Goal: Task Accomplishment & Management: Manage account settings

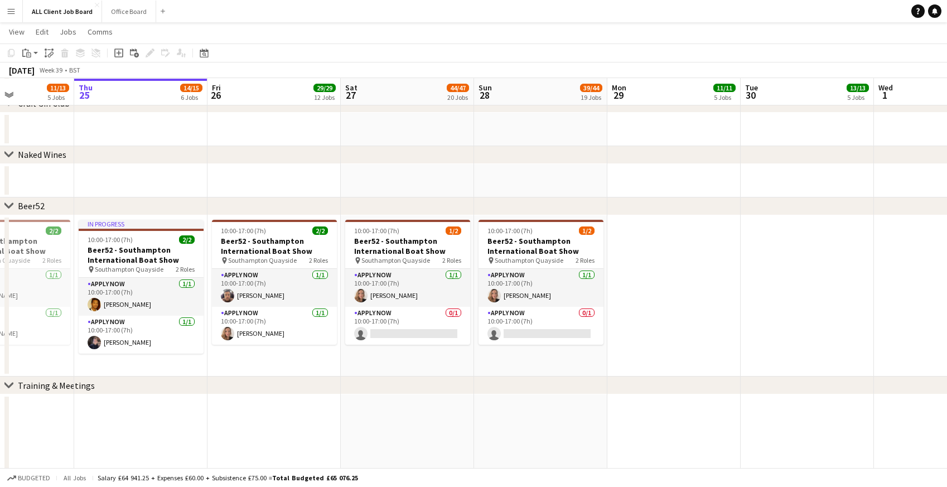
scroll to position [4290, 0]
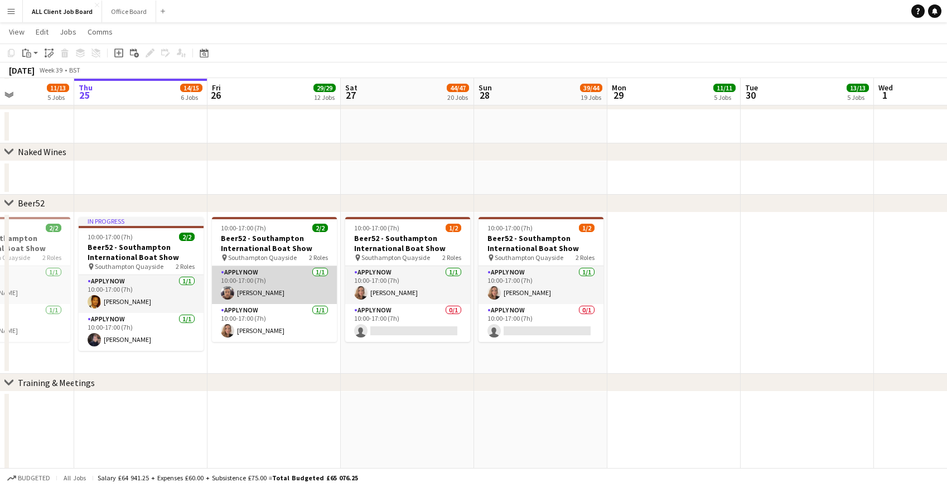
click at [244, 274] on app-card-role "APPLY NOW 1/1 10:00-17:00 (7h) Regis Grant" at bounding box center [274, 285] width 125 height 38
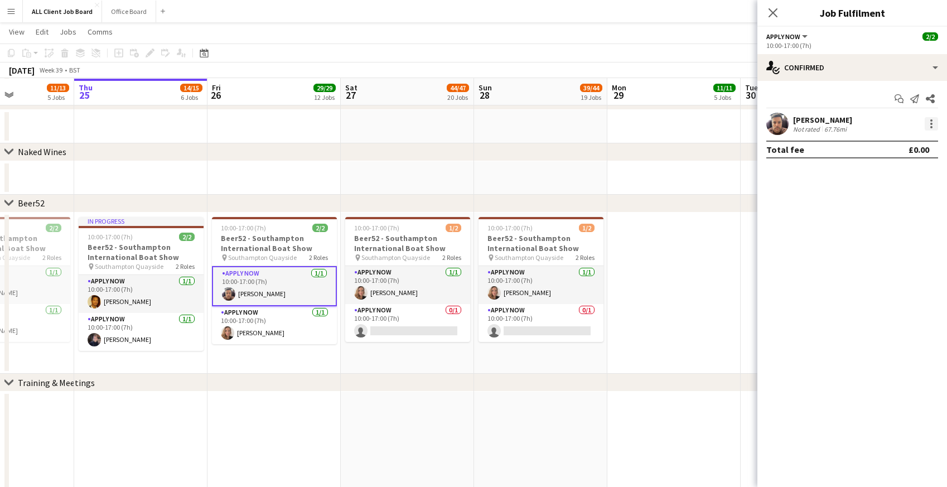
click at [931, 123] on div at bounding box center [932, 124] width 2 height 2
click at [877, 251] on span "Remove" at bounding box center [876, 251] width 33 height 9
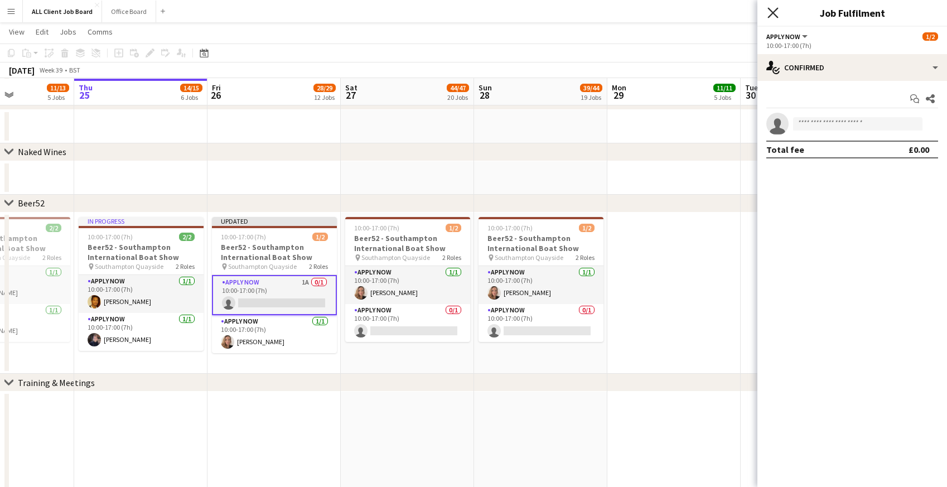
click at [772, 9] on icon "Close pop-in" at bounding box center [773, 12] width 11 height 11
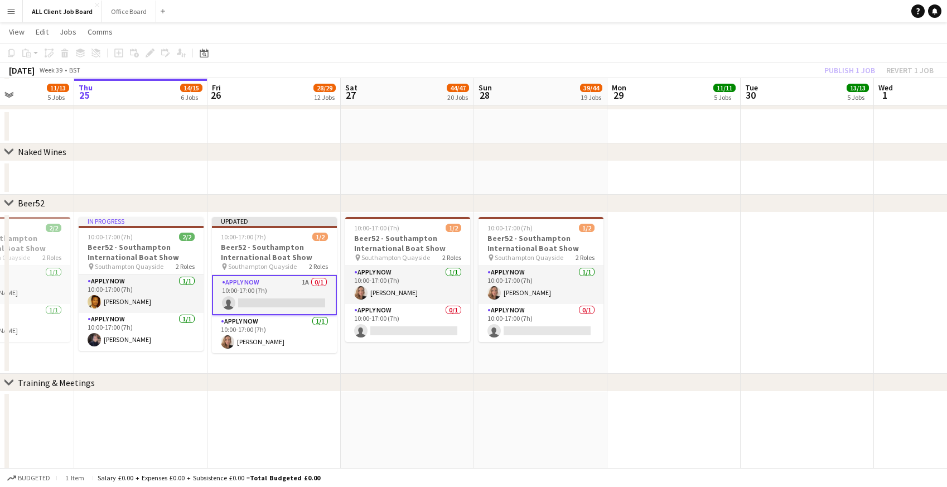
click at [748, 11] on app-navbar "Menu Boards Boards Boards All jobs Status Workforce Workforce My Workforce Recr…" at bounding box center [473, 11] width 947 height 22
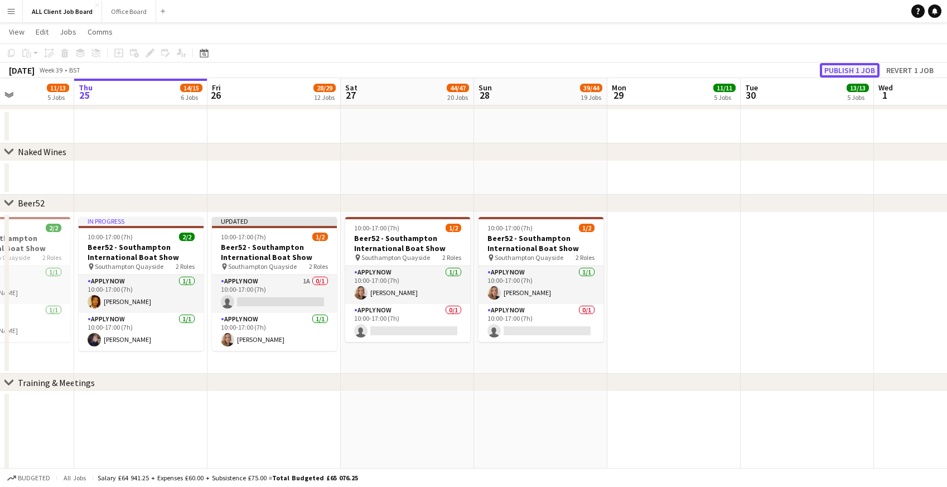
click at [857, 71] on button "Publish 1 job" at bounding box center [850, 70] width 60 height 15
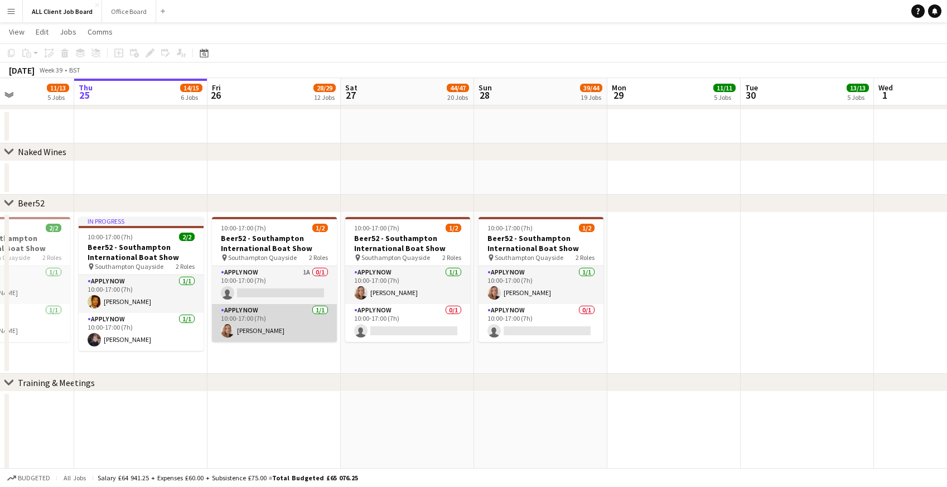
click at [243, 324] on app-card-role "APPLY NOW 1/1 10:00-17:00 (7h) Samantha Doyle" at bounding box center [274, 323] width 125 height 38
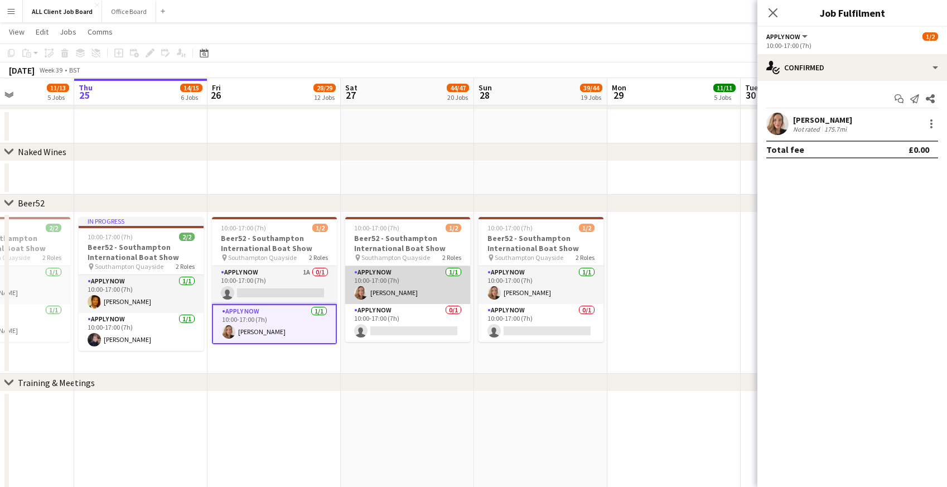
click at [406, 276] on app-card-role "APPLY NOW 1/1 10:00-17:00 (7h) Samantha Doyle" at bounding box center [407, 285] width 125 height 38
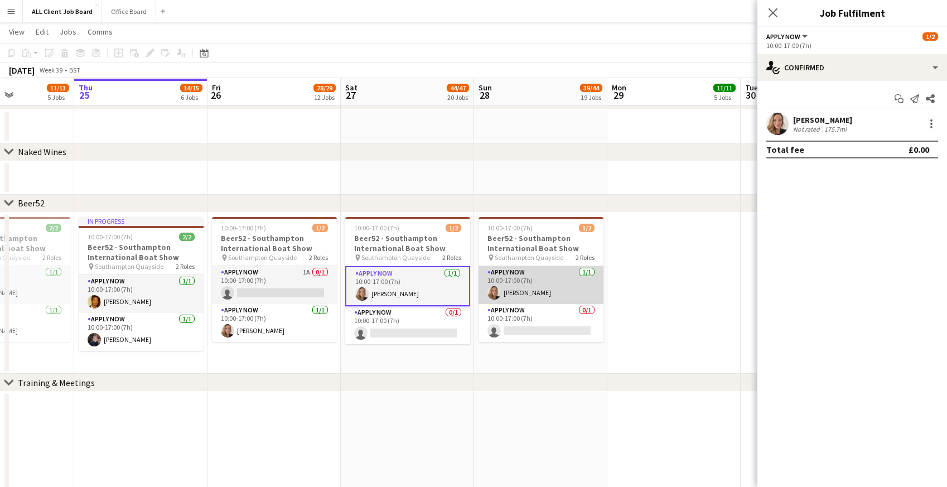
click at [545, 283] on app-card-role "APPLY NOW 1/1 10:00-17:00 (7h) Samantha Doyle" at bounding box center [541, 285] width 125 height 38
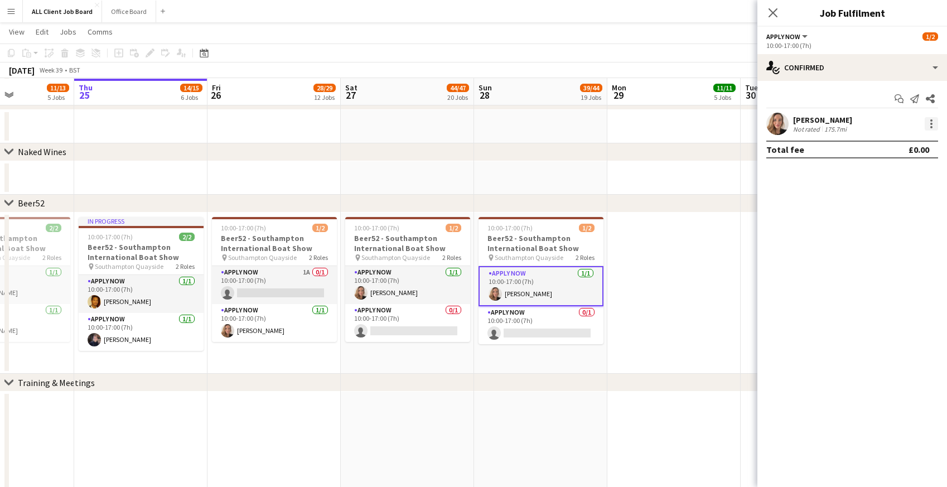
click at [931, 124] on div at bounding box center [932, 124] width 2 height 2
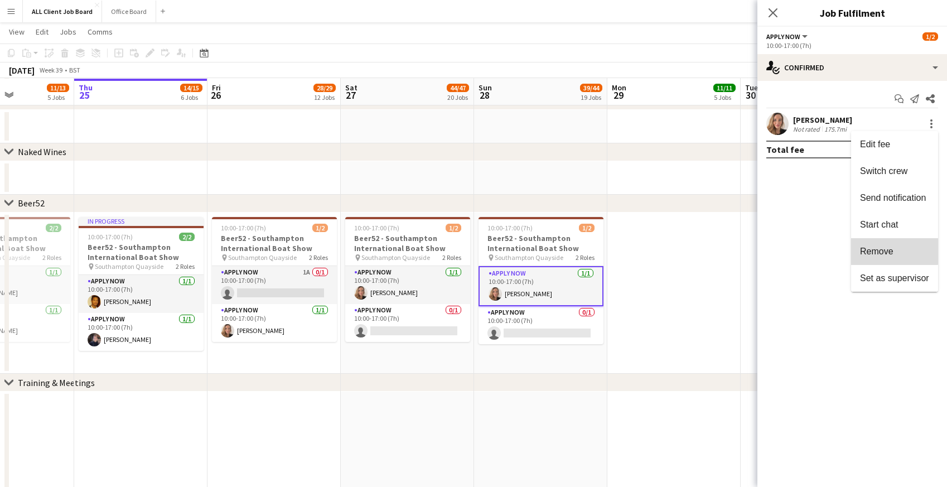
click at [887, 247] on span "Remove" at bounding box center [876, 251] width 33 height 9
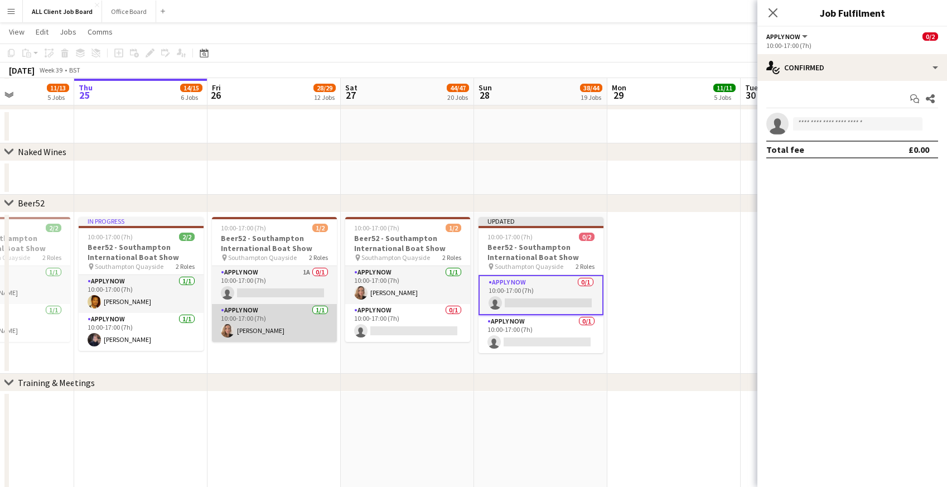
click at [248, 323] on app-card-role "APPLY NOW 1/1 10:00-17:00 (7h) Samantha Doyle" at bounding box center [274, 323] width 125 height 38
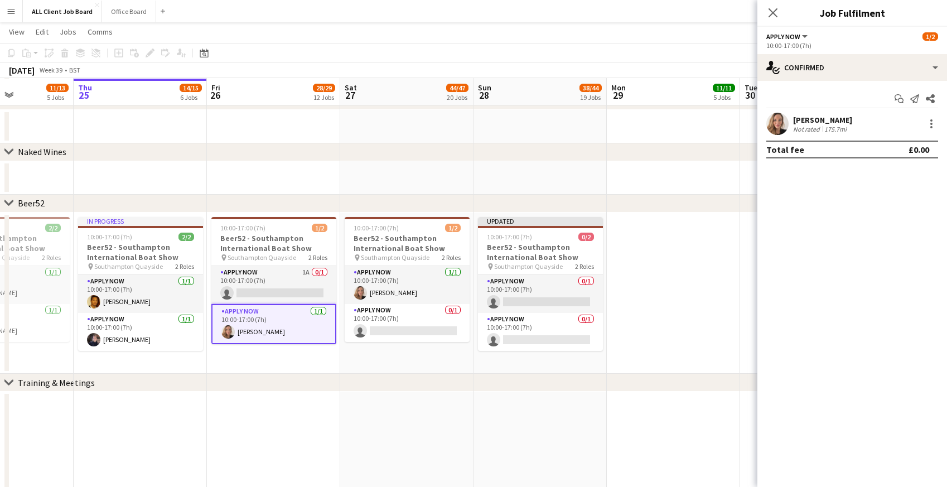
click at [821, 117] on div "Samantha Doyle" at bounding box center [822, 120] width 59 height 10
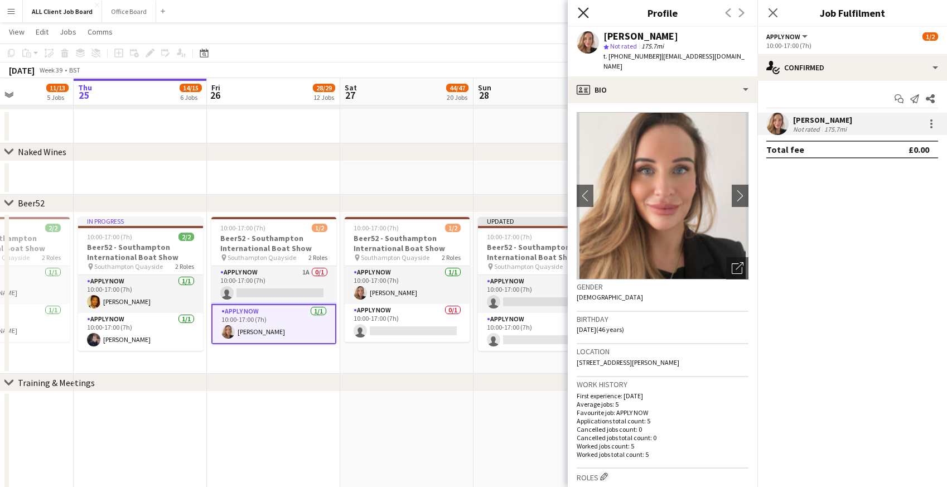
click at [585, 11] on icon at bounding box center [583, 12] width 11 height 11
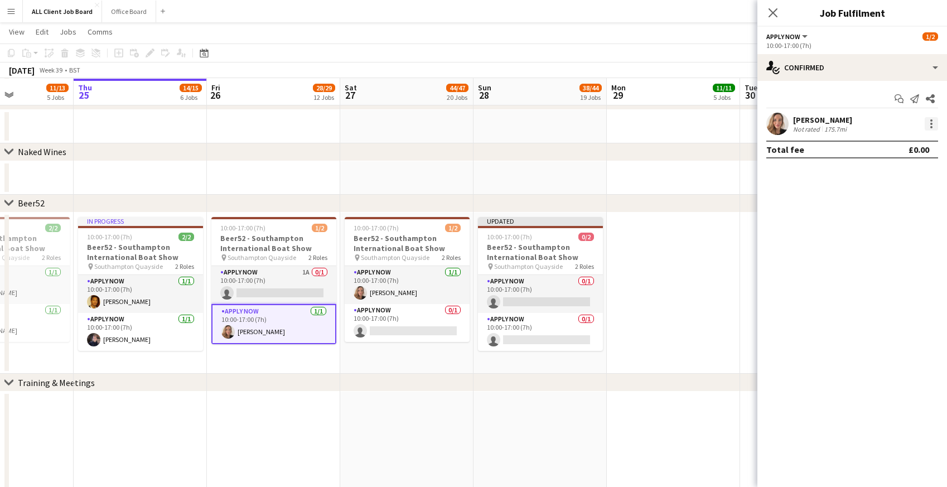
click at [930, 128] on div at bounding box center [931, 123] width 13 height 13
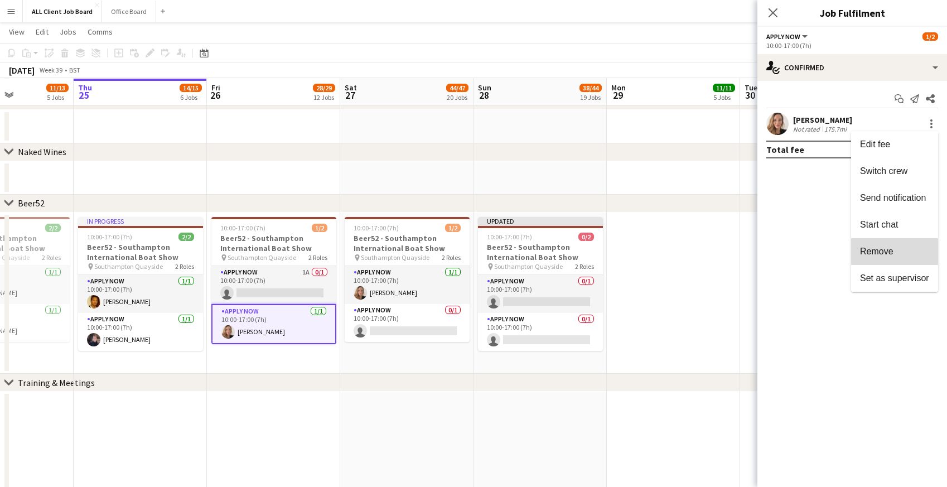
click at [880, 256] on span "Remove" at bounding box center [876, 251] width 33 height 9
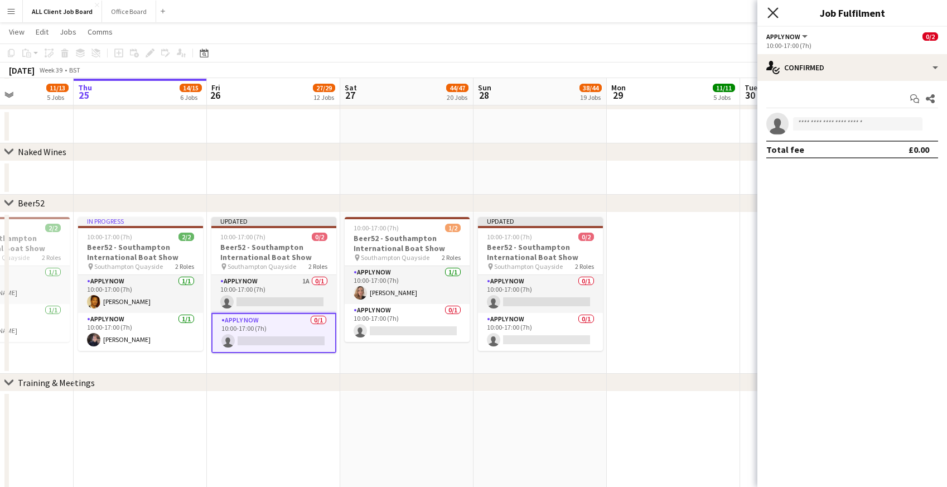
click at [776, 13] on icon "Close pop-in" at bounding box center [773, 12] width 11 height 11
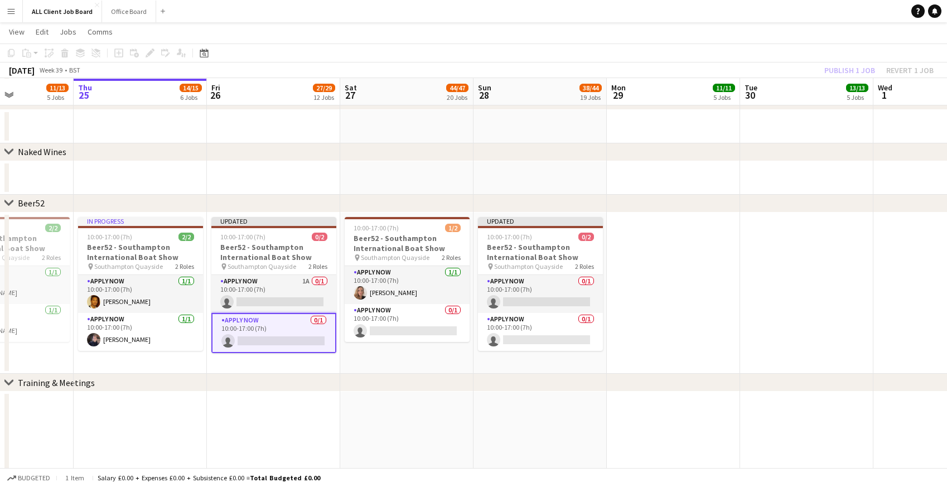
click at [731, 8] on app-navbar "Menu Boards Boards Boards All jobs Status Workforce Workforce My Workforce Recr…" at bounding box center [473, 11] width 947 height 22
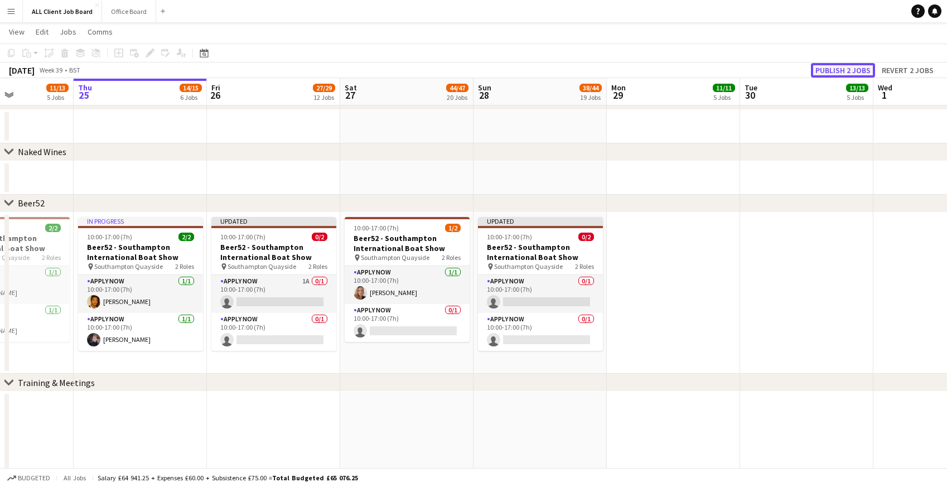
click at [831, 68] on button "Publish 2 jobs" at bounding box center [843, 70] width 64 height 15
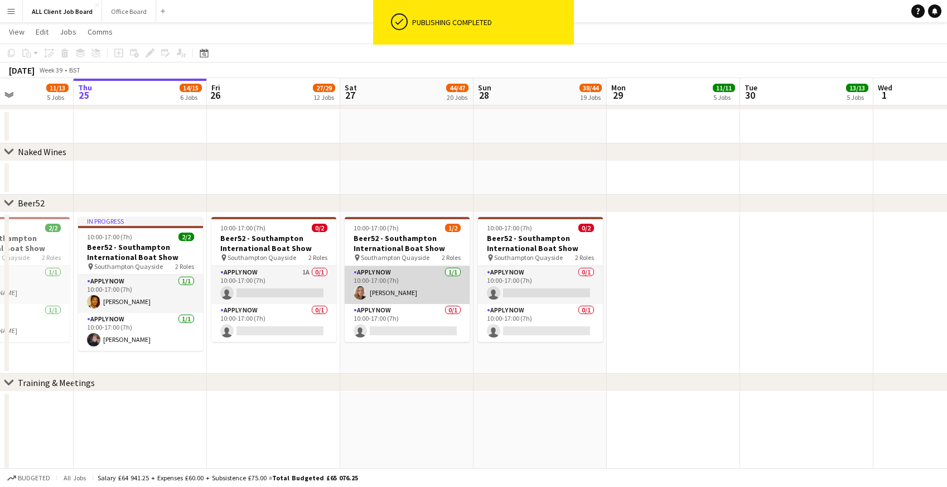
click at [391, 285] on app-card-role "APPLY NOW 1/1 10:00-17:00 (7h) Samantha Doyle" at bounding box center [407, 285] width 125 height 38
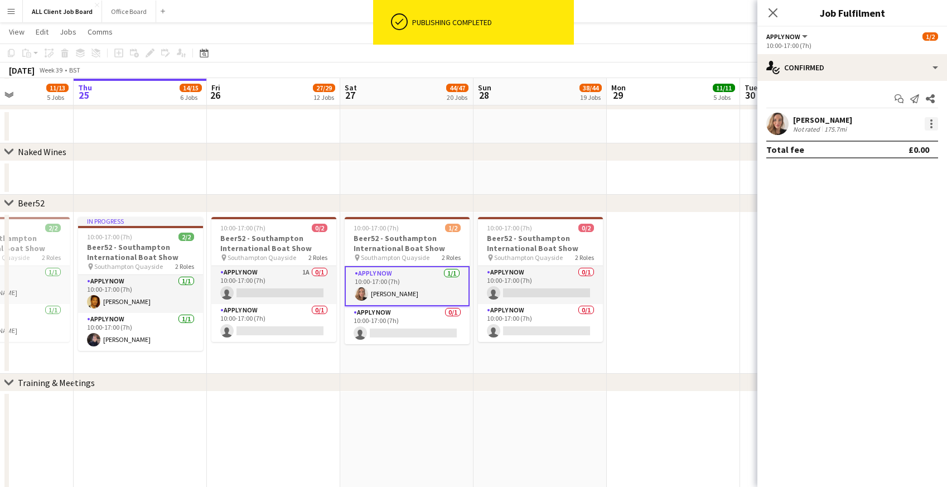
click at [927, 123] on div at bounding box center [931, 123] width 13 height 13
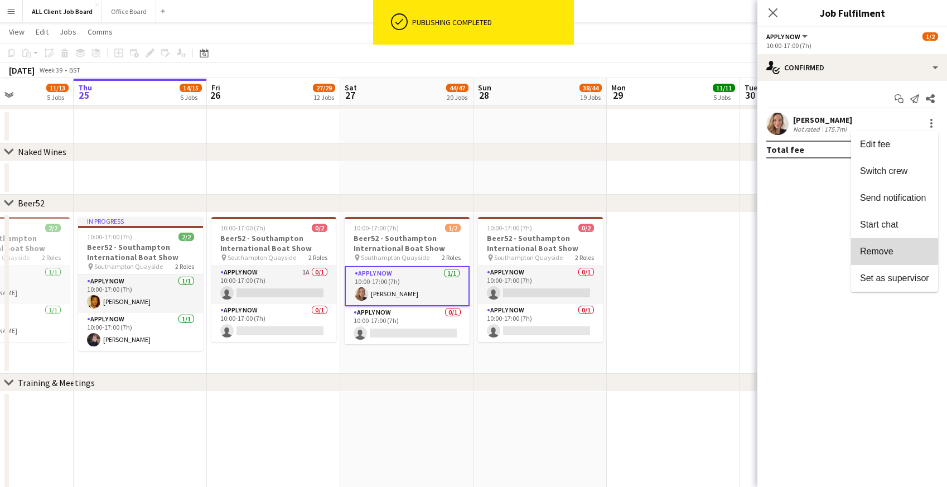
click at [877, 247] on span "Remove" at bounding box center [876, 251] width 33 height 9
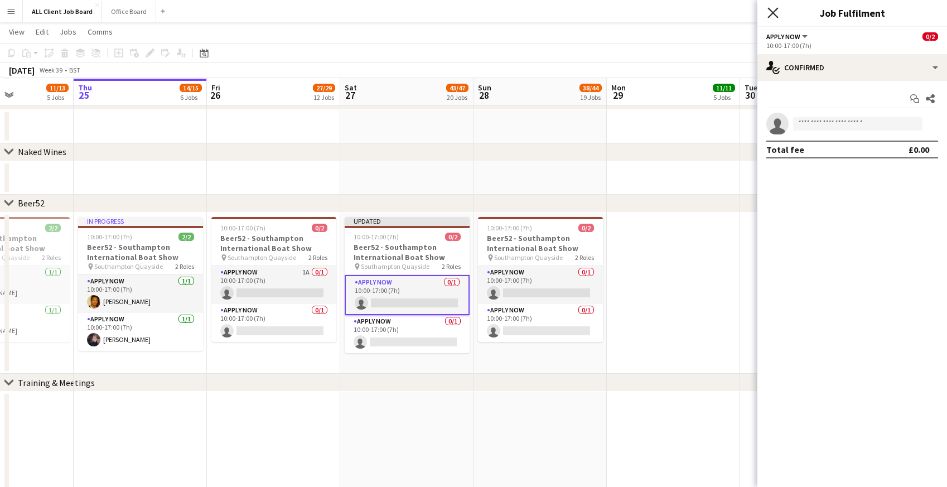
click at [776, 16] on icon at bounding box center [773, 12] width 11 height 11
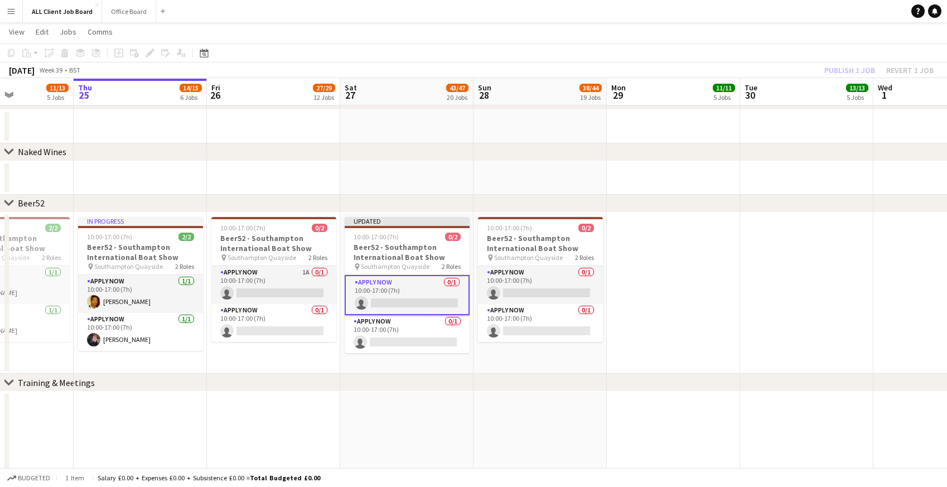
click at [453, 171] on app-date-cell at bounding box center [406, 177] width 133 height 33
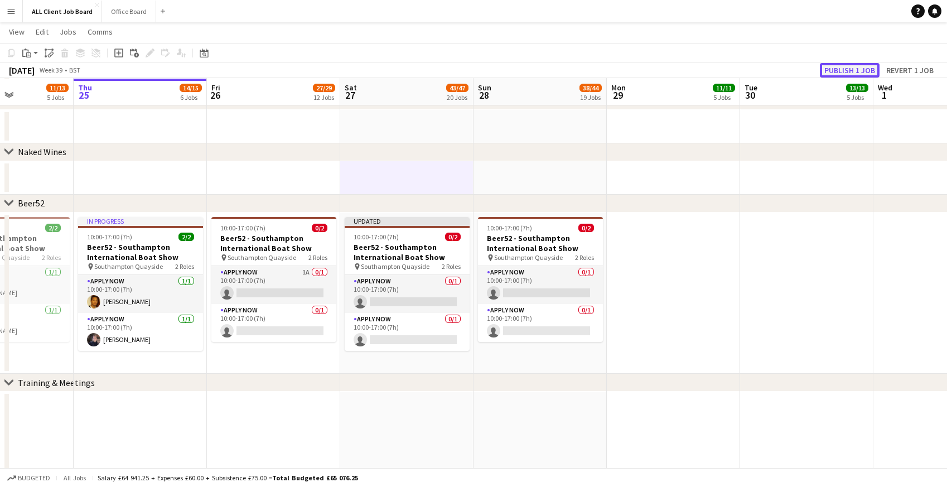
click at [847, 67] on button "Publish 1 job" at bounding box center [850, 70] width 60 height 15
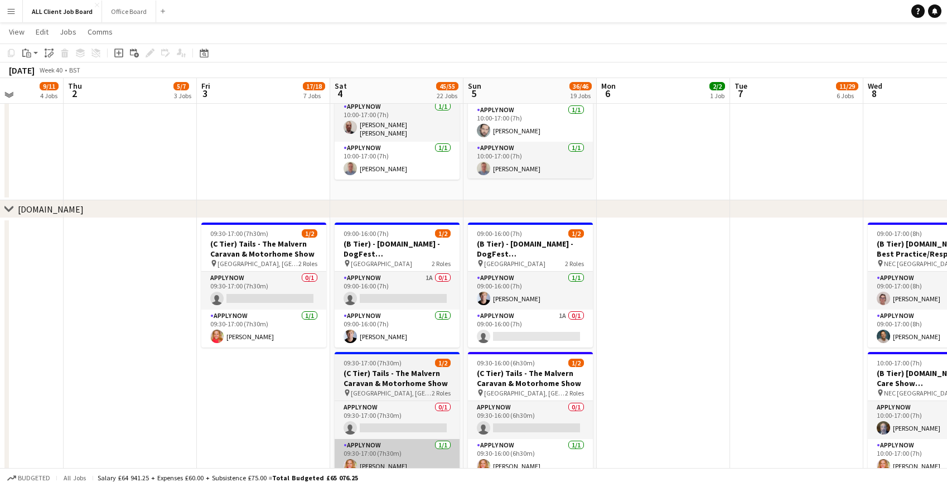
scroll to position [3150, 0]
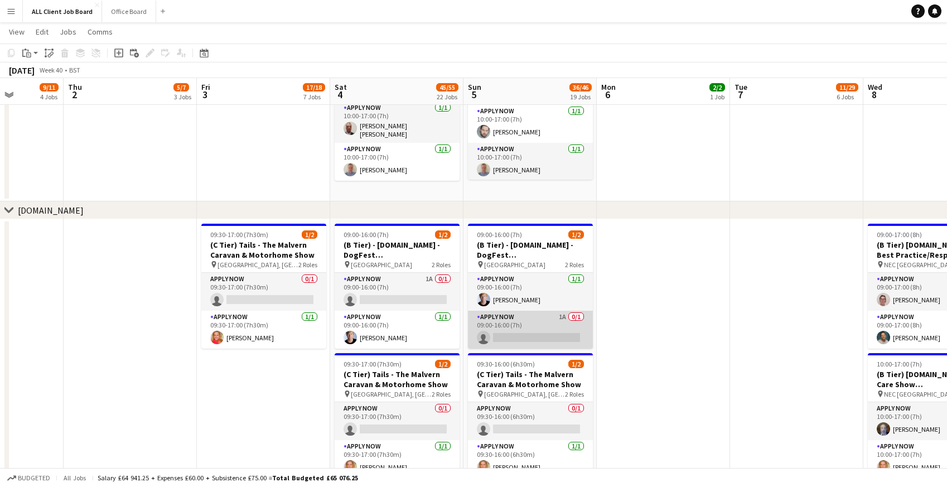
click at [554, 329] on app-card-role "APPLY NOW 1A 0/1 09:00-16:00 (7h) single-neutral-actions" at bounding box center [530, 330] width 125 height 38
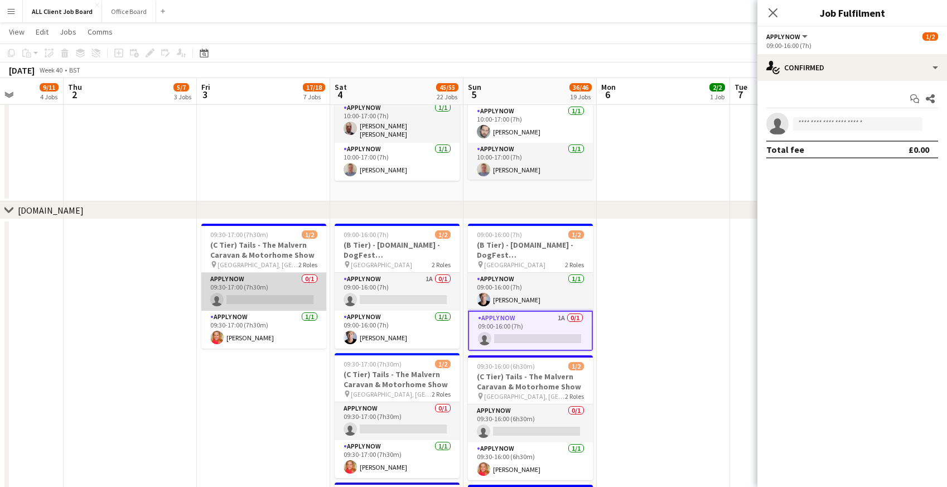
click at [252, 300] on app-card-role "APPLY NOW 0/1 09:30-17:00 (7h30m) single-neutral-actions" at bounding box center [263, 292] width 125 height 38
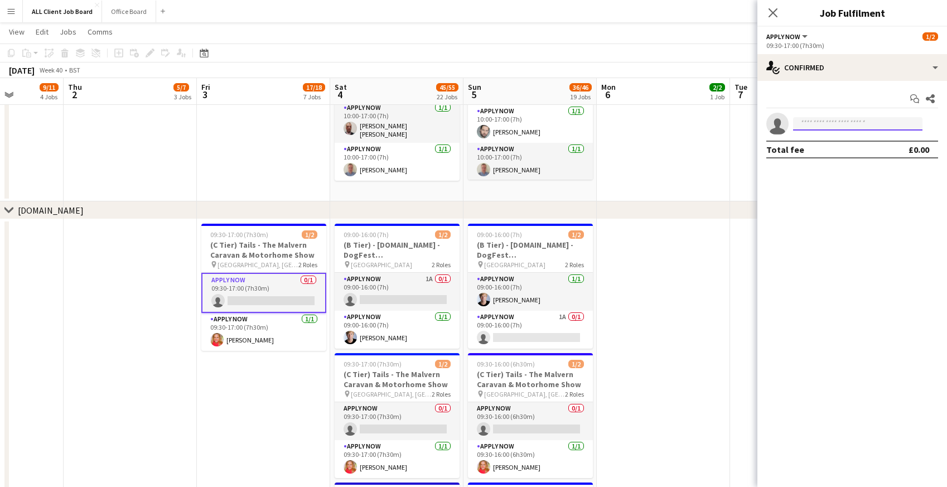
click at [819, 128] on input at bounding box center [857, 123] width 129 height 13
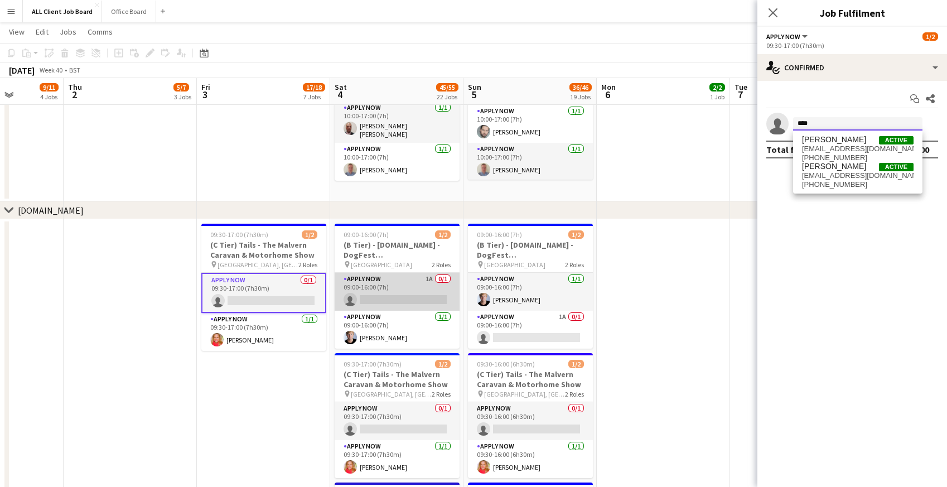
type input "****"
click at [392, 307] on app-card-role "APPLY NOW 1A 0/1 09:00-16:00 (7h) single-neutral-actions" at bounding box center [397, 292] width 125 height 38
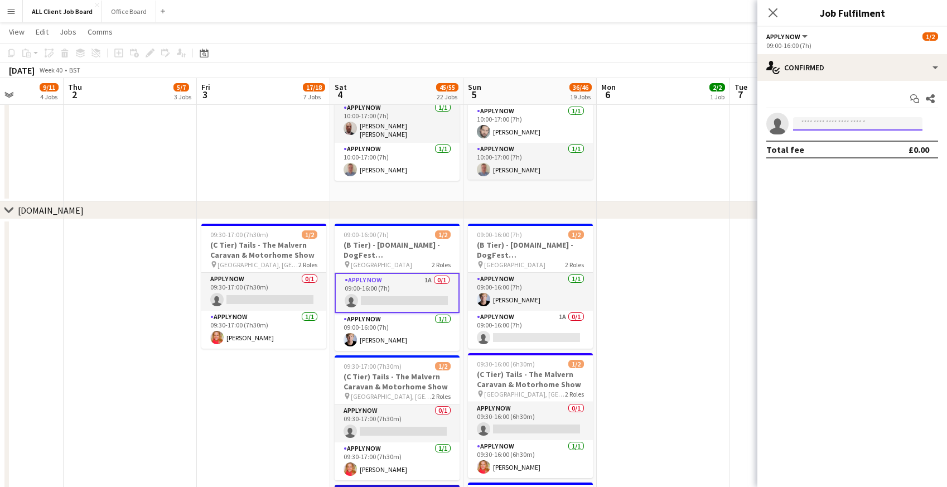
click at [859, 123] on input at bounding box center [857, 123] width 129 height 13
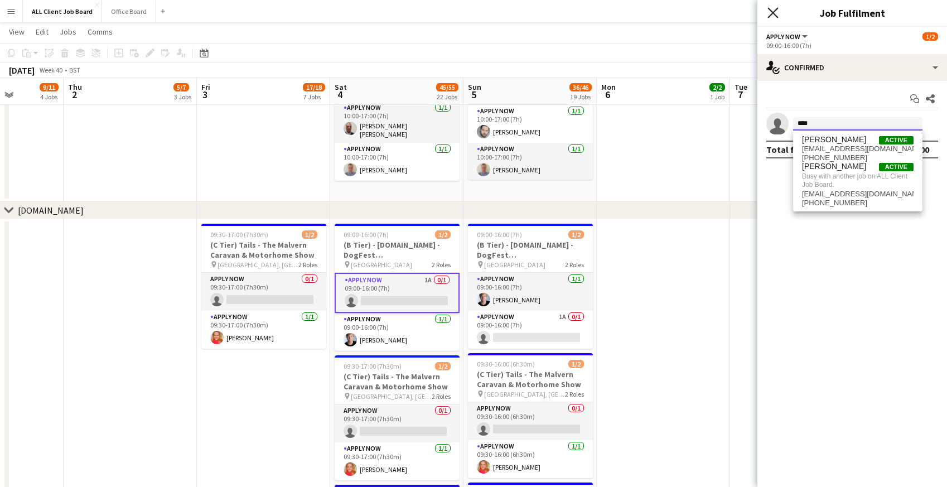
type input "****"
click at [777, 15] on icon "Close pop-in" at bounding box center [773, 12] width 11 height 11
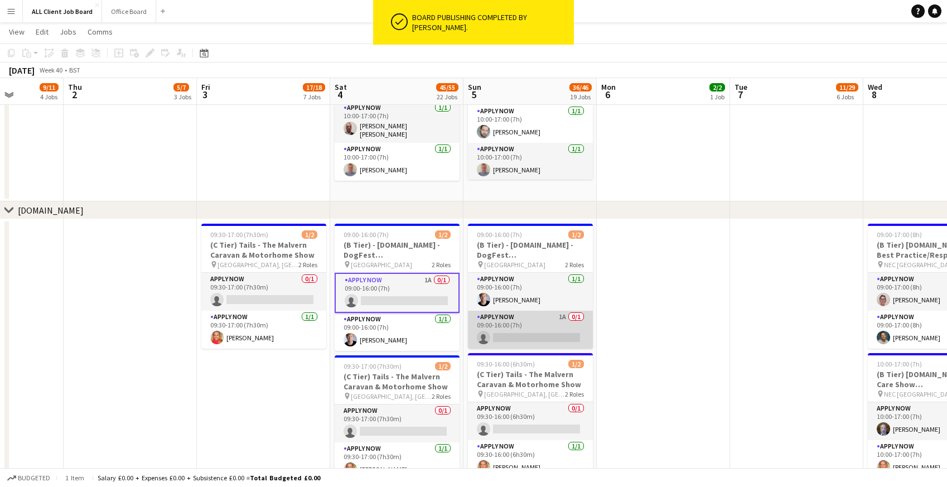
click at [524, 333] on app-card-role "APPLY NOW 1A 0/1 09:00-16:00 (7h) single-neutral-actions" at bounding box center [530, 330] width 125 height 38
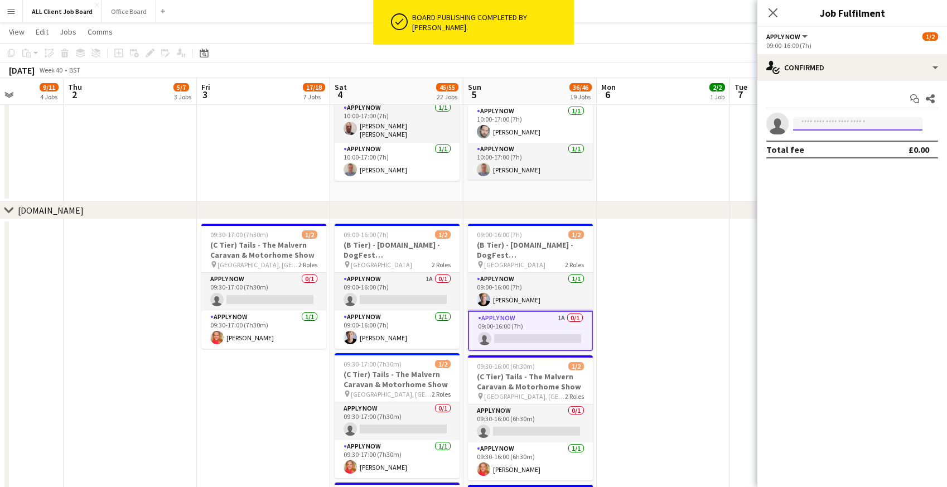
click at [846, 125] on input at bounding box center [857, 123] width 129 height 13
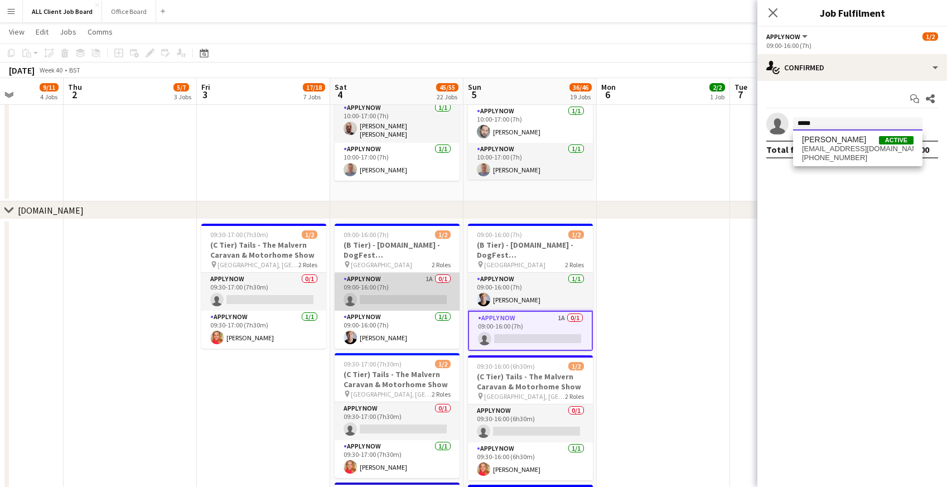
type input "*****"
click at [398, 296] on app-card-role "APPLY NOW 1A 0/1 09:00-16:00 (7h) single-neutral-actions" at bounding box center [397, 292] width 125 height 38
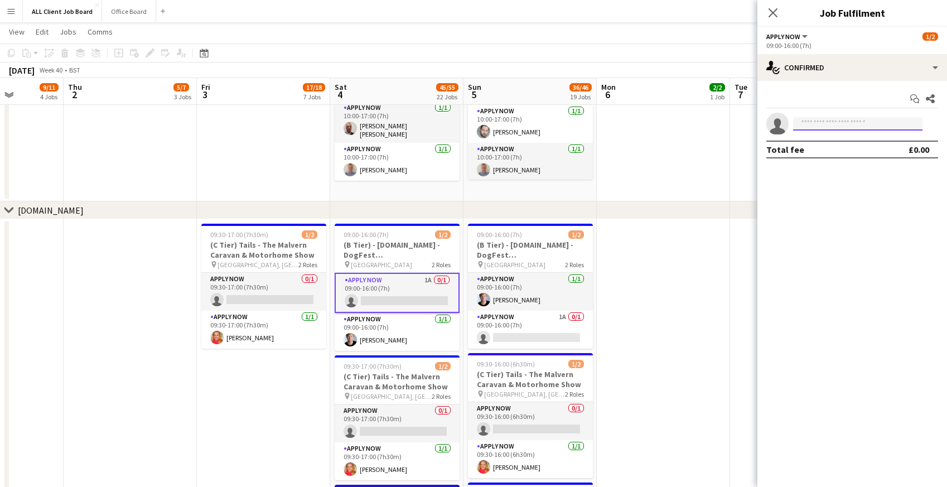
click at [833, 122] on input at bounding box center [857, 123] width 129 height 13
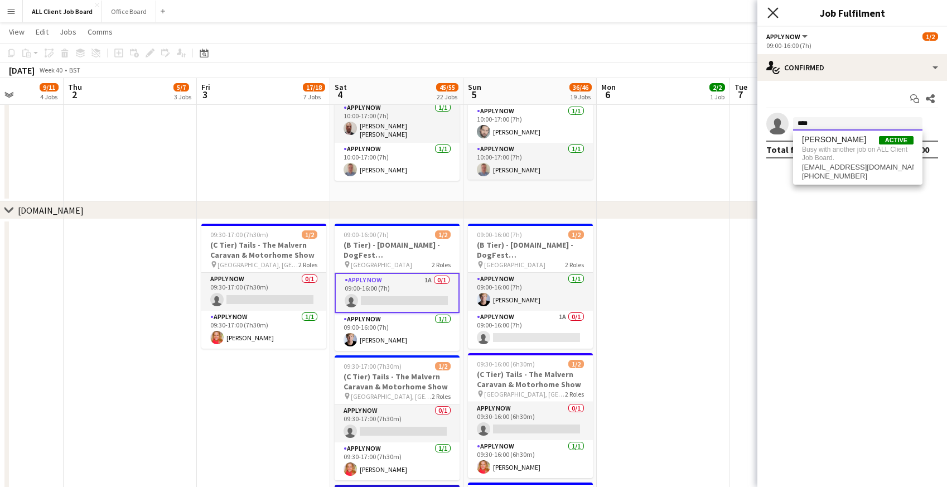
type input "****"
click at [769, 11] on icon "Close pop-in" at bounding box center [773, 12] width 11 height 11
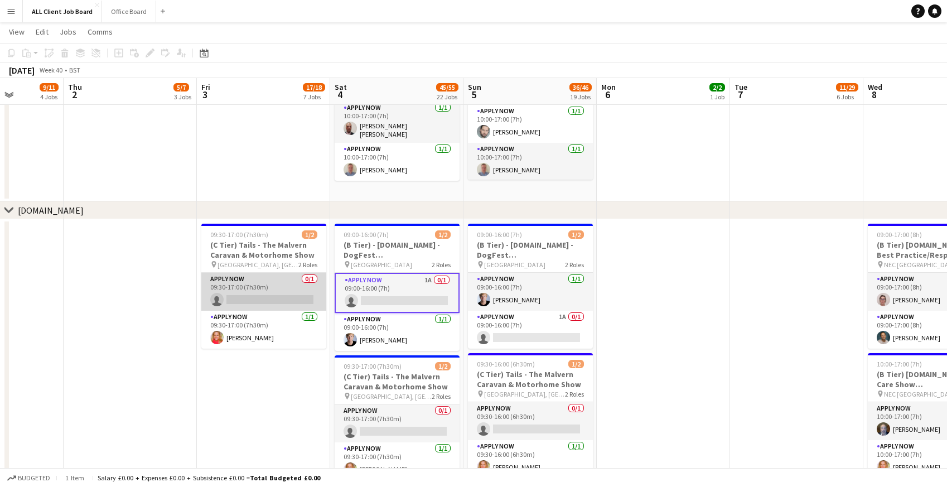
click at [262, 286] on app-card-role "APPLY NOW 0/1 09:30-17:00 (7h30m) single-neutral-actions" at bounding box center [263, 292] width 125 height 38
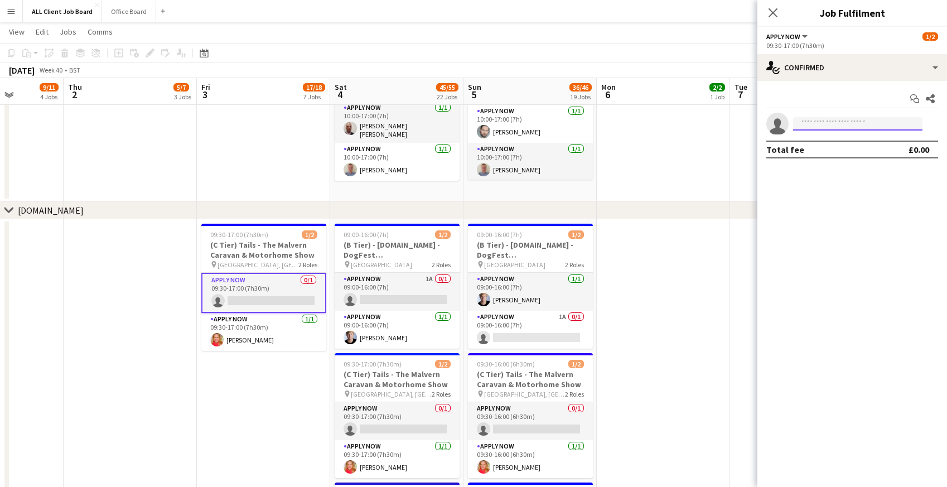
click at [869, 126] on input at bounding box center [857, 123] width 129 height 13
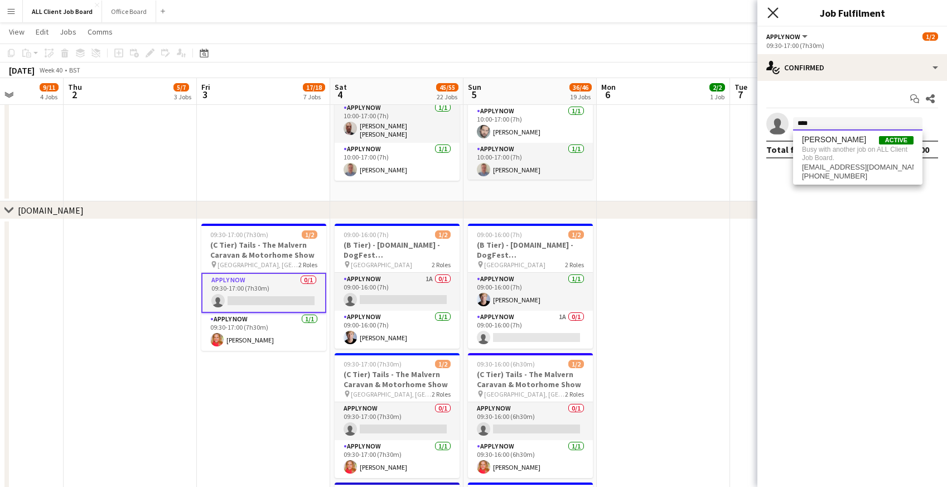
type input "****"
click at [770, 9] on icon at bounding box center [773, 12] width 11 height 11
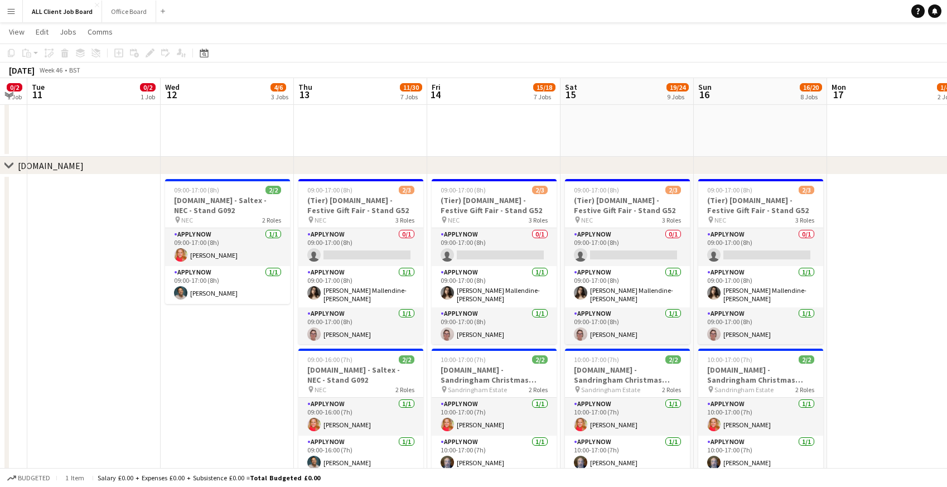
scroll to position [3368, 0]
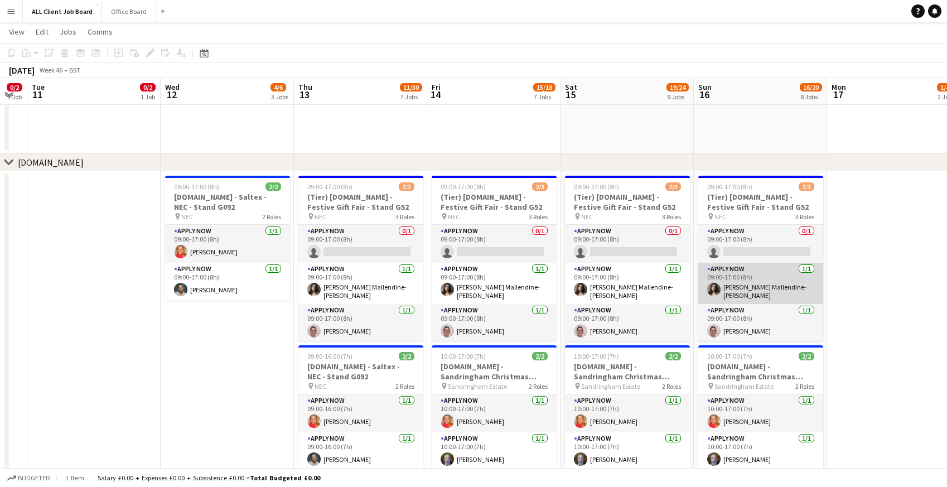
click at [733, 283] on app-card-role "APPLY NOW 1/1 09:00-17:00 (8h) Sophia Mallendine-Fry" at bounding box center [761, 283] width 125 height 41
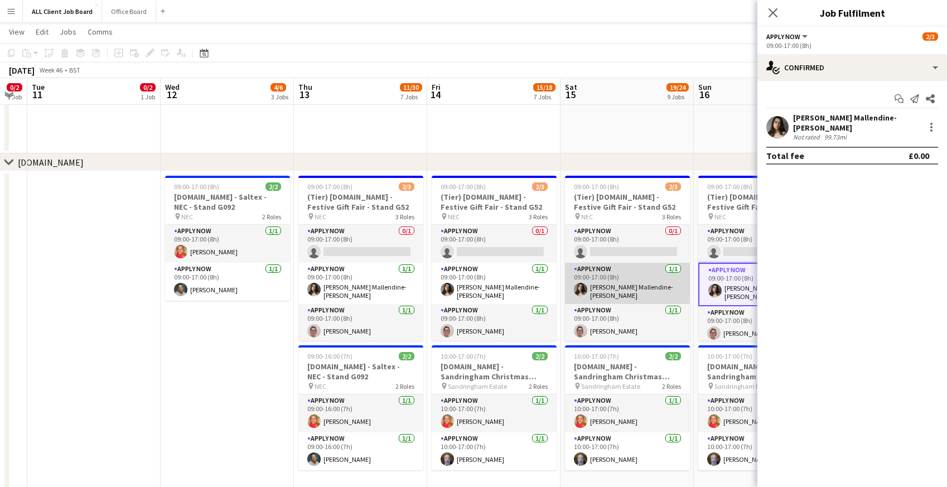
click at [587, 288] on app-card-role "APPLY NOW 1/1 09:00-17:00 (8h) Sophia Mallendine-Fry" at bounding box center [627, 283] width 125 height 41
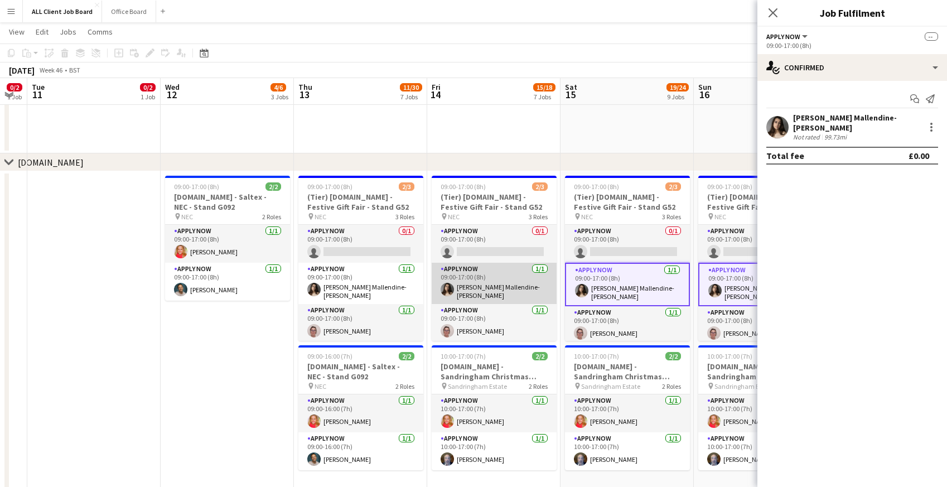
click at [497, 286] on app-card-role "APPLY NOW 1/1 09:00-17:00 (8h) Sophia Mallendine-Fry" at bounding box center [494, 283] width 125 height 41
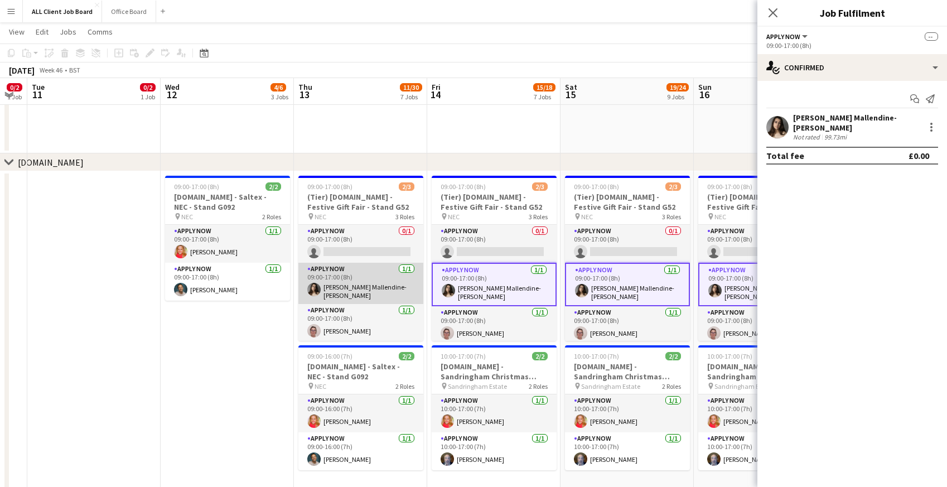
click at [324, 280] on app-card-role "APPLY NOW 1/1 09:00-17:00 (8h) Sophia Mallendine-Fry" at bounding box center [361, 283] width 125 height 41
click at [930, 124] on div at bounding box center [931, 127] width 13 height 13
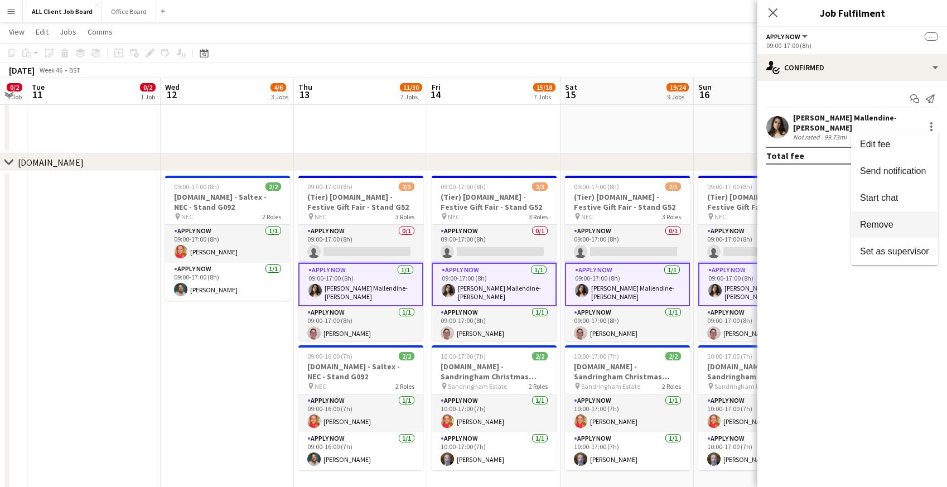
click at [887, 230] on button "Remove" at bounding box center [895, 224] width 87 height 27
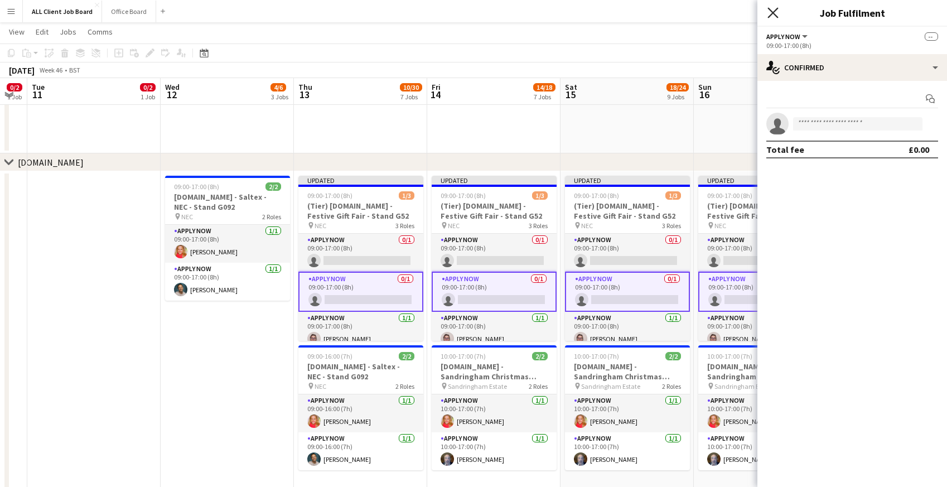
click at [770, 9] on icon at bounding box center [773, 12] width 11 height 11
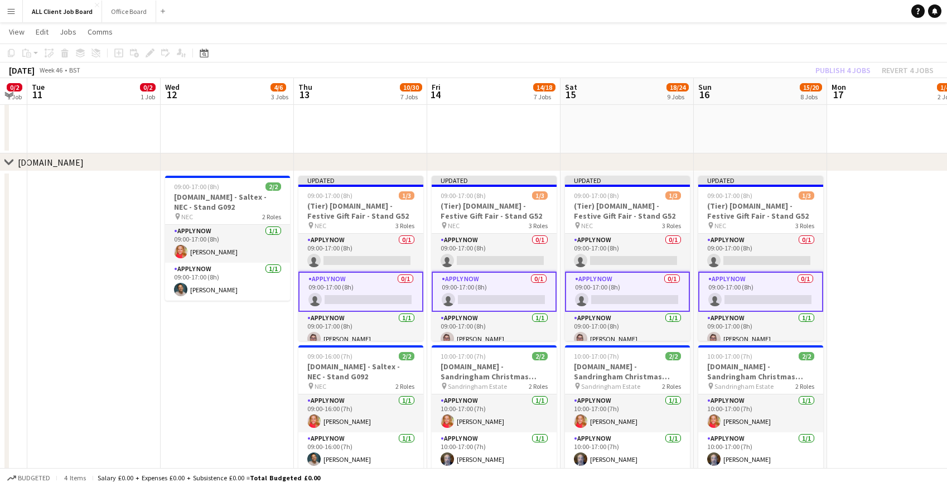
click at [737, 9] on app-navbar "Menu Boards Boards Boards All jobs Status Workforce Workforce My Workforce Recr…" at bounding box center [473, 11] width 947 height 22
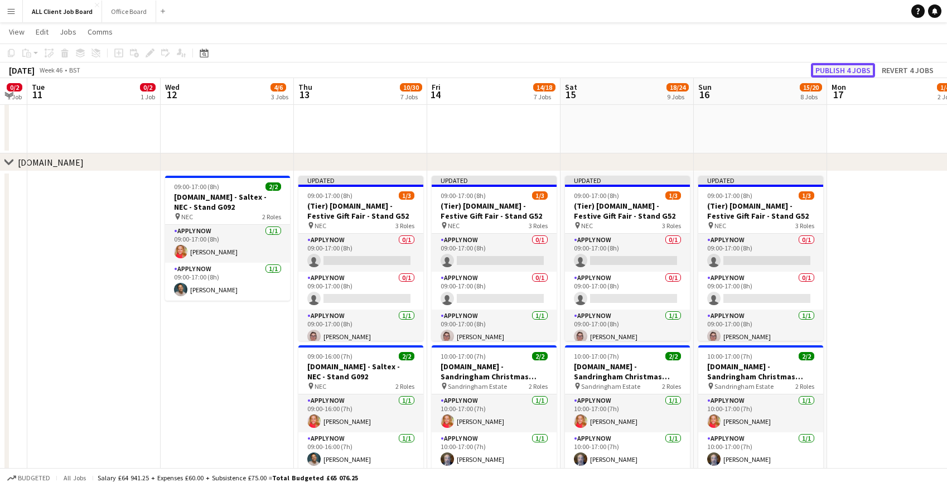
click at [868, 71] on button "Publish 4 jobs" at bounding box center [843, 70] width 64 height 15
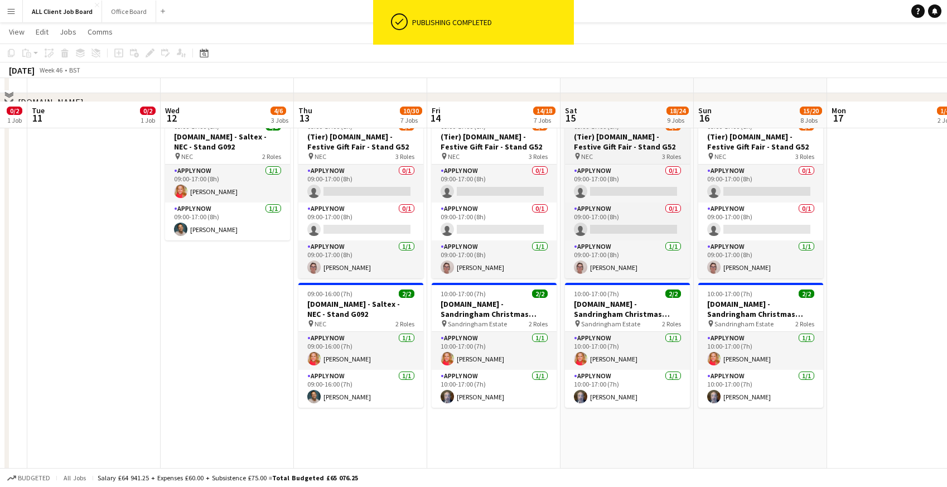
scroll to position [3418, 0]
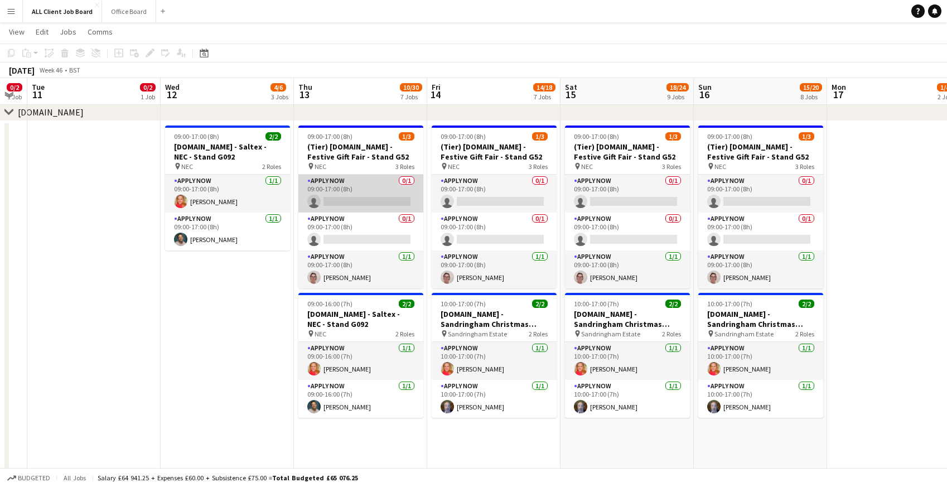
click at [334, 188] on app-card-role "APPLY NOW 0/1 09:00-17:00 (8h) single-neutral-actions" at bounding box center [361, 194] width 125 height 38
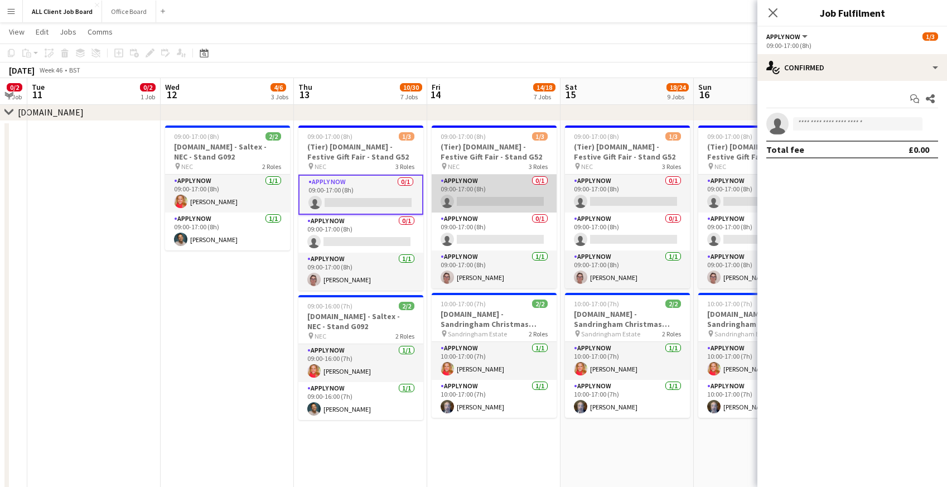
click at [488, 203] on app-card-role "APPLY NOW 0/1 09:00-17:00 (8h) single-neutral-actions" at bounding box center [494, 194] width 125 height 38
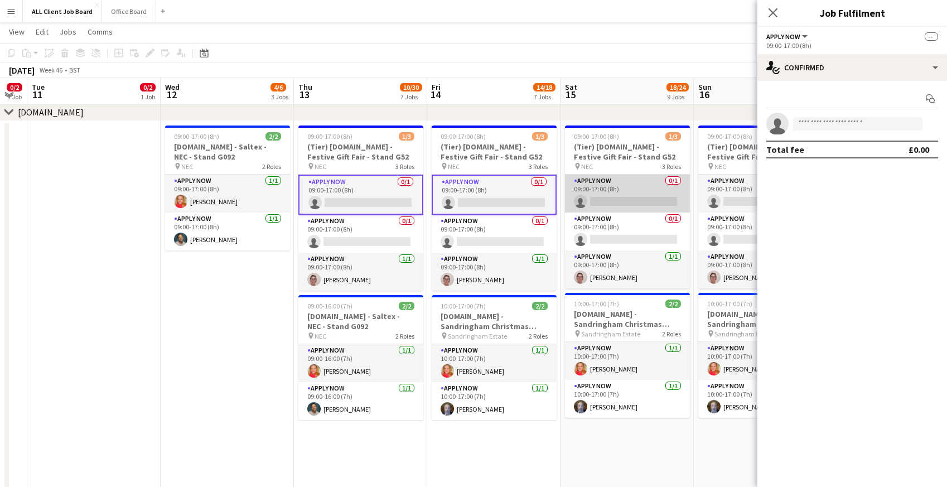
click at [623, 197] on app-card-role "APPLY NOW 0/1 09:00-17:00 (8h) single-neutral-actions" at bounding box center [627, 194] width 125 height 38
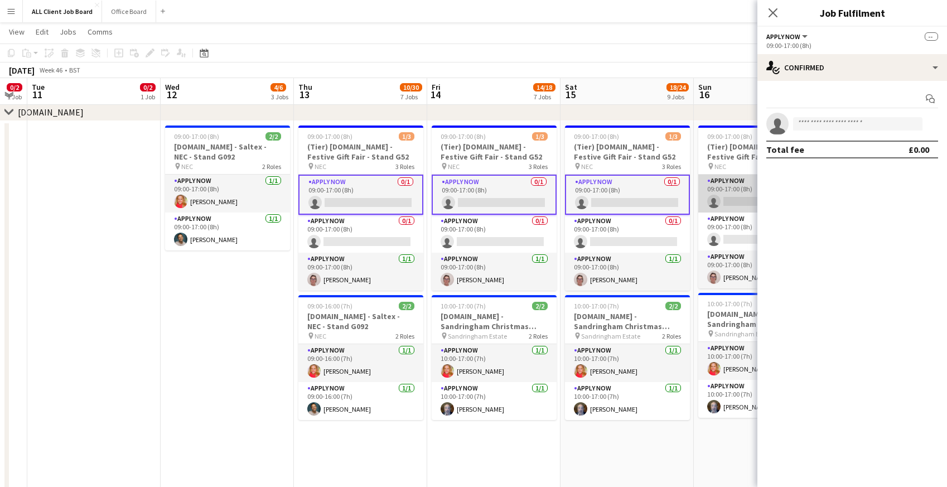
click at [730, 196] on app-card-role "APPLY NOW 0/1 09:00-17:00 (8h) single-neutral-actions" at bounding box center [761, 194] width 125 height 38
click at [810, 120] on input at bounding box center [857, 123] width 129 height 13
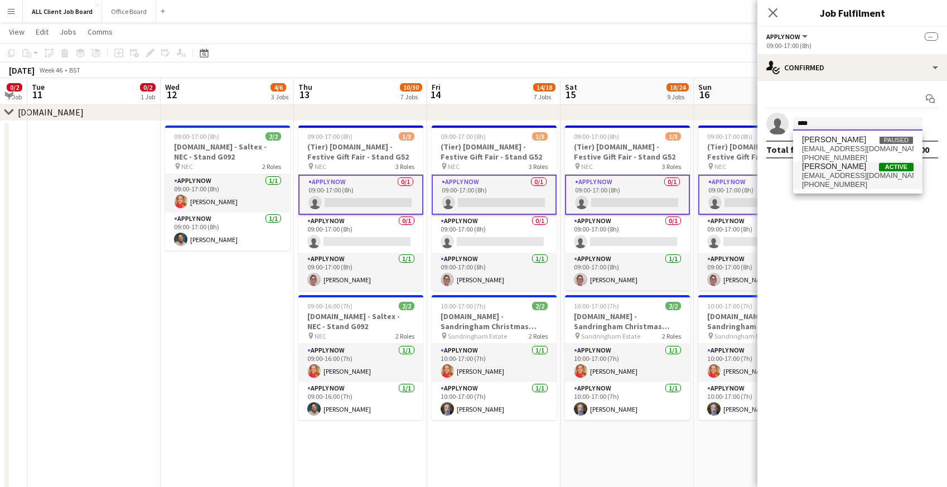
type input "****"
click at [832, 180] on span "+447763696263" at bounding box center [858, 184] width 112 height 9
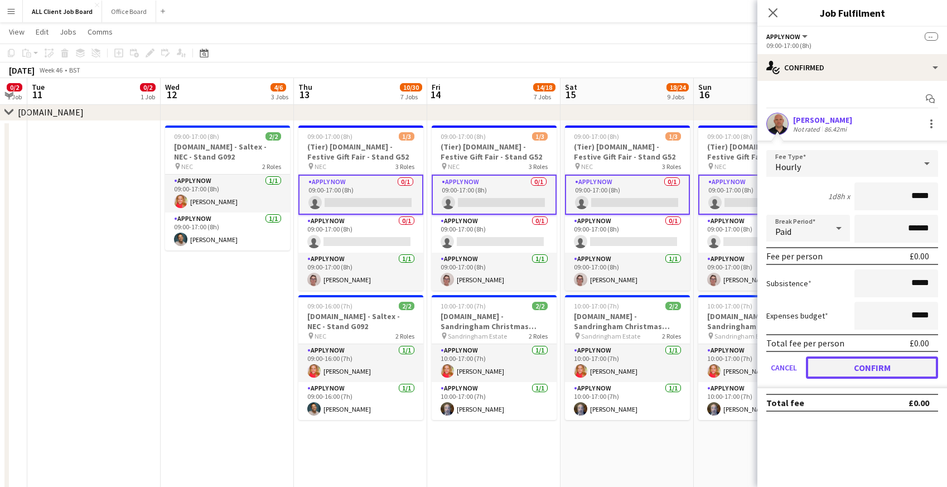
click at [834, 373] on button "Confirm" at bounding box center [872, 368] width 132 height 22
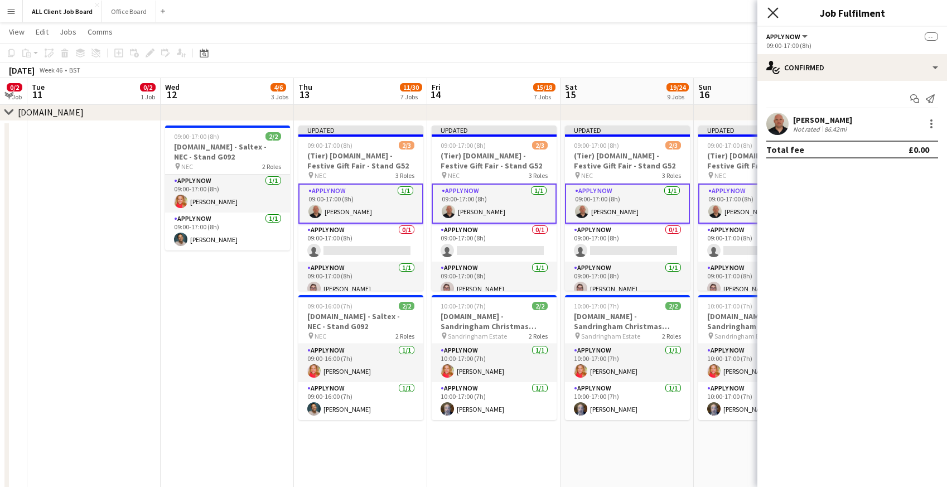
click at [770, 8] on icon "Close pop-in" at bounding box center [773, 12] width 11 height 11
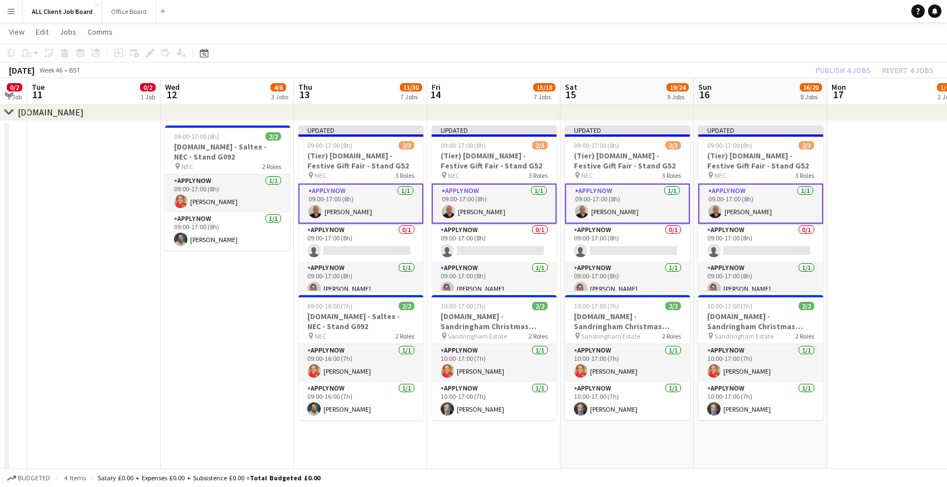
click at [766, 8] on app-navbar "Menu Boards Boards Boards All jobs Status Workforce Workforce My Workforce Recr…" at bounding box center [473, 11] width 947 height 22
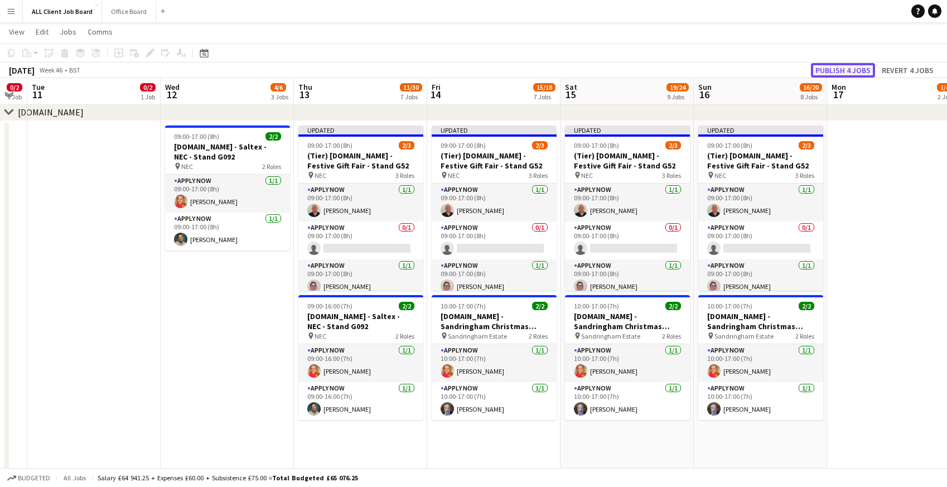
click at [829, 69] on button "Publish 4 jobs" at bounding box center [843, 70] width 64 height 15
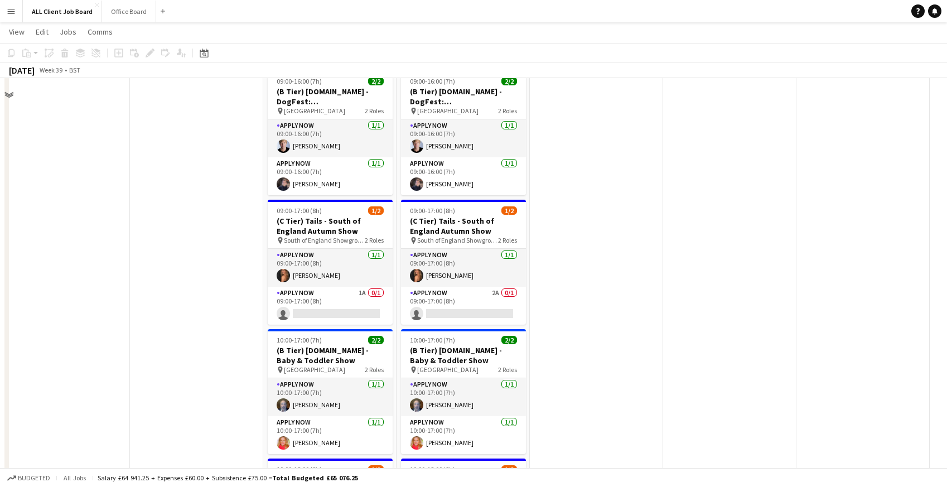
scroll to position [4302, 0]
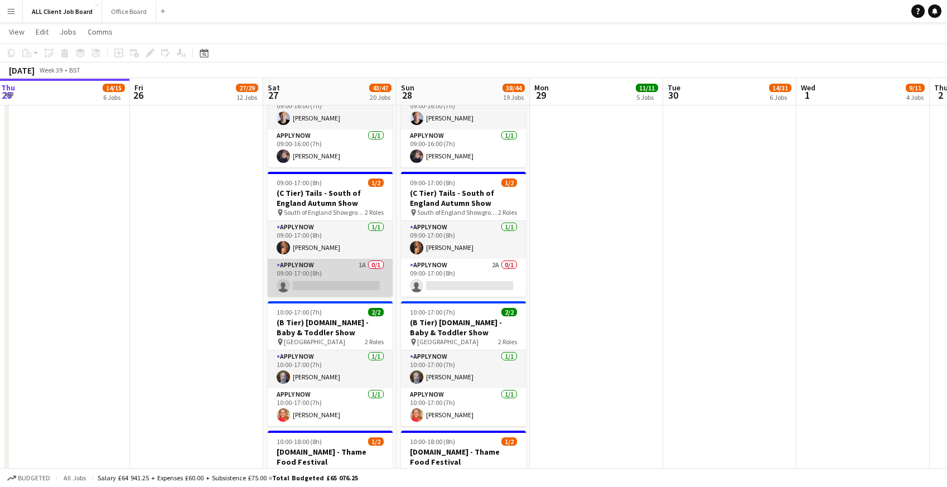
click at [332, 275] on app-card-role "APPLY NOW 1A 0/1 09:00-17:00 (8h) single-neutral-actions" at bounding box center [330, 278] width 125 height 38
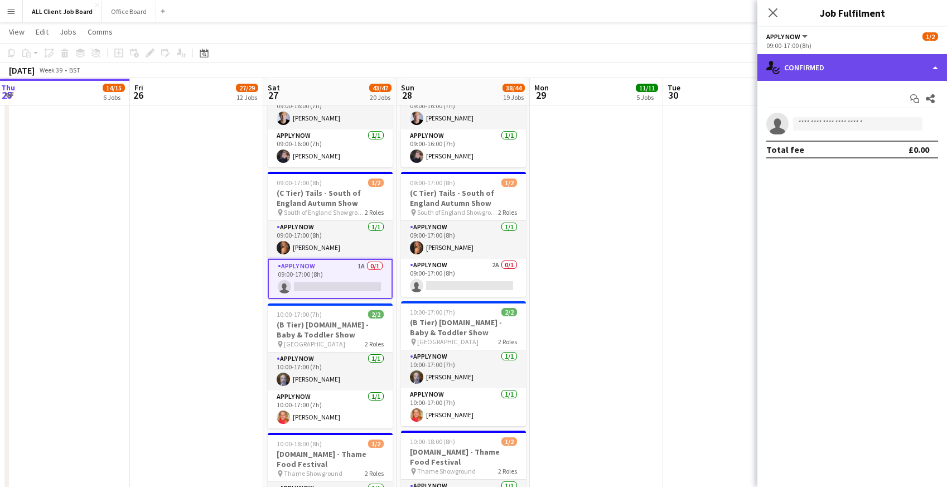
click at [822, 70] on div "single-neutral-actions-check-2 Confirmed" at bounding box center [853, 67] width 190 height 27
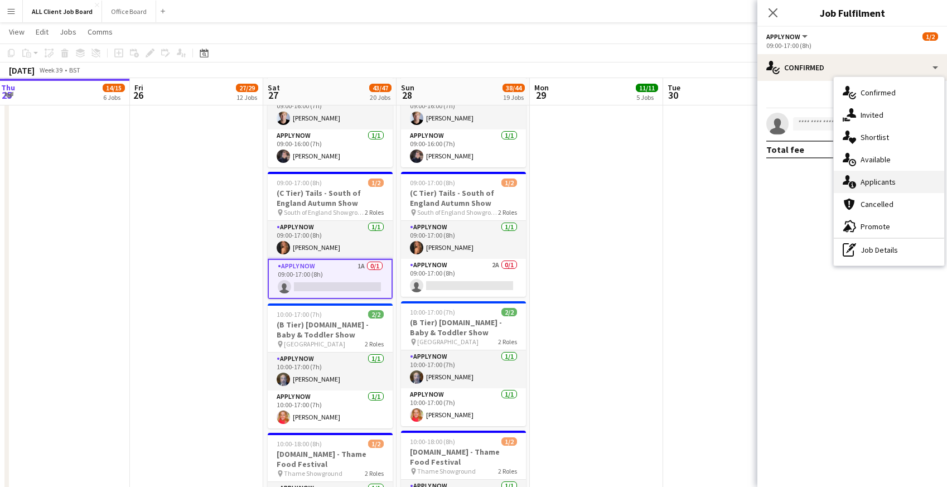
click at [849, 184] on icon "single-neutral-actions-information" at bounding box center [849, 181] width 13 height 13
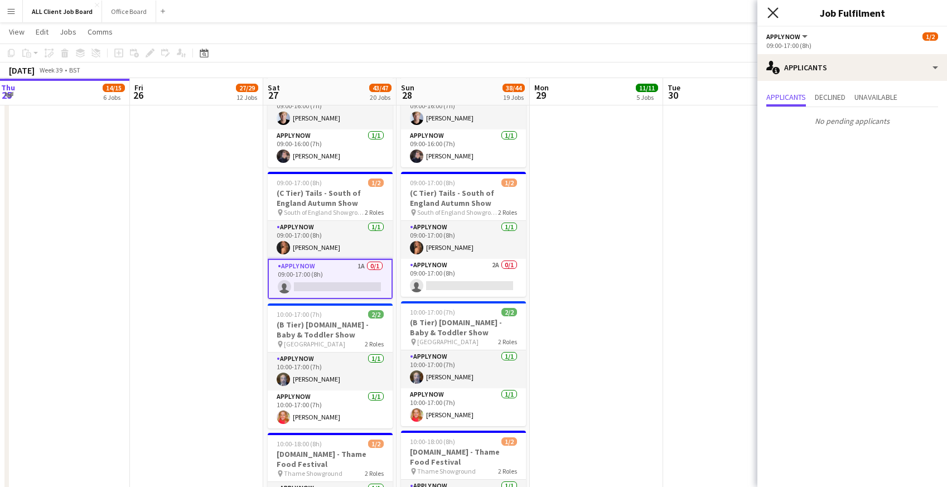
click at [770, 9] on icon at bounding box center [773, 12] width 11 height 11
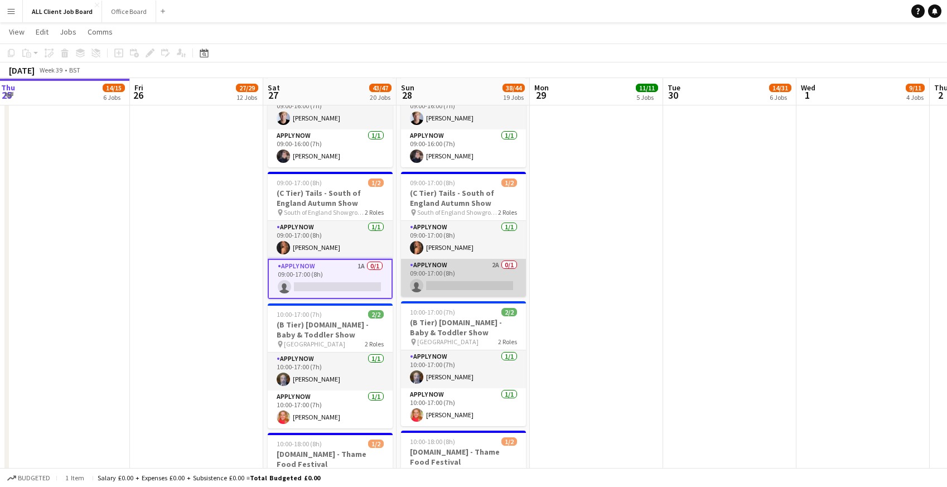
click at [438, 282] on app-card-role "APPLY NOW 2A 0/1 09:00-17:00 (8h) single-neutral-actions" at bounding box center [463, 278] width 125 height 38
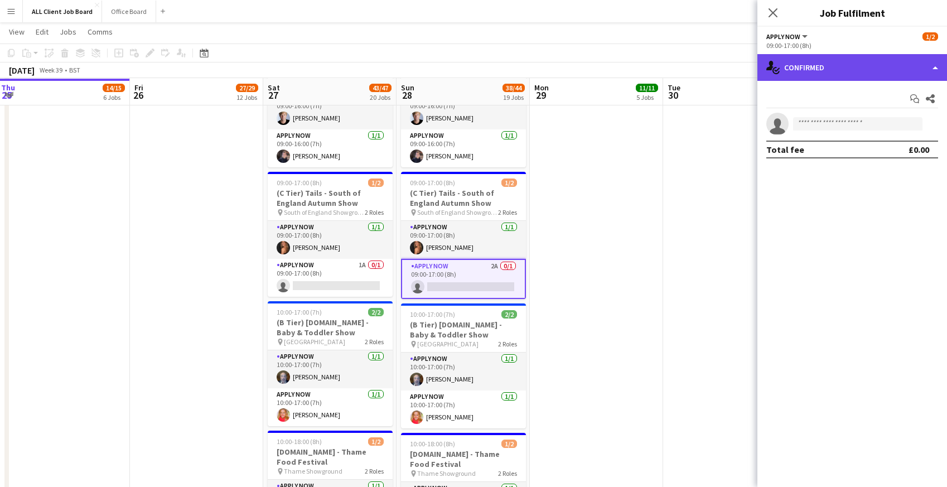
click at [836, 64] on div "single-neutral-actions-check-2 Confirmed" at bounding box center [853, 67] width 190 height 27
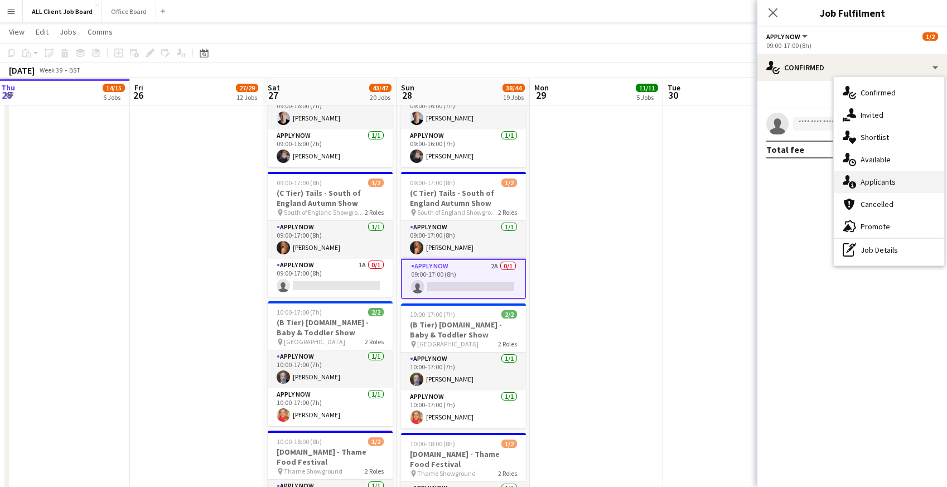
click at [857, 182] on div "single-neutral-actions-information Applicants" at bounding box center [889, 182] width 110 height 22
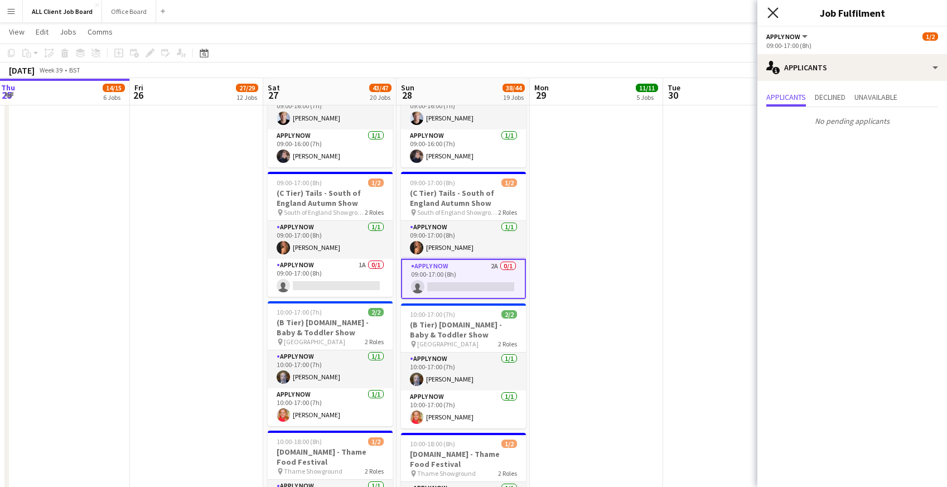
click at [776, 15] on icon at bounding box center [773, 12] width 11 height 11
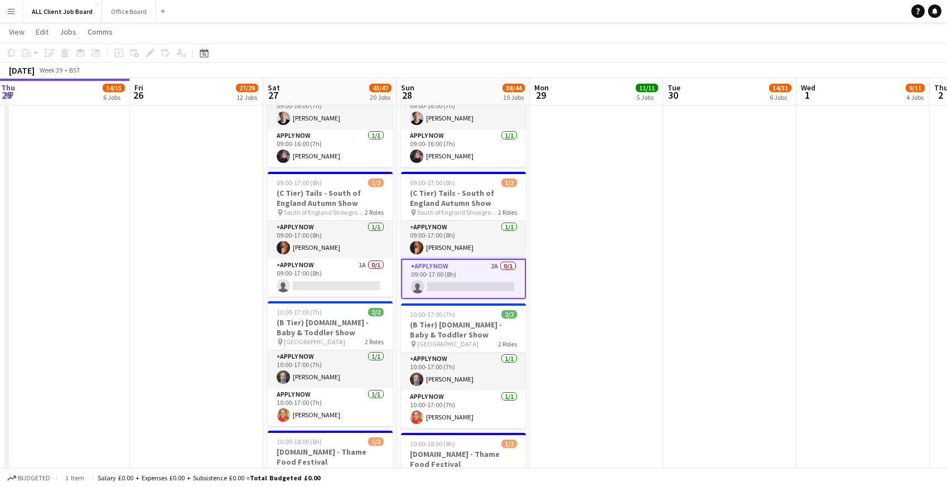
click at [617, 178] on app-date-cell at bounding box center [596, 329] width 133 height 842
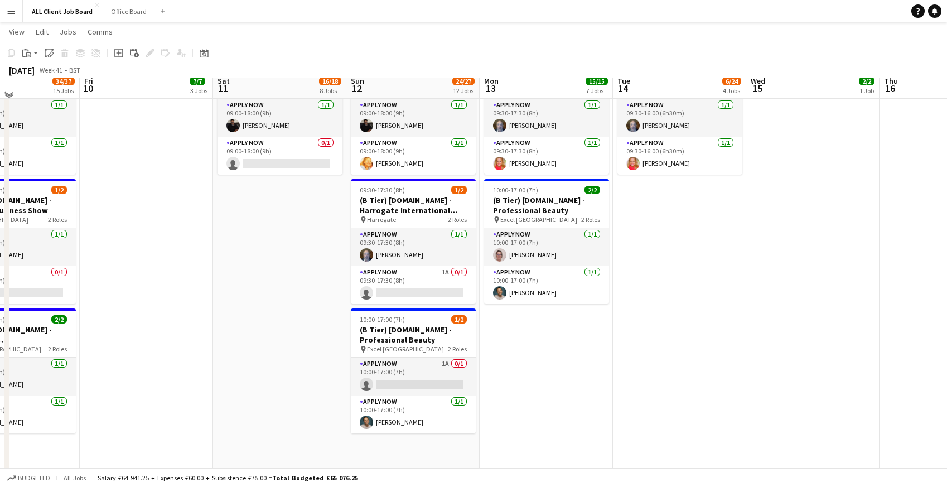
scroll to position [4167, 0]
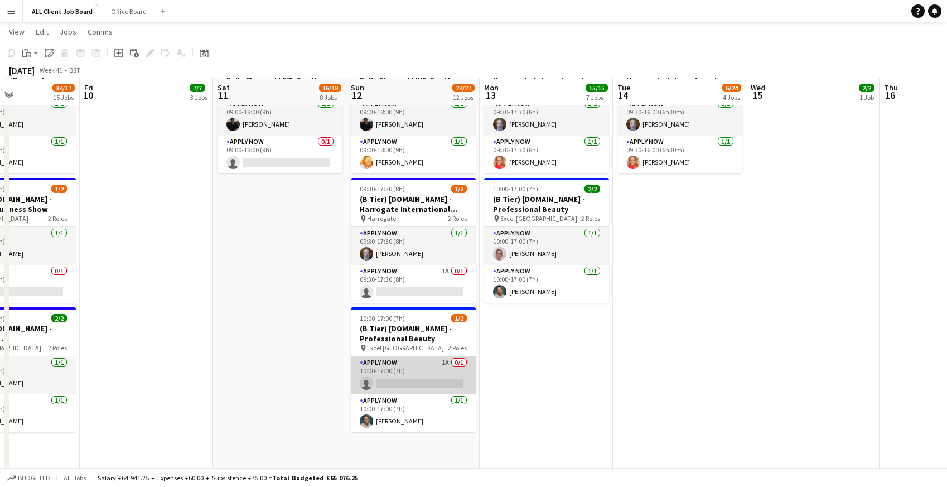
click at [404, 365] on app-card-role "APPLY NOW 1A 0/1 10:00-17:00 (7h) single-neutral-actions" at bounding box center [413, 376] width 125 height 38
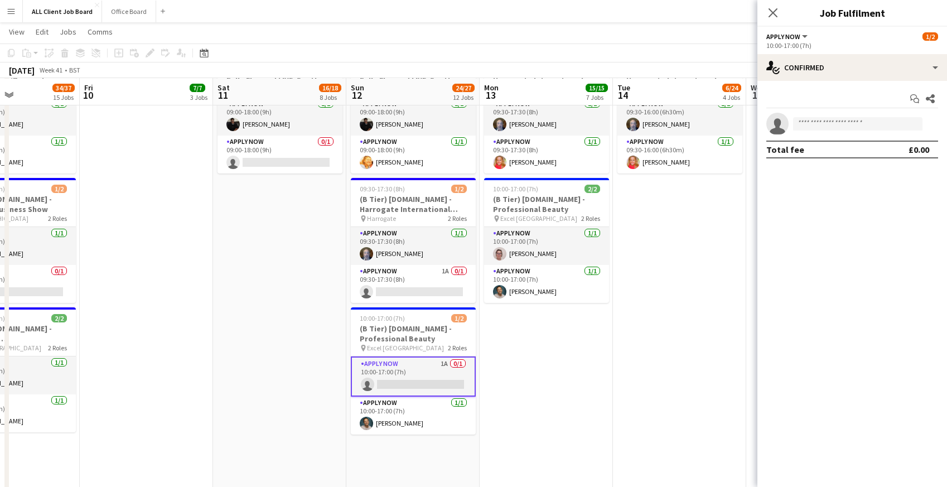
click at [547, 329] on app-date-cell "09:30-17:30 (8h) 2/2 (B Tier) Tails.com - Harrogate International Nursery Fair …" at bounding box center [546, 465] width 133 height 842
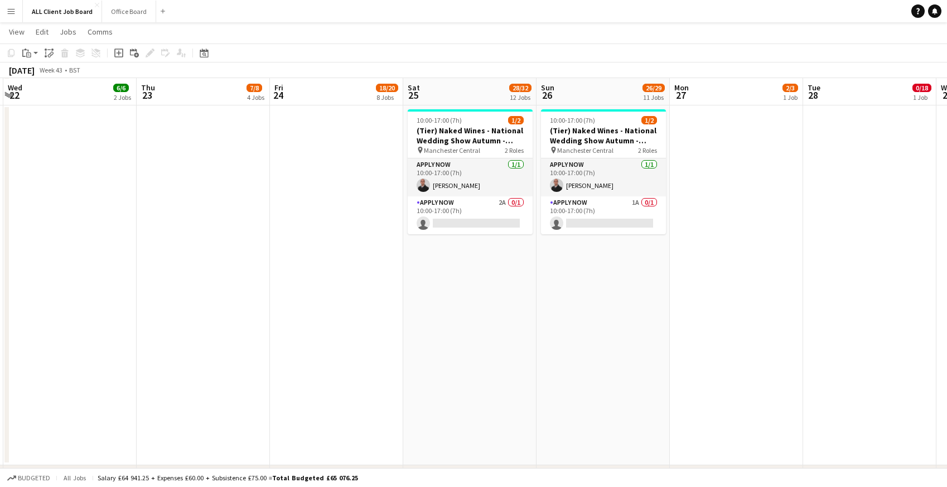
scroll to position [0, 258]
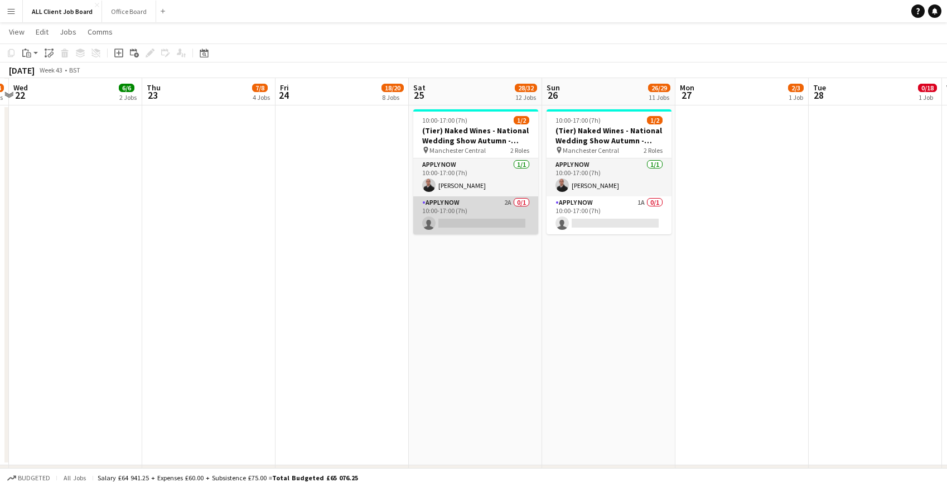
click at [453, 205] on app-card-role "APPLY NOW 2A 0/1 10:00-17:00 (7h) single-neutral-actions" at bounding box center [475, 215] width 125 height 38
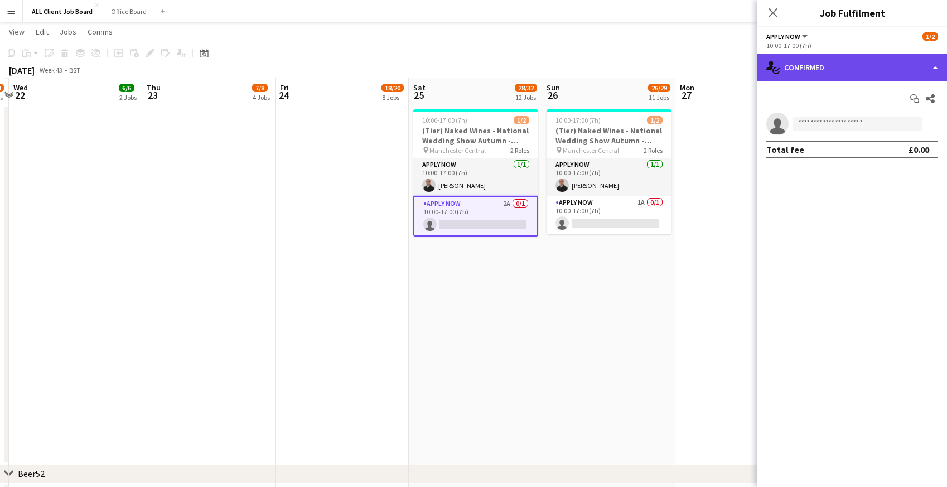
click at [872, 73] on div "single-neutral-actions-check-2 Confirmed" at bounding box center [853, 67] width 190 height 27
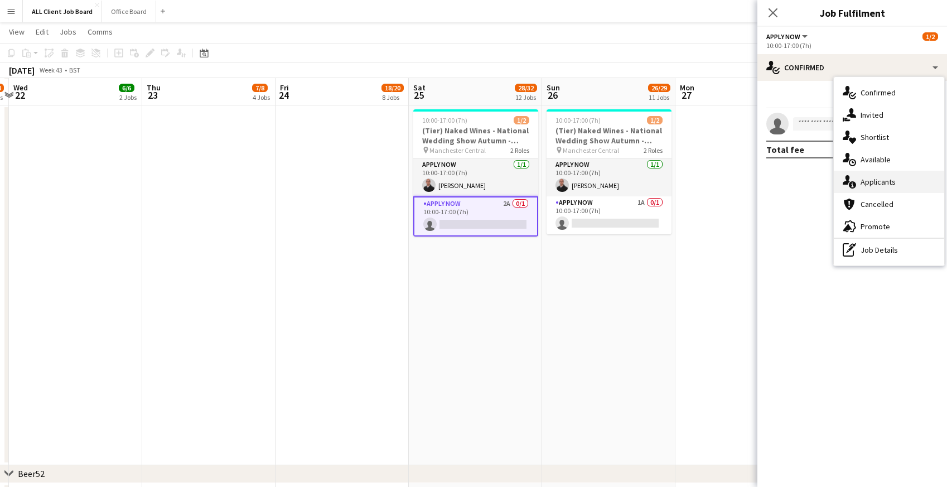
click at [881, 188] on div "single-neutral-actions-information Applicants" at bounding box center [889, 182] width 110 height 22
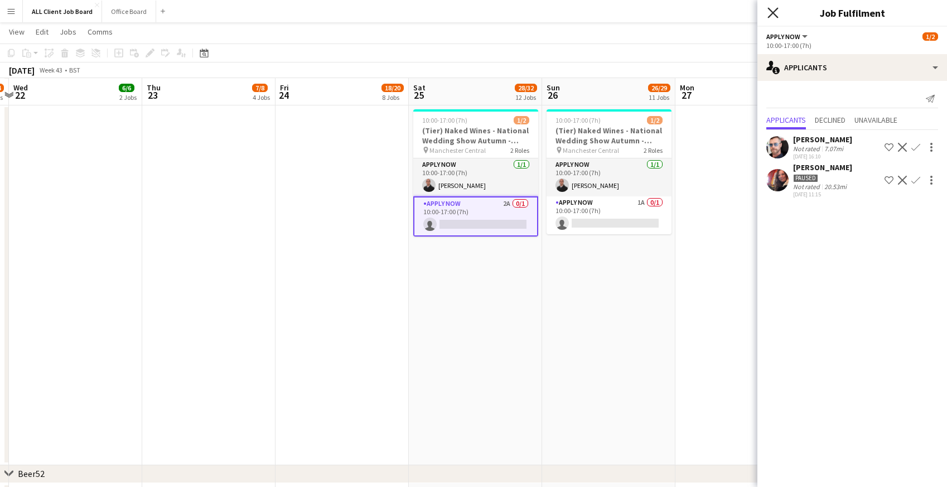
click at [775, 12] on icon "Close pop-in" at bounding box center [773, 12] width 11 height 11
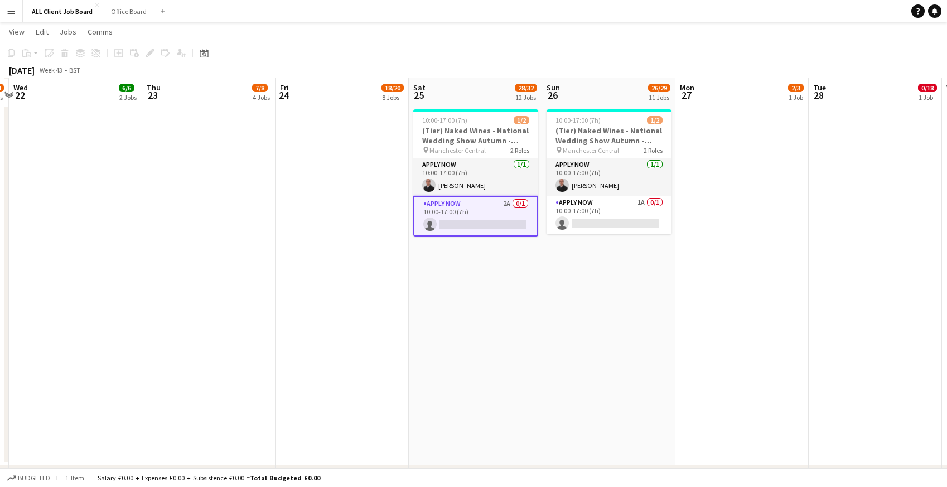
click at [306, 268] on app-date-cell at bounding box center [342, 285] width 133 height 360
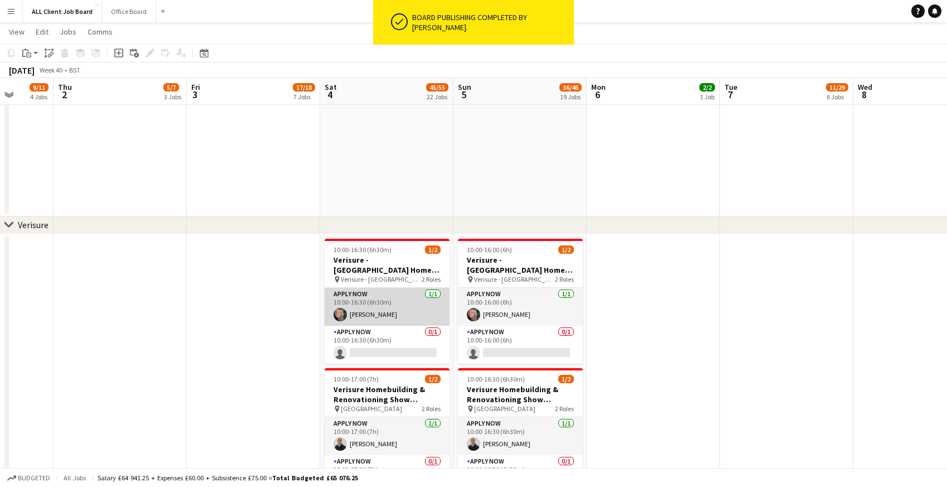
scroll to position [4854, 0]
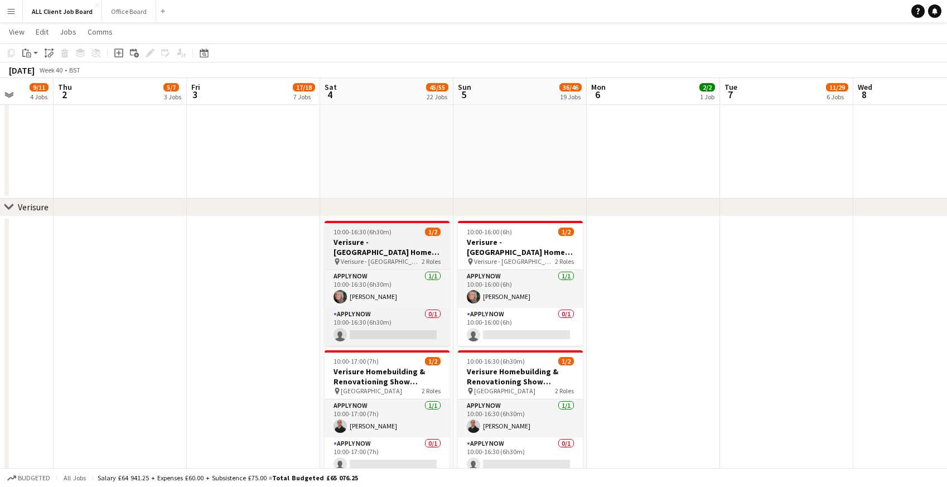
click at [362, 241] on h3 "Verisure - Cornwall Home Improvement & Self Build Show" at bounding box center [387, 247] width 125 height 20
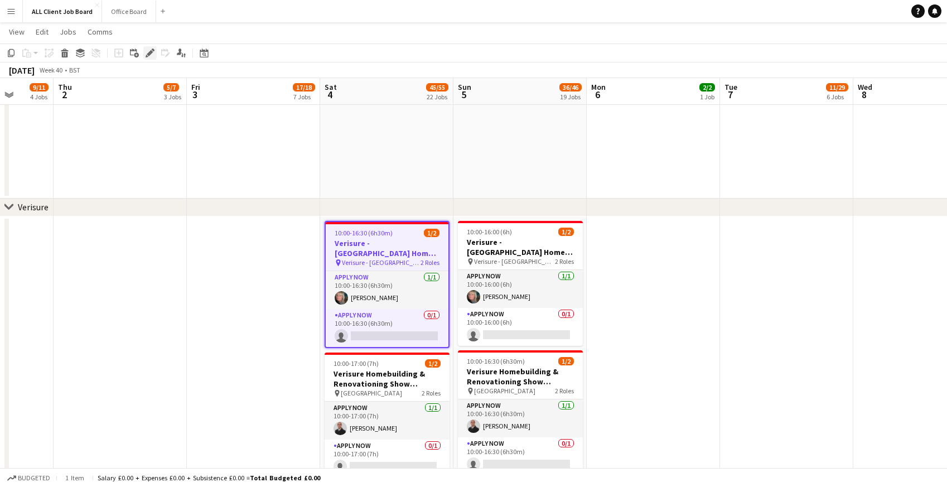
click at [152, 51] on icon at bounding box center [150, 53] width 6 height 6
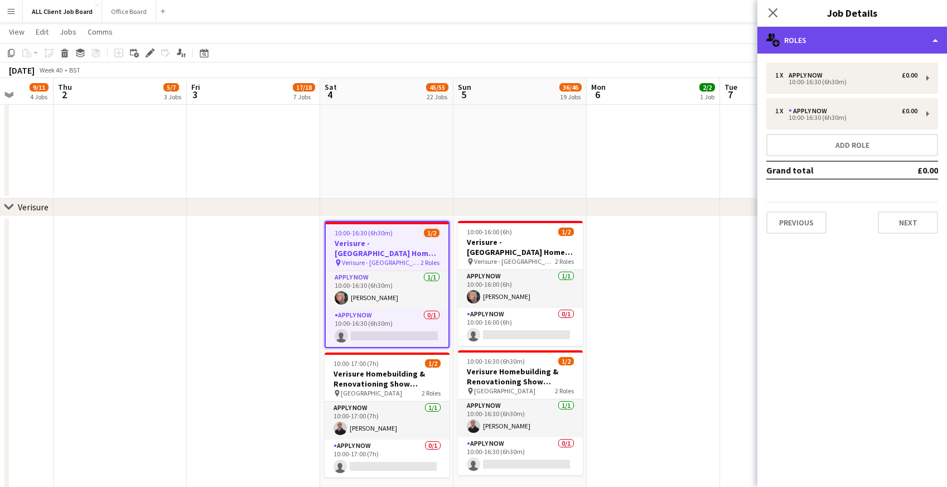
click at [854, 37] on div "multiple-users-add Roles" at bounding box center [853, 40] width 190 height 27
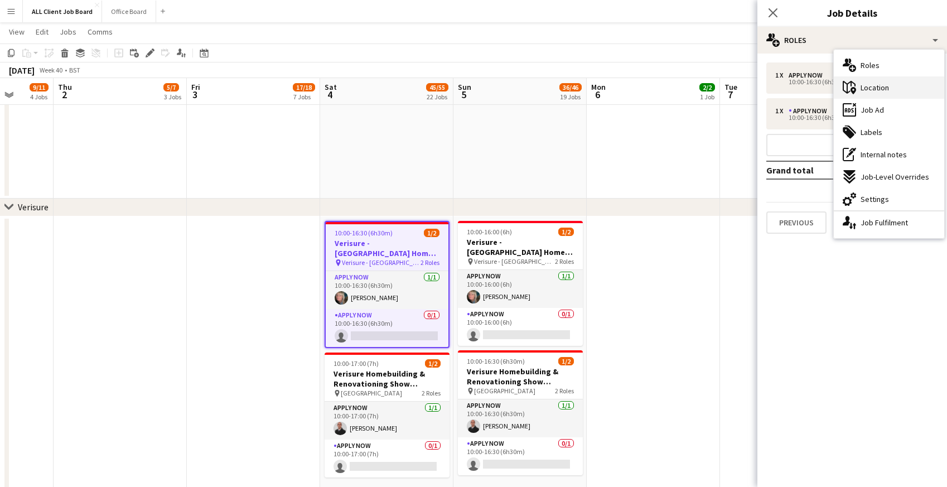
click at [864, 85] on span "Location" at bounding box center [875, 88] width 28 height 10
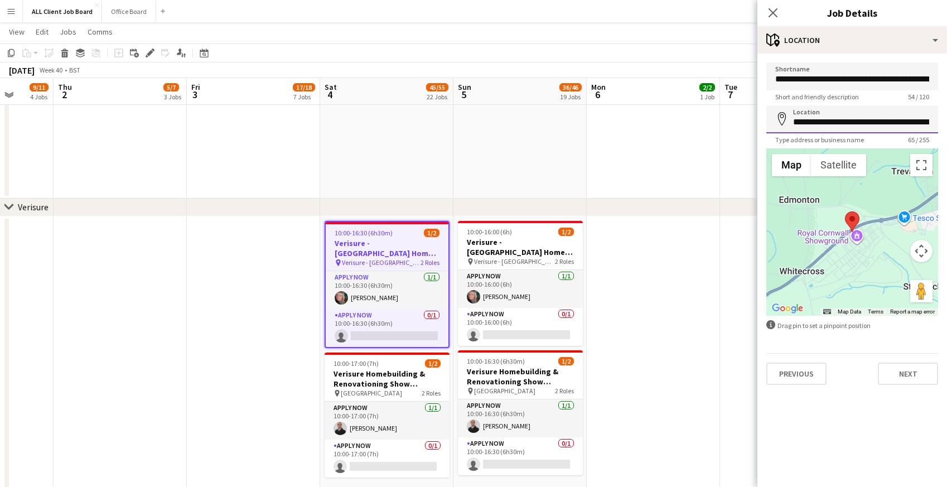
click at [888, 125] on input "**********" at bounding box center [853, 119] width 172 height 28
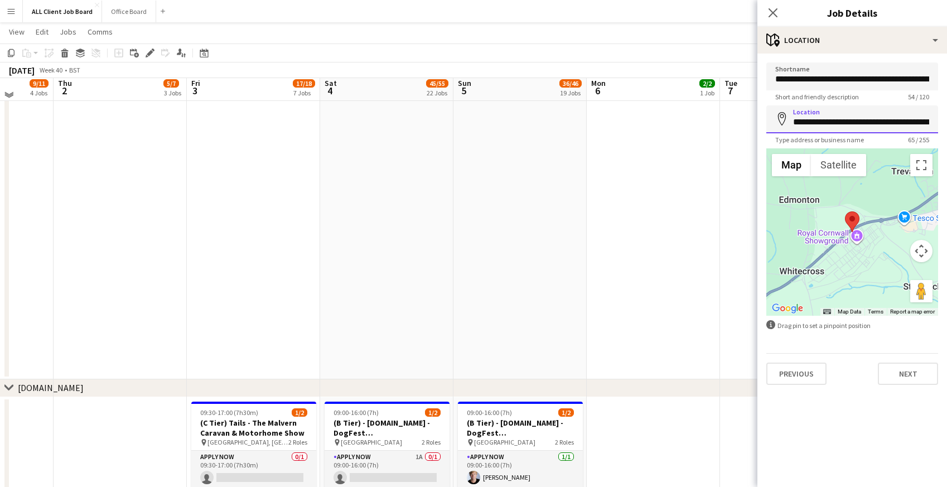
scroll to position [3809, 0]
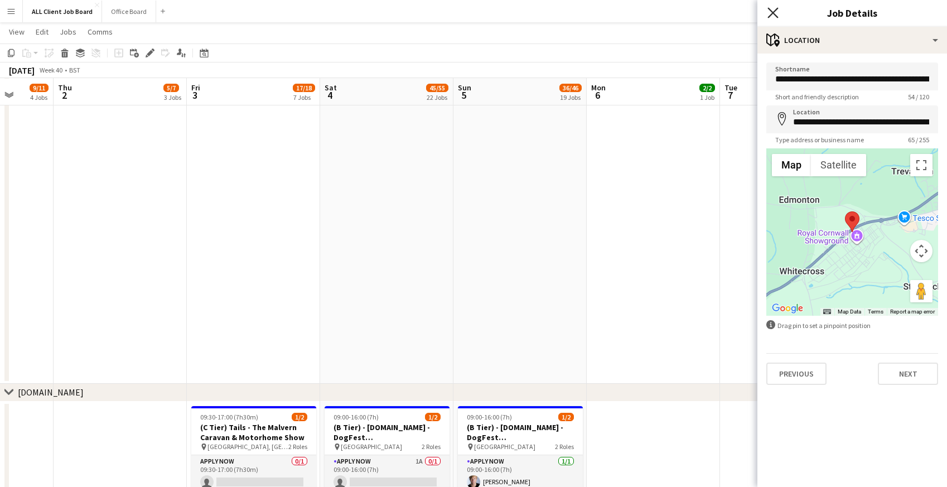
click at [773, 12] on icon at bounding box center [773, 12] width 11 height 11
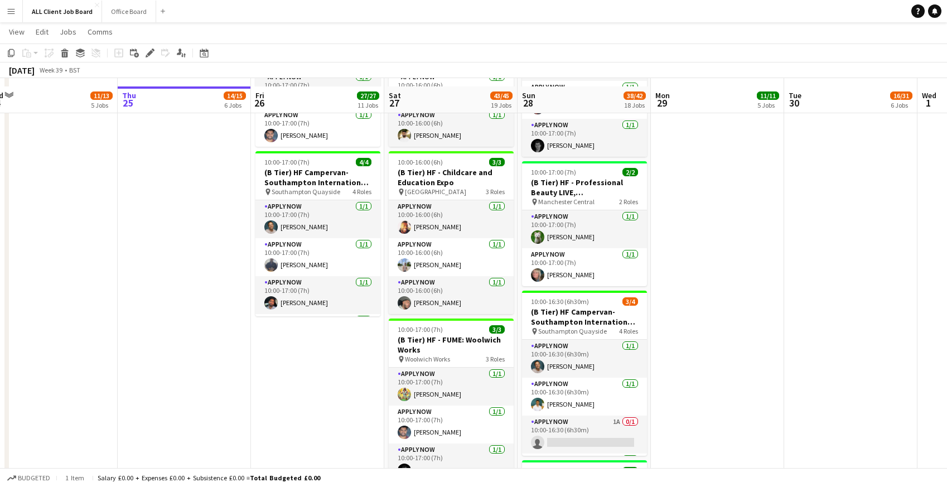
scroll to position [1301, 0]
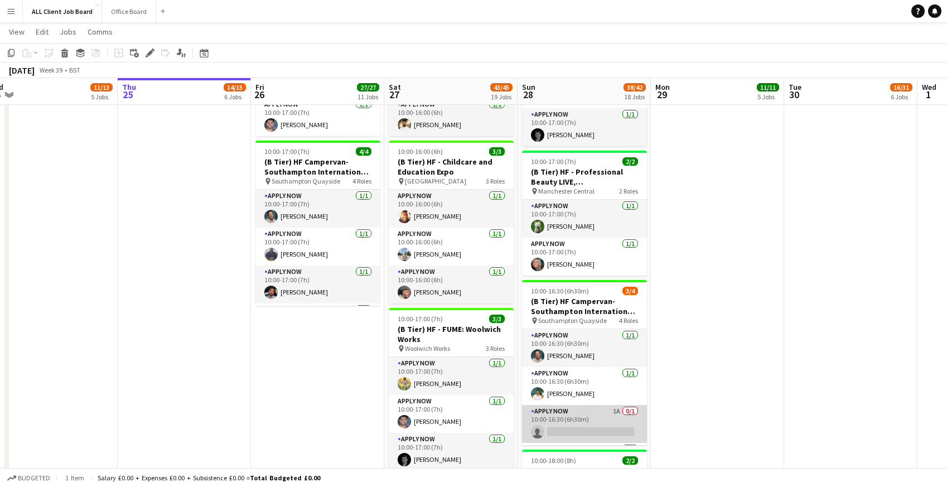
click at [578, 422] on app-card-role "APPLY NOW 1A 0/1 10:00-16:30 (6h30m) single-neutral-actions" at bounding box center [584, 424] width 125 height 38
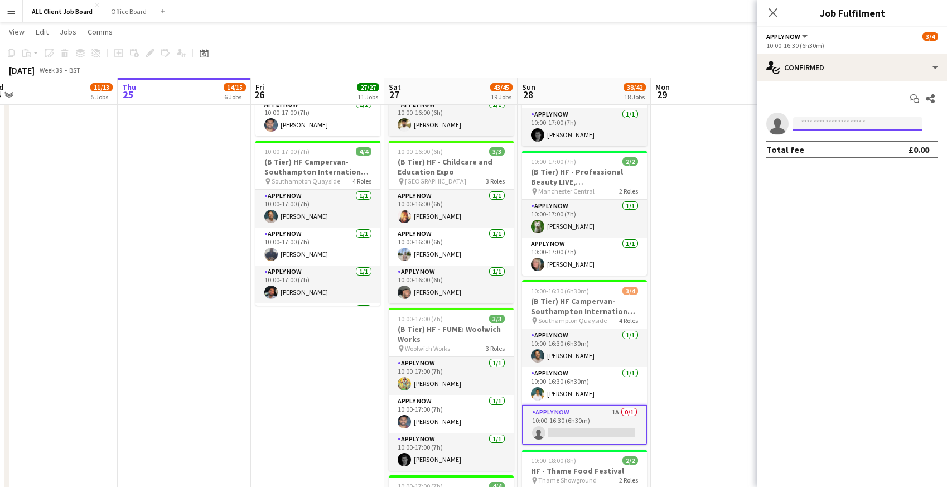
click at [864, 124] on input at bounding box center [857, 123] width 129 height 13
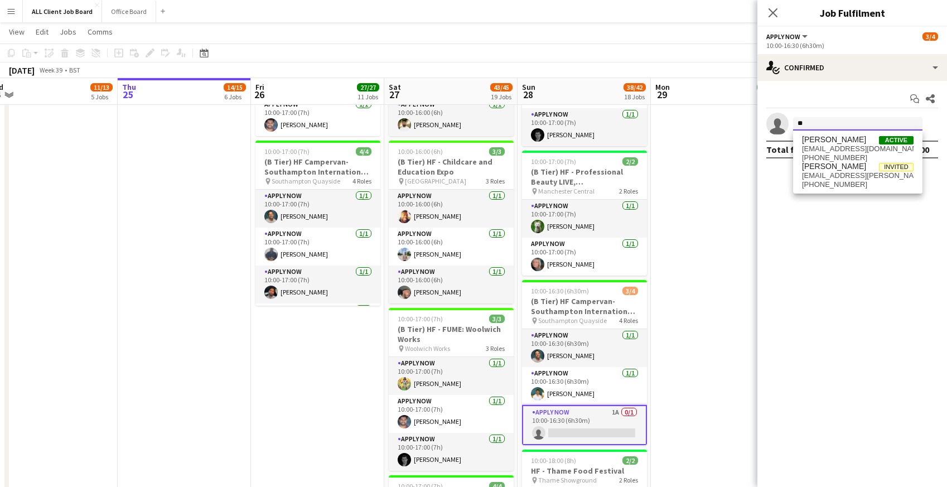
type input "*"
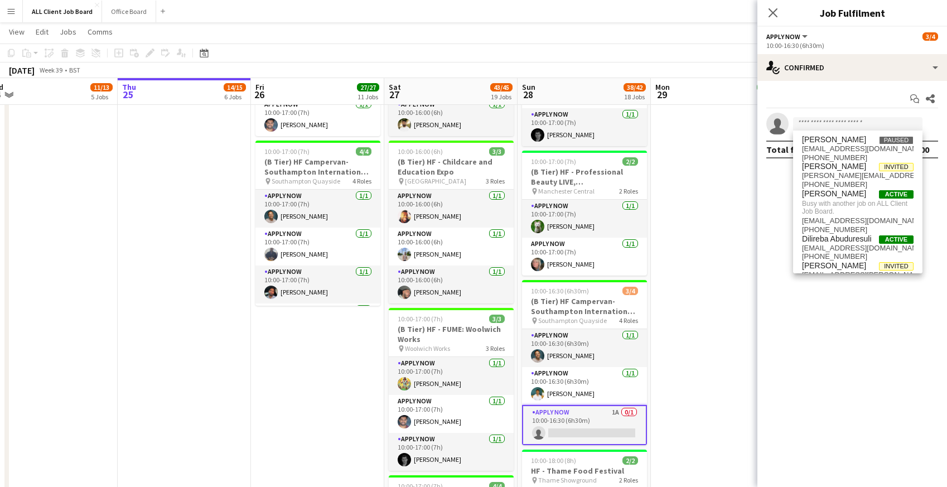
click at [718, 170] on app-date-cell "09:00-21:00 (12h) 2/2 (D Tier) HF - Metrocentre Shopping Centre pin Gateshead 2…" at bounding box center [717, 385] width 133 height 2783
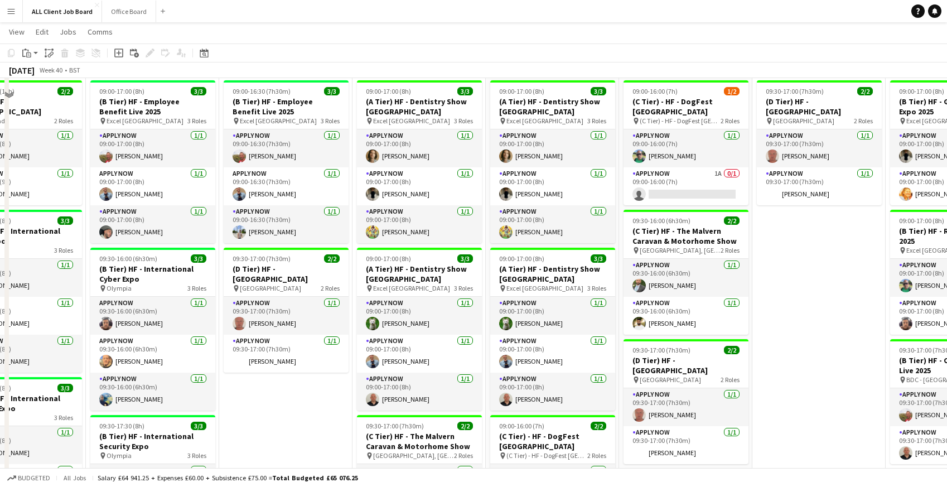
scroll to position [129, 0]
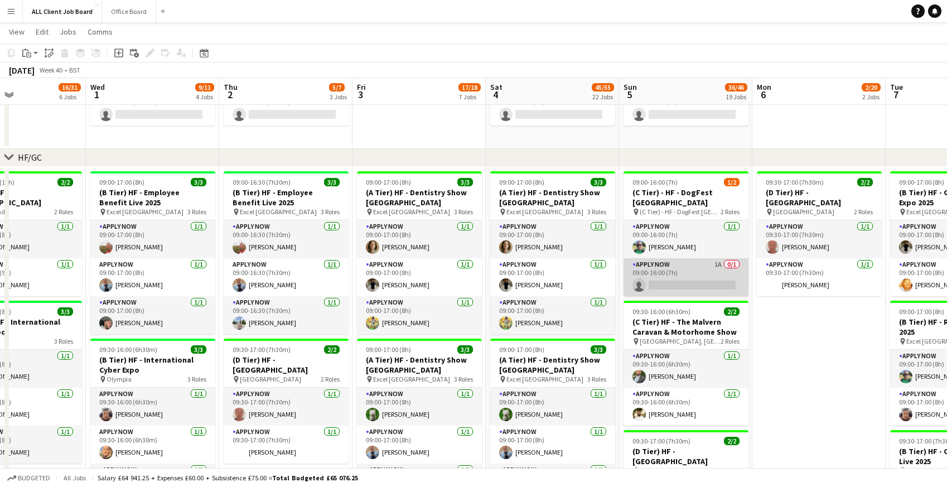
click at [691, 278] on app-card-role "APPLY NOW 1A 0/1 09:00-16:00 (7h) single-neutral-actions" at bounding box center [686, 277] width 125 height 38
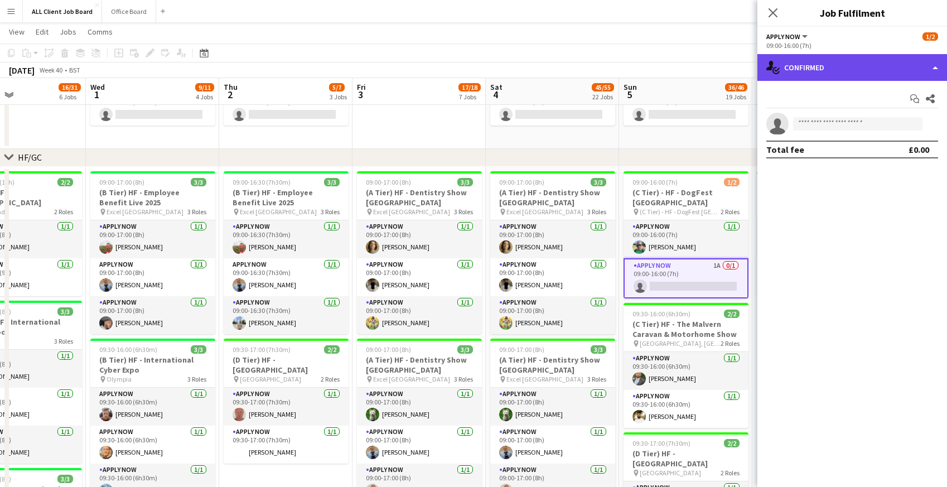
click at [846, 66] on div "single-neutral-actions-check-2 Confirmed" at bounding box center [853, 67] width 190 height 27
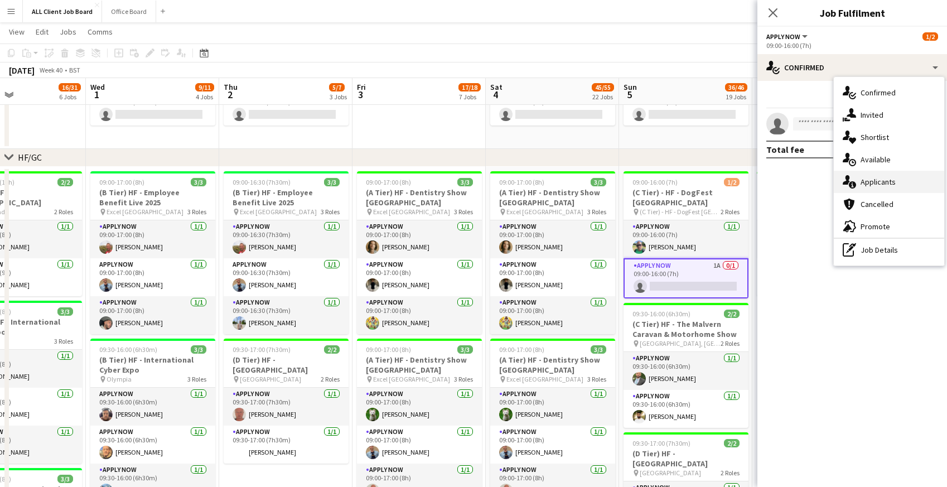
click at [874, 186] on span "Applicants" at bounding box center [878, 182] width 35 height 10
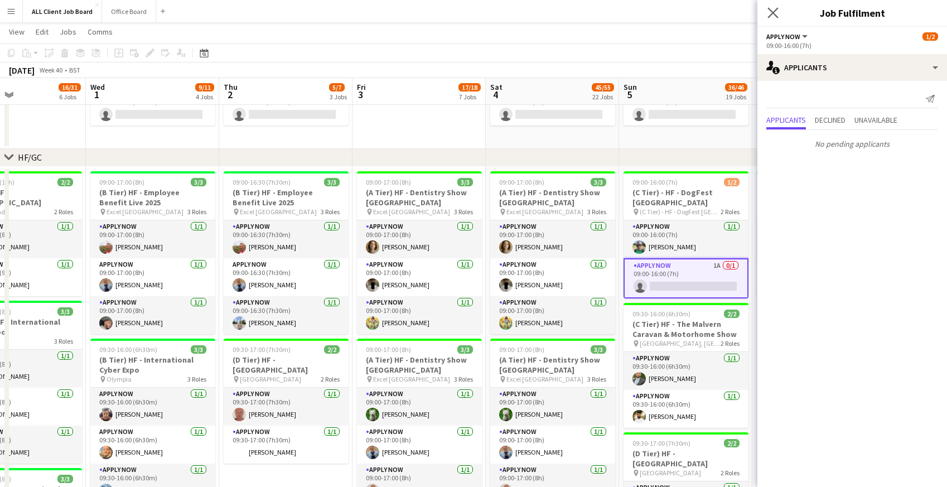
click at [780, 10] on app-icon "Close pop-in" at bounding box center [774, 13] width 16 height 16
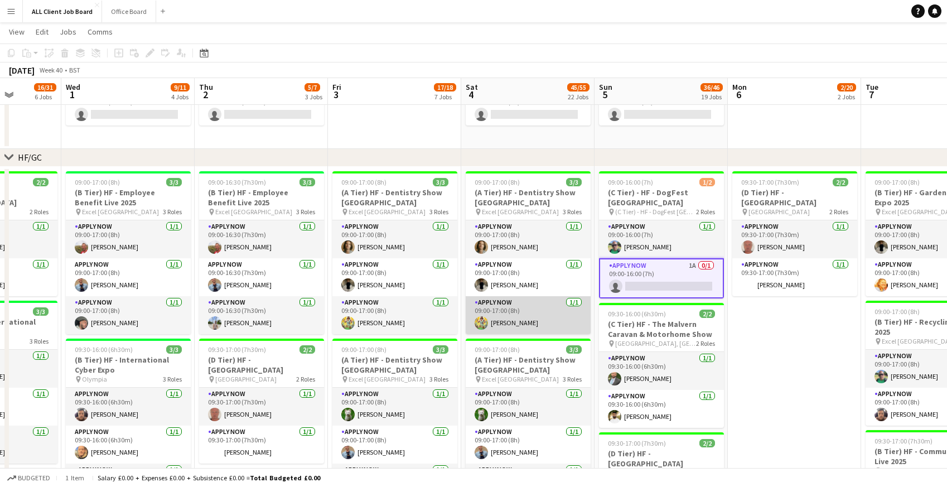
scroll to position [0, 340]
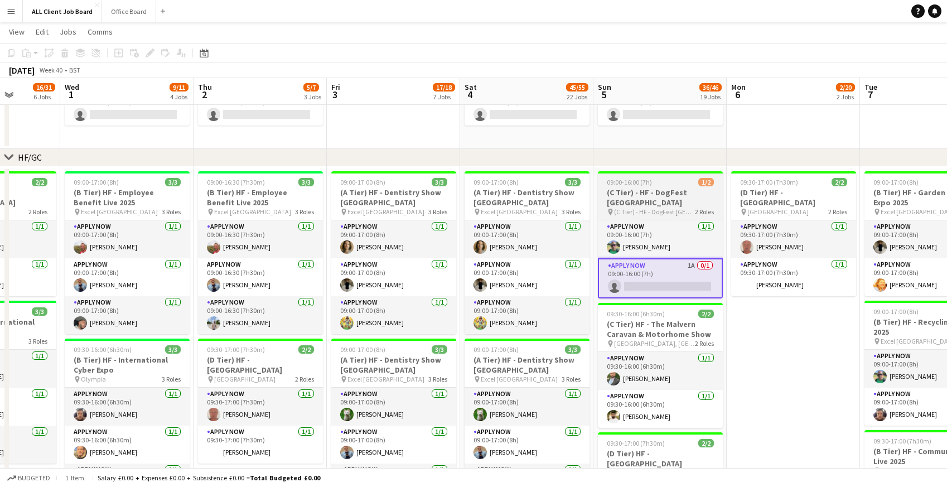
click at [631, 199] on h3 "(C Tier) - HF - DogFest Blenheim Palace" at bounding box center [660, 197] width 125 height 20
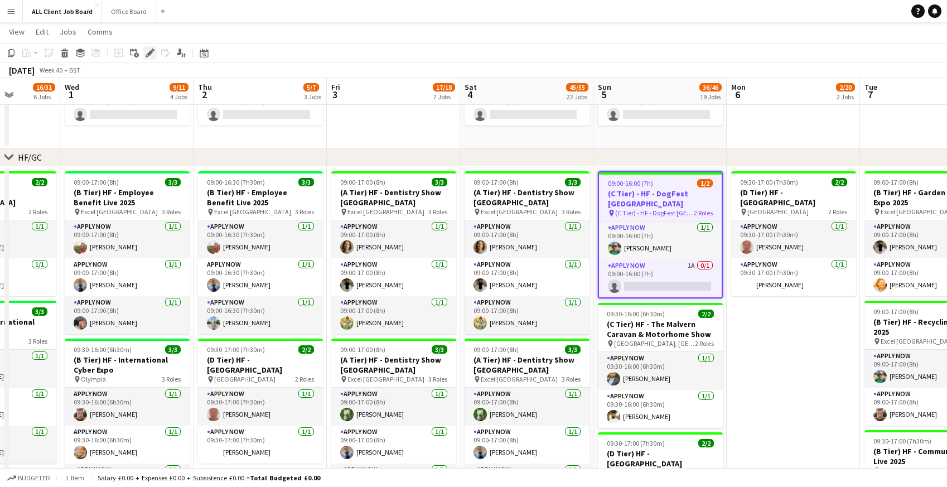
click at [150, 51] on icon at bounding box center [150, 53] width 6 height 6
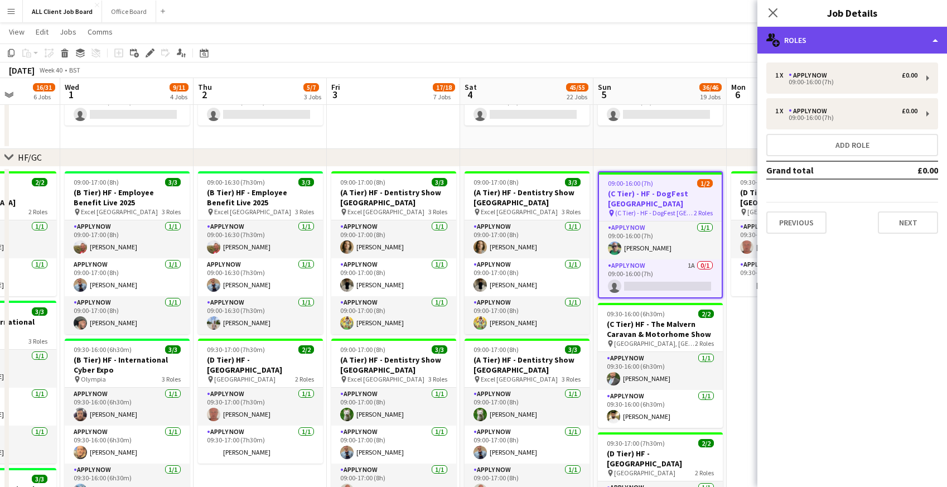
click at [829, 35] on div "multiple-users-add Roles" at bounding box center [853, 40] width 190 height 27
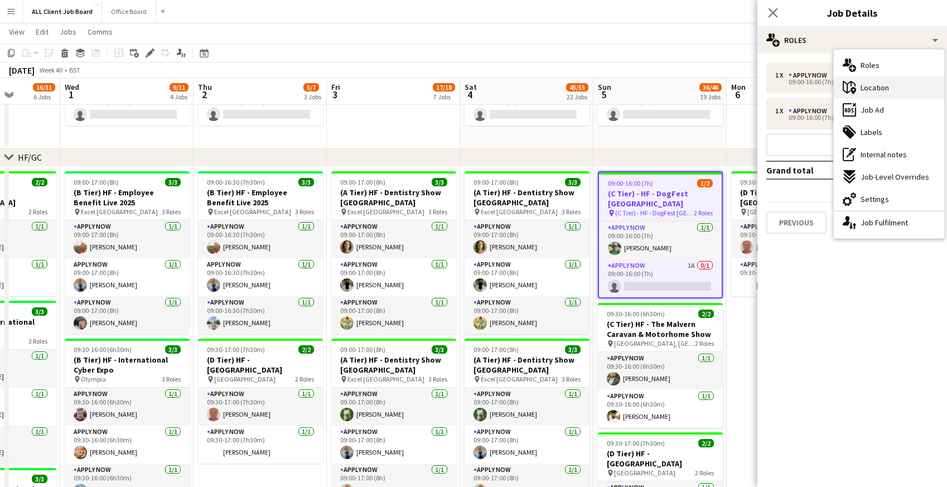
click at [865, 83] on span "Location" at bounding box center [875, 88] width 28 height 10
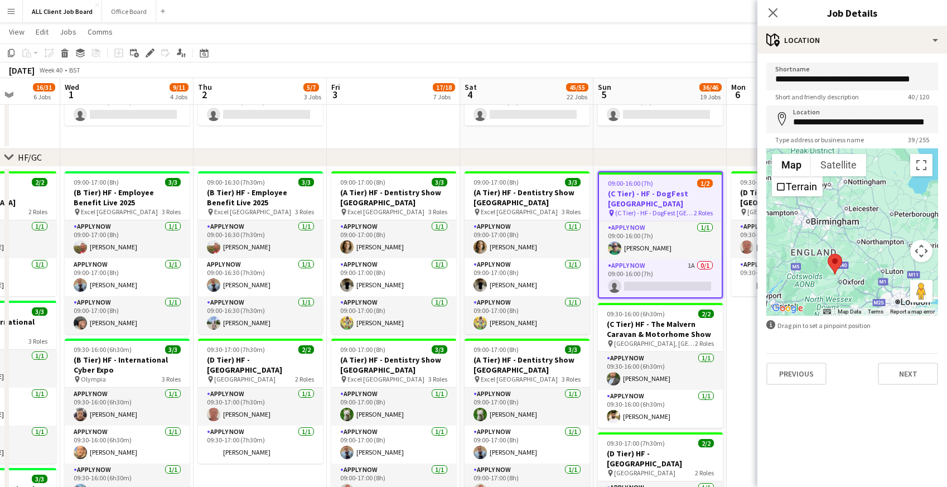
click at [744, 33] on app-page-menu "View Day view expanded Day view collapsed Month view Date picker Jump to today …" at bounding box center [473, 32] width 947 height 21
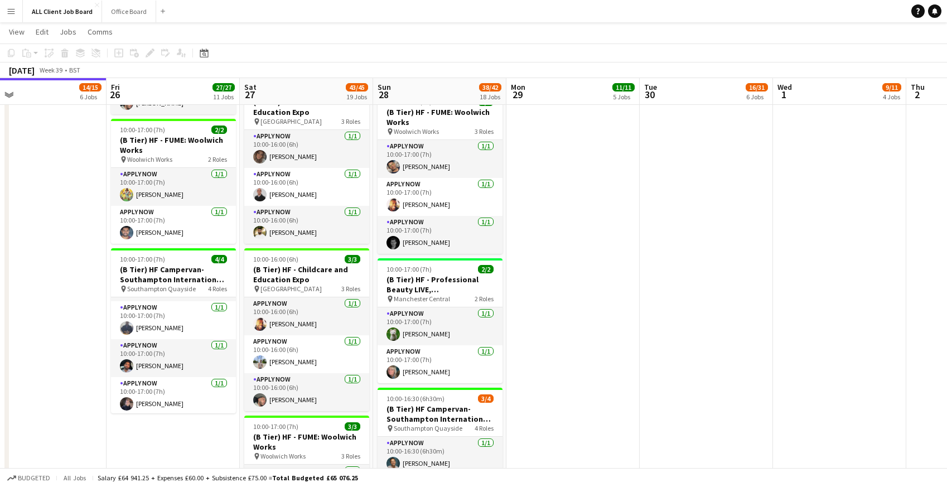
scroll to position [35, 0]
click at [432, 362] on app-card-role "APPLY NOW 1/1 10:00-17:00 (7h) Nicola Lewis" at bounding box center [440, 364] width 125 height 38
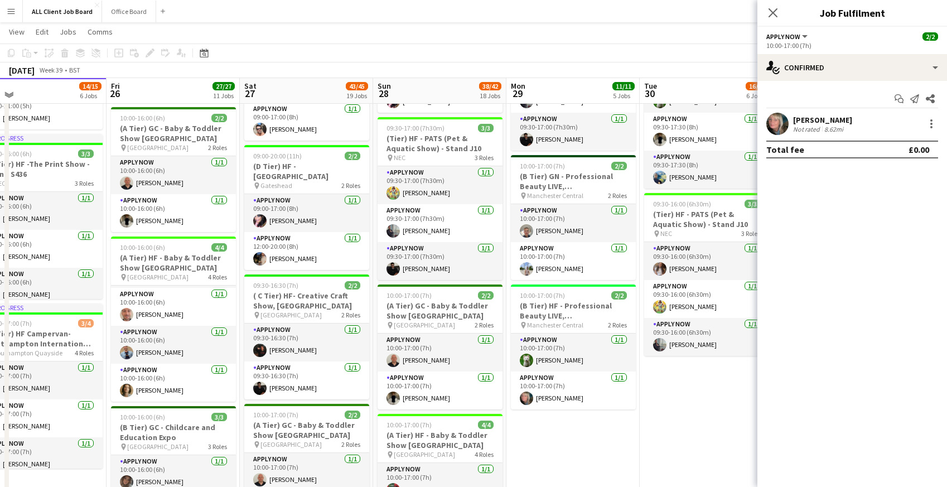
scroll to position [573, 0]
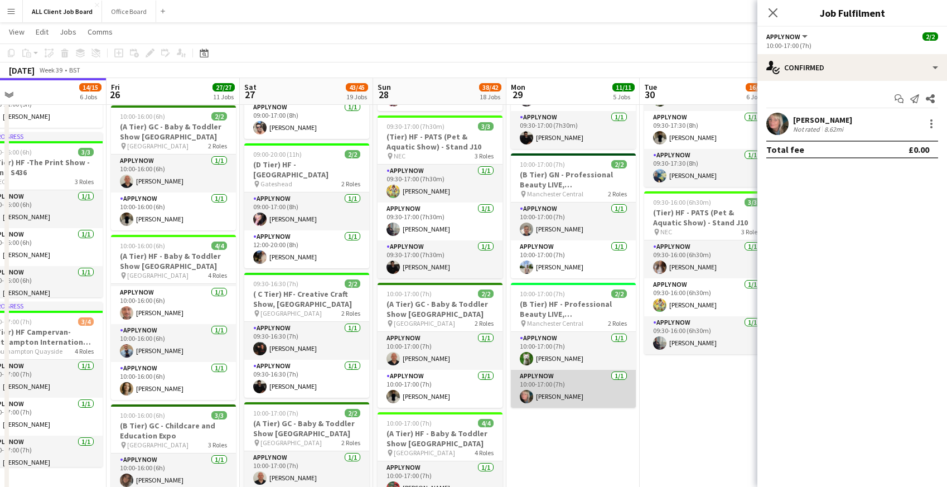
click at [574, 389] on app-card-role "APPLY NOW 1/1 10:00-17:00 (7h) Nicola Lewis" at bounding box center [573, 389] width 125 height 38
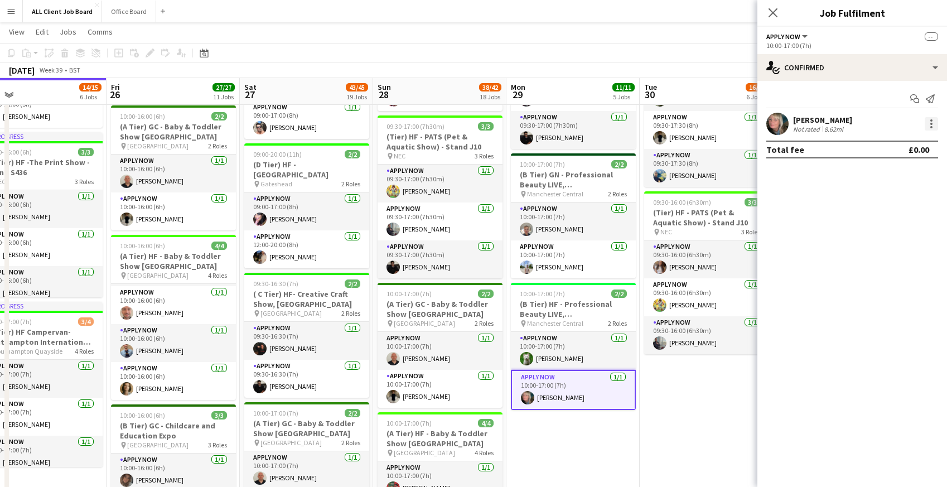
click at [931, 121] on div at bounding box center [932, 120] width 2 height 2
click at [878, 228] on span "Remove" at bounding box center [876, 224] width 33 height 9
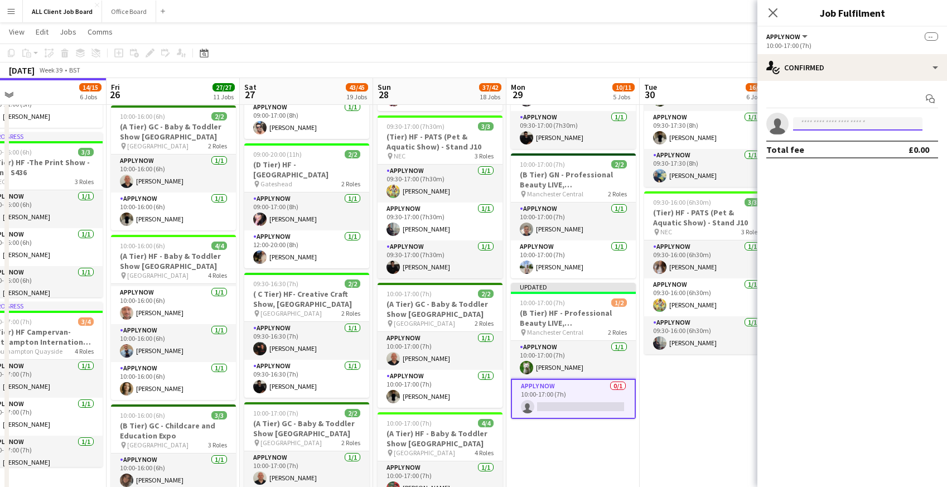
click at [804, 128] on input at bounding box center [857, 123] width 129 height 13
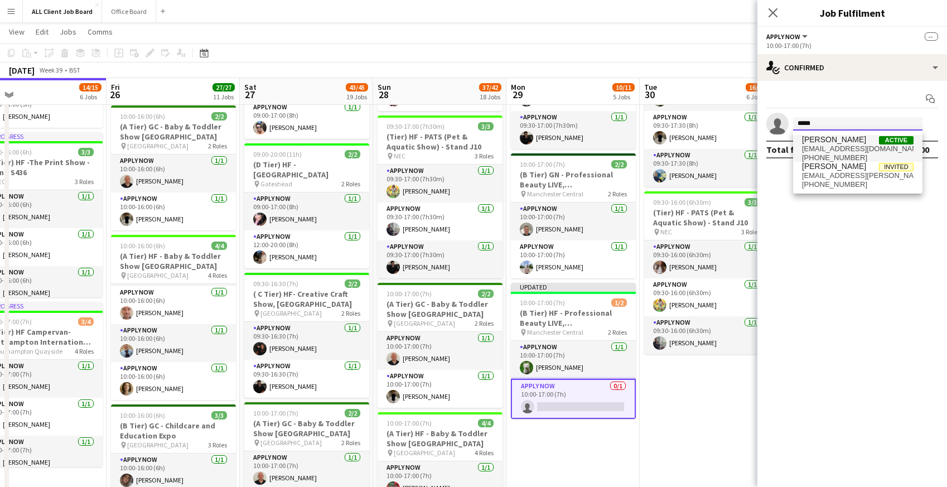
type input "*****"
click at [807, 147] on span "megan_morgan18@outlook.com" at bounding box center [858, 149] width 112 height 9
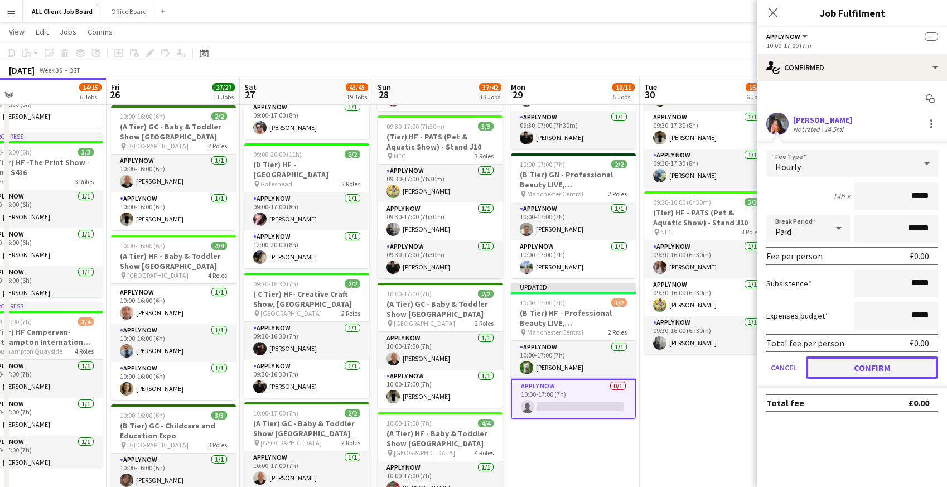
click at [831, 364] on button "Confirm" at bounding box center [872, 368] width 132 height 22
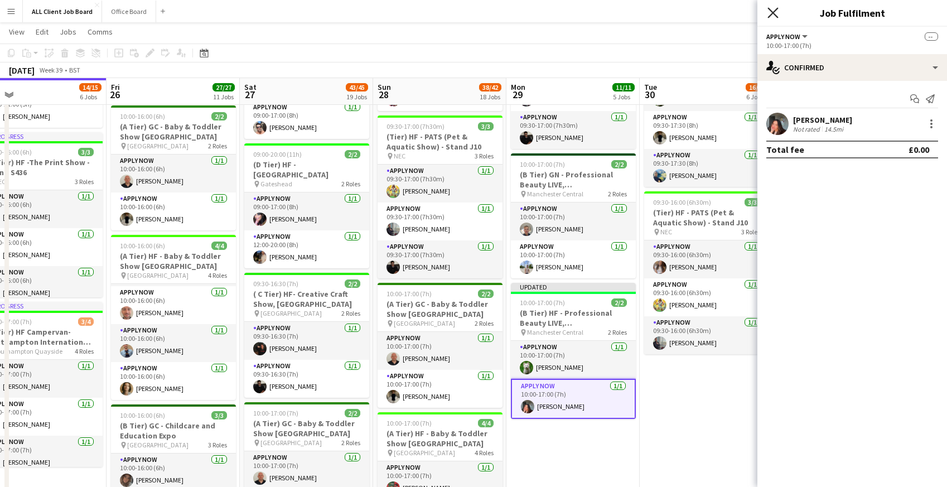
click at [776, 12] on icon "Close pop-in" at bounding box center [773, 12] width 11 height 11
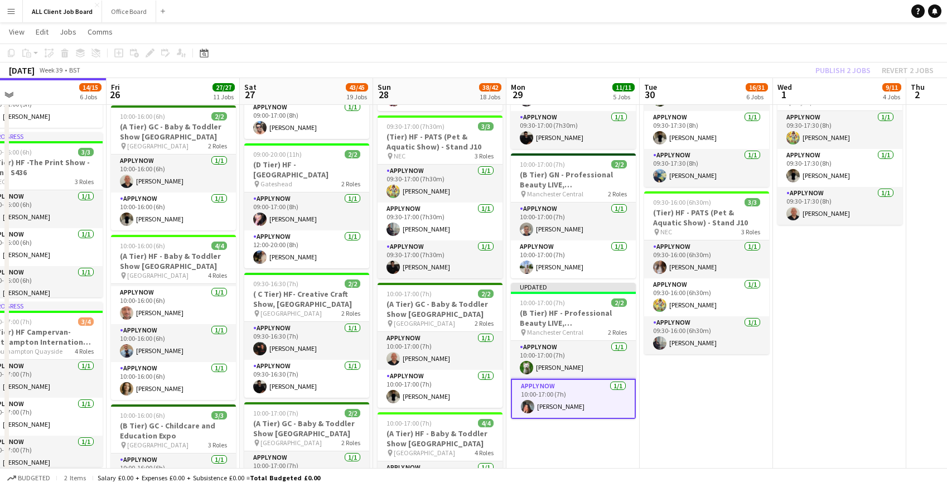
click at [775, 11] on app-navbar "Menu Boards Boards Boards All jobs Status Workforce Workforce My Workforce Recr…" at bounding box center [473, 11] width 947 height 22
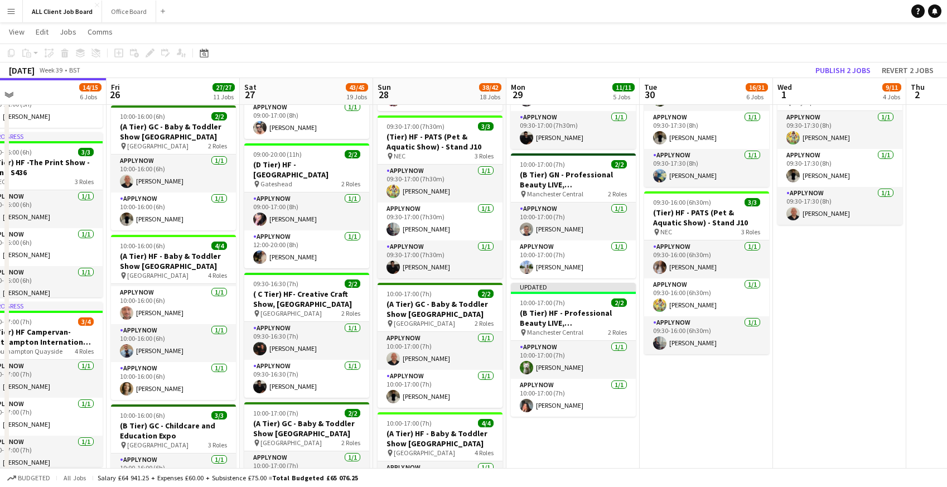
click at [843, 78] on div "September 2025 Week 39 • BST Publish 2 jobs Revert 2 jobs" at bounding box center [473, 70] width 947 height 16
click at [840, 71] on button "Publish 2 jobs" at bounding box center [843, 70] width 64 height 15
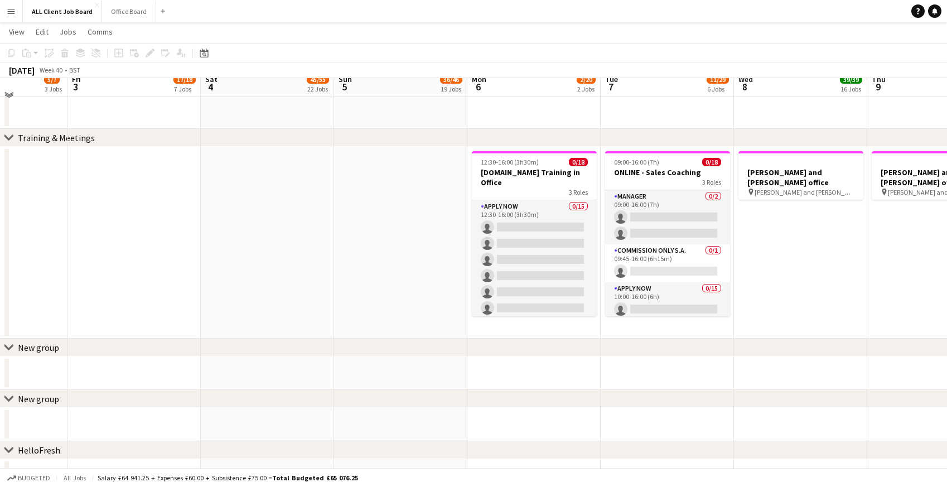
scroll to position [5941, 0]
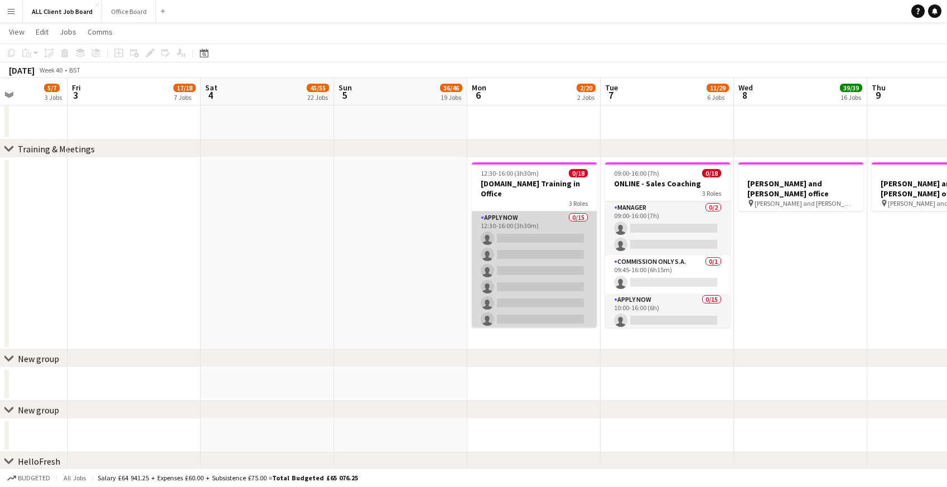
click at [518, 225] on app-card-role "APPLY NOW 0/15 12:30-16:00 (3h30m) single-neutral-actions single-neutral-action…" at bounding box center [534, 343] width 125 height 264
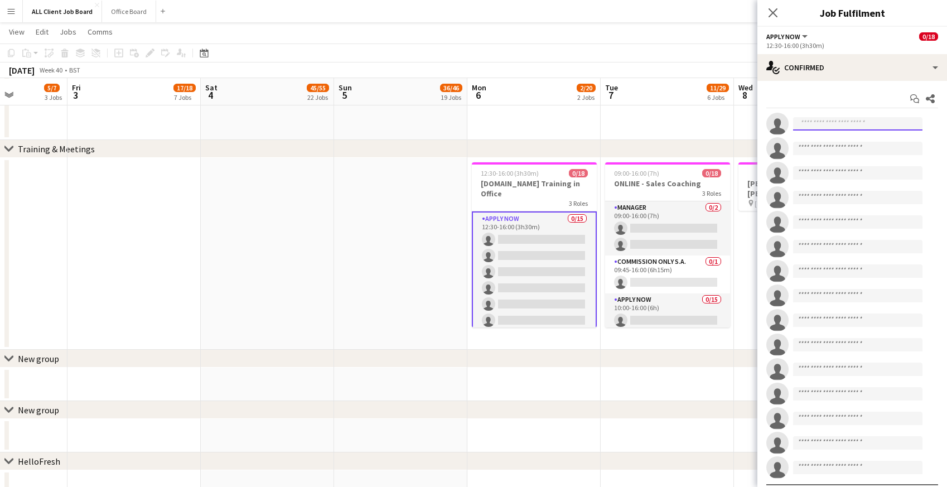
click at [827, 128] on input at bounding box center [857, 123] width 129 height 13
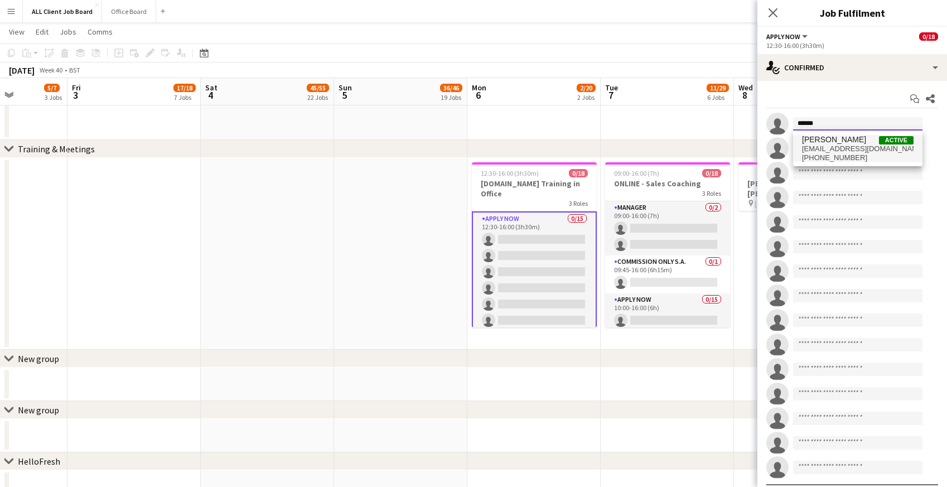
type input "******"
click at [822, 150] on span "marlonmckayfox@gmail.com" at bounding box center [858, 149] width 112 height 9
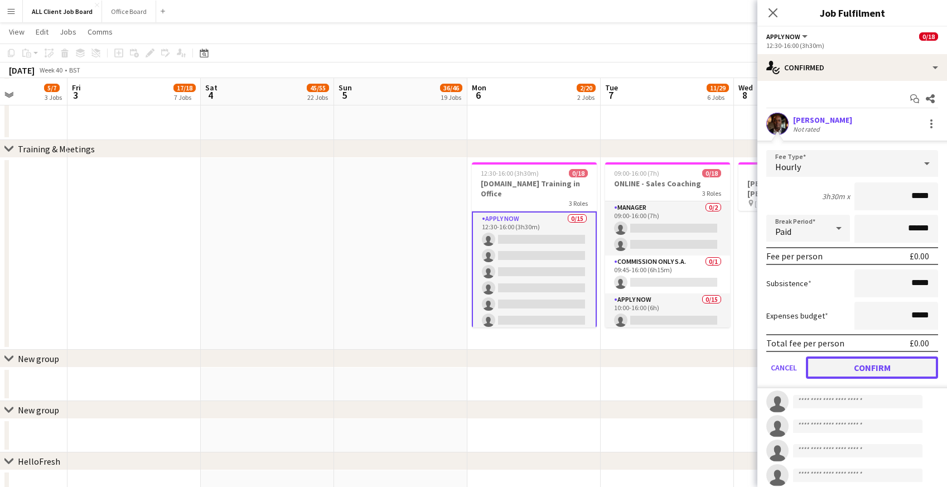
click at [836, 362] on button "Confirm" at bounding box center [872, 368] width 132 height 22
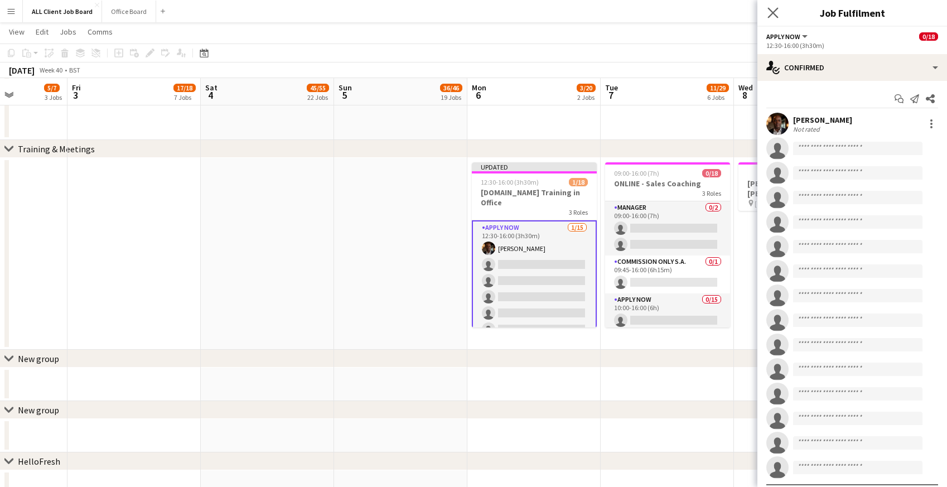
click at [769, 7] on app-icon "Close pop-in" at bounding box center [774, 13] width 16 height 16
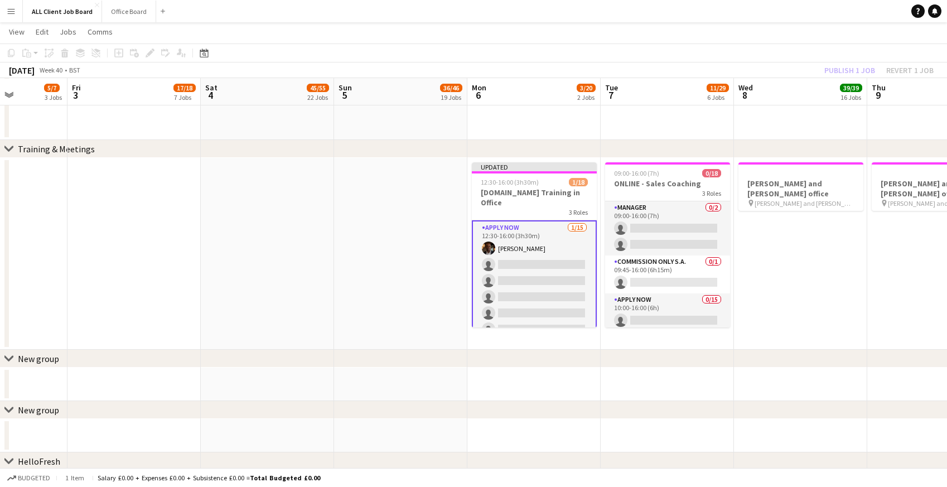
click at [743, 7] on app-navbar "Menu Boards Boards Boards All jobs Status Workforce Workforce My Workforce Recr…" at bounding box center [473, 11] width 947 height 22
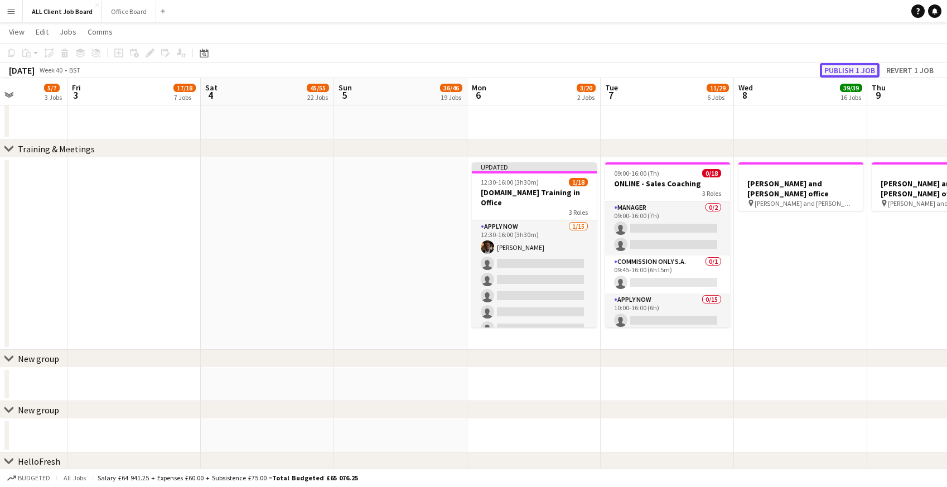
click at [833, 71] on button "Publish 1 job" at bounding box center [850, 70] width 60 height 15
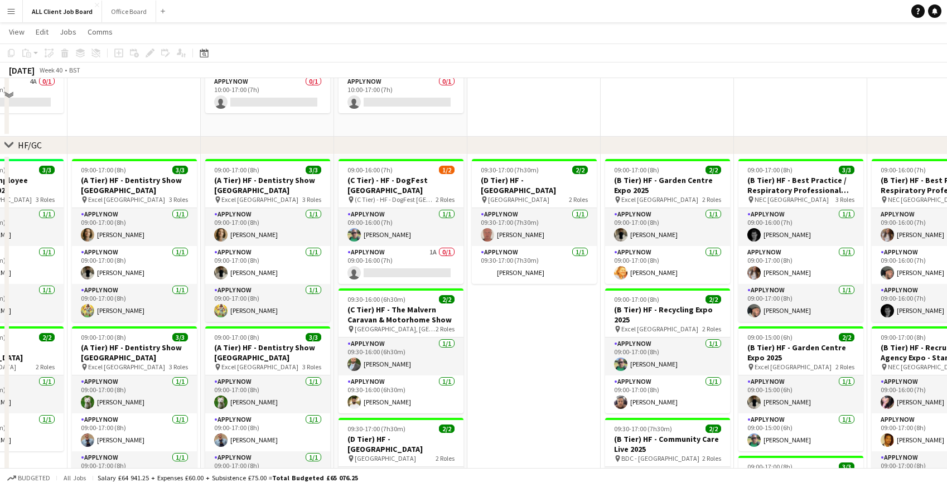
scroll to position [32, 0]
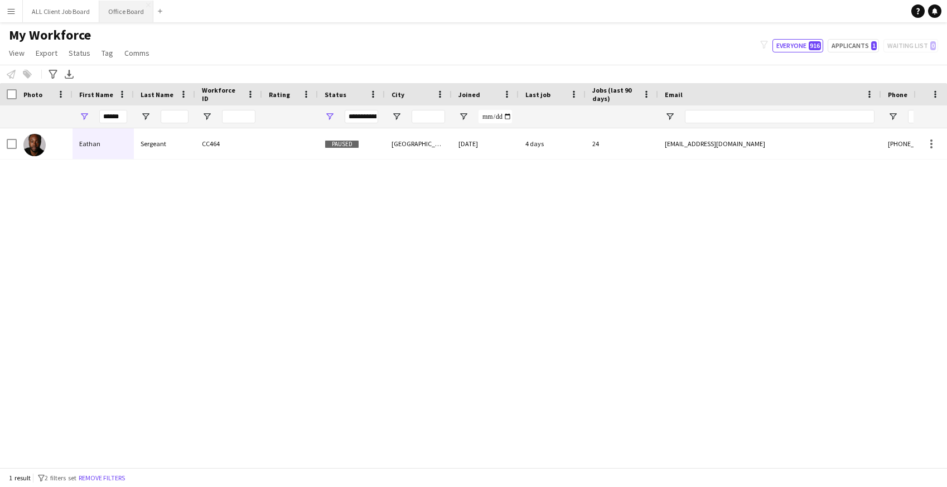
click at [130, 8] on button "Office Board Close" at bounding box center [126, 12] width 54 height 22
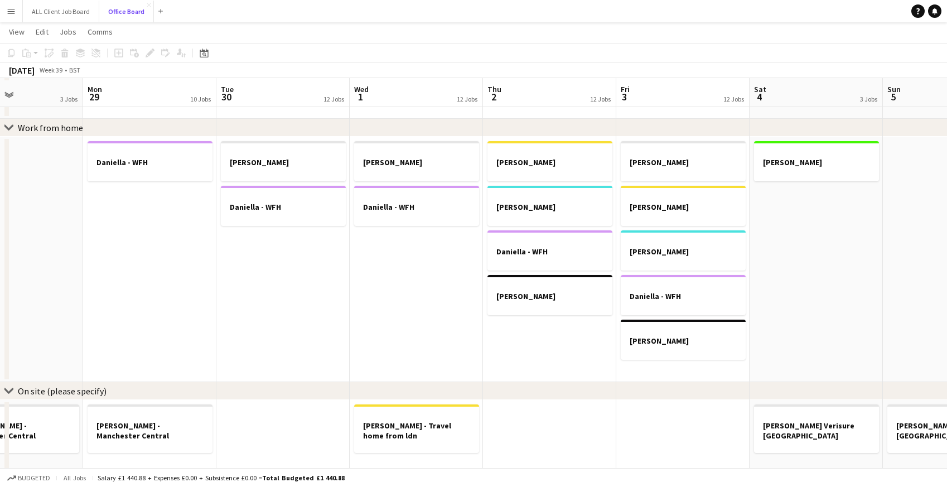
scroll to position [535, 0]
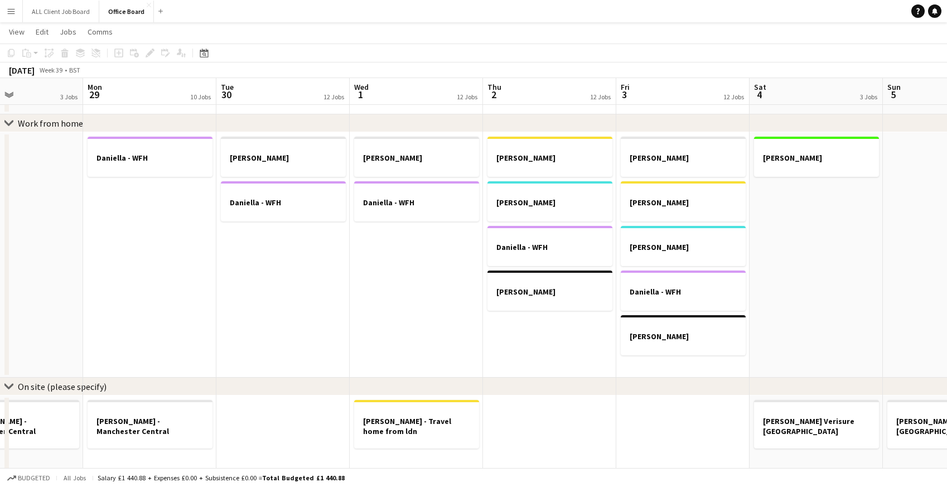
click at [11, 9] on app-icon "Menu" at bounding box center [11, 11] width 9 height 9
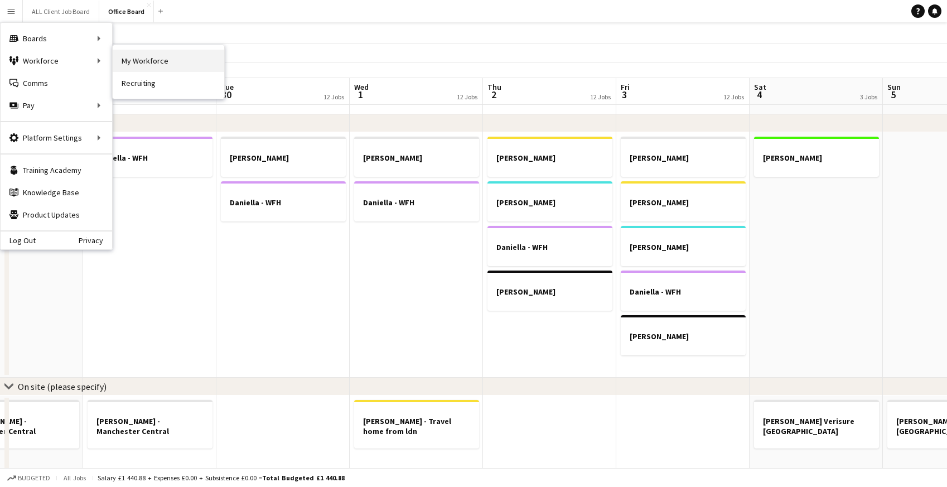
click at [148, 63] on link "My Workforce" at bounding box center [169, 61] width 112 height 22
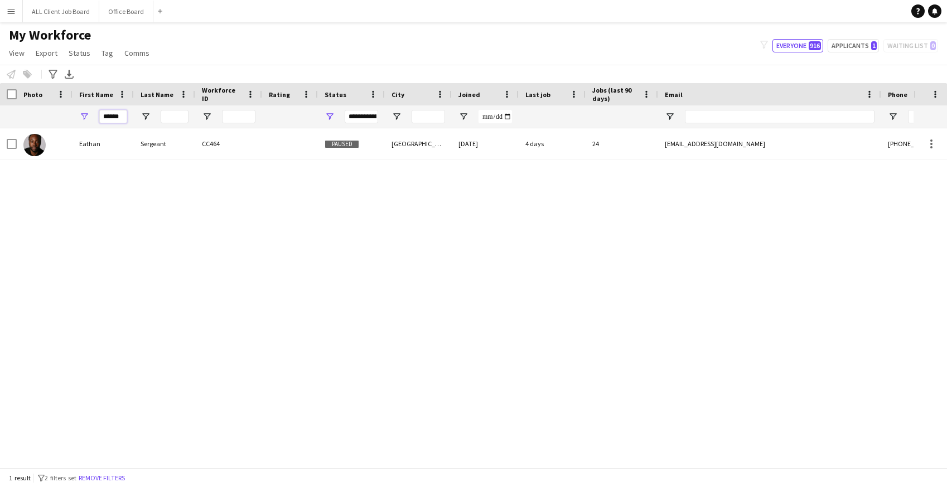
drag, startPoint x: 124, startPoint y: 115, endPoint x: 90, endPoint y: 115, distance: 34.0
click at [90, 115] on div "******" at bounding box center [103, 116] width 61 height 22
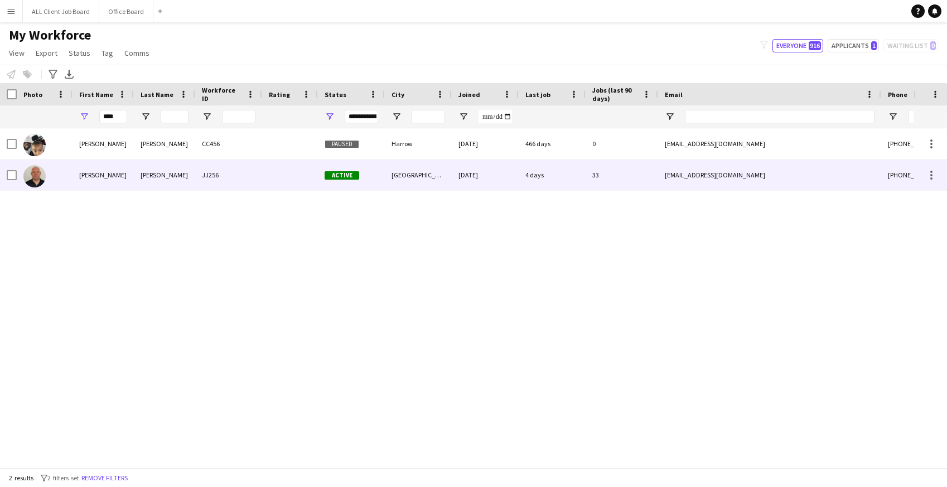
click at [120, 172] on div "Rory" at bounding box center [103, 175] width 61 height 31
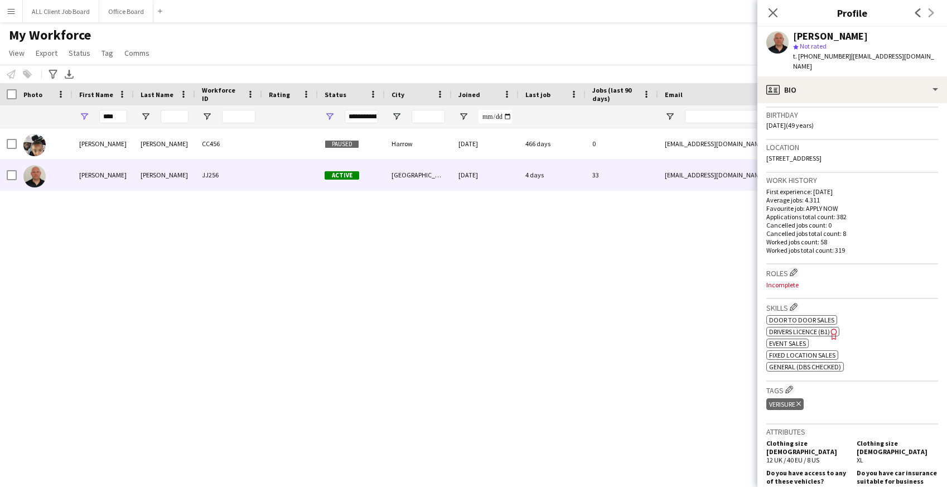
scroll to position [473, 0]
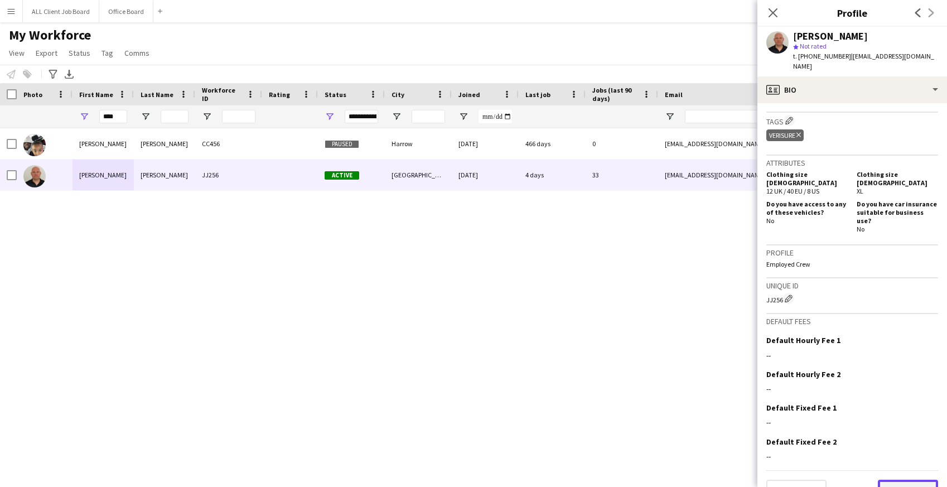
click at [917, 480] on button "Next" at bounding box center [908, 491] width 60 height 22
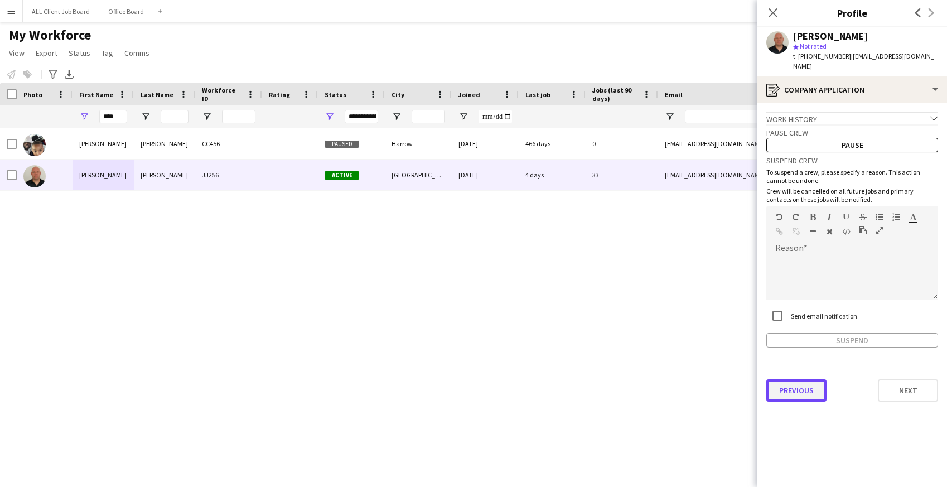
click at [814, 379] on button "Previous" at bounding box center [797, 390] width 60 height 22
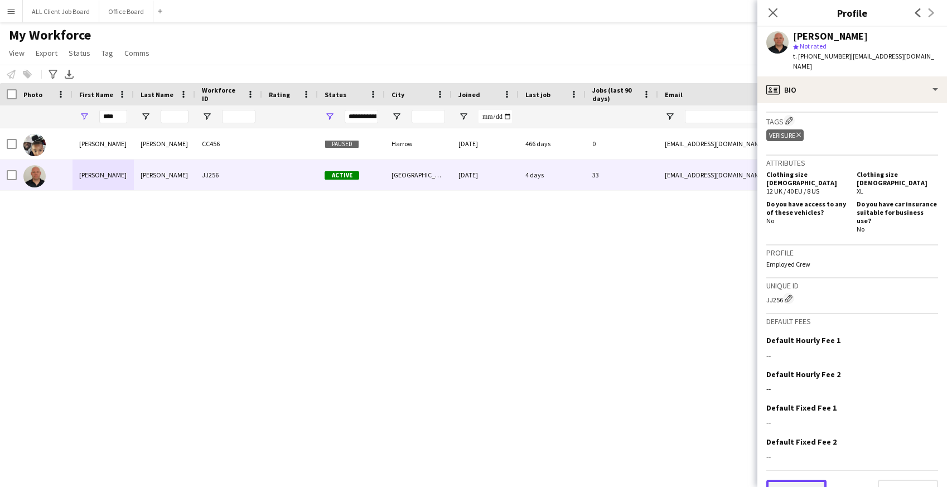
click at [798, 480] on button "Previous" at bounding box center [797, 491] width 60 height 22
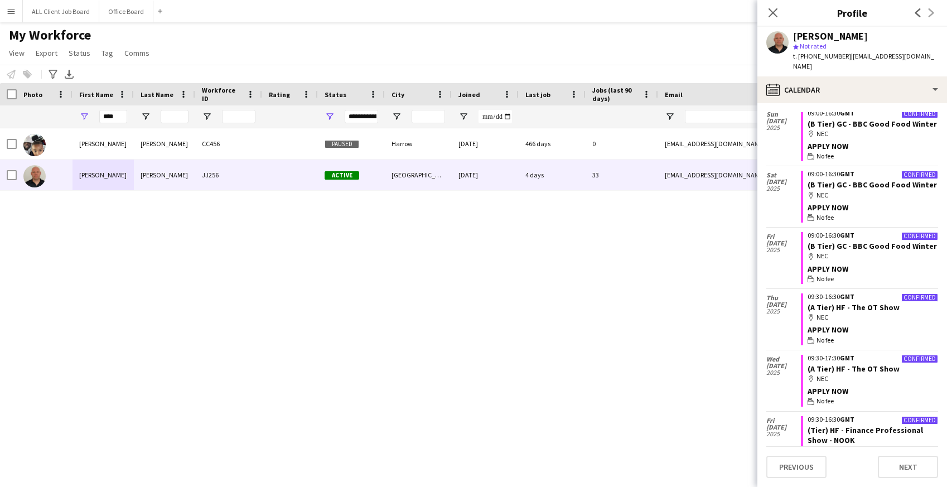
scroll to position [16, 0]
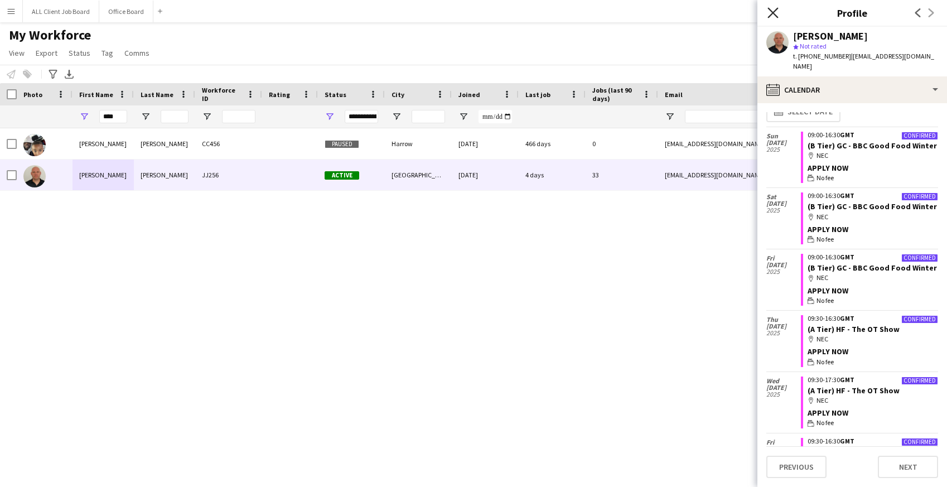
click at [776, 11] on icon "Close pop-in" at bounding box center [773, 12] width 11 height 11
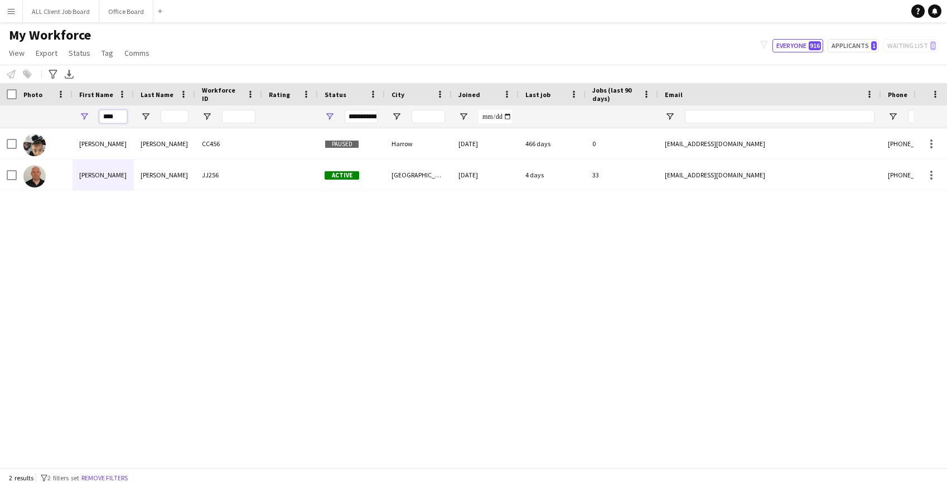
drag, startPoint x: 117, startPoint y: 119, endPoint x: 94, endPoint y: 115, distance: 23.2
click at [94, 115] on div "****" at bounding box center [103, 116] width 61 height 22
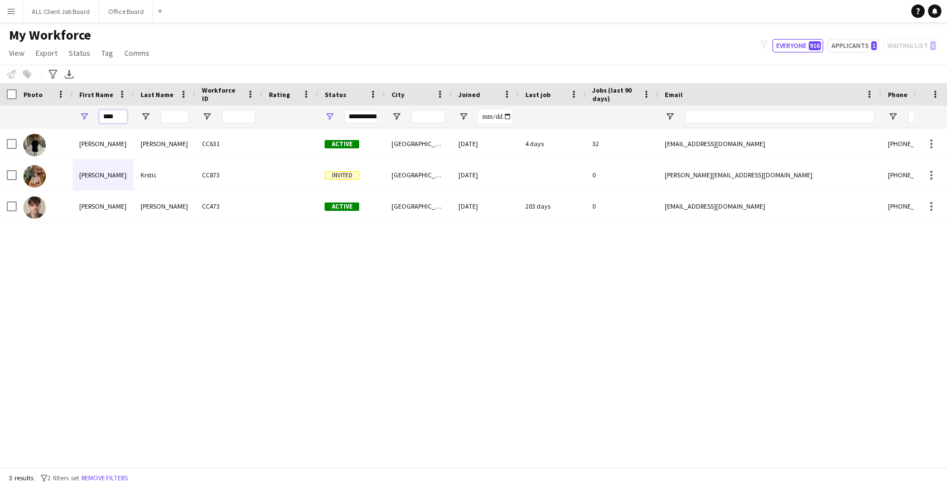
drag, startPoint x: 123, startPoint y: 118, endPoint x: 89, endPoint y: 118, distance: 33.5
click at [89, 118] on div "****" at bounding box center [103, 116] width 61 height 22
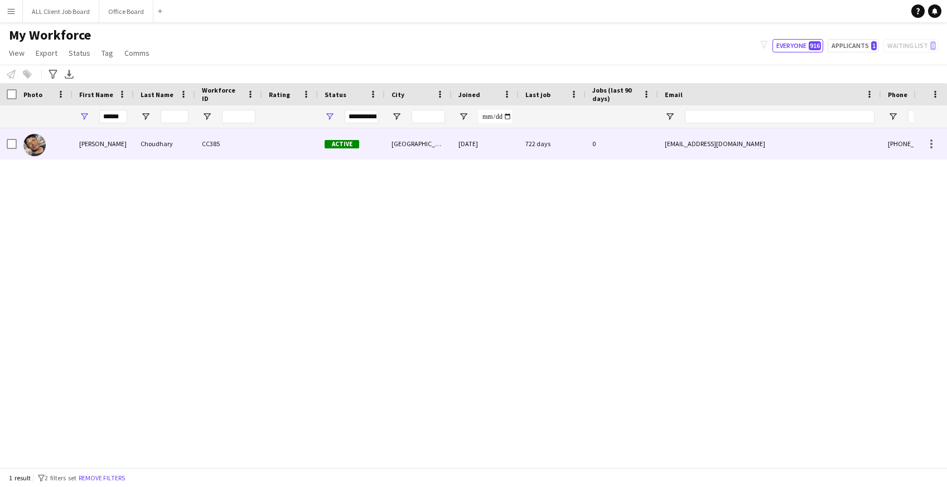
click at [114, 145] on div "Farhan" at bounding box center [103, 143] width 61 height 31
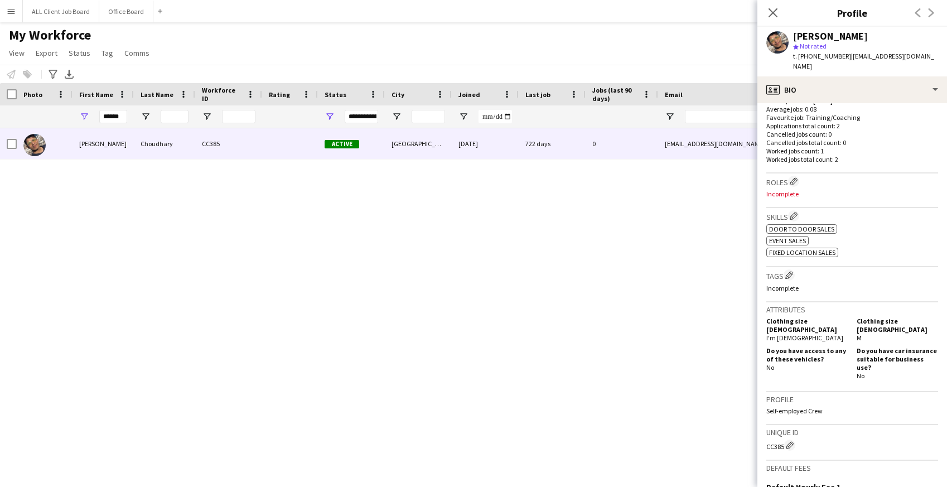
scroll to position [441, 0]
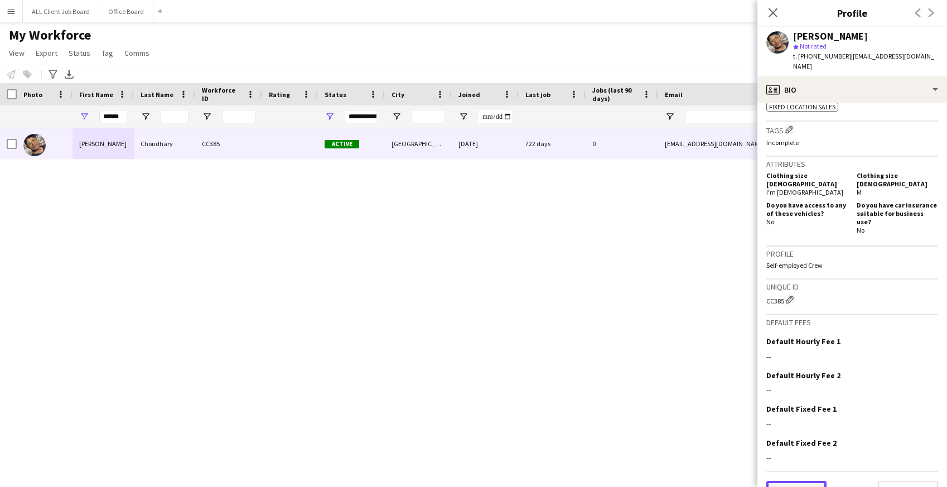
click at [810, 481] on button "Previous" at bounding box center [797, 492] width 60 height 22
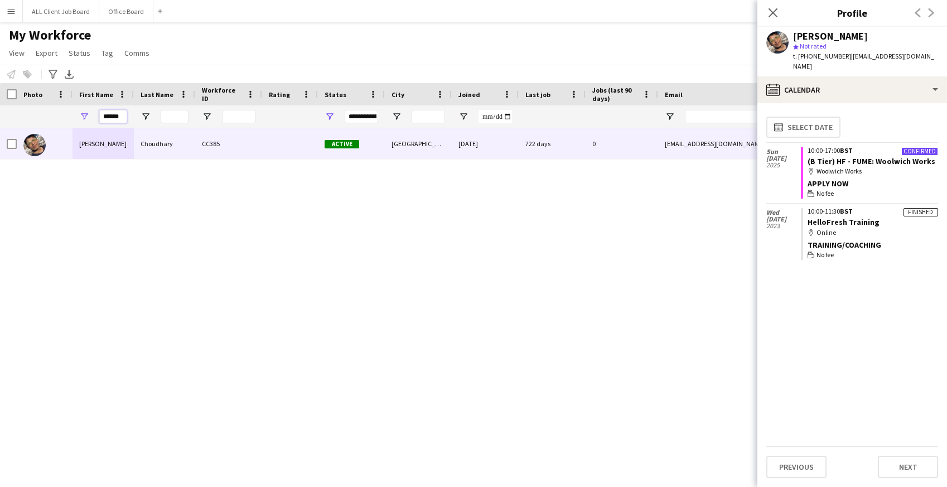
drag, startPoint x: 125, startPoint y: 117, endPoint x: 65, endPoint y: 118, distance: 59.7
click at [65, 118] on div "******" at bounding box center [605, 116] width 1210 height 22
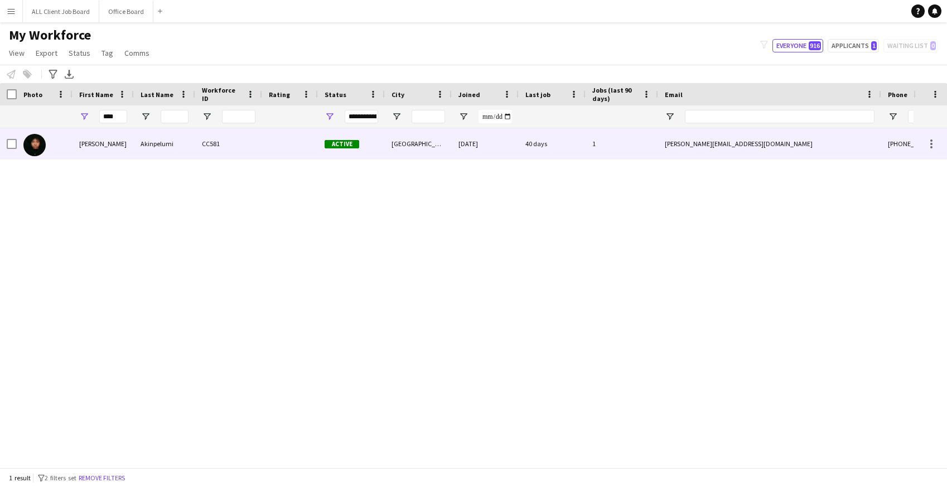
click at [105, 145] on div "Kaitlyn" at bounding box center [103, 143] width 61 height 31
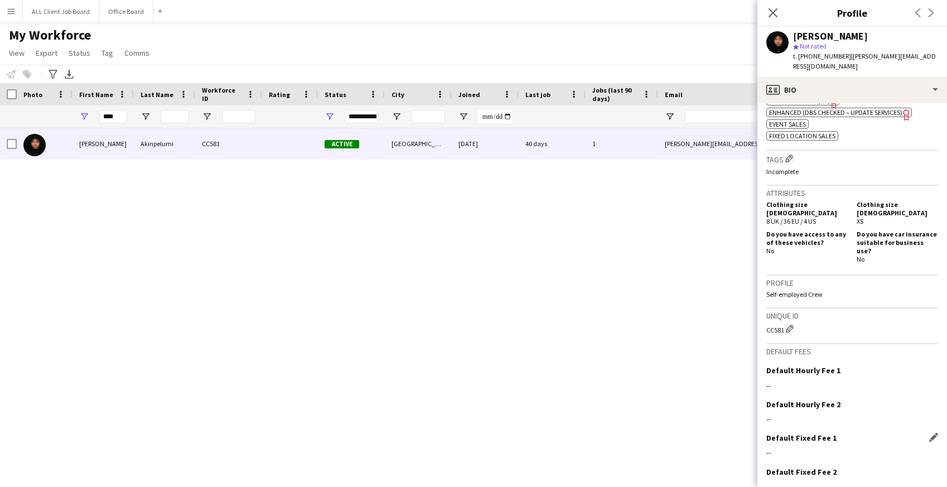
scroll to position [465, 0]
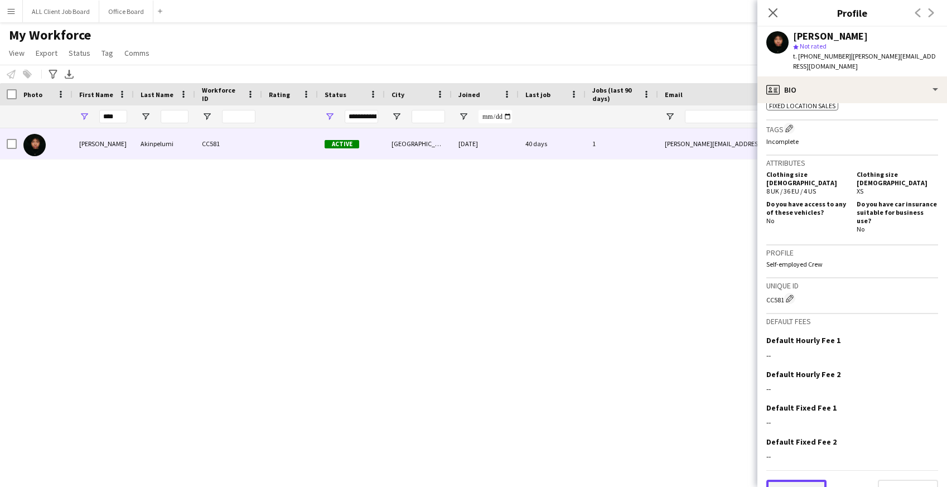
click at [791, 480] on button "Previous" at bounding box center [797, 491] width 60 height 22
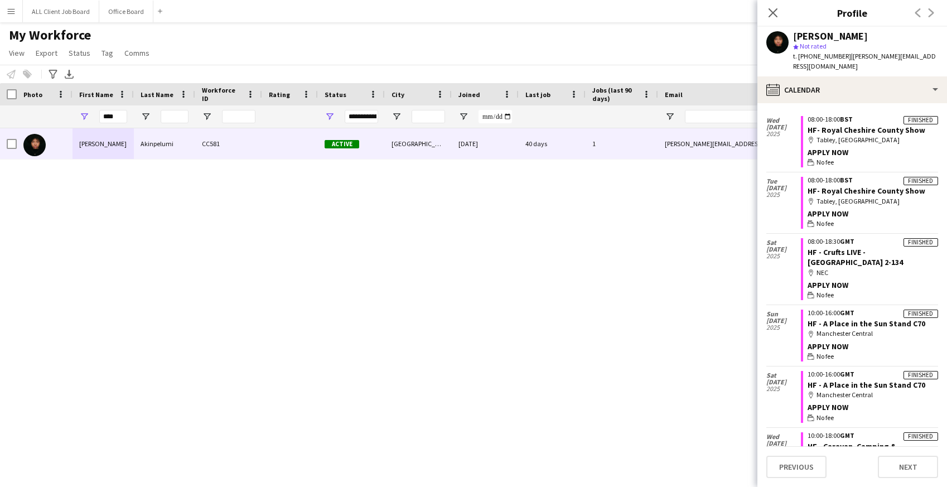
scroll to position [0, 0]
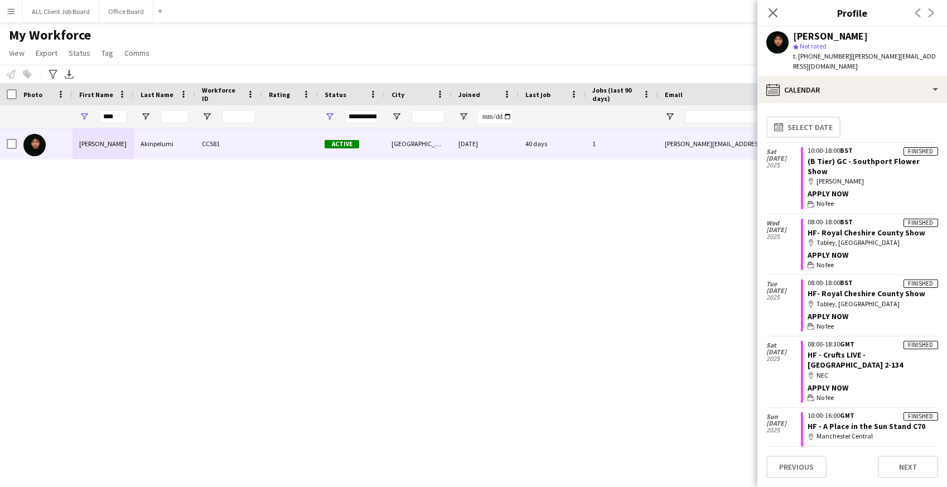
click at [497, 255] on div "Kaitlyn Akinpelumi CC581 Active Manchester 27-03-2024 40 days 1 kaitlyn.maurice…" at bounding box center [457, 297] width 914 height 339
click at [767, 13] on app-icon "Close pop-in" at bounding box center [774, 13] width 16 height 16
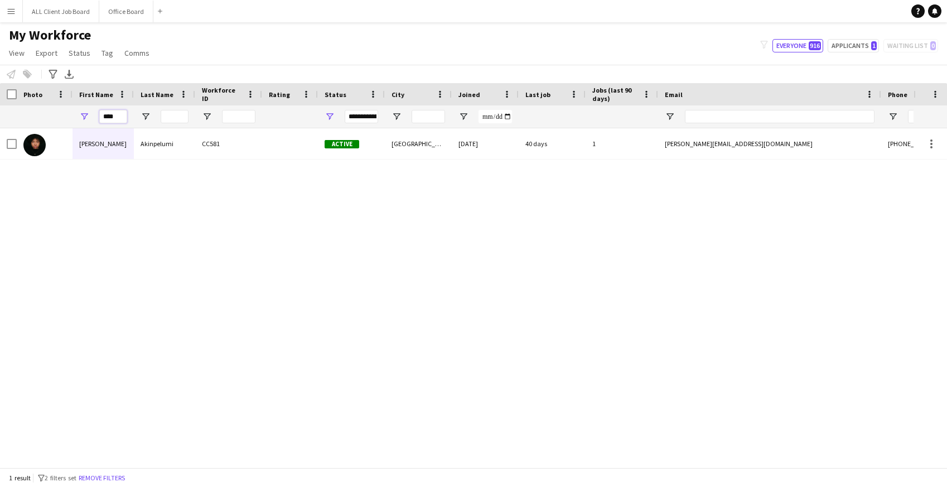
drag, startPoint x: 117, startPoint y: 119, endPoint x: 95, endPoint y: 118, distance: 21.8
click at [95, 118] on div "****" at bounding box center [103, 116] width 61 height 22
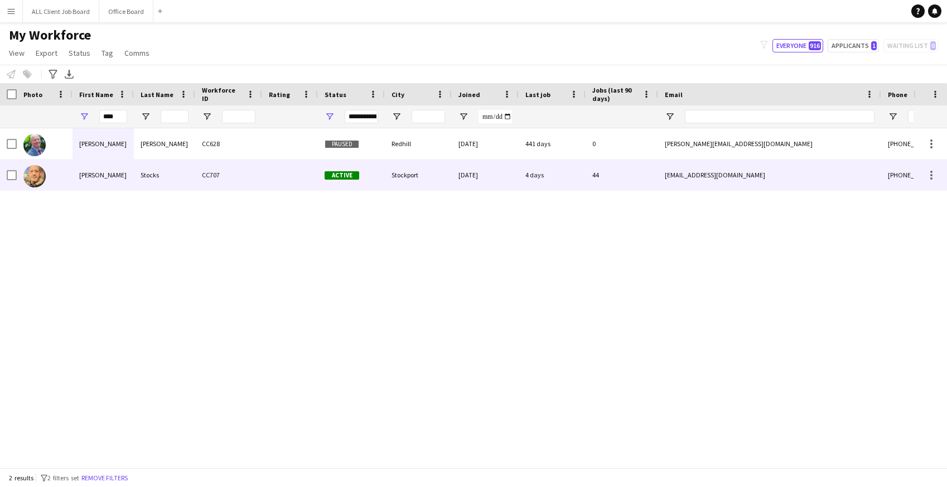
click at [105, 171] on div "Neil" at bounding box center [103, 175] width 61 height 31
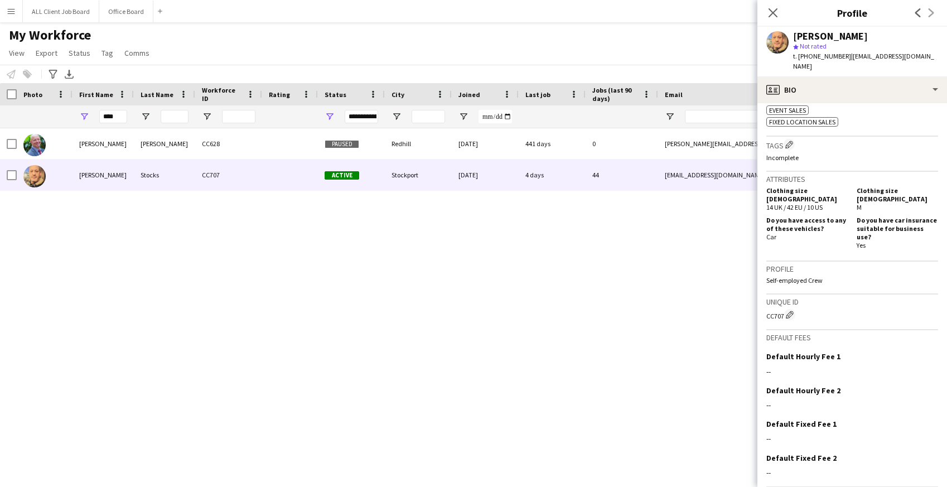
scroll to position [441, 0]
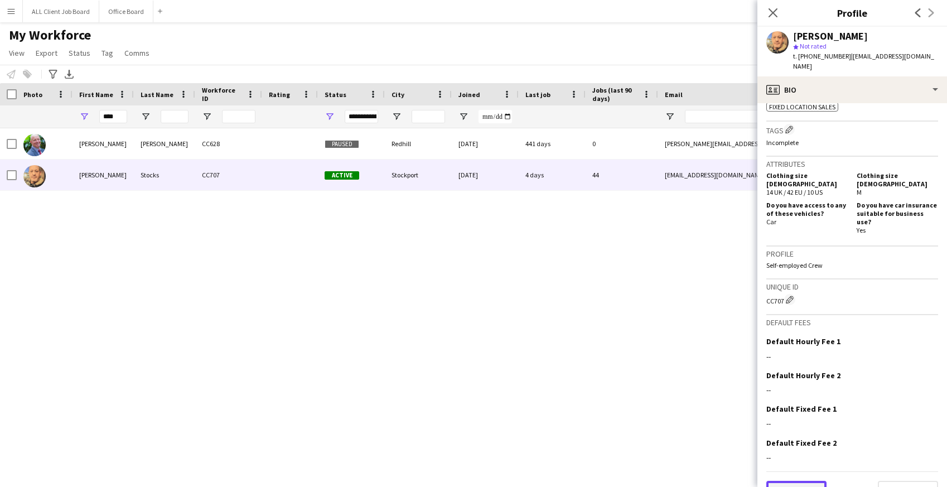
click at [799, 481] on button "Previous" at bounding box center [797, 492] width 60 height 22
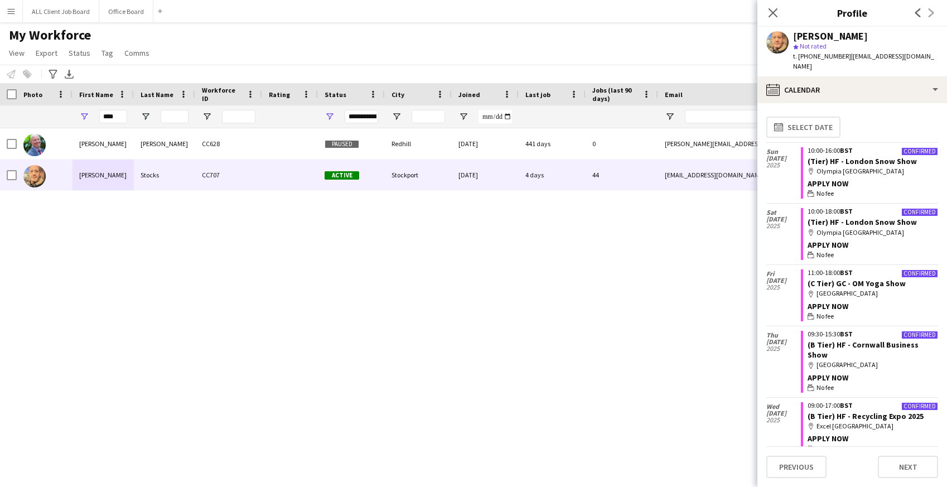
scroll to position [12, 0]
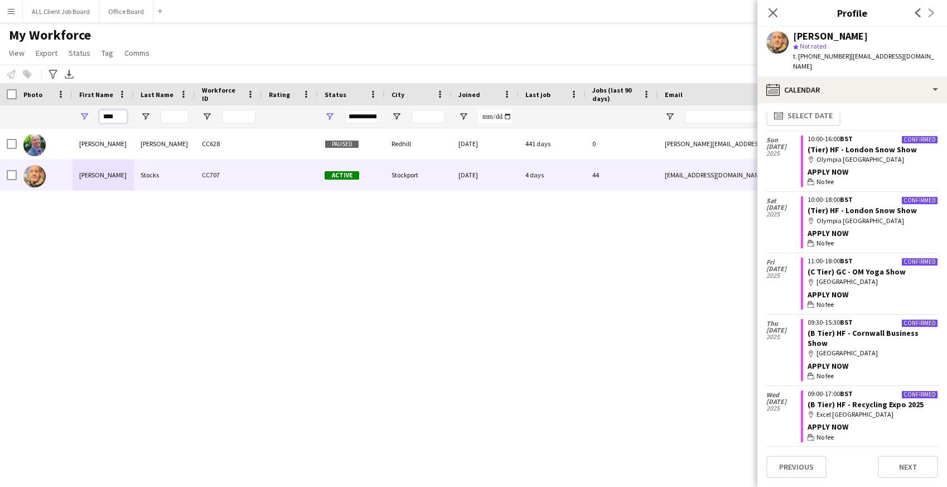
drag, startPoint x: 118, startPoint y: 115, endPoint x: 96, endPoint y: 112, distance: 22.5
click at [96, 112] on div "****" at bounding box center [103, 116] width 61 height 22
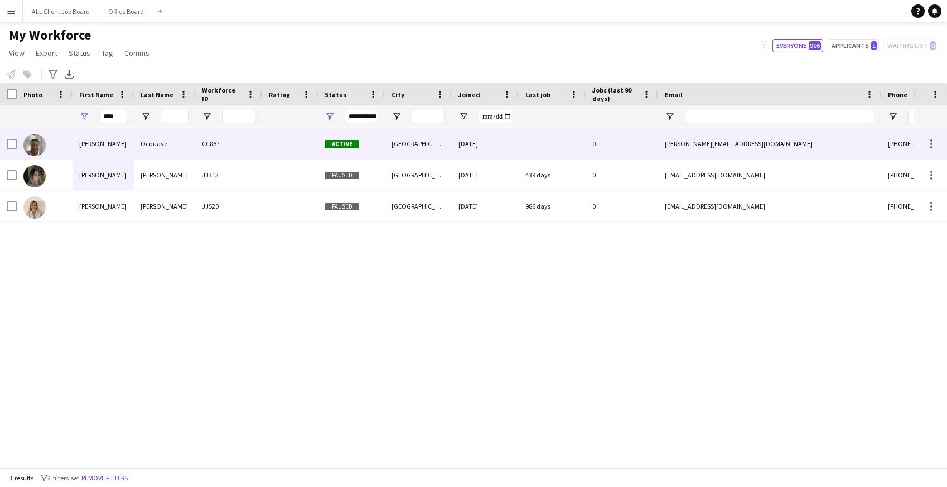
click at [122, 148] on div "Jane" at bounding box center [103, 143] width 61 height 31
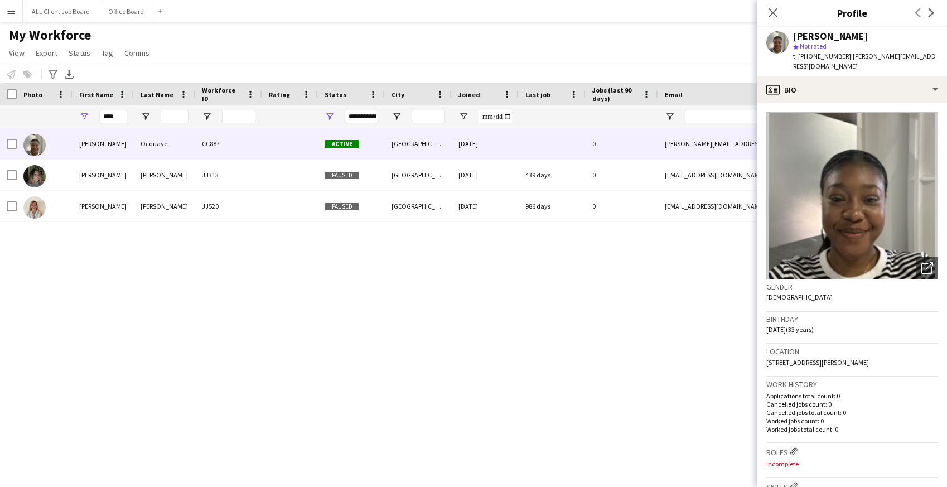
scroll to position [403, 0]
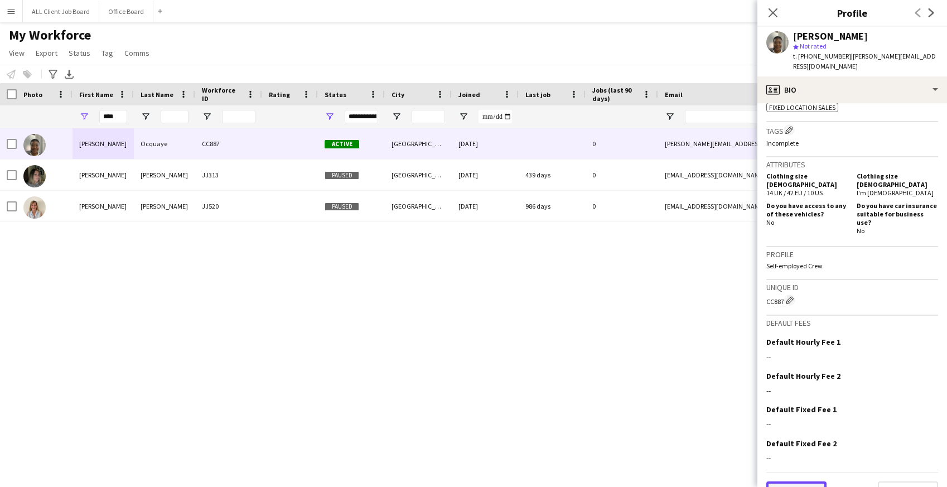
click at [805, 482] on button "Previous" at bounding box center [797, 493] width 60 height 22
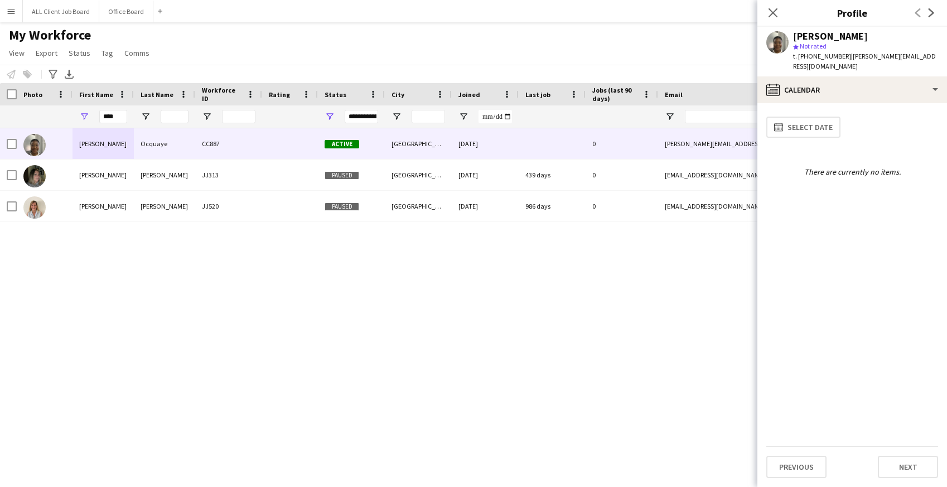
click at [674, 258] on div "Jane Ocquaye CC887 Active London 23-09-2025 0 jane.ocquaye@gmail.com +447902843…" at bounding box center [457, 297] width 914 height 339
click at [775, 10] on icon "Close pop-in" at bounding box center [773, 12] width 11 height 11
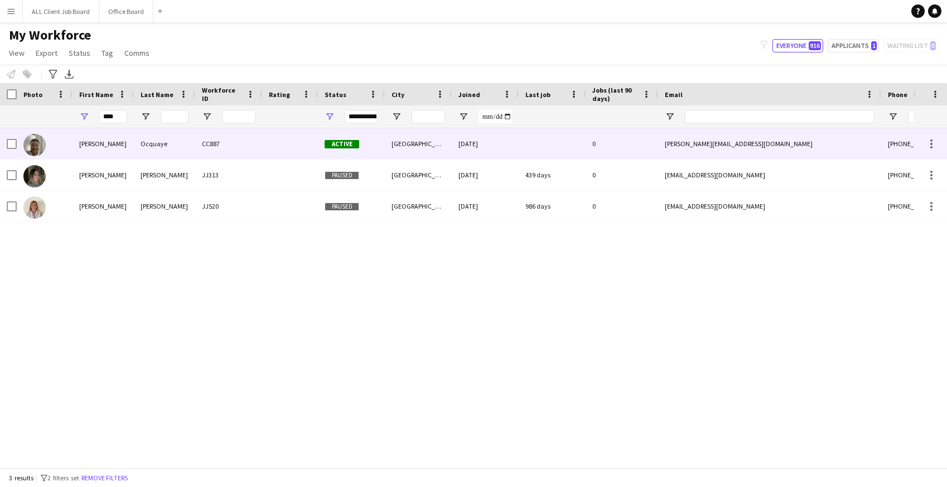
click at [265, 142] on div at bounding box center [290, 143] width 56 height 31
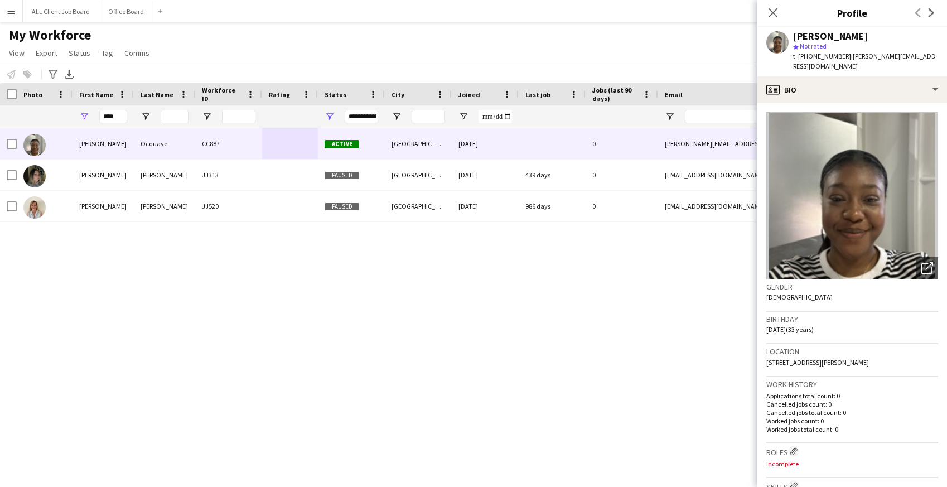
click at [552, 340] on div "Jane Ocquaye CC887 Active London 23-09-2025 0 jane.ocquaye@gmail.com +447902843…" at bounding box center [457, 297] width 914 height 339
drag, startPoint x: 119, startPoint y: 116, endPoint x: 80, endPoint y: 116, distance: 38.5
click at [80, 117] on div "****" at bounding box center [103, 116] width 61 height 22
type input "******"
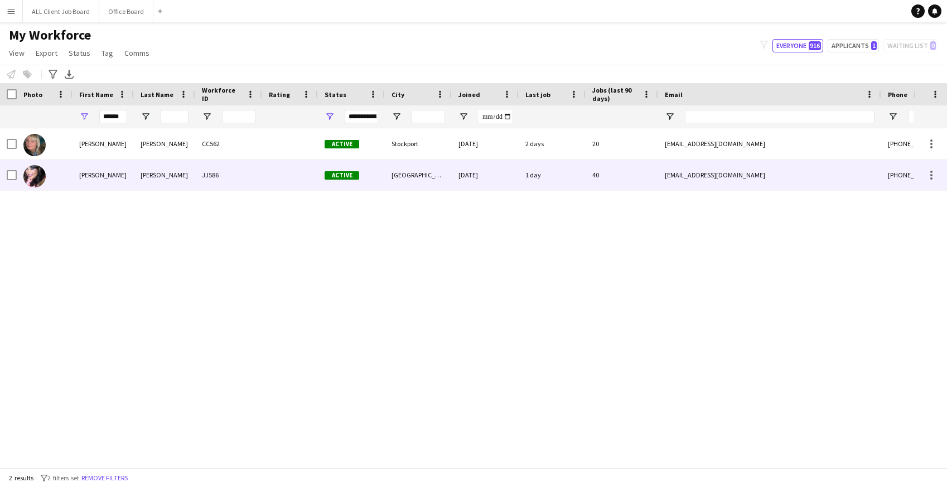
click at [112, 178] on div "Nicola" at bounding box center [103, 175] width 61 height 31
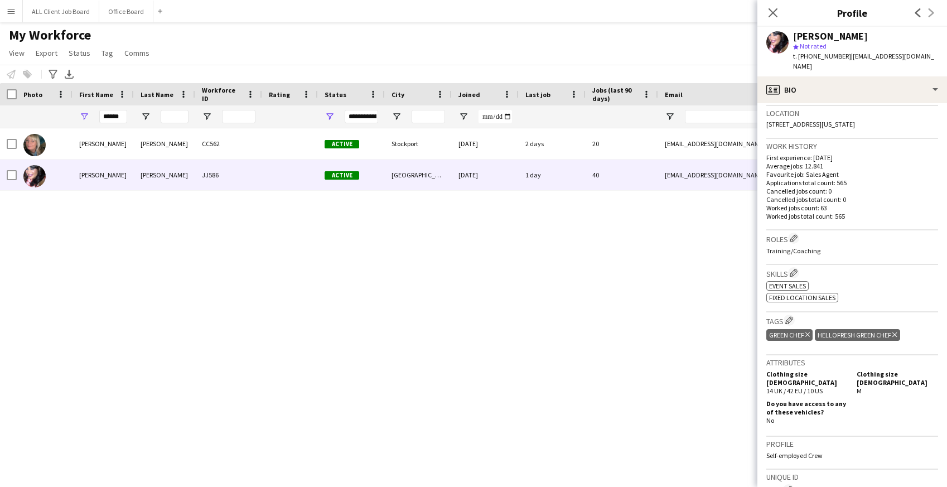
scroll to position [436, 0]
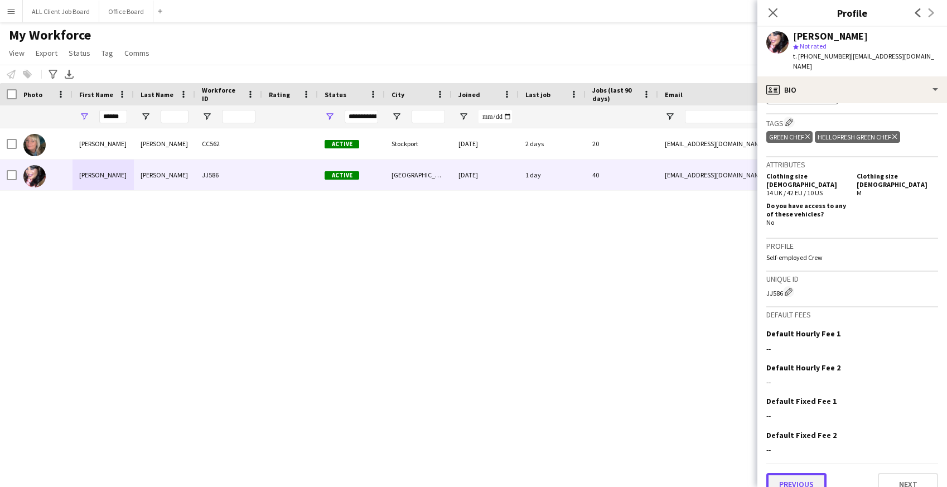
click at [794, 473] on button "Previous" at bounding box center [797, 484] width 60 height 22
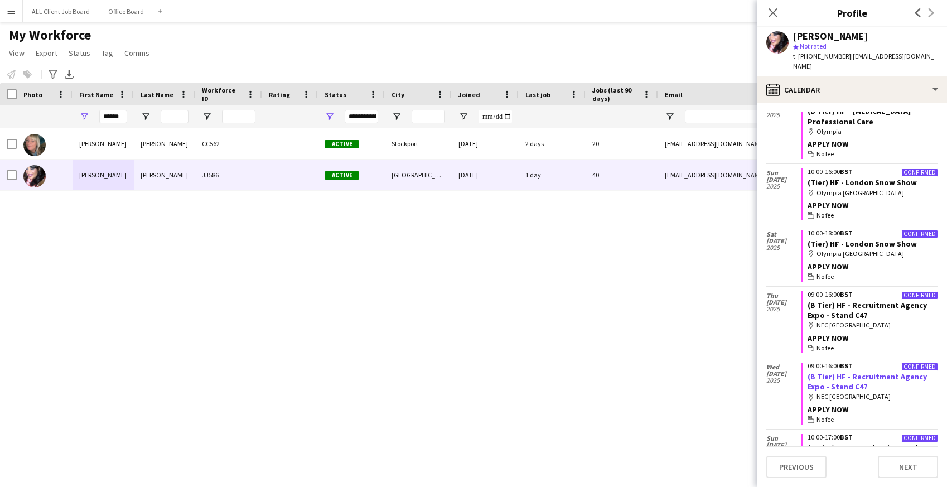
scroll to position [674, 0]
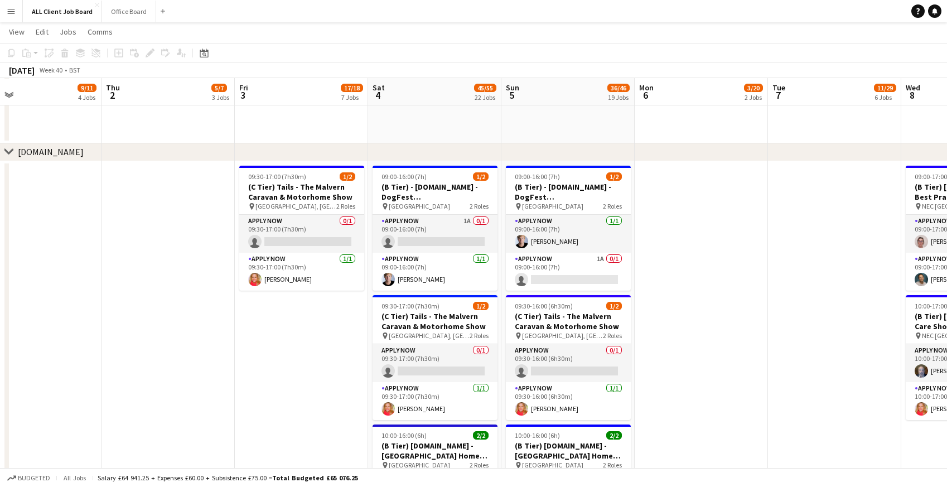
scroll to position [4049, 0]
click at [559, 268] on app-card-role "APPLY NOW 1A 0/1 09:00-16:00 (7h) single-neutral-actions" at bounding box center [568, 272] width 125 height 38
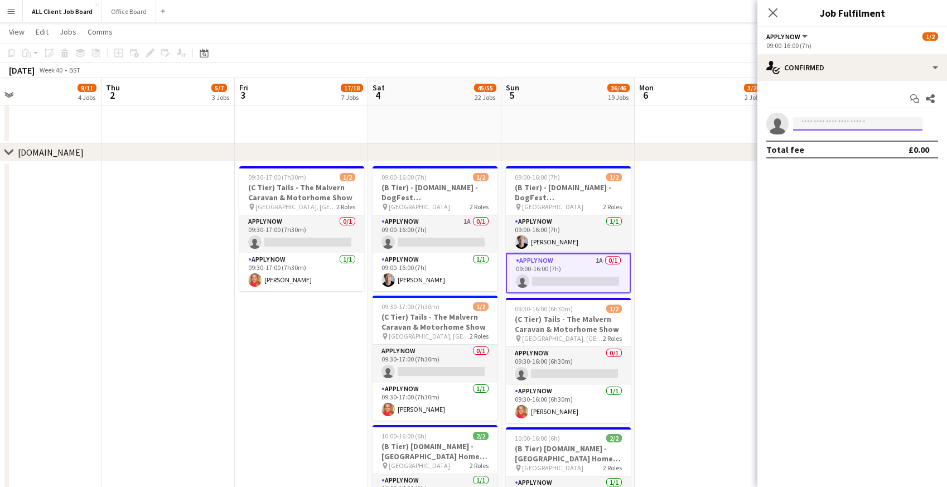
click at [840, 124] on input at bounding box center [857, 123] width 129 height 13
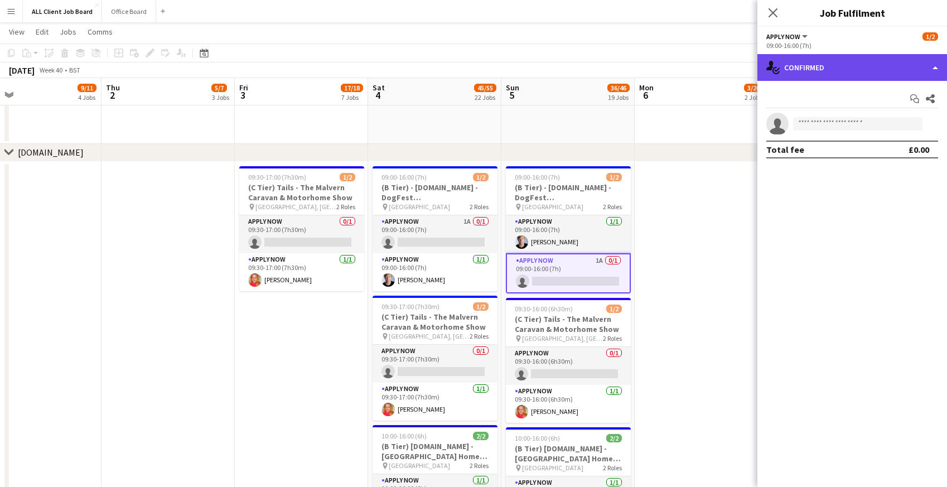
click at [831, 73] on div "single-neutral-actions-check-2 Confirmed" at bounding box center [853, 67] width 190 height 27
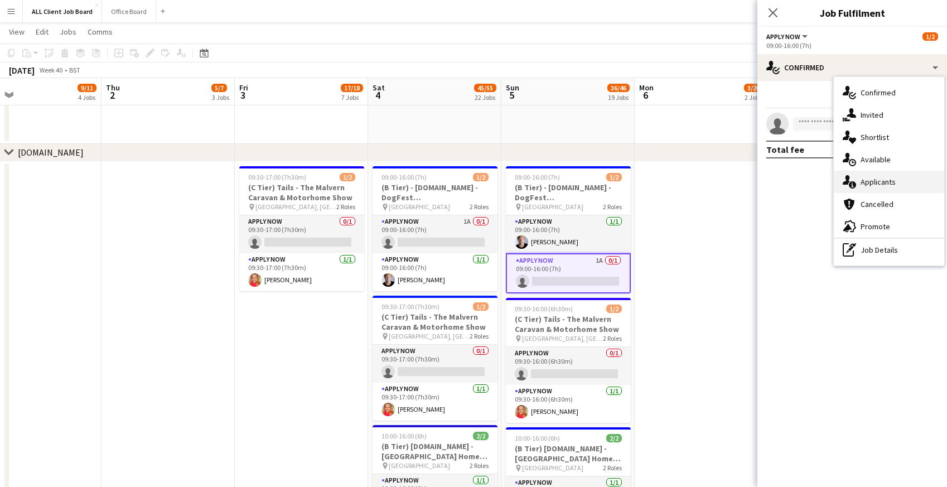
click at [855, 183] on icon at bounding box center [852, 184] width 7 height 7
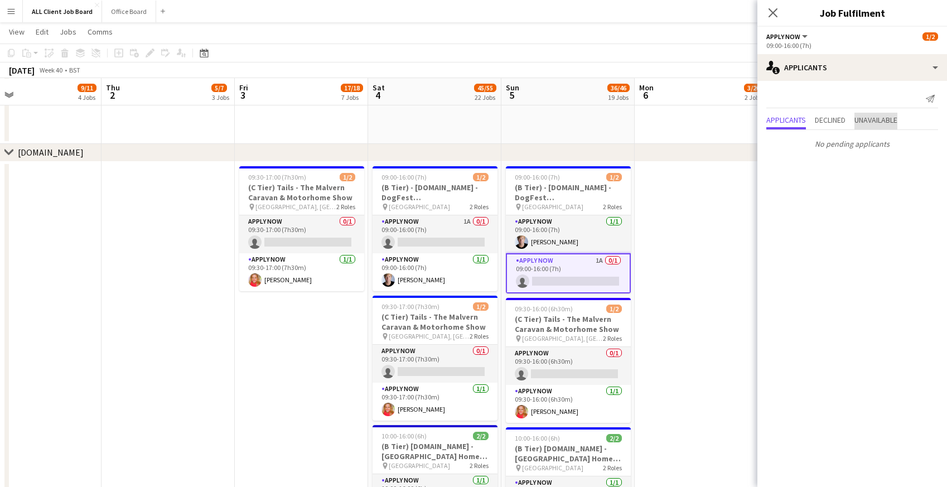
click at [881, 122] on span "Unavailable" at bounding box center [876, 120] width 43 height 8
click at [774, 9] on icon "Close pop-in" at bounding box center [773, 12] width 11 height 11
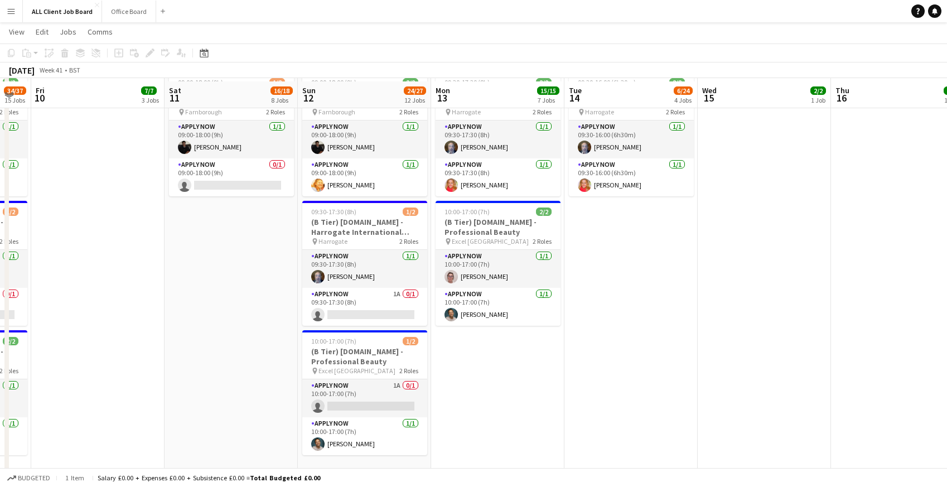
scroll to position [4147, 0]
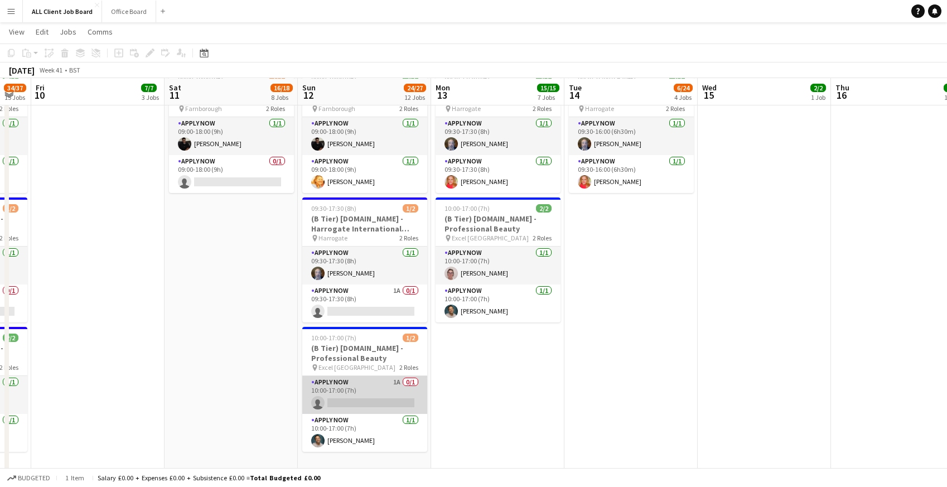
click at [365, 395] on app-card-role "APPLY NOW 1A 0/1 10:00-17:00 (7h) single-neutral-actions" at bounding box center [364, 395] width 125 height 38
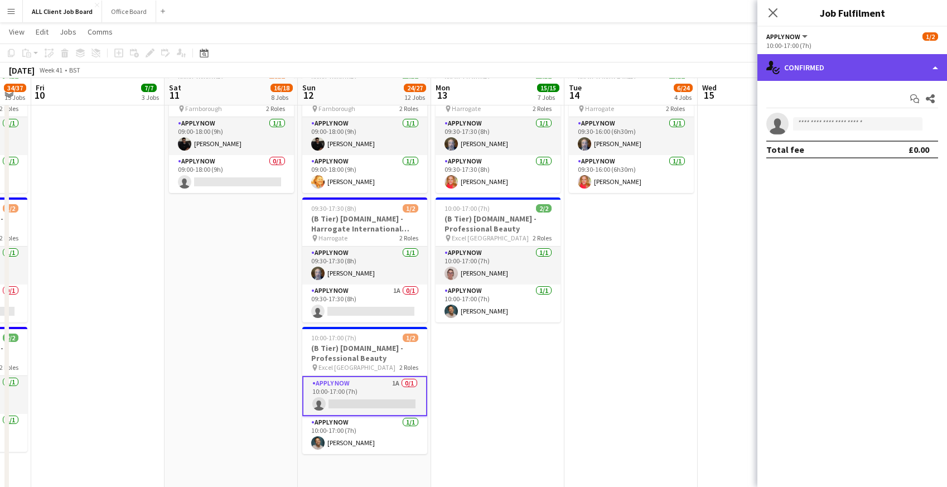
click at [838, 69] on div "single-neutral-actions-check-2 Confirmed" at bounding box center [853, 67] width 190 height 27
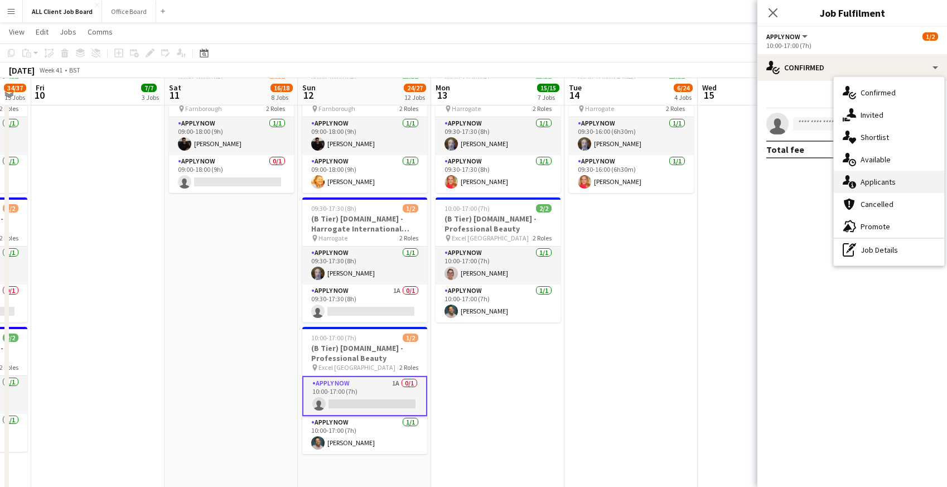
click at [865, 177] on span "Applicants" at bounding box center [878, 182] width 35 height 10
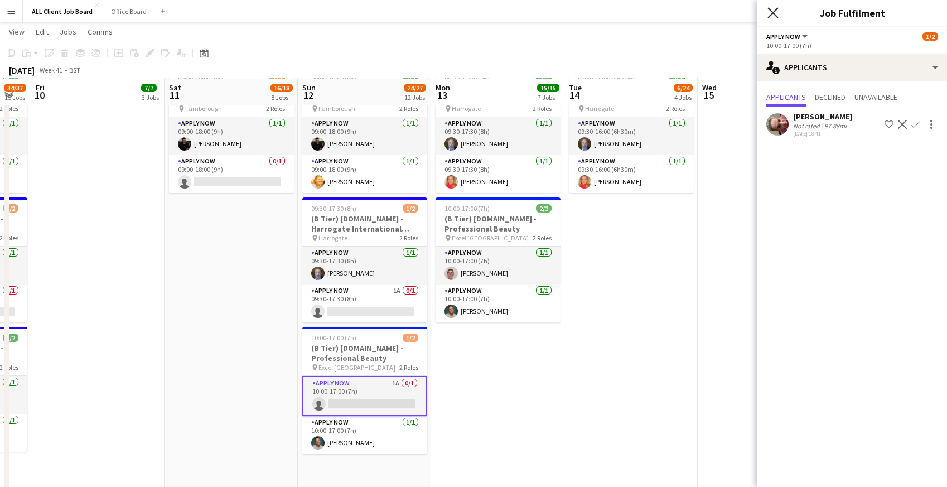
click at [772, 7] on icon "Close pop-in" at bounding box center [773, 12] width 11 height 11
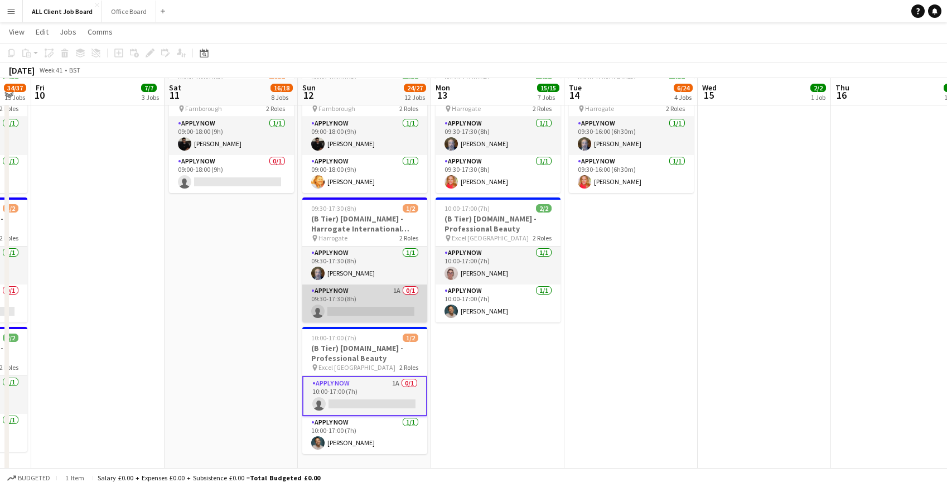
click at [386, 297] on app-card-role "APPLY NOW 1A 0/1 09:30-17:30 (8h) single-neutral-actions" at bounding box center [364, 304] width 125 height 38
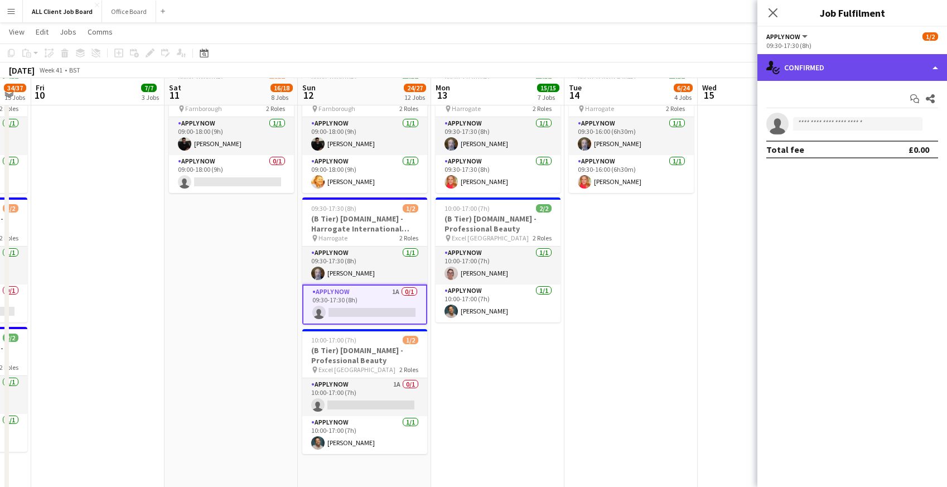
click at [852, 69] on div "single-neutral-actions-check-2 Confirmed" at bounding box center [853, 67] width 190 height 27
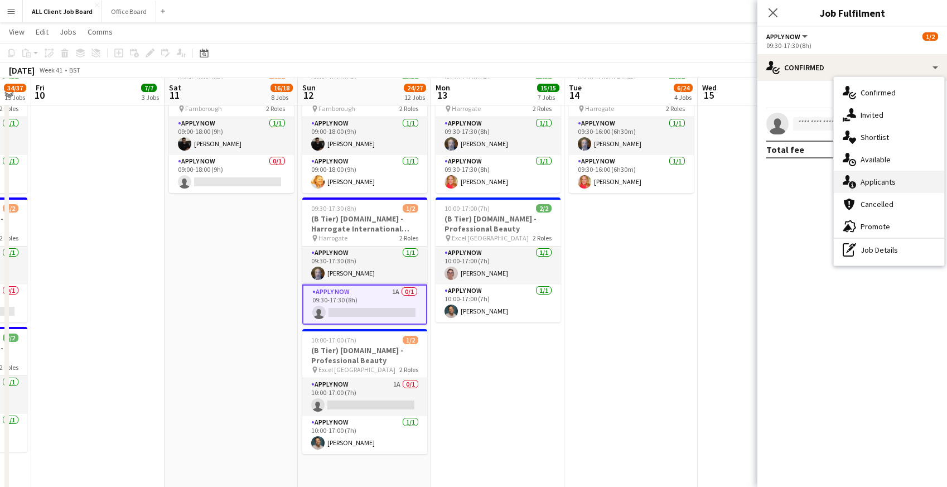
click at [859, 190] on div "single-neutral-actions-information Applicants" at bounding box center [889, 182] width 110 height 22
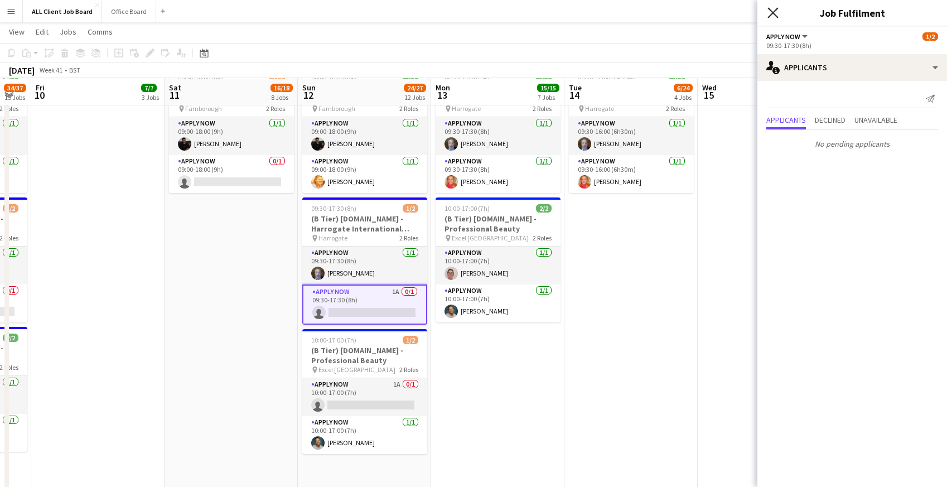
click at [775, 12] on icon "Close pop-in" at bounding box center [773, 12] width 11 height 11
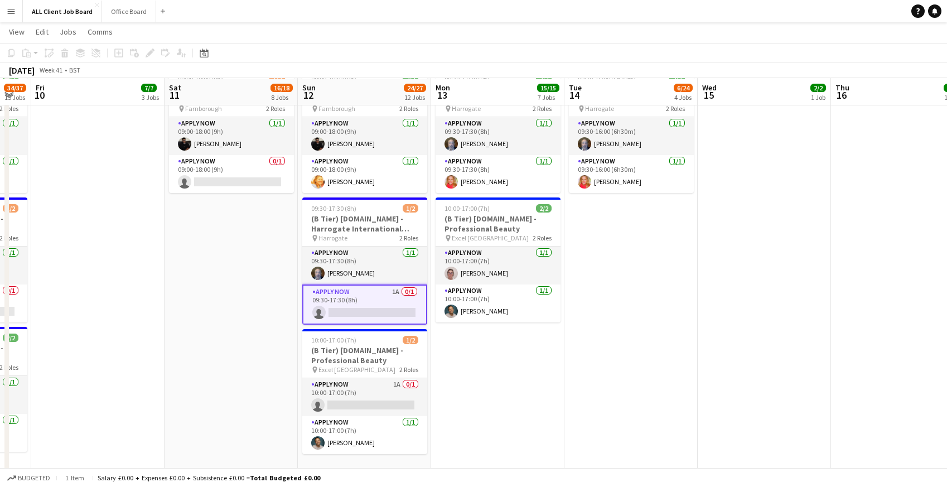
click at [741, 9] on app-navbar "Menu Boards Boards Boards All jobs Status Workforce Workforce My Workforce Recr…" at bounding box center [473, 11] width 947 height 22
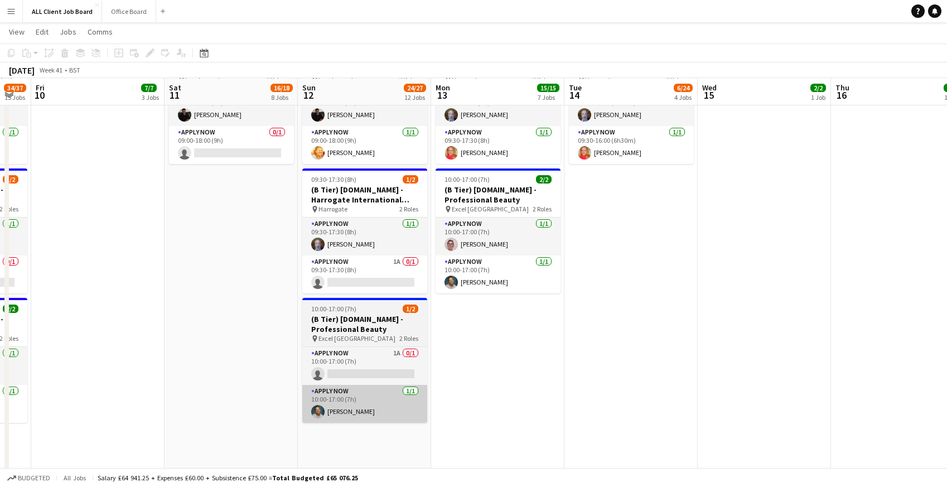
scroll to position [4177, 0]
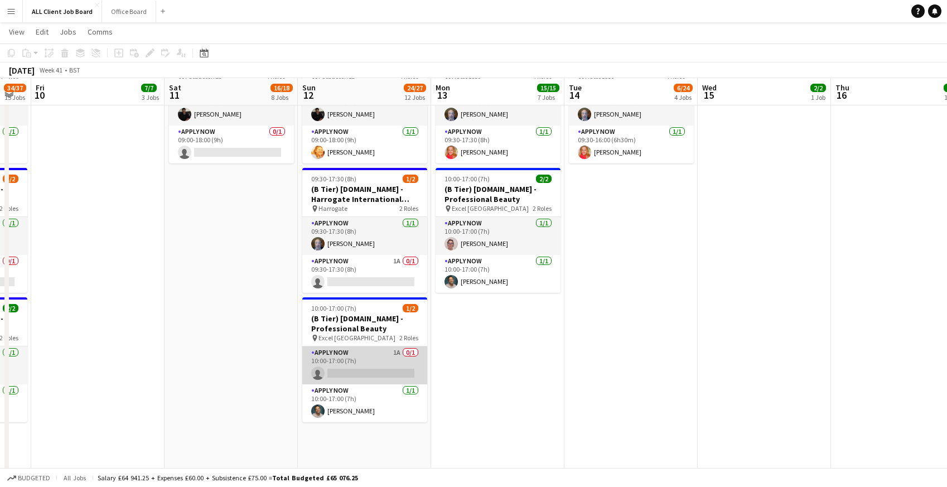
click at [336, 372] on app-card-role "APPLY NOW 1A 0/1 10:00-17:00 (7h) single-neutral-actions" at bounding box center [364, 366] width 125 height 38
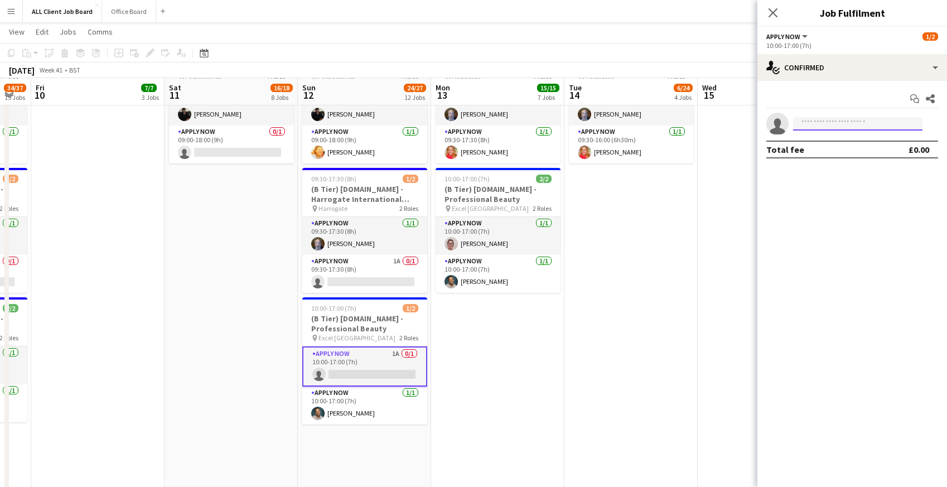
click at [807, 124] on input at bounding box center [857, 123] width 129 height 13
type input "***"
click at [816, 148] on span "rioelisebaker2207@gmail.com" at bounding box center [858, 149] width 112 height 9
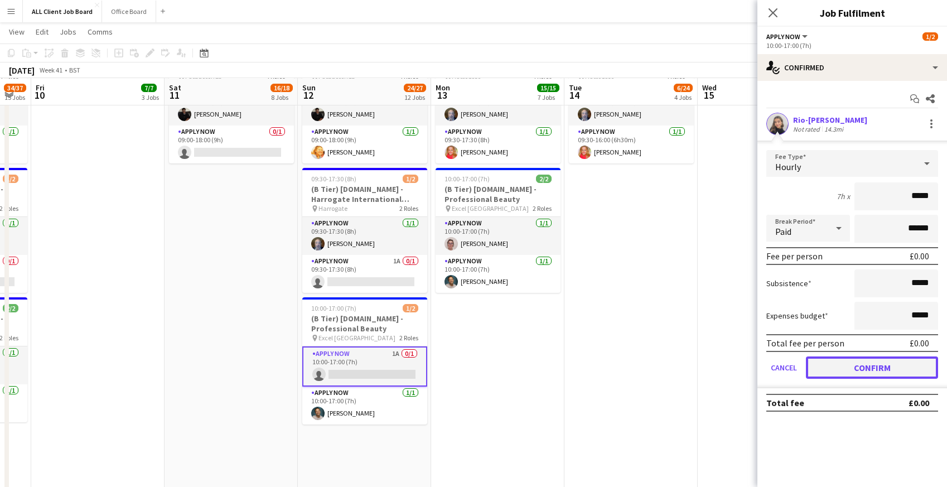
click at [821, 368] on button "Confirm" at bounding box center [872, 368] width 132 height 22
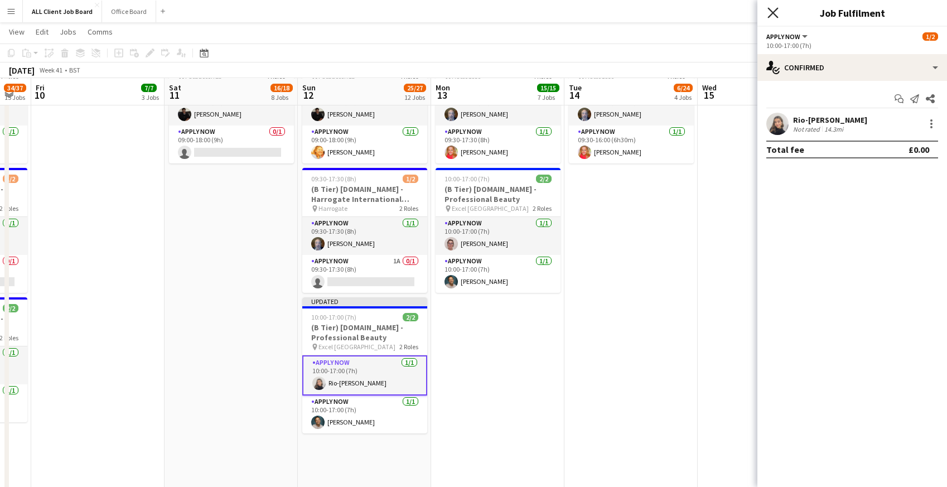
click at [773, 9] on icon "Close pop-in" at bounding box center [773, 12] width 11 height 11
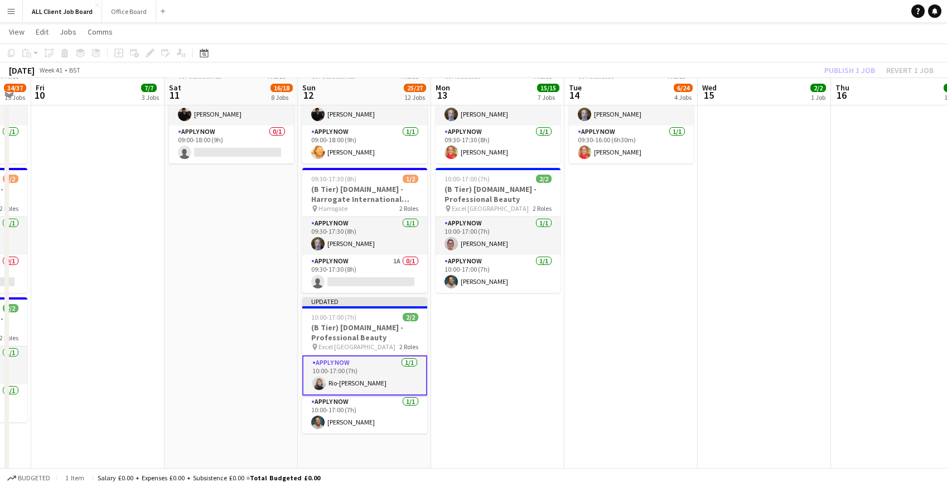
drag, startPoint x: 752, startPoint y: 9, endPoint x: 796, endPoint y: 33, distance: 50.2
click at [752, 9] on app-navbar "Menu Boards Boards Boards All jobs Status Workforce Workforce My Workforce Recr…" at bounding box center [473, 11] width 947 height 22
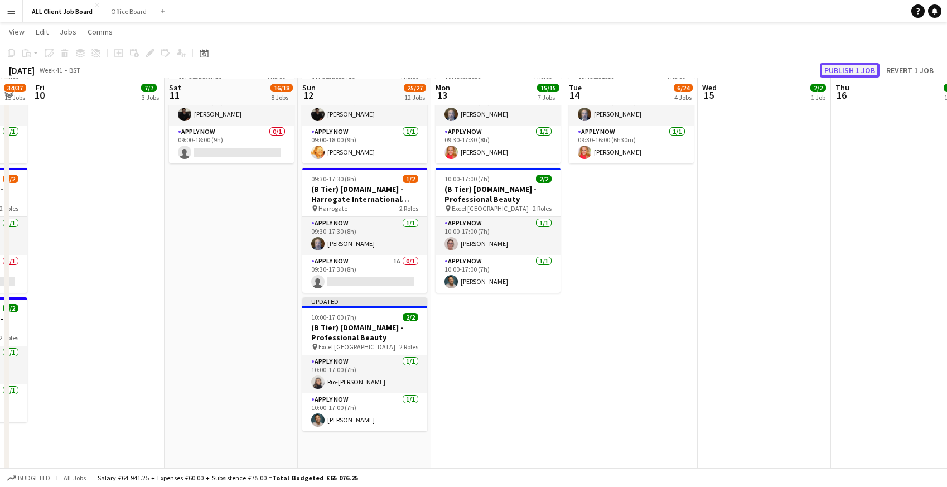
click at [836, 70] on button "Publish 1 job" at bounding box center [850, 70] width 60 height 15
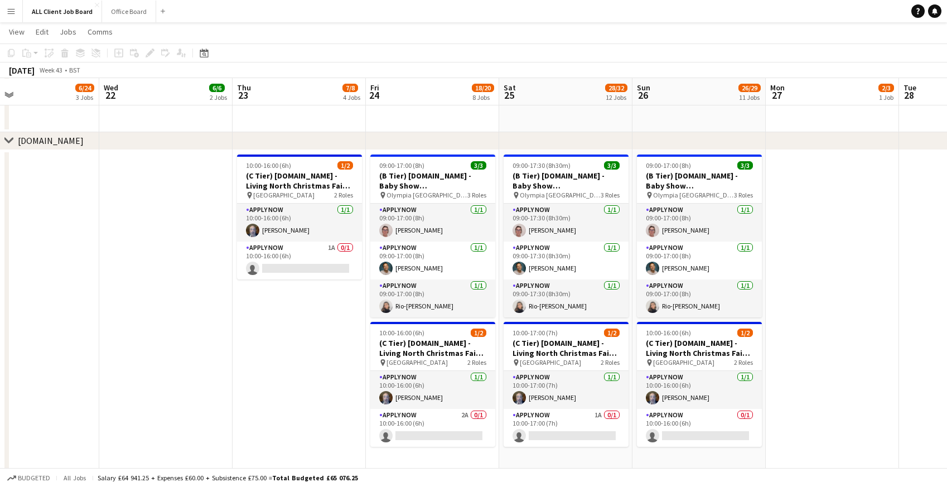
scroll to position [0, 435]
click at [270, 267] on app-card-role "APPLY NOW 1A 0/1 10:00-16:00 (6h) single-neutral-actions" at bounding box center [299, 261] width 125 height 38
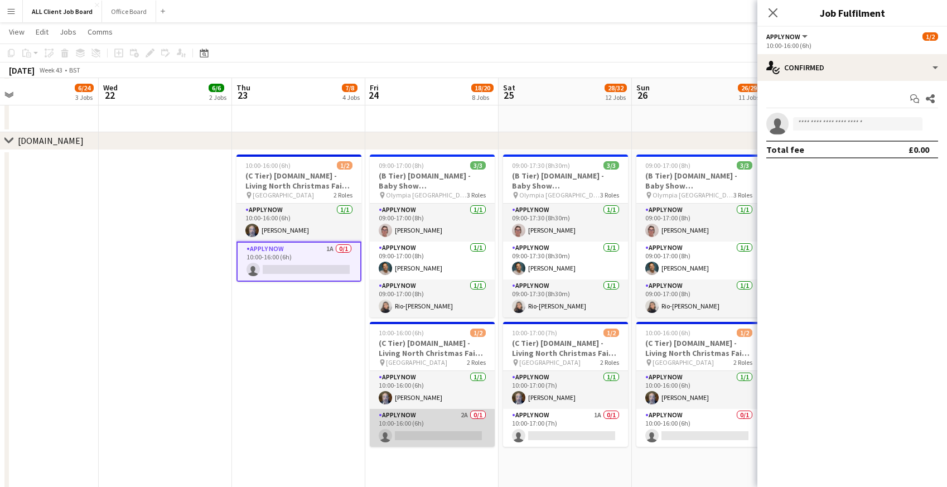
click at [410, 426] on app-card-role "APPLY NOW 2A 0/1 10:00-16:00 (6h) single-neutral-actions" at bounding box center [432, 428] width 125 height 38
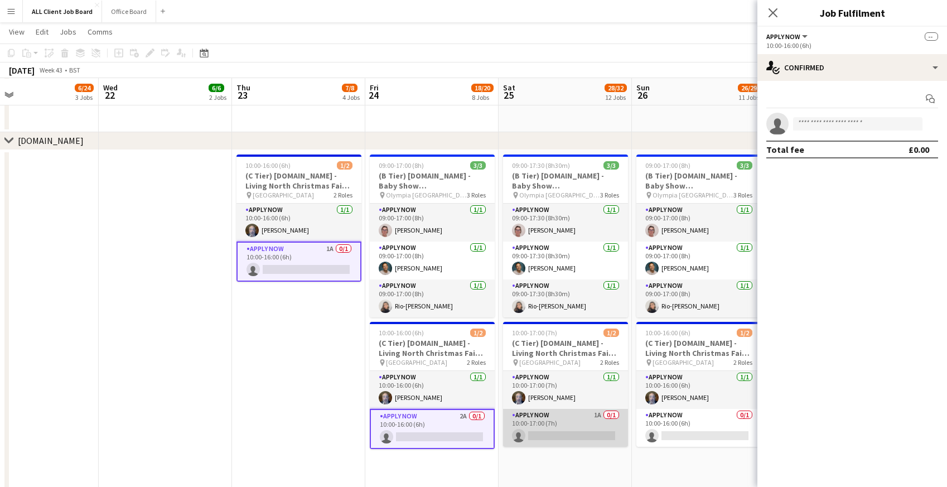
click at [556, 429] on app-card-role "APPLY NOW 1A 0/1 10:00-17:00 (7h) single-neutral-actions" at bounding box center [565, 428] width 125 height 38
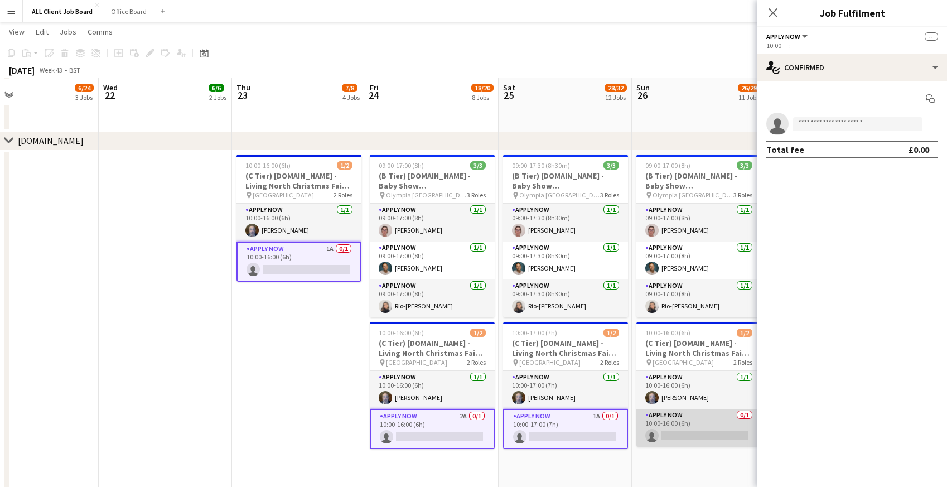
click at [718, 428] on app-card-role "APPLY NOW 0/1 10:00-16:00 (6h) single-neutral-actions" at bounding box center [699, 428] width 125 height 38
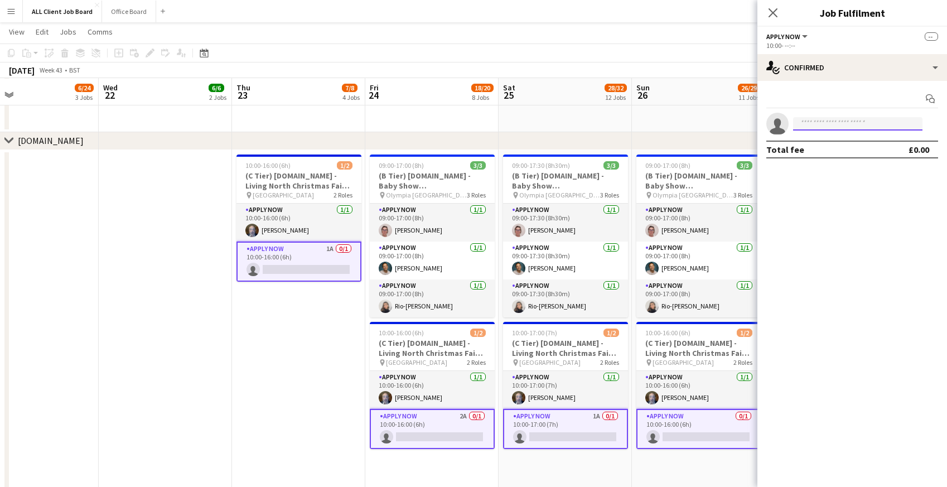
click at [820, 123] on input at bounding box center [857, 123] width 129 height 13
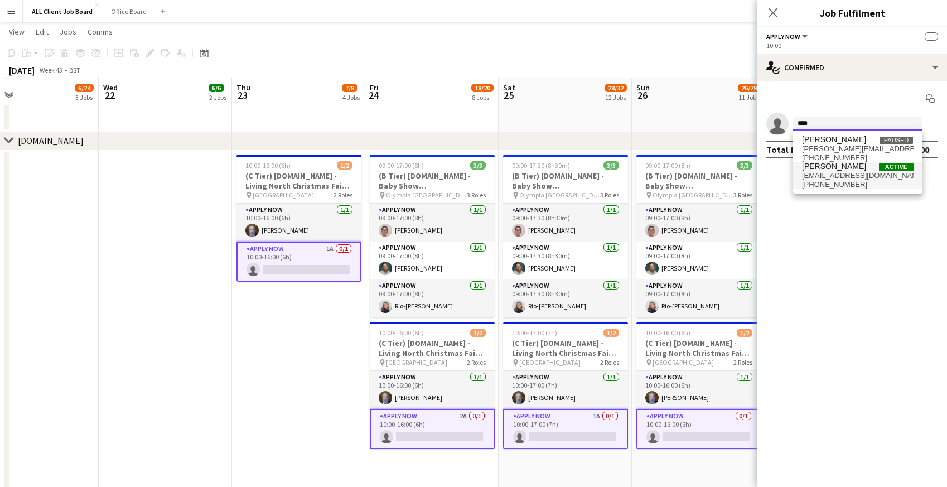
type input "****"
click at [847, 176] on span "neilstocks35@yahoo.com" at bounding box center [858, 175] width 112 height 9
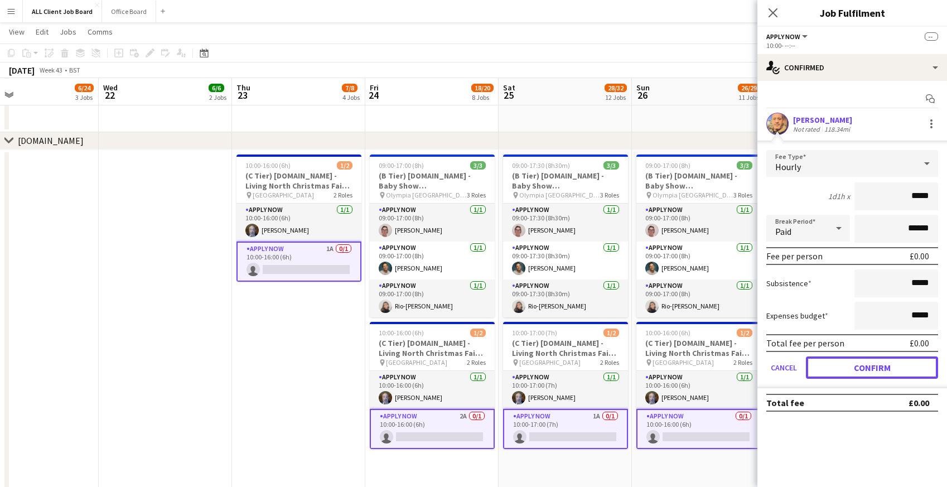
click at [838, 372] on button "Confirm" at bounding box center [872, 368] width 132 height 22
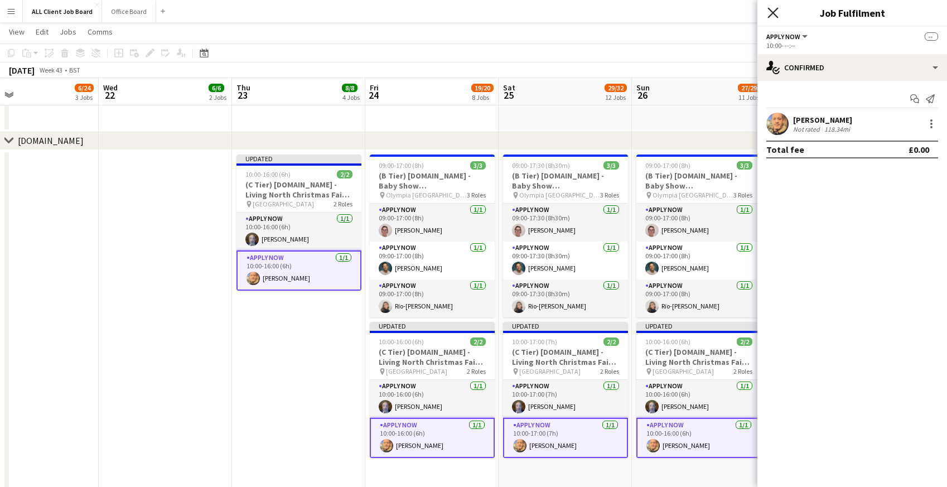
click at [773, 7] on icon "Close pop-in" at bounding box center [773, 12] width 11 height 11
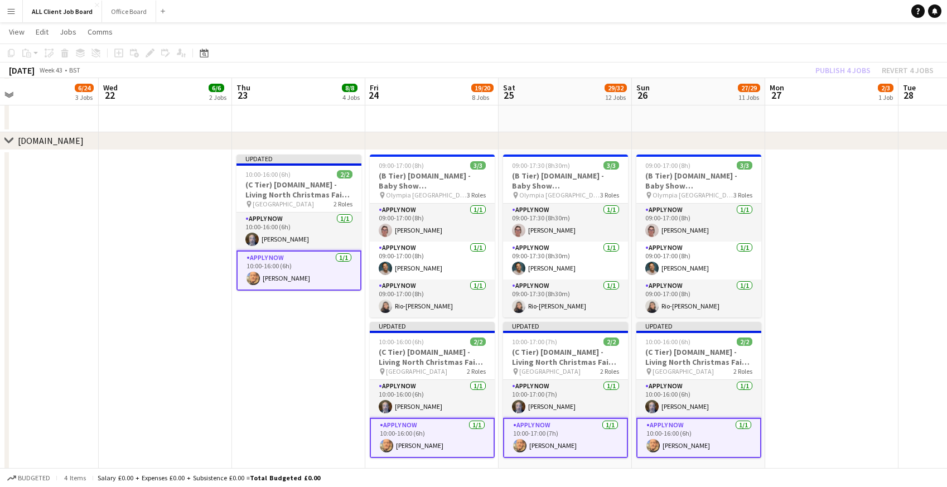
click at [747, 7] on app-navbar "Menu Boards Boards Boards All jobs Status Workforce Workforce My Workforce Recr…" at bounding box center [473, 11] width 947 height 22
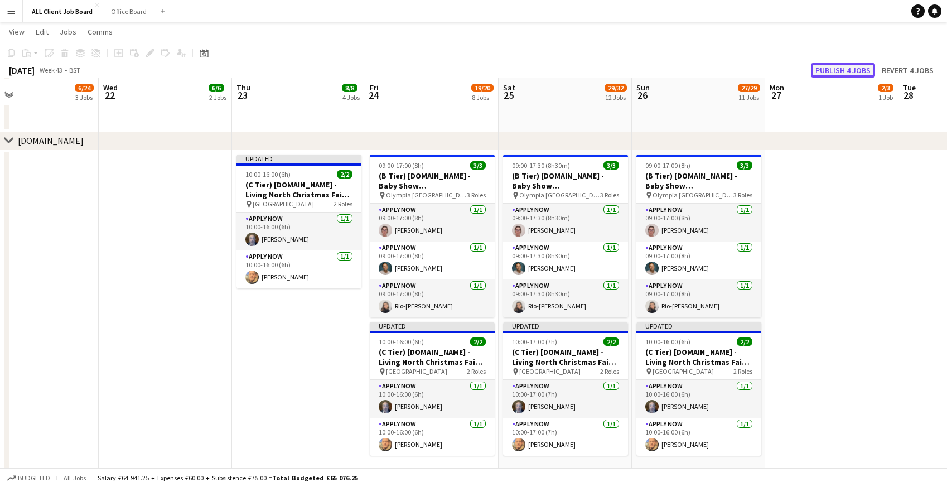
click at [829, 71] on button "Publish 4 jobs" at bounding box center [843, 70] width 64 height 15
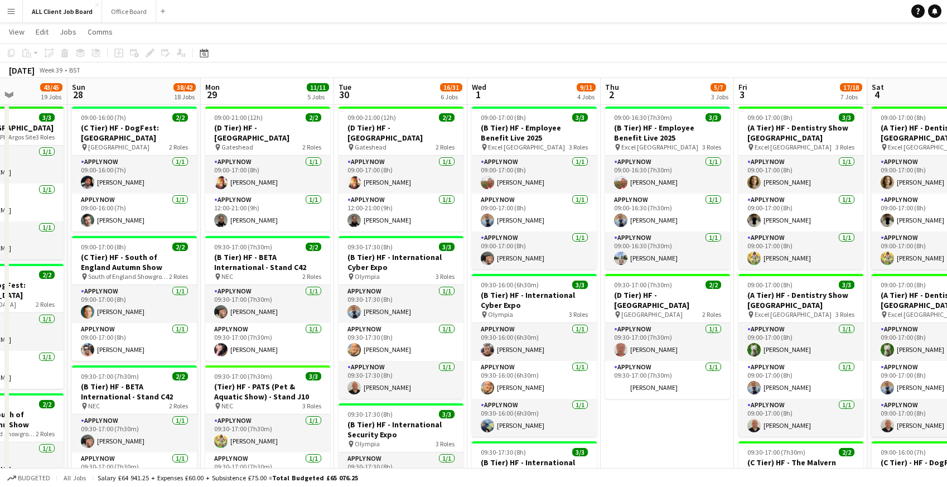
scroll to position [0, 334]
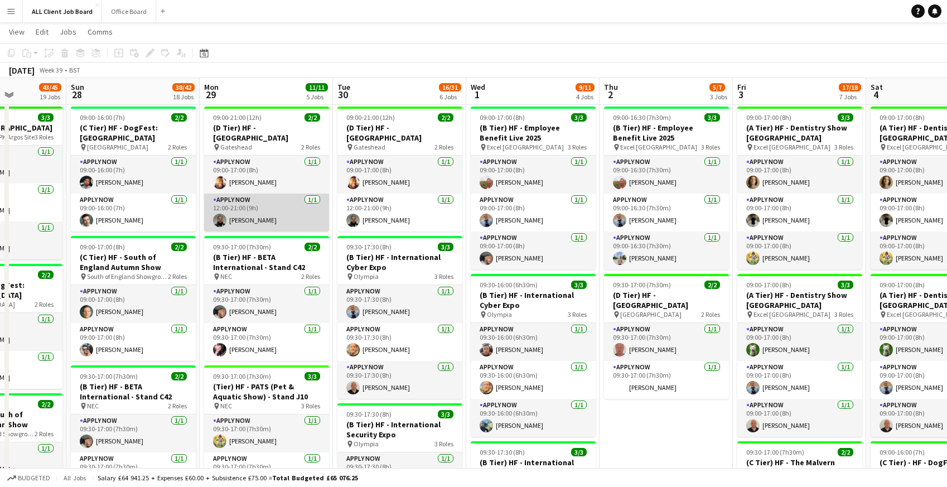
click at [244, 215] on app-card-role "APPLY NOW 1/1 12:00-21:00 (9h) Mohammed Sheikh" at bounding box center [266, 213] width 125 height 38
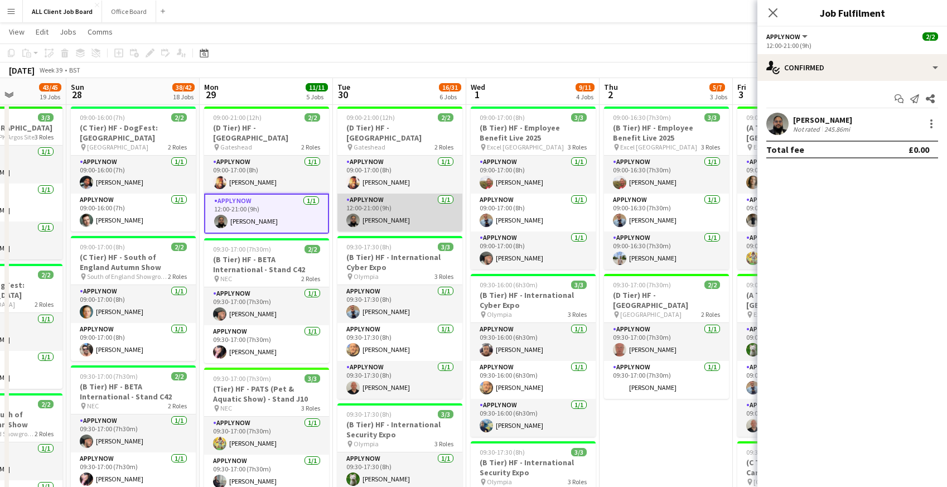
click at [383, 220] on app-card-role "APPLY NOW 1/1 12:00-21:00 (9h) Mohammed Sheikh" at bounding box center [400, 213] width 125 height 38
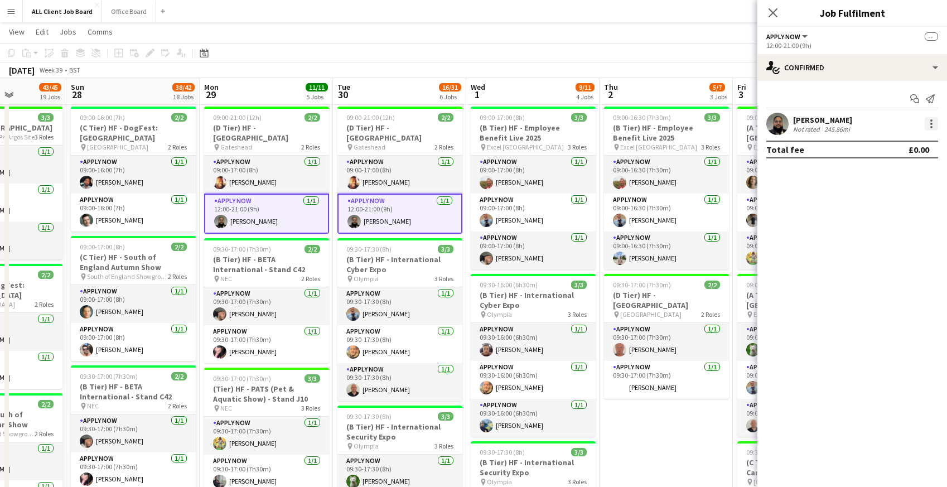
click at [934, 123] on div at bounding box center [931, 123] width 13 height 13
click at [881, 227] on span "Remove" at bounding box center [876, 224] width 33 height 9
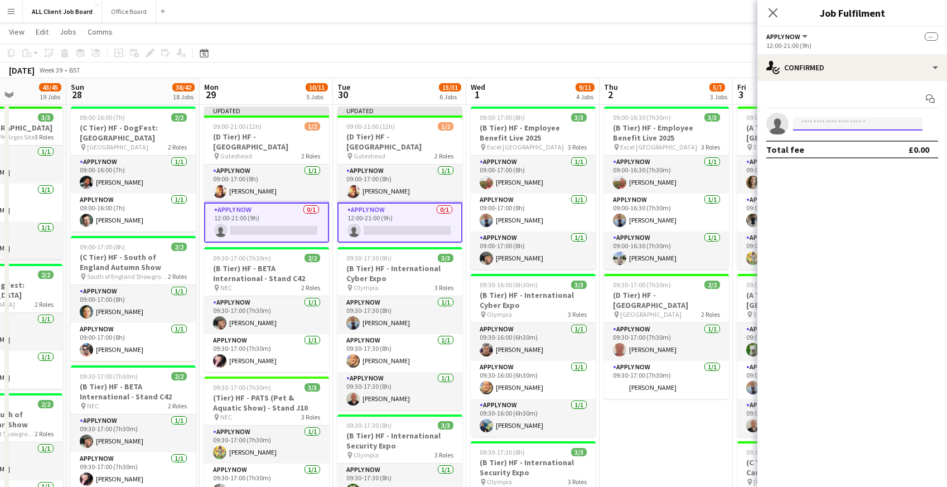
click at [843, 121] on input at bounding box center [857, 123] width 129 height 13
type input "****"
click at [836, 150] on span "farhancho@outlook.com" at bounding box center [858, 149] width 112 height 9
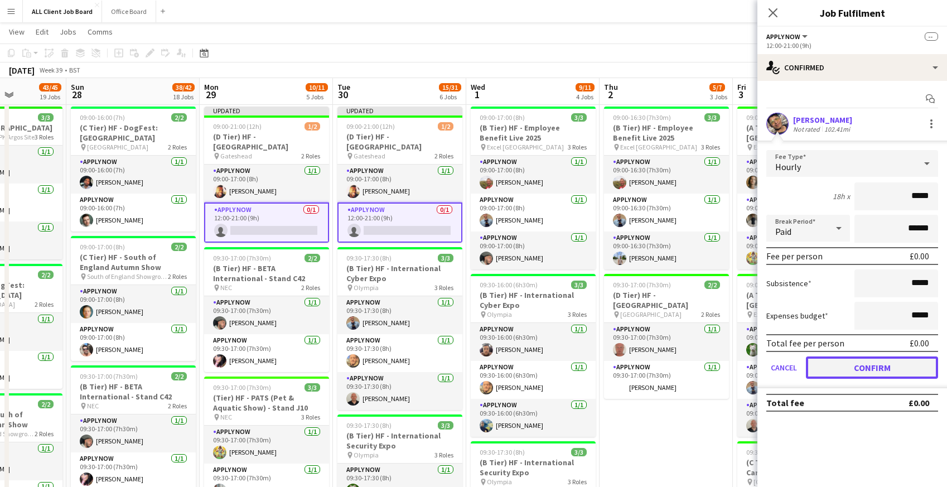
click at [848, 365] on button "Confirm" at bounding box center [872, 368] width 132 height 22
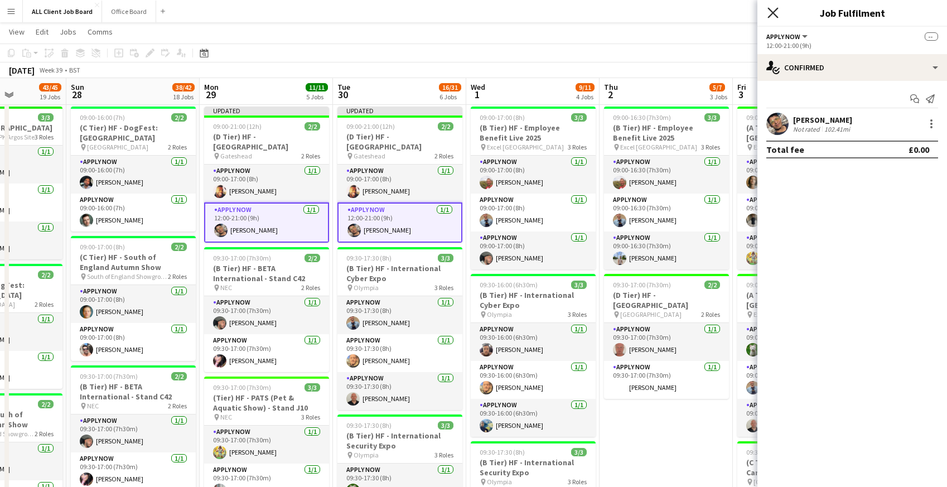
click at [776, 8] on icon "Close pop-in" at bounding box center [773, 12] width 11 height 11
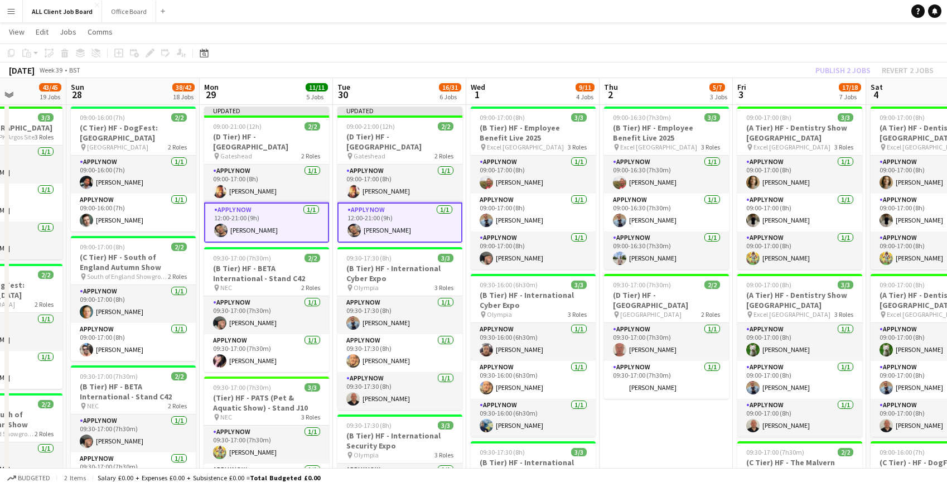
click at [749, 9] on app-navbar "Menu Boards Boards Boards All jobs Status Workforce Workforce My Workforce Recr…" at bounding box center [473, 11] width 947 height 22
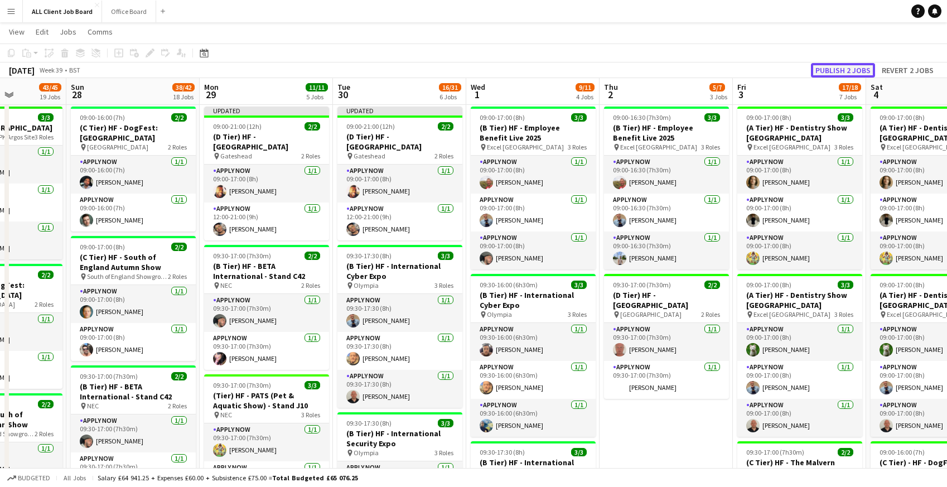
click at [825, 66] on button "Publish 2 jobs" at bounding box center [843, 70] width 64 height 15
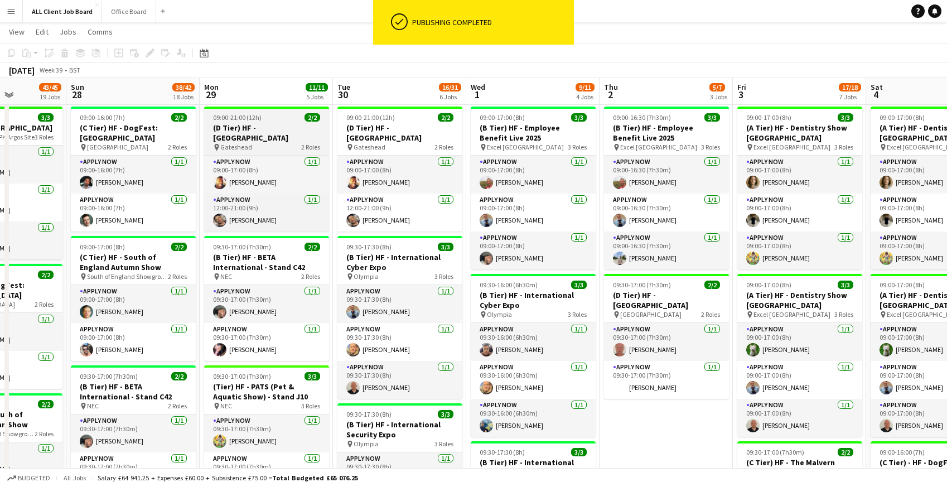
click at [237, 130] on h3 "(D Tier) HF - Metrocentre Shopping Centre" at bounding box center [266, 133] width 125 height 20
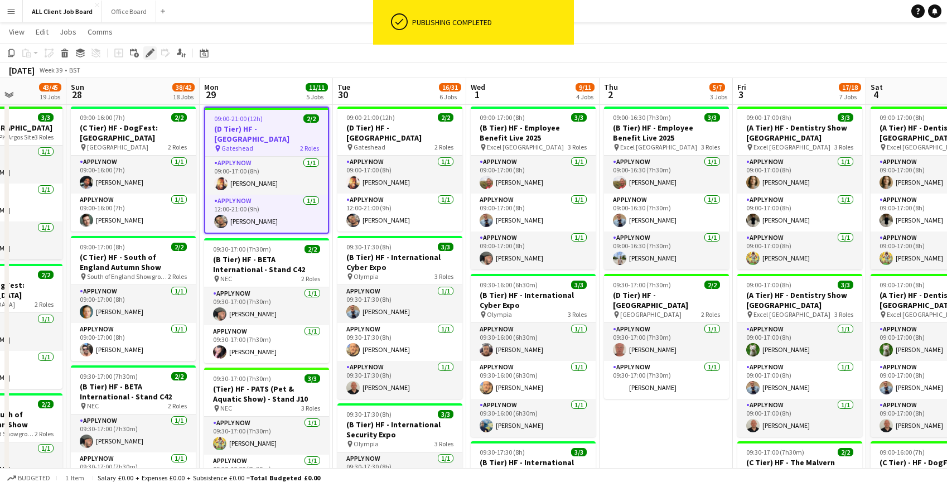
click at [147, 56] on icon at bounding box center [147, 56] width 3 height 3
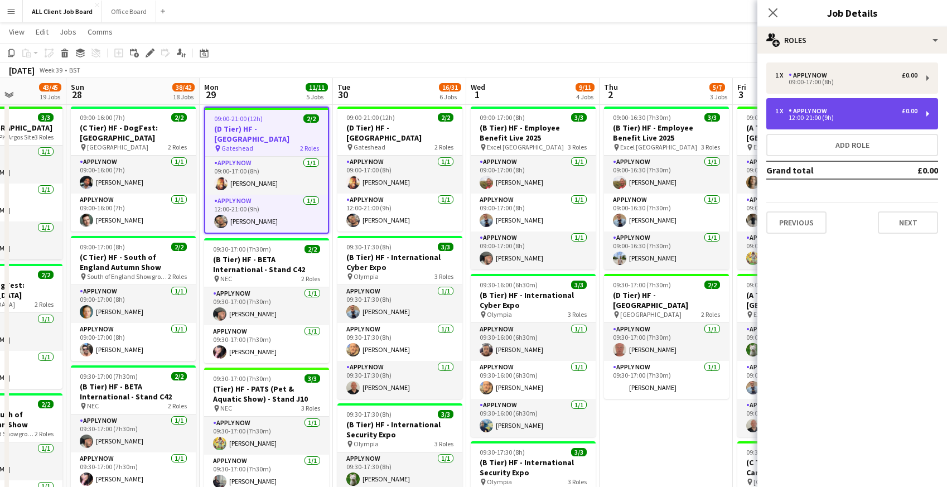
click at [817, 105] on div "1 x APPLY NOW £0.00 12:00-21:00 (9h)" at bounding box center [853, 113] width 172 height 31
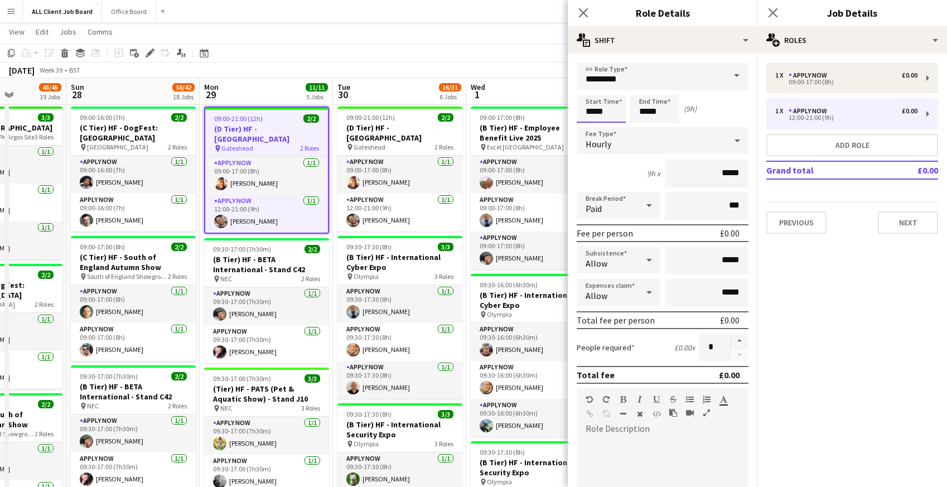
click at [595, 112] on input "*****" at bounding box center [601, 109] width 49 height 28
type input "*****"
click at [578, 12] on app-icon "Close pop-in" at bounding box center [584, 13] width 16 height 16
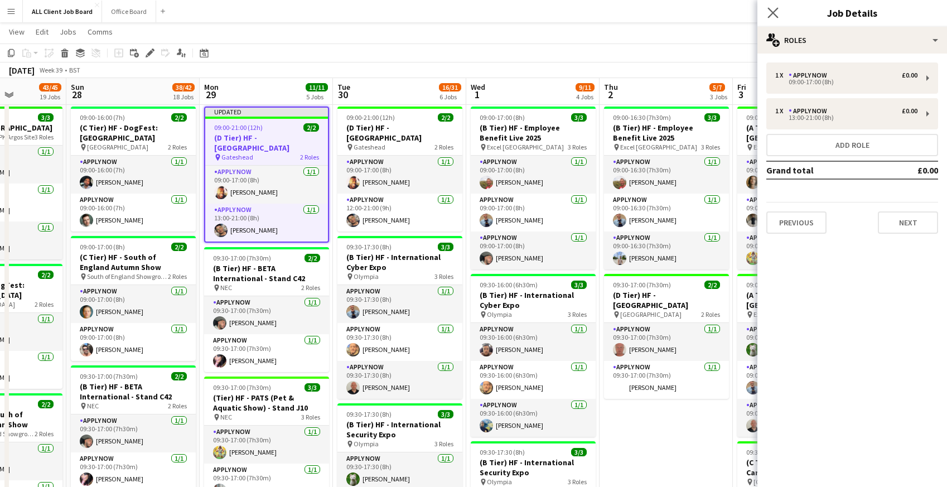
click at [771, 6] on app-icon "Close pop-in" at bounding box center [774, 13] width 16 height 16
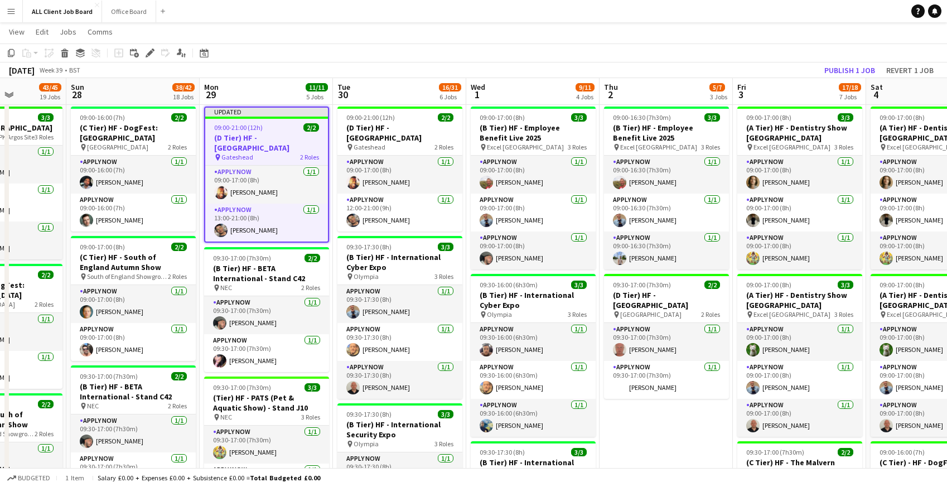
click at [764, 12] on app-navbar "Menu Boards Boards Boards All jobs Status Workforce Workforce My Workforce Recr…" at bounding box center [473, 11] width 947 height 22
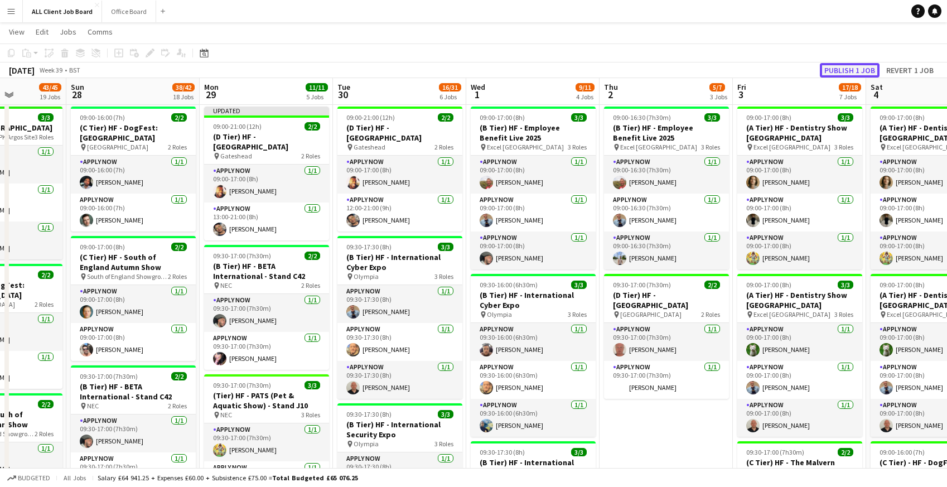
click at [828, 70] on button "Publish 1 job" at bounding box center [850, 70] width 60 height 15
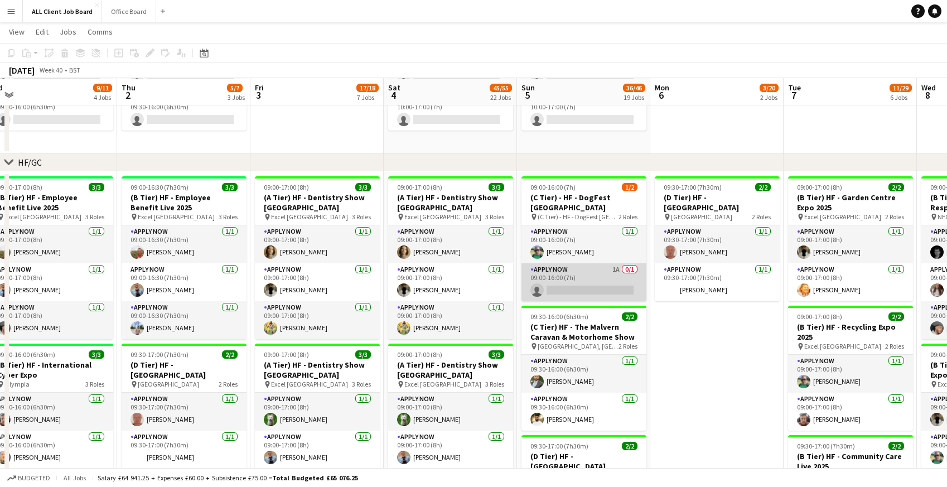
scroll to position [124, 0]
click at [579, 289] on app-card-role "APPLY NOW 1A 0/1 09:00-16:00 (7h) single-neutral-actions" at bounding box center [584, 282] width 125 height 38
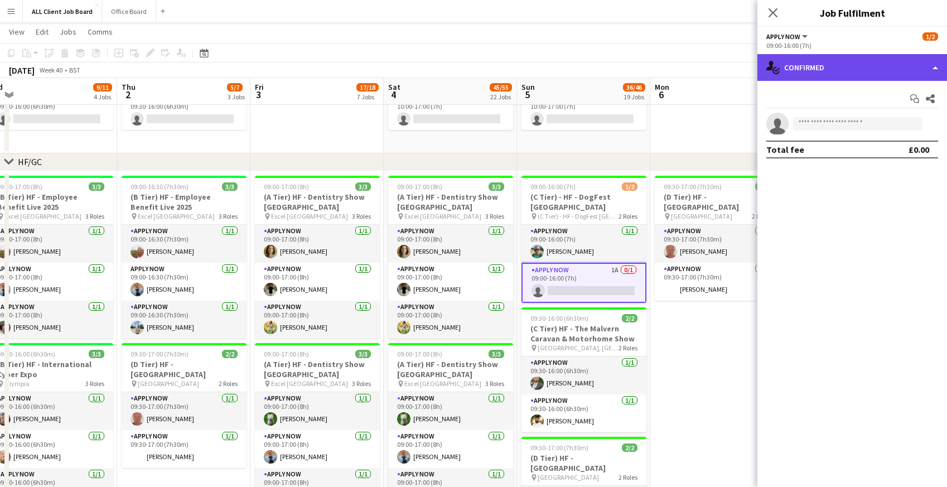
click at [880, 70] on div "single-neutral-actions-check-2 Confirmed" at bounding box center [853, 67] width 190 height 27
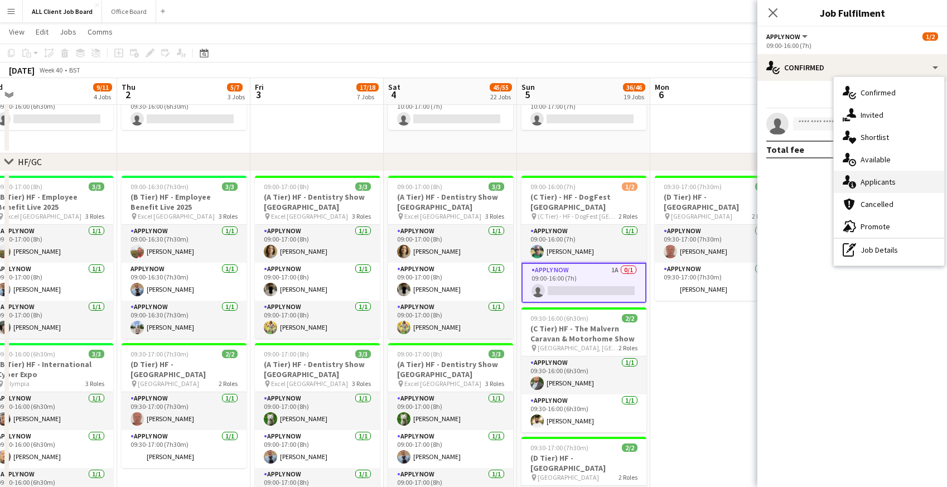
click at [892, 182] on span "Applicants" at bounding box center [878, 182] width 35 height 10
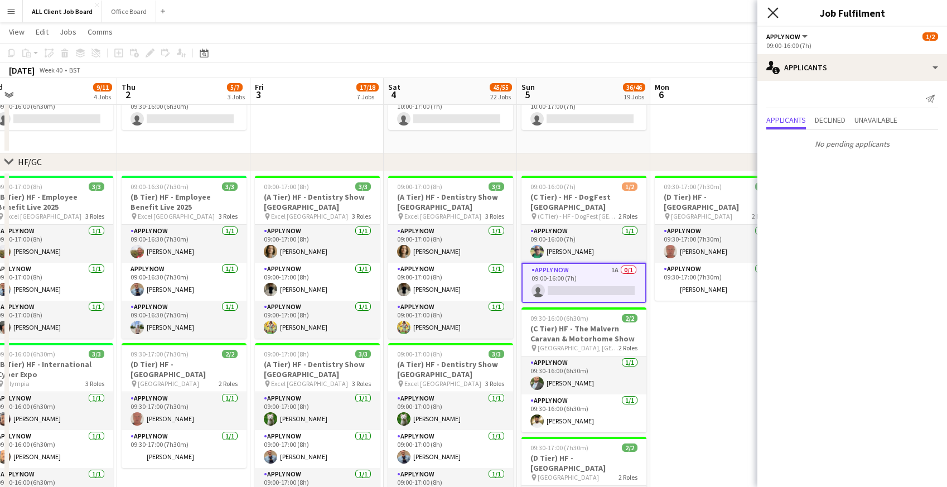
click at [774, 17] on icon "Close pop-in" at bounding box center [773, 12] width 11 height 11
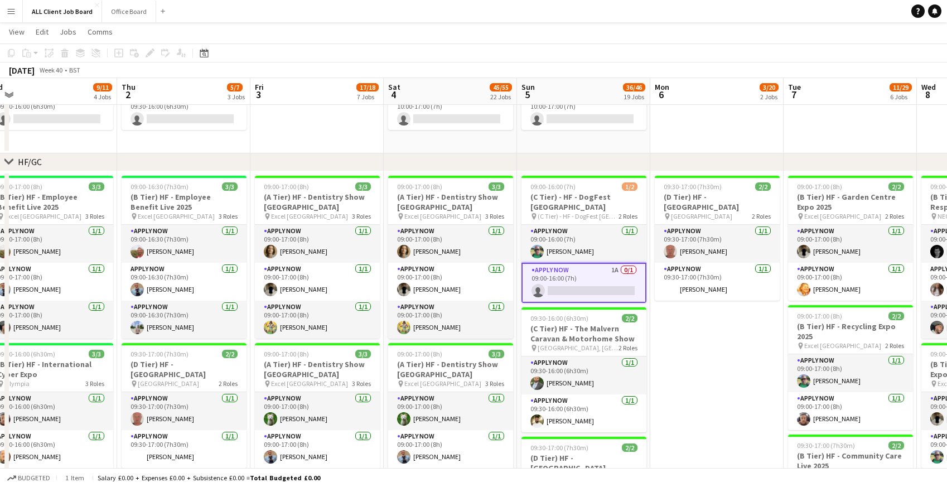
click at [730, 16] on app-navbar "Menu Boards Boards Boards All jobs Status Workforce Workforce My Workforce Recr…" at bounding box center [473, 11] width 947 height 22
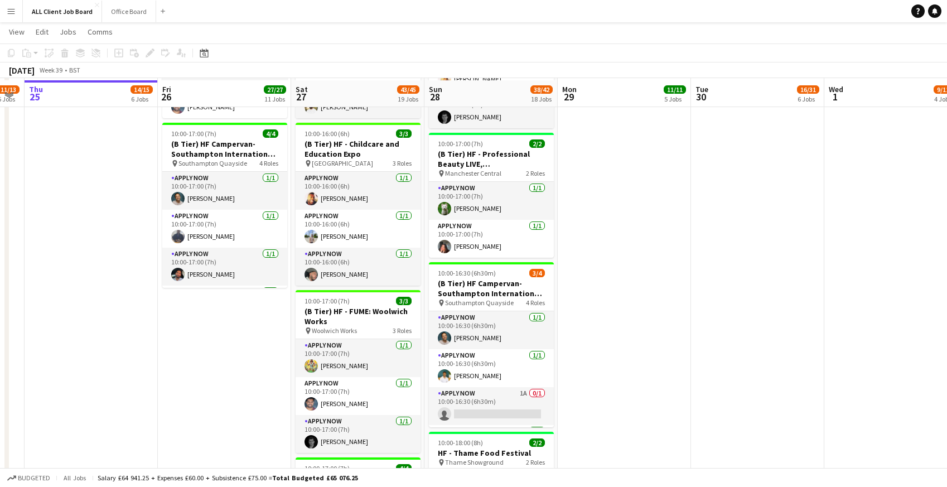
scroll to position [1370, 0]
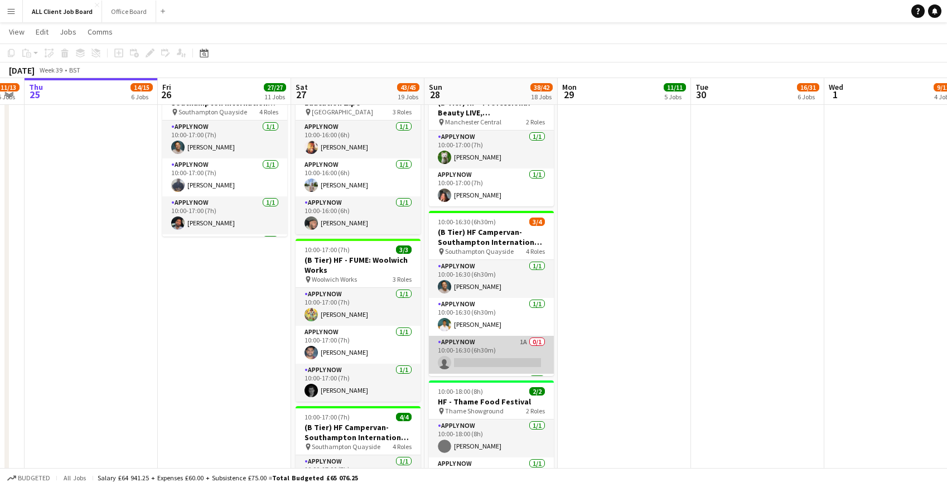
click at [471, 352] on app-card-role "APPLY NOW 1A 0/1 10:00-16:30 (6h30m) single-neutral-actions" at bounding box center [491, 355] width 125 height 38
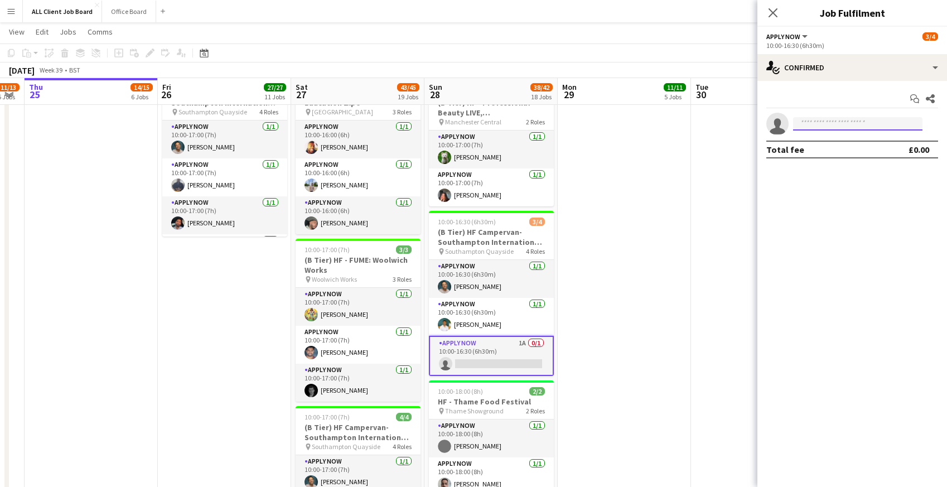
click at [815, 126] on input at bounding box center [857, 123] width 129 height 13
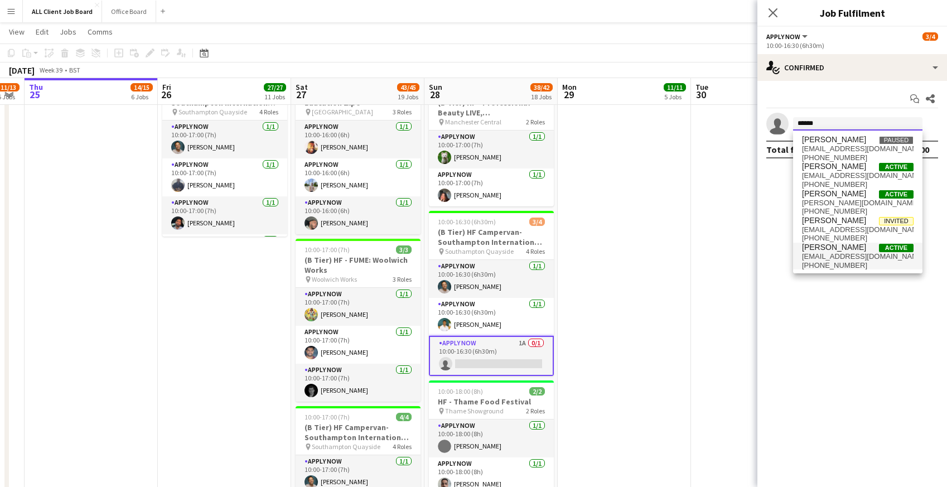
type input "******"
click at [836, 251] on span "Mohammed Sheikh" at bounding box center [834, 247] width 64 height 9
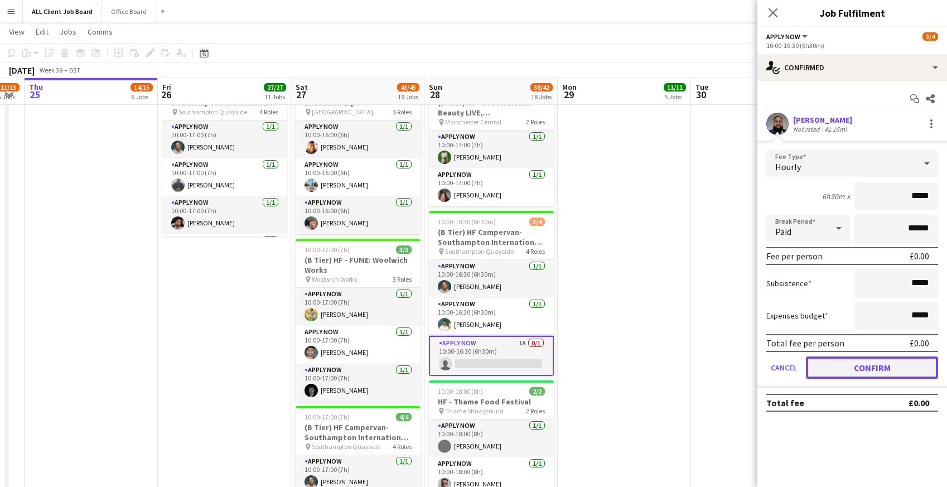
click at [828, 368] on button "Confirm" at bounding box center [872, 368] width 132 height 22
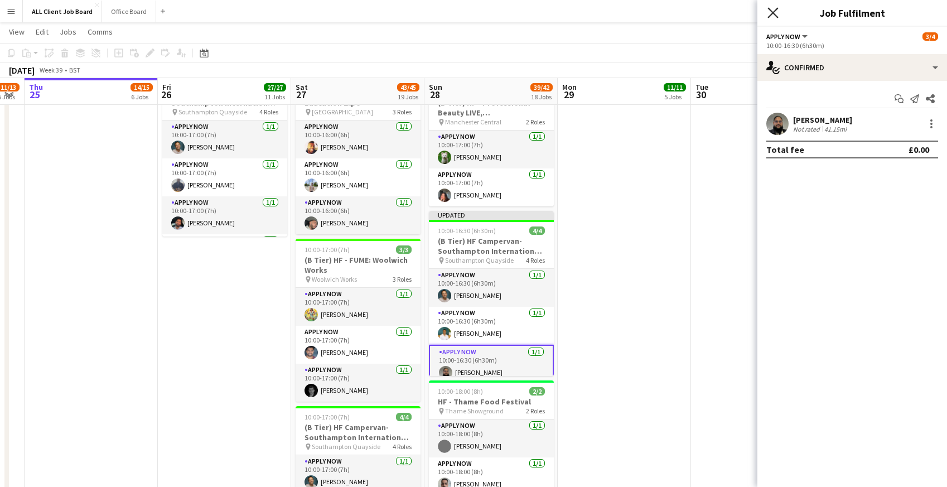
click at [775, 12] on icon "Close pop-in" at bounding box center [773, 12] width 11 height 11
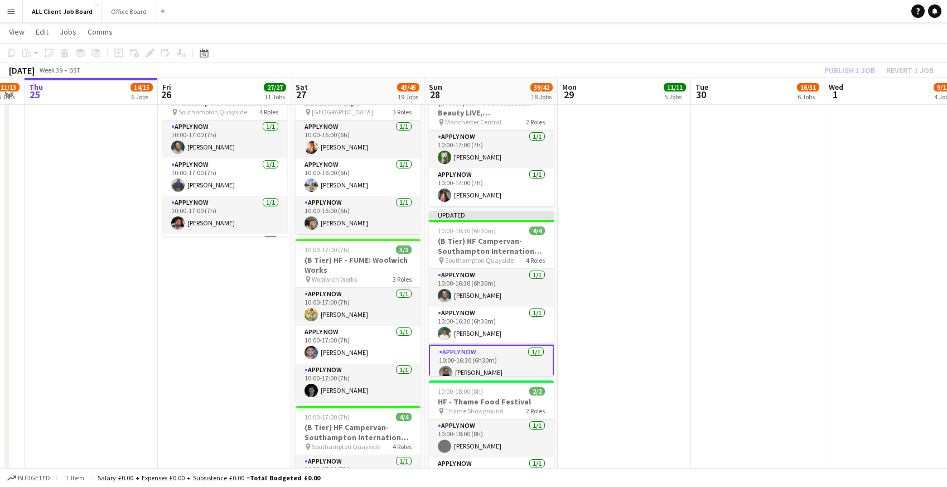
drag, startPoint x: 738, startPoint y: 13, endPoint x: 810, endPoint y: 41, distance: 77.2
click at [738, 13] on app-navbar "Menu Boards Boards Boards All jobs Status Workforce Workforce My Workforce Recr…" at bounding box center [473, 11] width 947 height 22
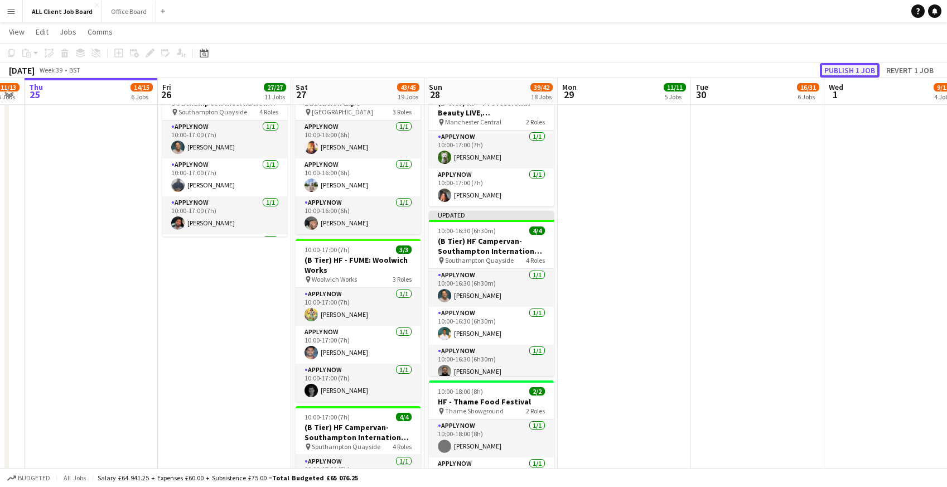
click at [845, 69] on button "Publish 1 job" at bounding box center [850, 70] width 60 height 15
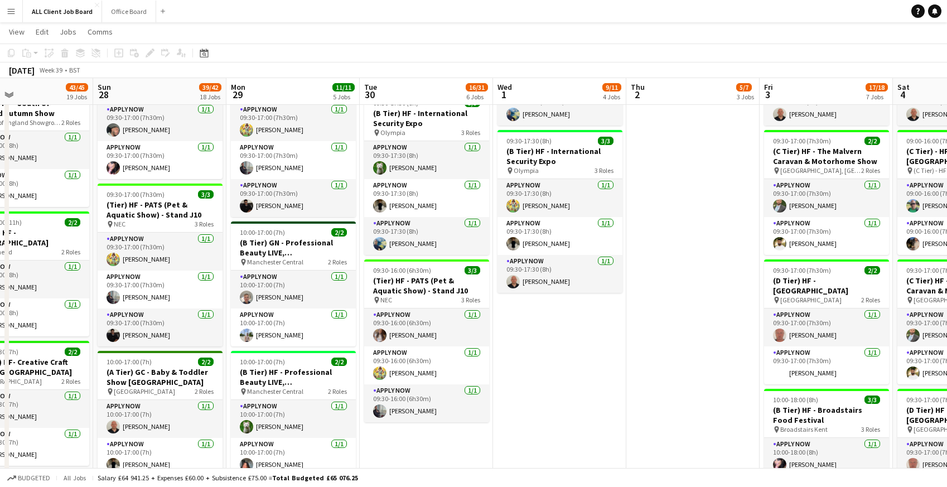
scroll to position [0, 442]
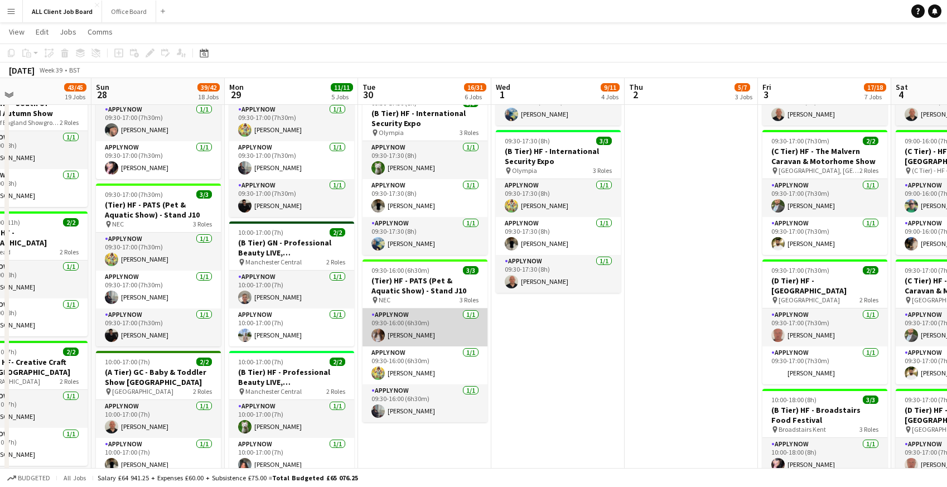
click at [415, 320] on app-card-role "APPLY NOW 1/1 09:30-16:00 (6h30m) Mollie Winnard" at bounding box center [425, 328] width 125 height 38
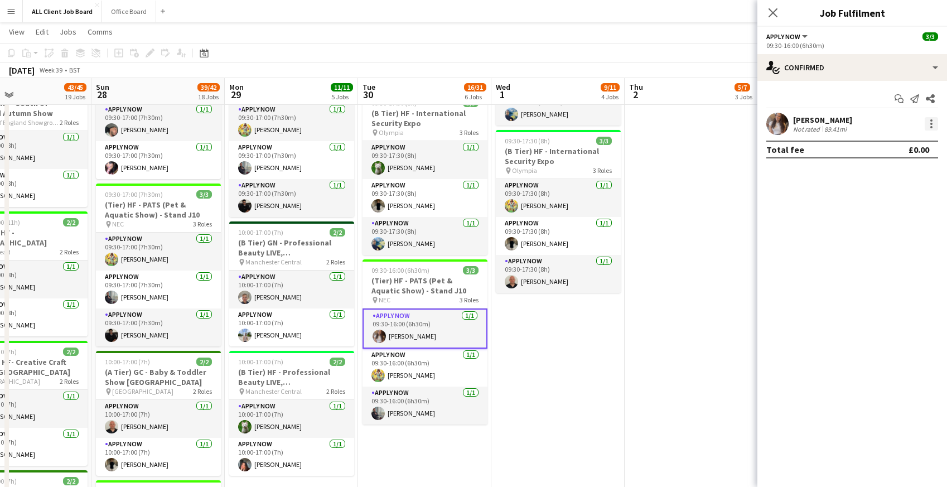
click at [935, 124] on div at bounding box center [931, 123] width 13 height 13
click at [872, 252] on span "Remove" at bounding box center [876, 251] width 33 height 9
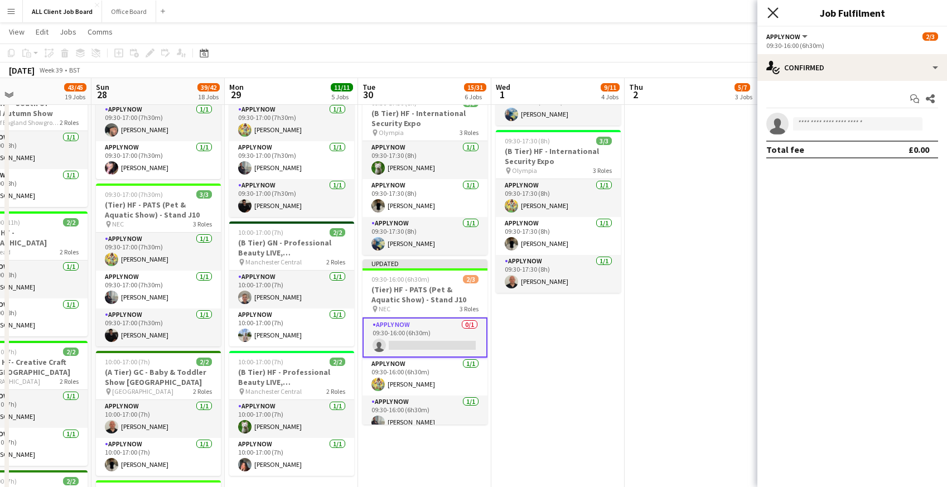
click at [777, 13] on icon "Close pop-in" at bounding box center [773, 12] width 11 height 11
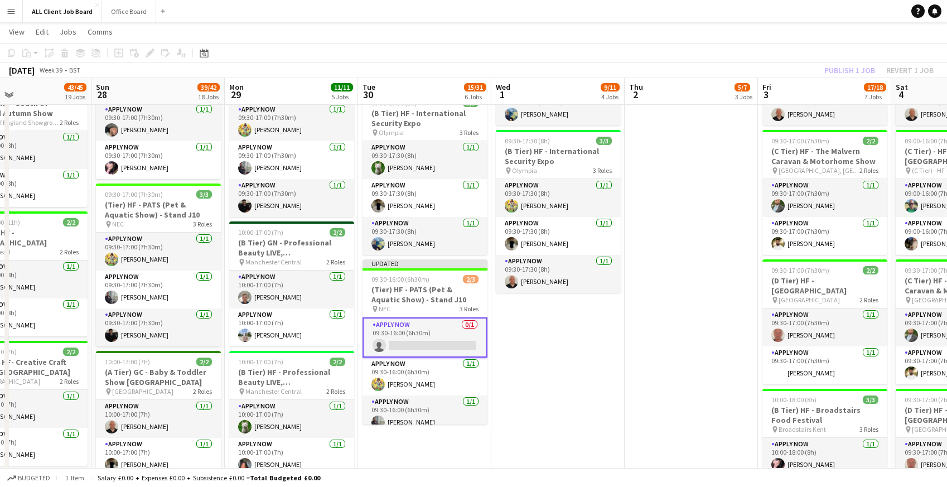
click at [749, 9] on app-navbar "Menu Boards Boards Boards All jobs Status Workforce Workforce My Workforce Recr…" at bounding box center [473, 11] width 947 height 22
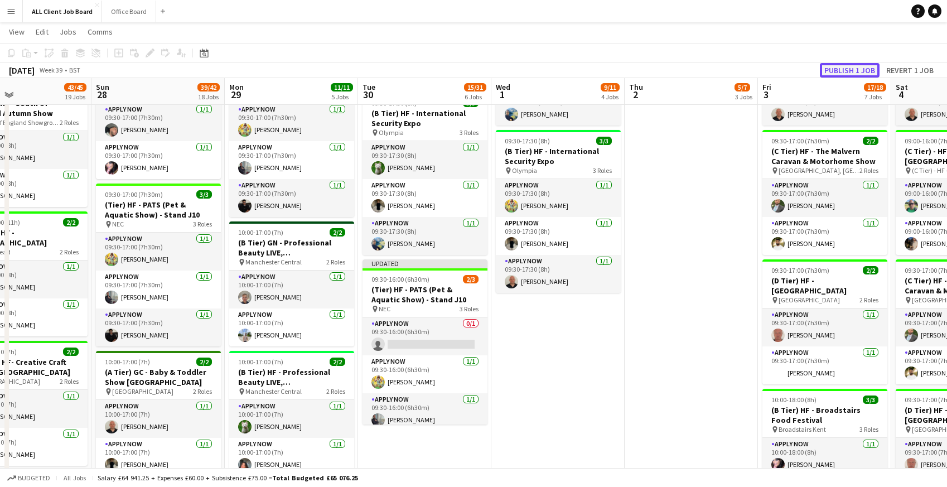
click at [830, 69] on button "Publish 1 job" at bounding box center [850, 70] width 60 height 15
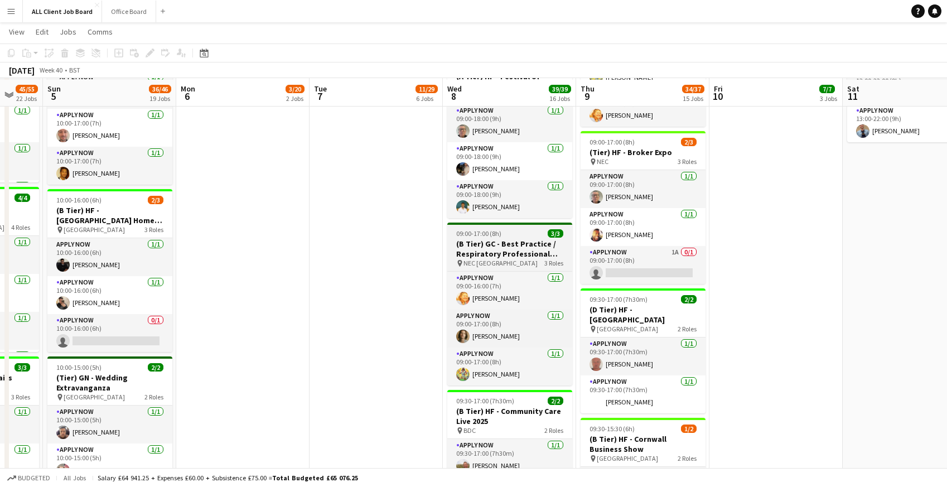
scroll to position [1009, 0]
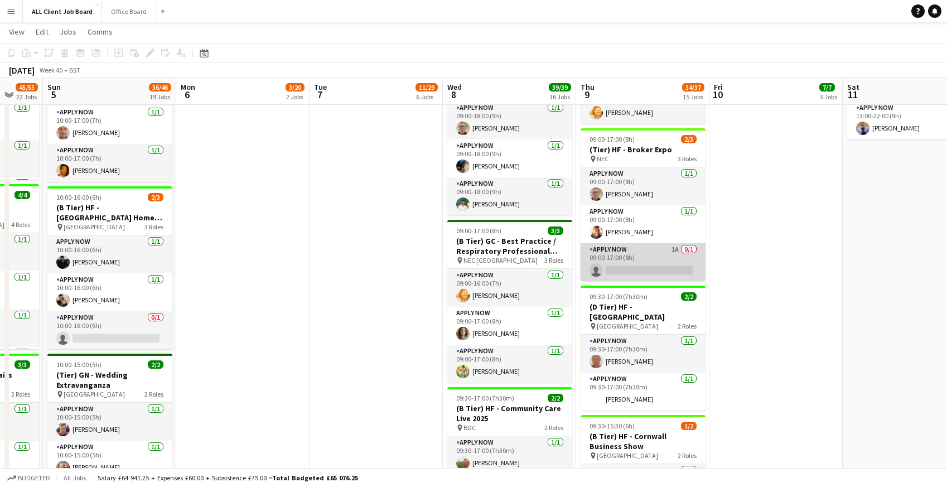
click at [656, 259] on app-card-role "APPLY NOW 1A 0/1 09:00-17:00 (8h) single-neutral-actions" at bounding box center [643, 262] width 125 height 38
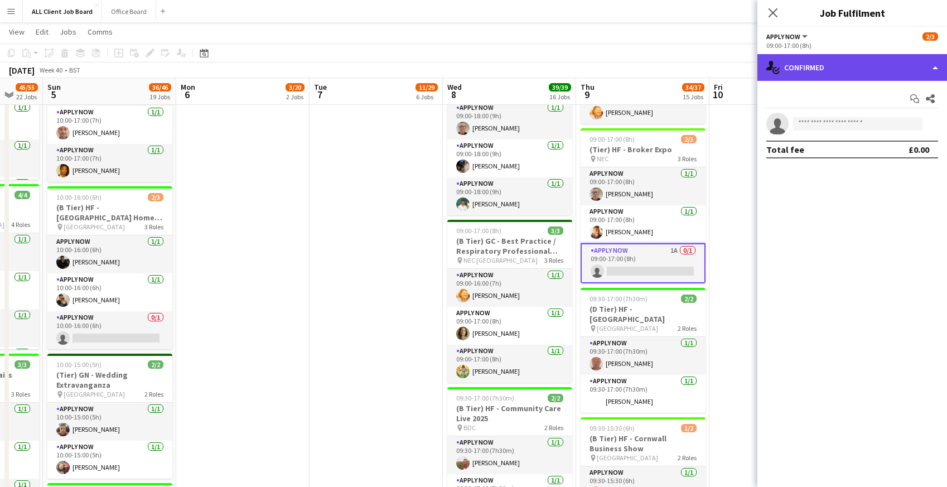
click at [846, 69] on div "single-neutral-actions-check-2 Confirmed" at bounding box center [853, 67] width 190 height 27
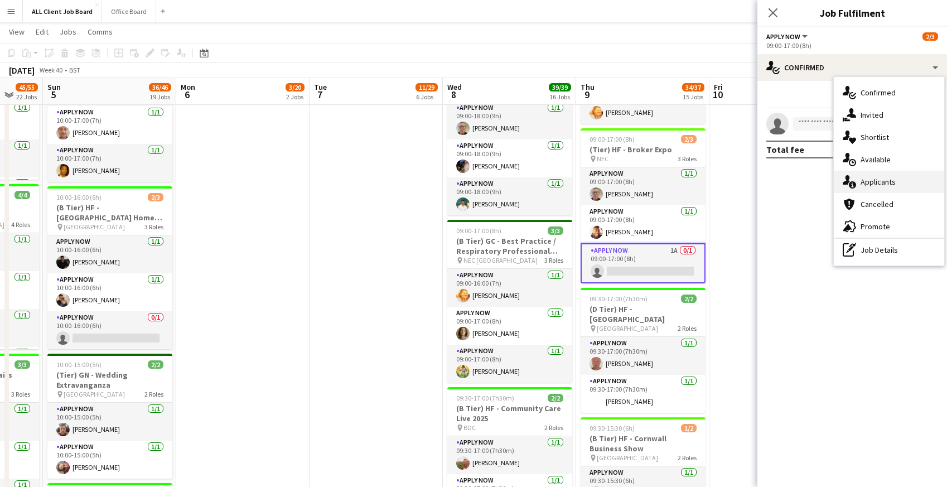
click at [877, 180] on span "Applicants" at bounding box center [878, 182] width 35 height 10
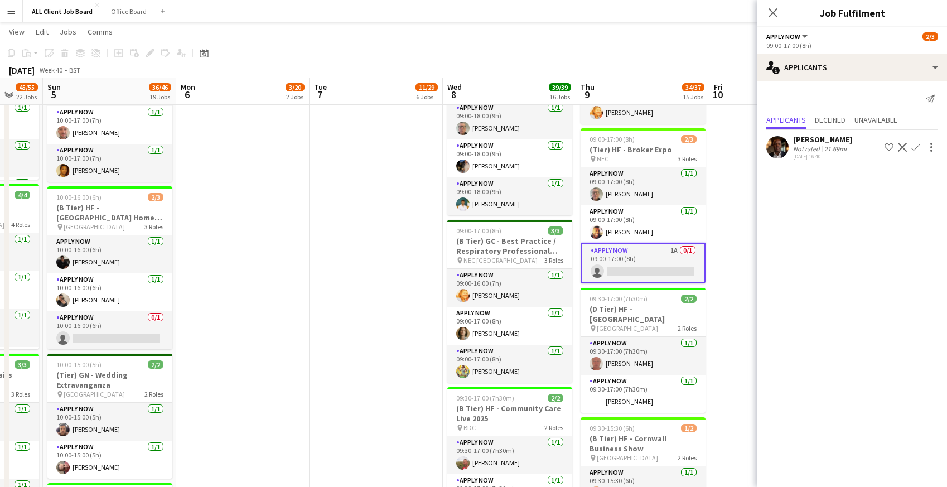
click at [922, 145] on button "Confirm" at bounding box center [916, 147] width 13 height 13
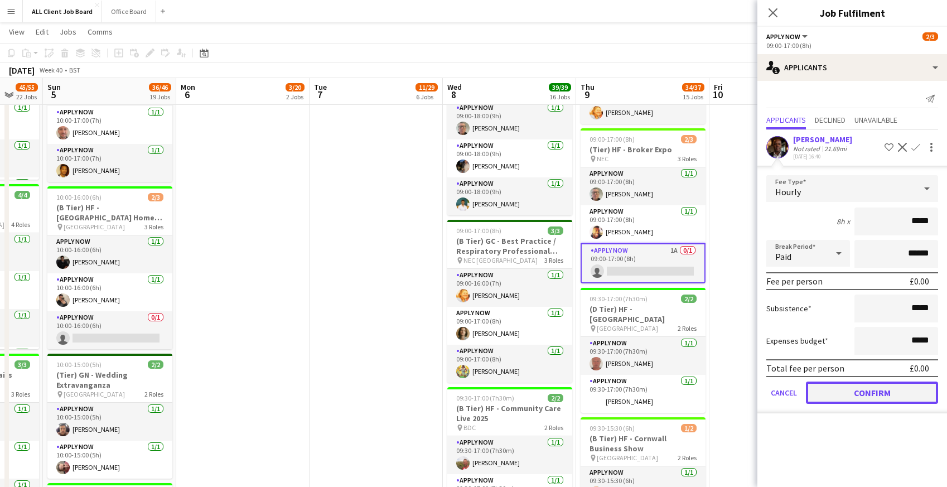
click at [839, 393] on button "Confirm" at bounding box center [872, 393] width 132 height 22
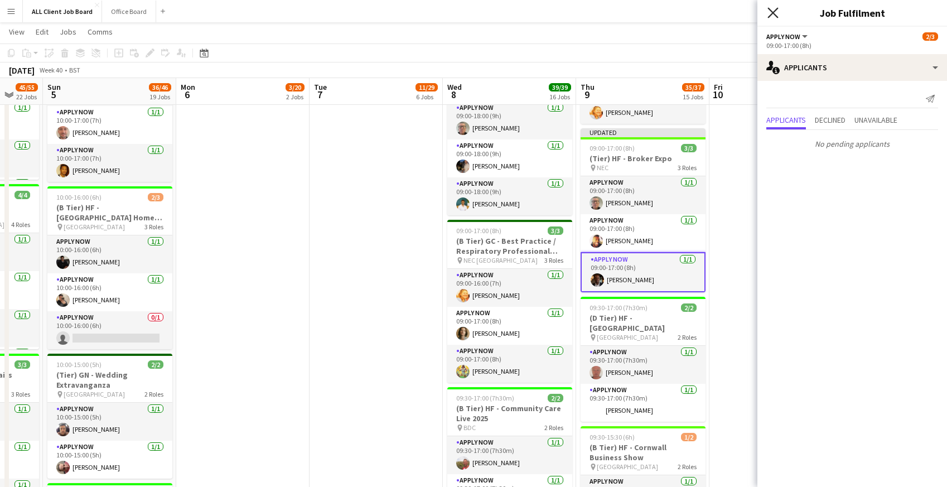
click at [771, 14] on icon "Close pop-in" at bounding box center [773, 12] width 11 height 11
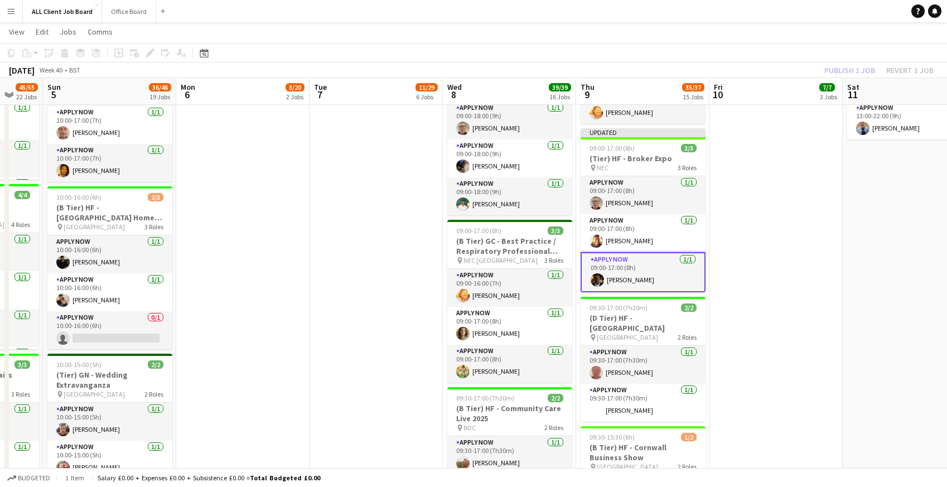
click at [738, 10] on app-navbar "Menu Boards Boards Boards All jobs Status Workforce Workforce My Workforce Recr…" at bounding box center [473, 11] width 947 height 22
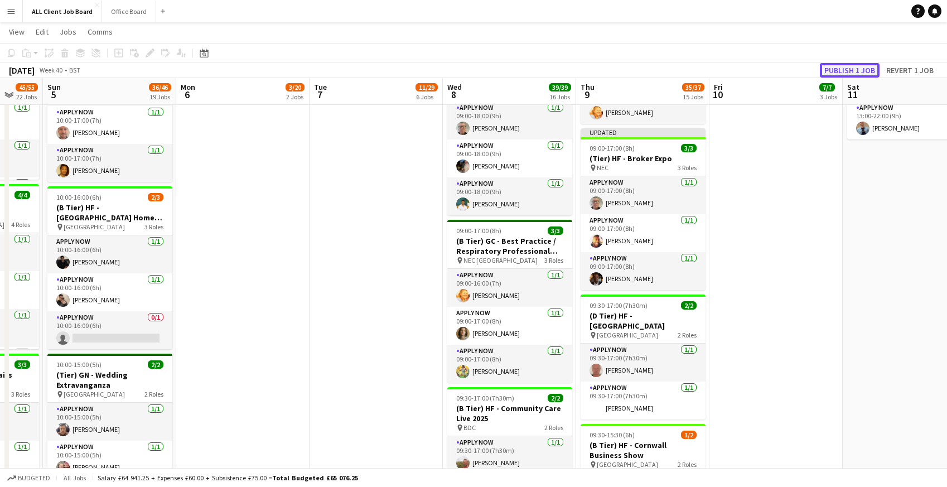
click at [844, 69] on button "Publish 1 job" at bounding box center [850, 70] width 60 height 15
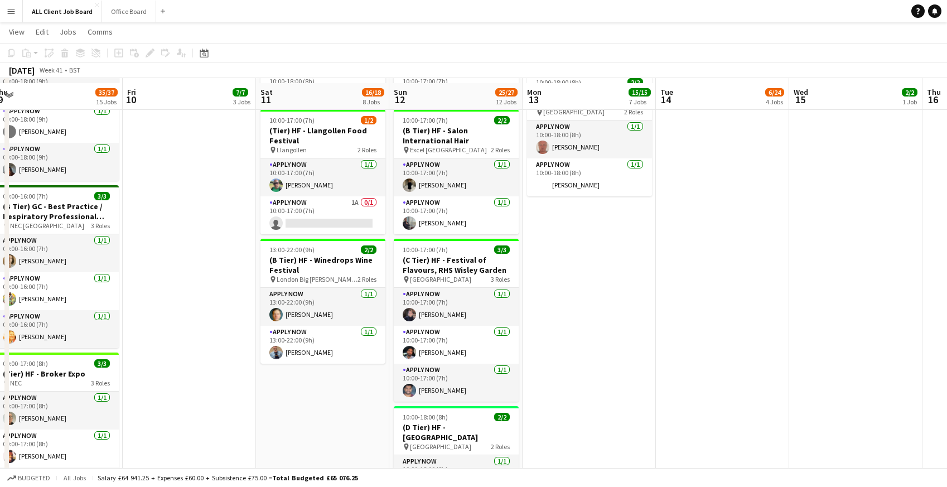
scroll to position [791, 0]
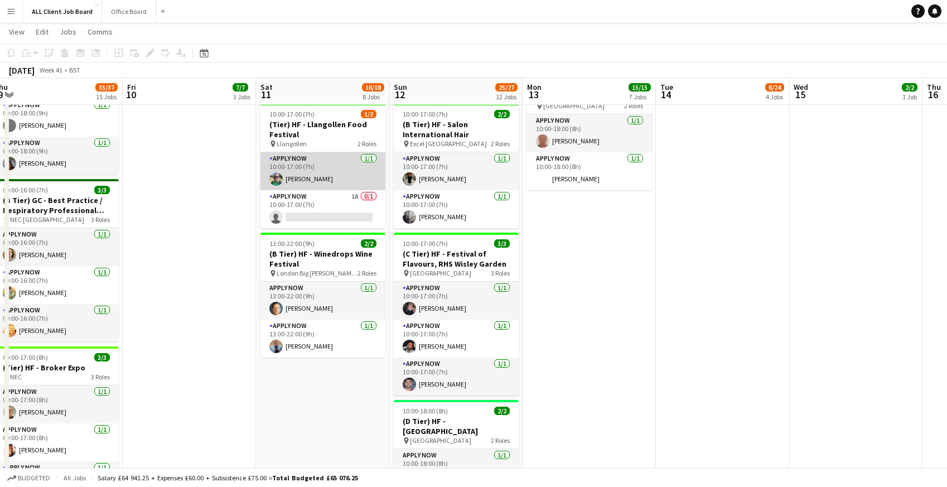
click at [318, 152] on app-card-role "APPLY NOW 1/1 10:00-17:00 (7h) Manesh Maisuria" at bounding box center [323, 171] width 125 height 38
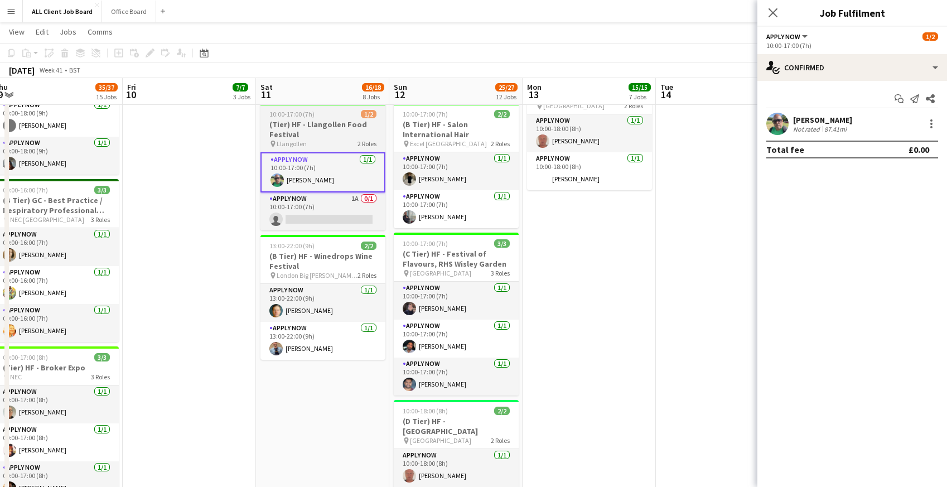
click at [312, 144] on div "pin Llangollen 2 Roles" at bounding box center [323, 143] width 125 height 9
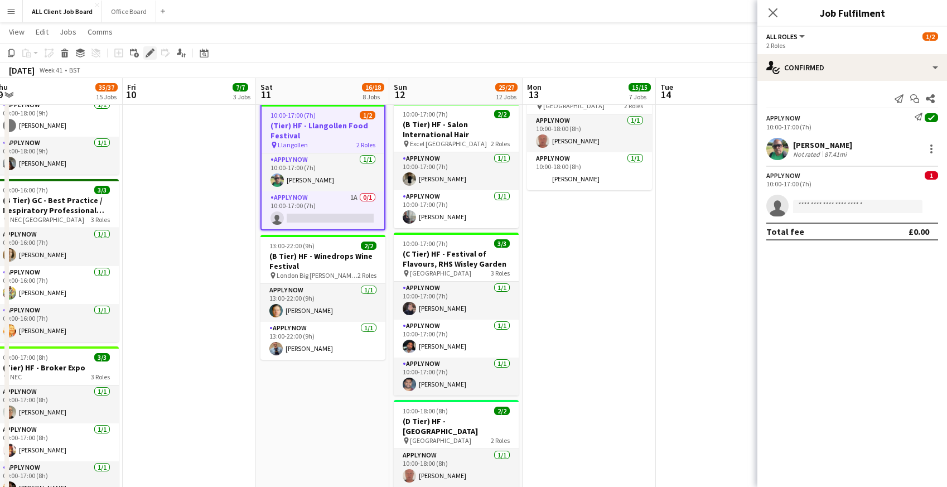
click at [152, 56] on icon "Edit" at bounding box center [150, 53] width 9 height 9
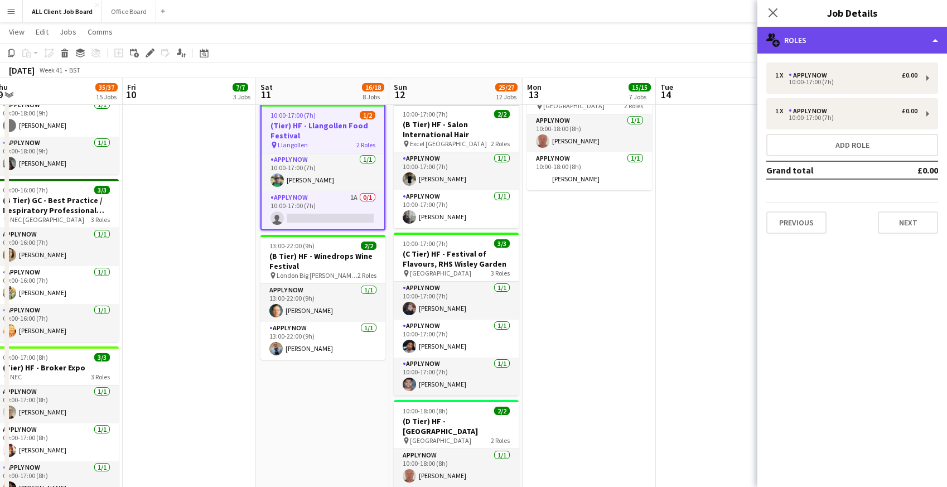
click at [825, 39] on div "multiple-users-add Roles" at bounding box center [853, 40] width 190 height 27
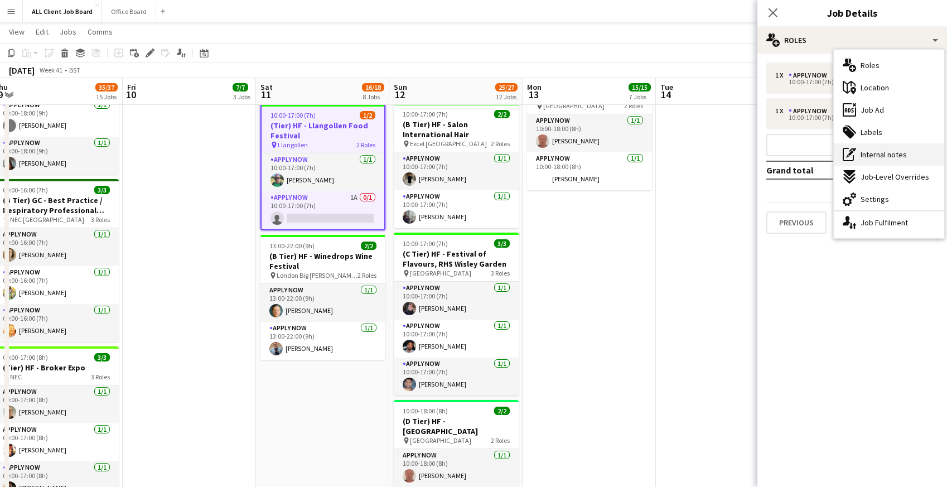
click at [877, 160] on div "pen-write Internal notes" at bounding box center [889, 154] width 110 height 22
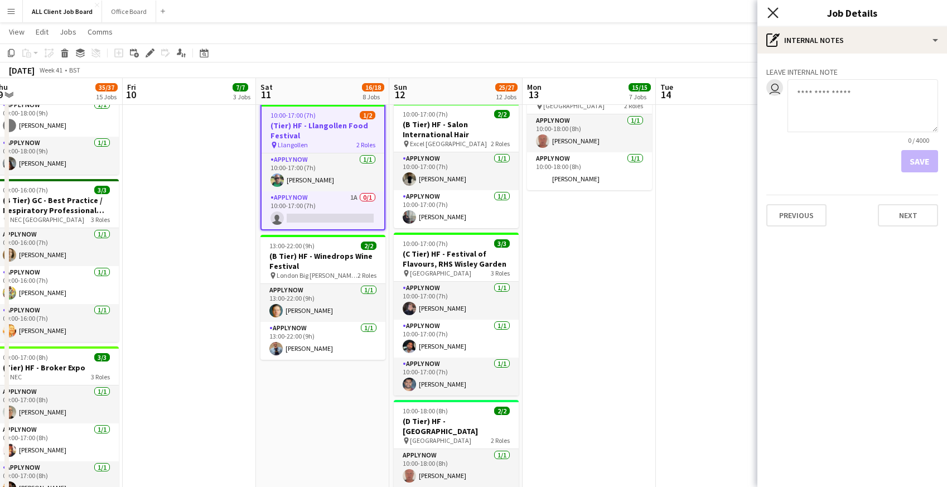
click at [776, 11] on icon "Close pop-in" at bounding box center [773, 12] width 11 height 11
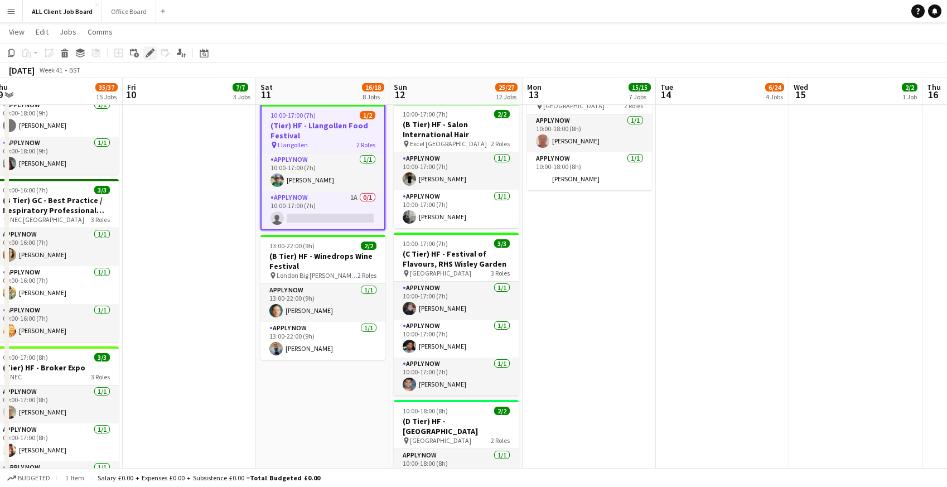
click at [152, 57] on icon "Edit" at bounding box center [150, 53] width 9 height 9
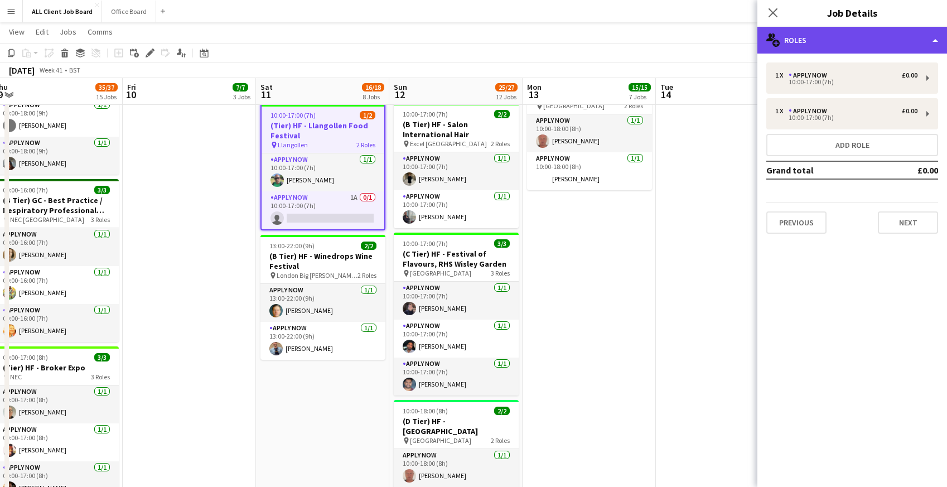
click at [829, 37] on div "multiple-users-add Roles" at bounding box center [853, 40] width 190 height 27
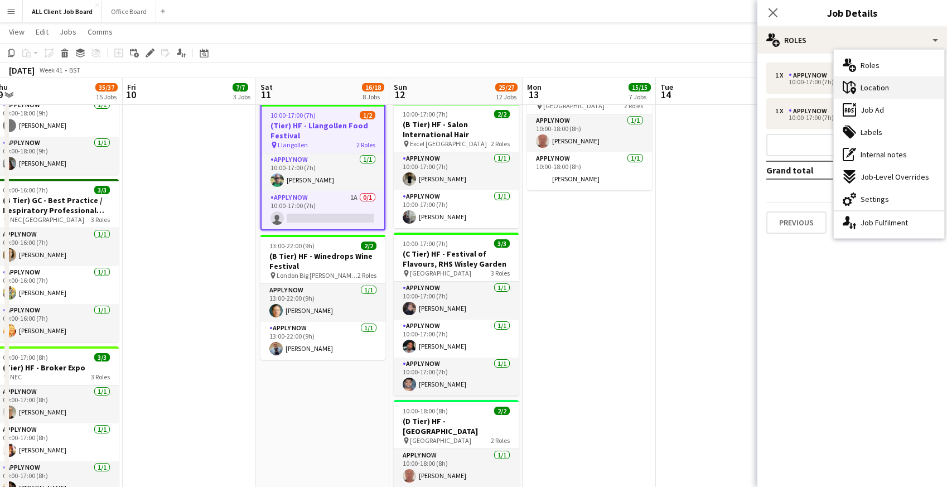
click at [862, 92] on span "Location" at bounding box center [875, 88] width 28 height 10
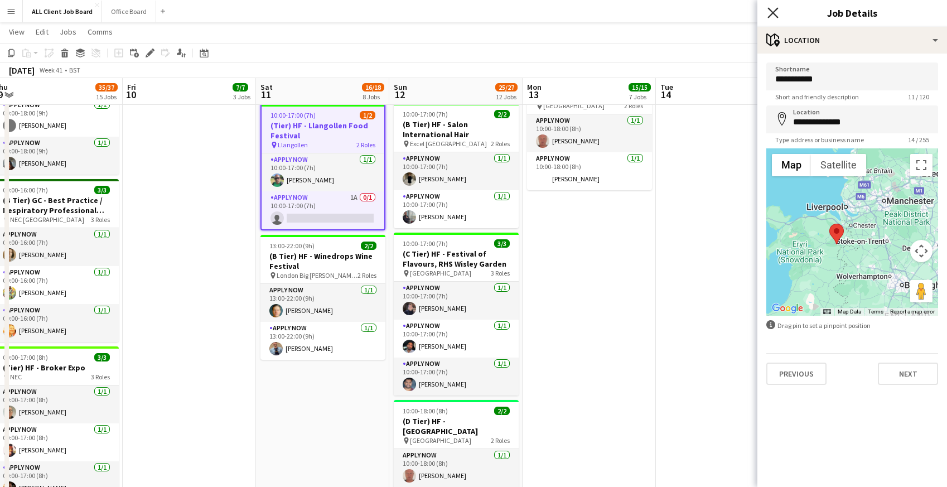
click at [777, 10] on icon "Close pop-in" at bounding box center [773, 12] width 11 height 11
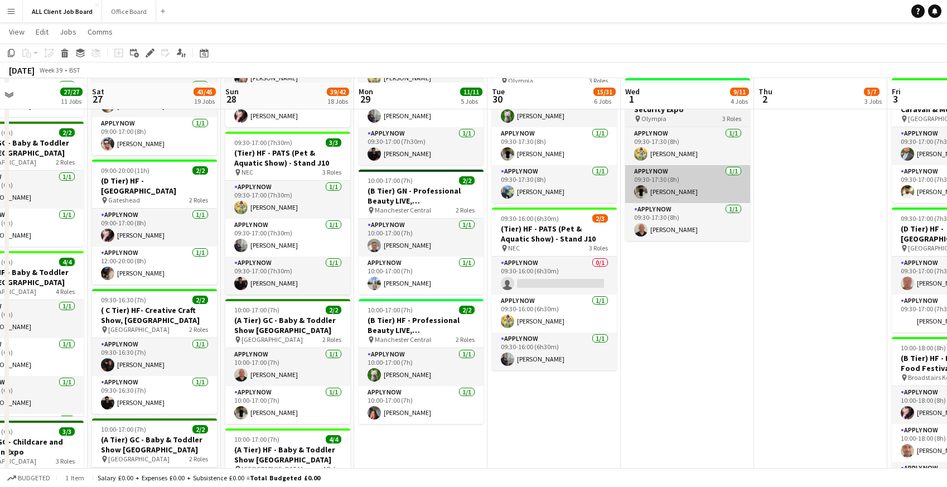
scroll to position [556, 0]
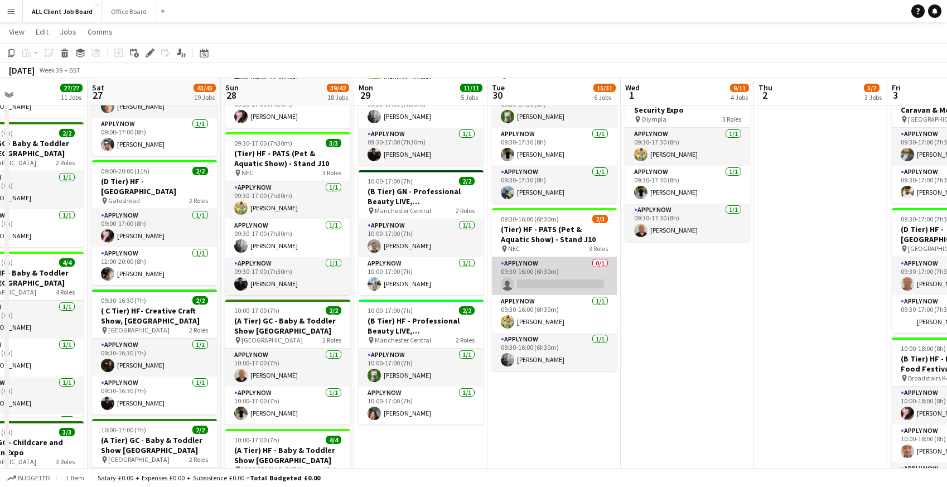
click at [537, 287] on app-card-role "APPLY NOW 0/1 09:30-16:00 (6h30m) single-neutral-actions" at bounding box center [554, 276] width 125 height 38
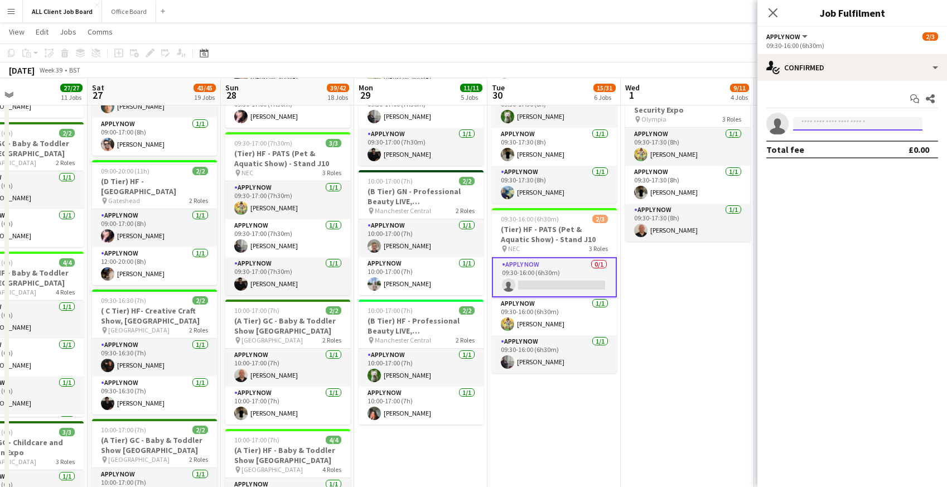
click at [842, 126] on input at bounding box center [857, 123] width 129 height 13
type input "*****"
click at [833, 148] on span "lydiafaye@live.co.uk" at bounding box center [858, 149] width 112 height 9
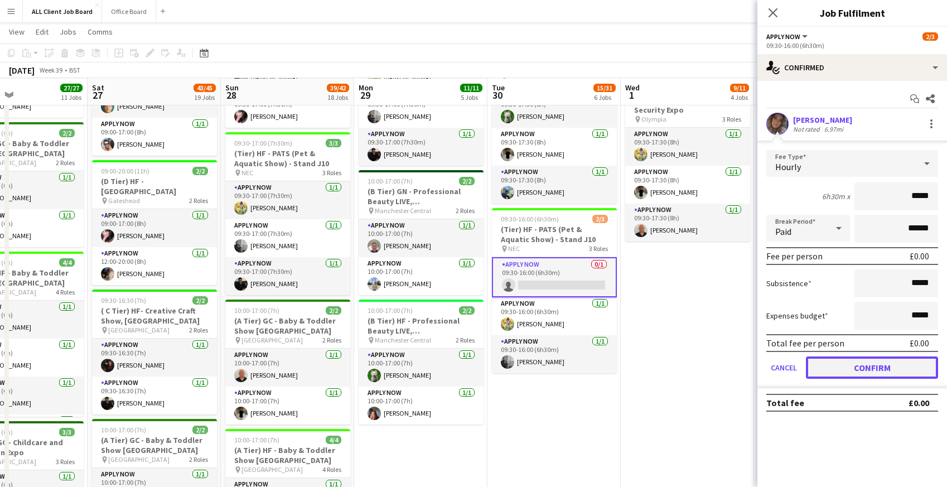
click at [830, 364] on button "Confirm" at bounding box center [872, 368] width 132 height 22
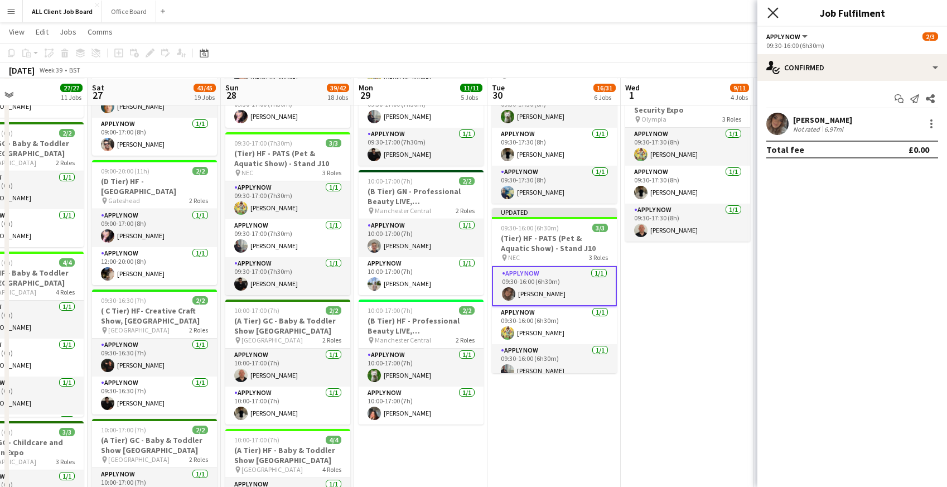
click at [770, 15] on icon at bounding box center [773, 12] width 11 height 11
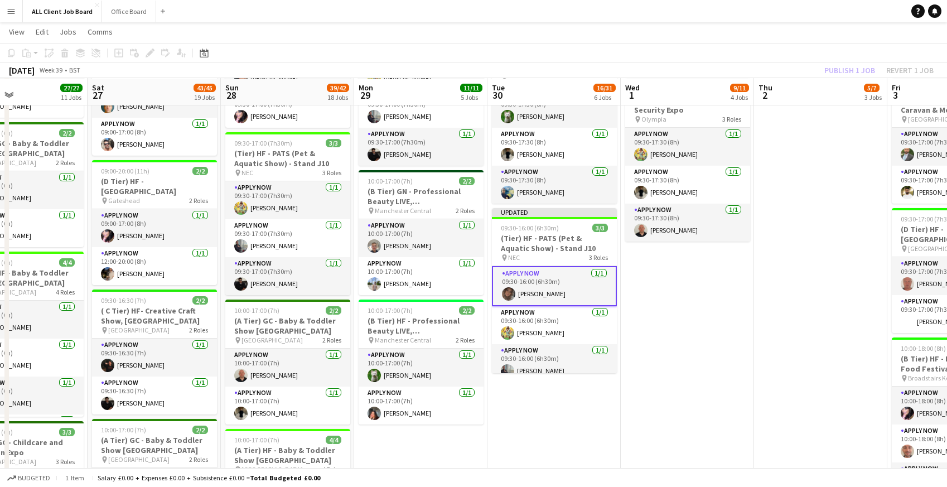
drag, startPoint x: 756, startPoint y: 10, endPoint x: 780, endPoint y: 21, distance: 26.5
click at [757, 10] on app-navbar "Menu Boards Boards Boards All jobs Status Workforce Workforce My Workforce Recr…" at bounding box center [473, 11] width 947 height 22
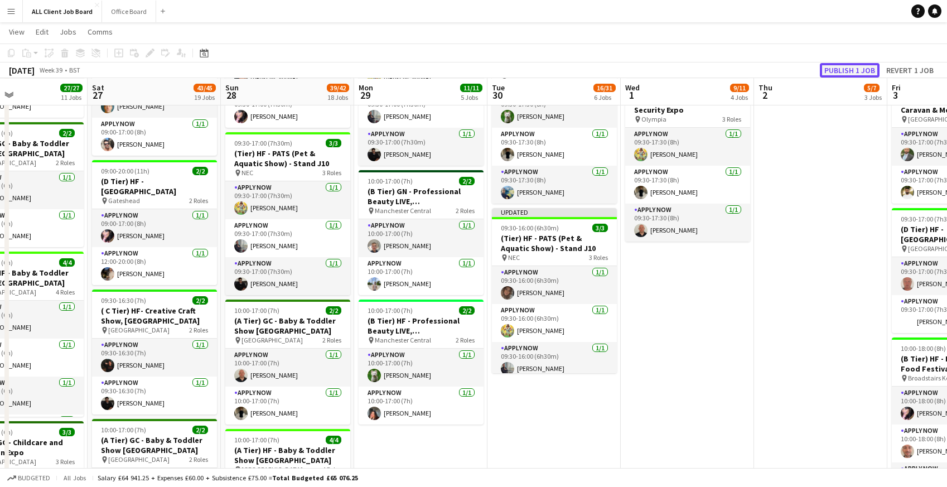
click at [836, 75] on button "Publish 1 job" at bounding box center [850, 70] width 60 height 15
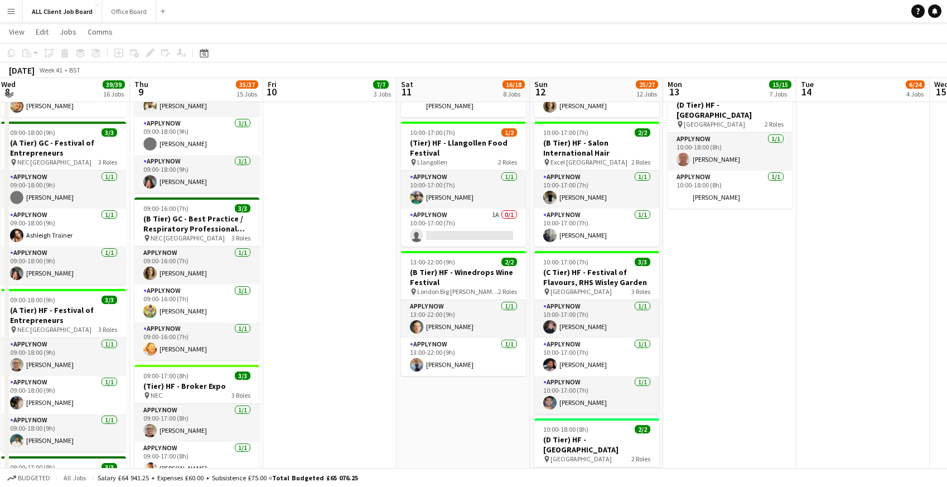
scroll to position [769, 0]
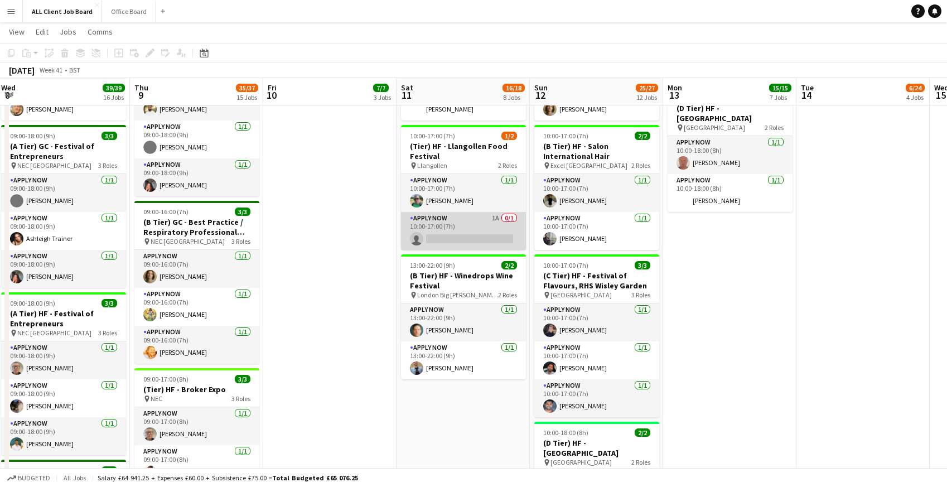
click at [446, 228] on app-card-role "APPLY NOW 1A 0/1 10:00-17:00 (7h) single-neutral-actions" at bounding box center [463, 231] width 125 height 38
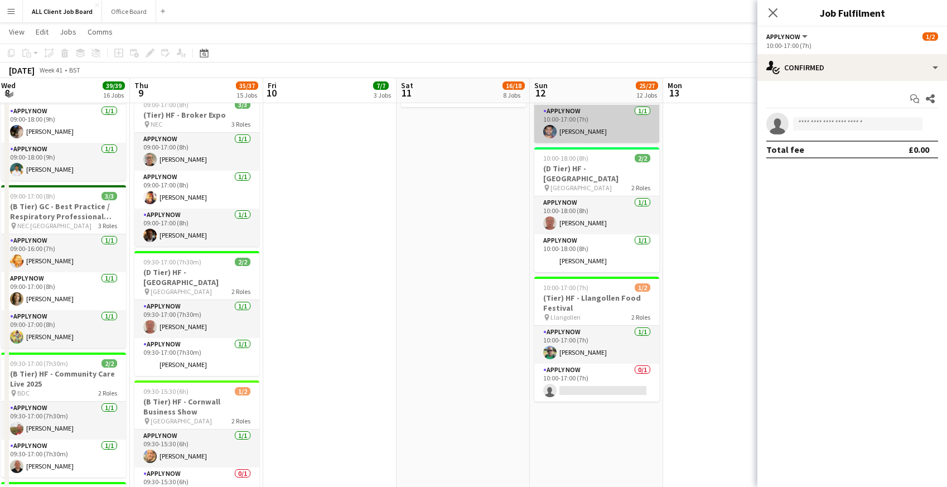
scroll to position [1054, 0]
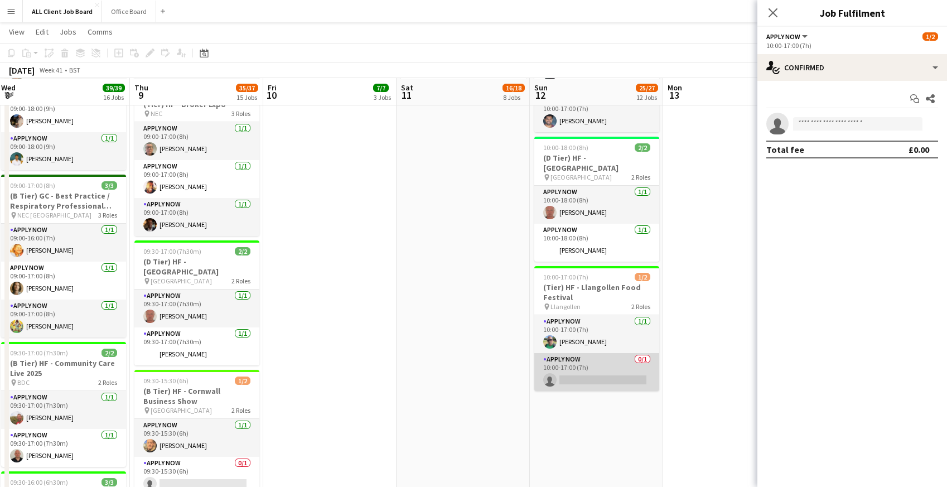
click at [590, 379] on app-card-role "APPLY NOW 0/1 10:00-17:00 (7h) single-neutral-actions" at bounding box center [597, 372] width 125 height 38
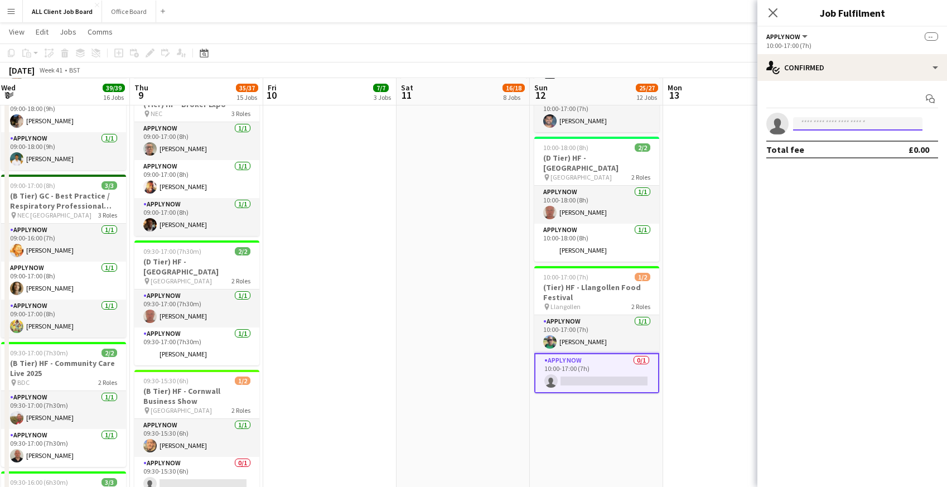
click at [825, 125] on input at bounding box center [857, 123] width 129 height 13
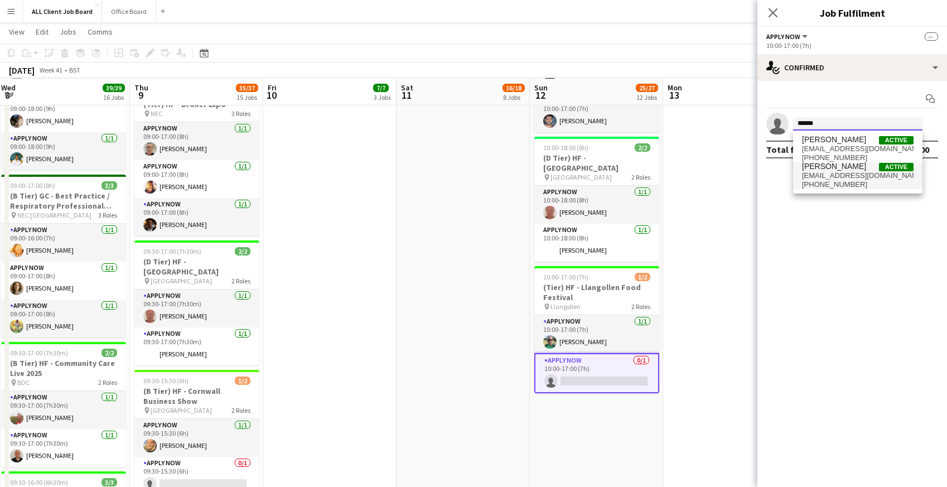
type input "******"
click at [809, 180] on span "nicolascouser@yahoo.co.uk" at bounding box center [858, 175] width 112 height 9
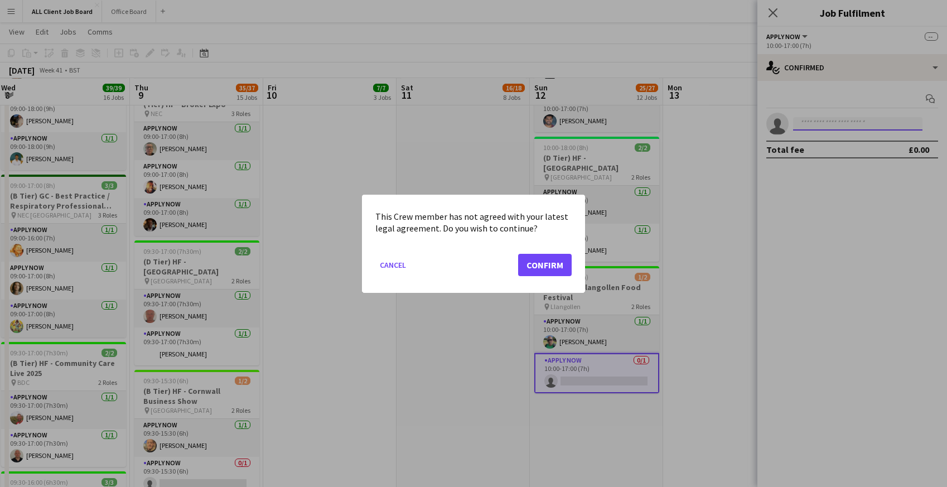
scroll to position [0, 0]
click at [533, 264] on button "Confirm" at bounding box center [545, 264] width 54 height 22
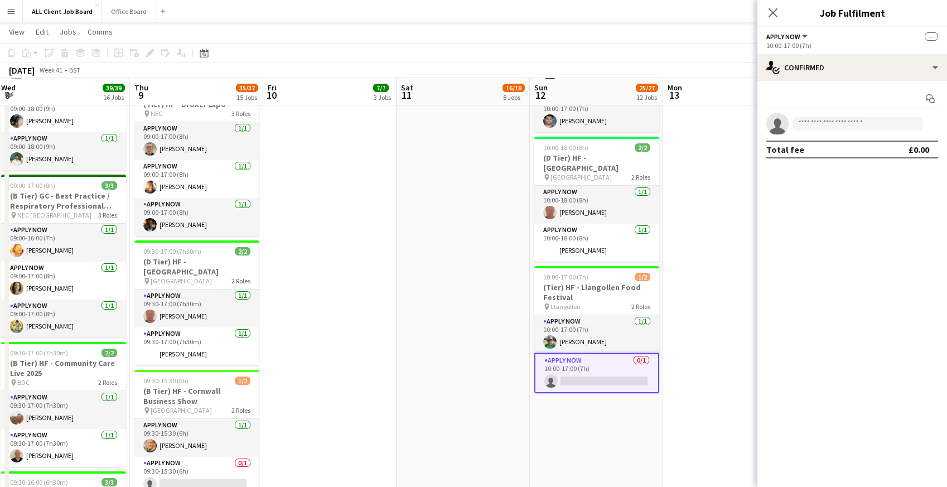
scroll to position [1054, 0]
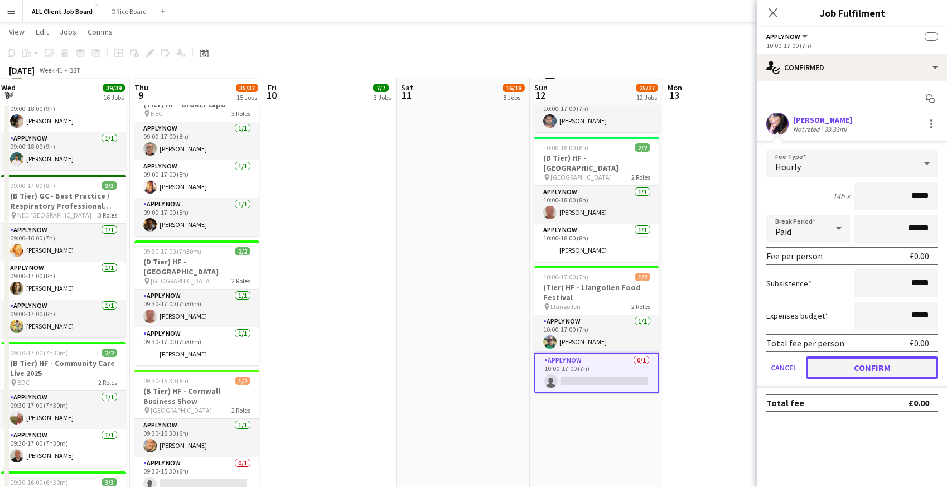
click at [865, 373] on button "Confirm" at bounding box center [872, 368] width 132 height 22
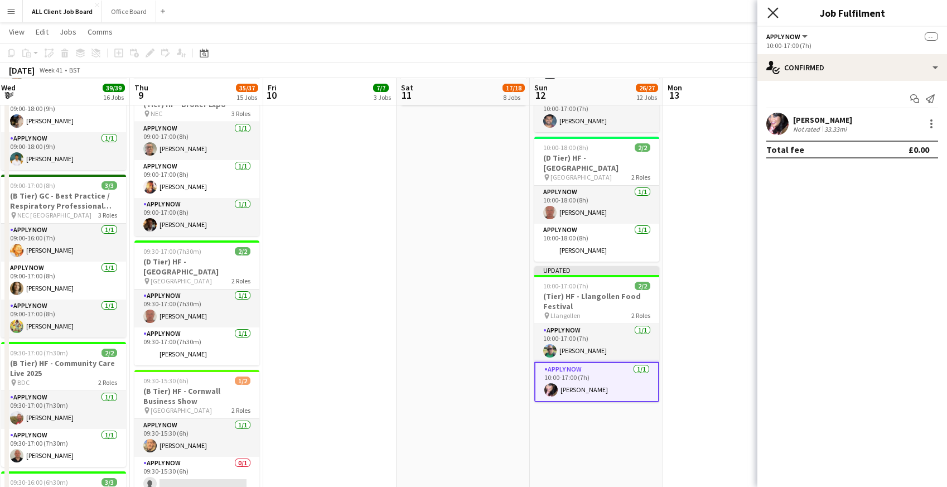
click at [768, 16] on icon "Close pop-in" at bounding box center [773, 12] width 11 height 11
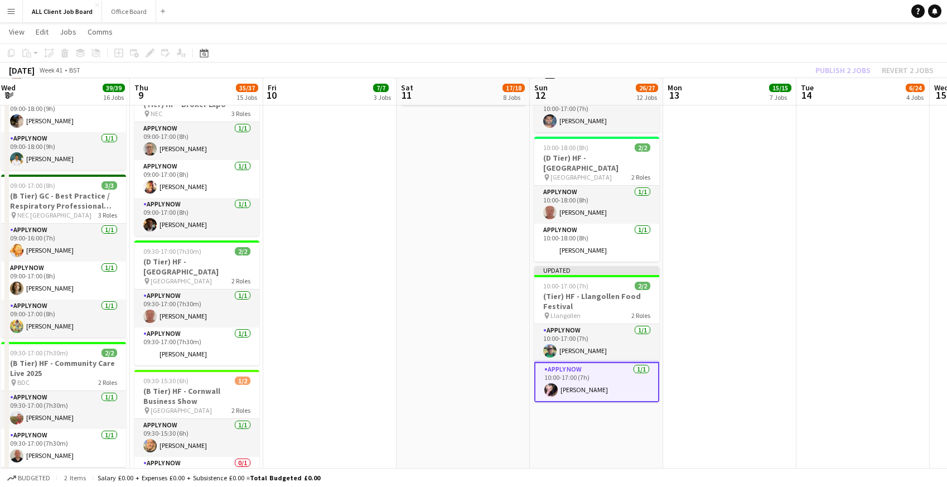
click at [753, 12] on app-navbar "Menu Boards Boards Boards All jobs Status Workforce Workforce My Workforce Recr…" at bounding box center [473, 11] width 947 height 22
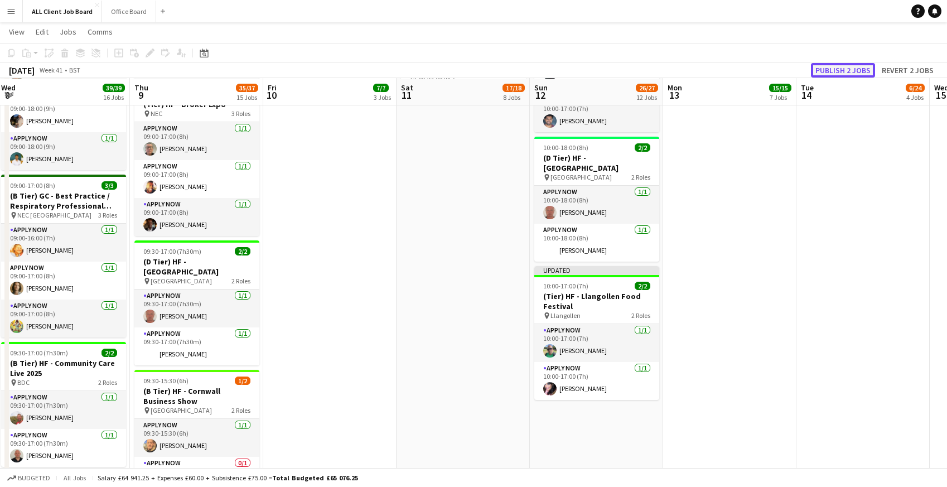
click at [837, 75] on button "Publish 2 jobs" at bounding box center [843, 70] width 64 height 15
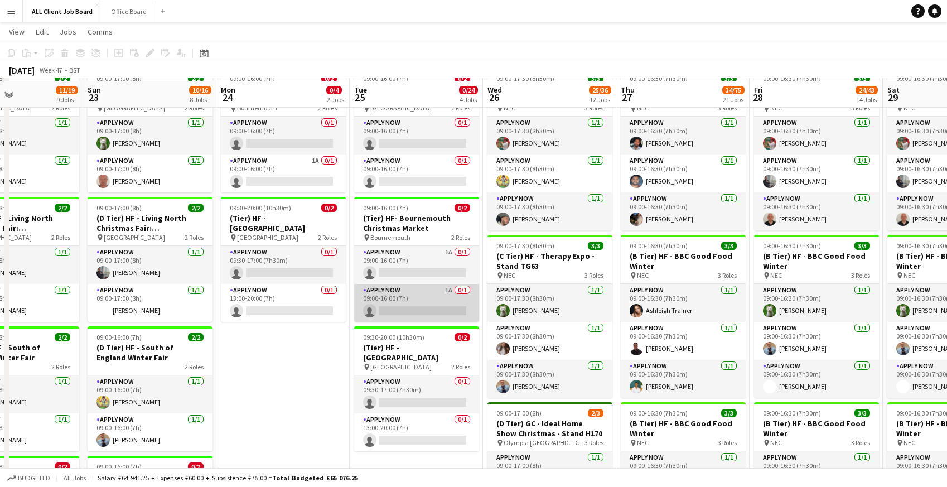
scroll to position [235, 0]
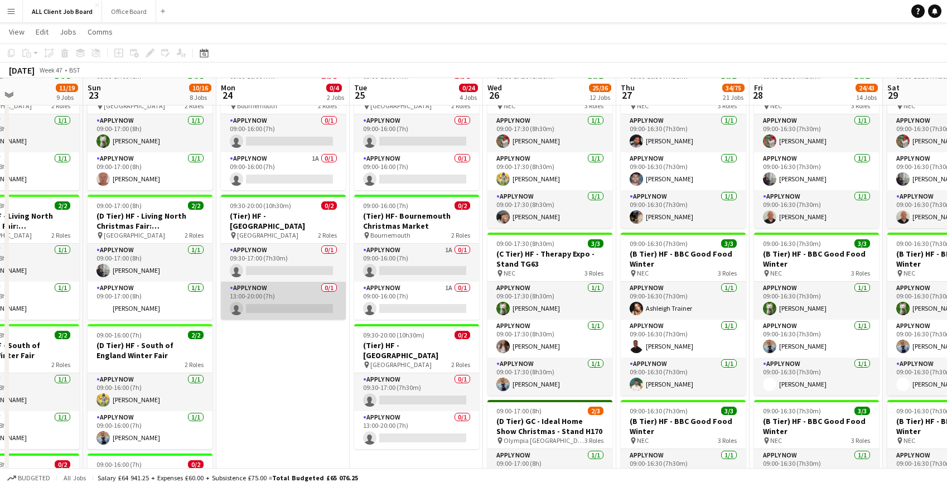
click at [276, 300] on app-card-role "APPLY NOW 0/1 13:00-20:00 (7h) single-neutral-actions" at bounding box center [283, 301] width 125 height 38
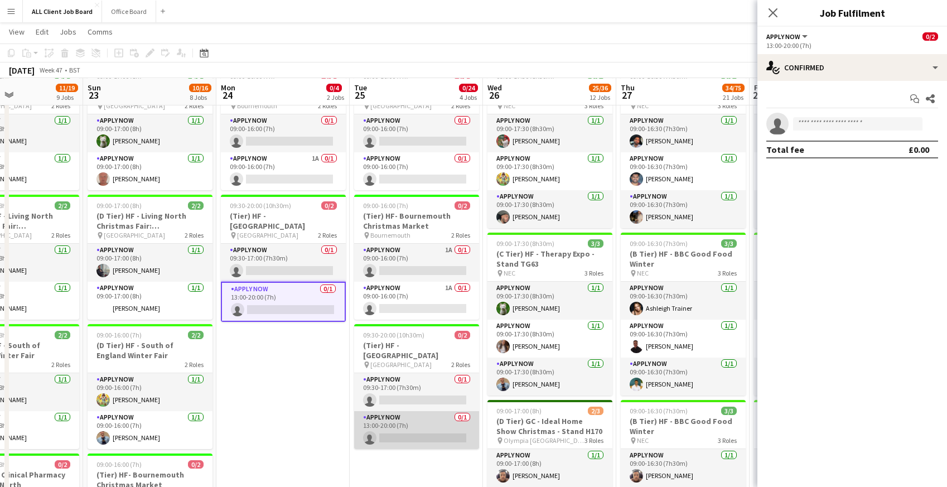
click at [430, 421] on app-card-role "APPLY NOW 0/1 13:00-20:00 (7h) single-neutral-actions" at bounding box center [416, 430] width 125 height 38
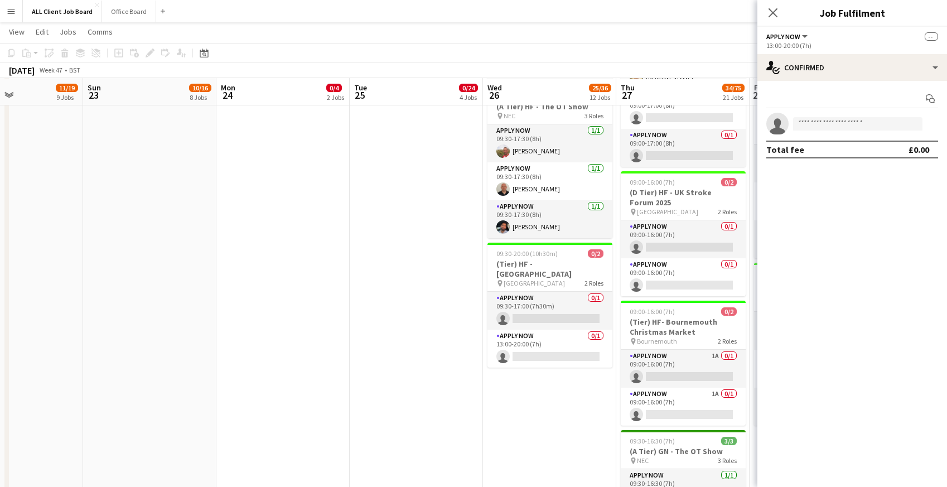
scroll to position [1307, 0]
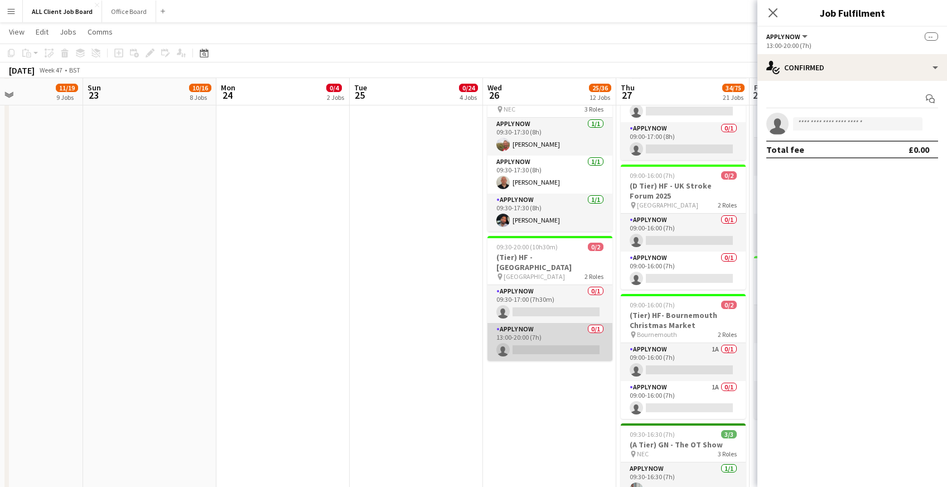
click at [540, 342] on app-card-role "APPLY NOW 0/1 13:00-20:00 (7h) single-neutral-actions" at bounding box center [550, 342] width 125 height 38
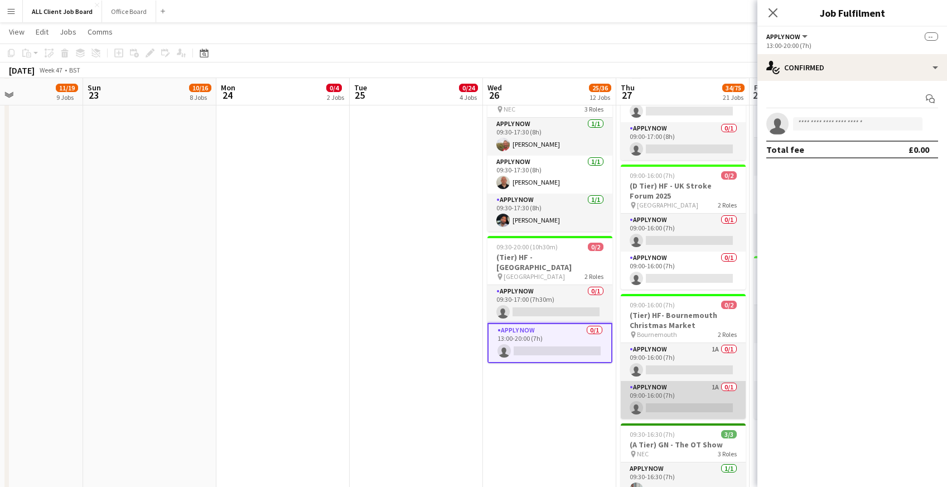
click at [663, 400] on app-card-role "APPLY NOW 1A 0/1 09:00-16:00 (7h) single-neutral-actions" at bounding box center [683, 400] width 125 height 38
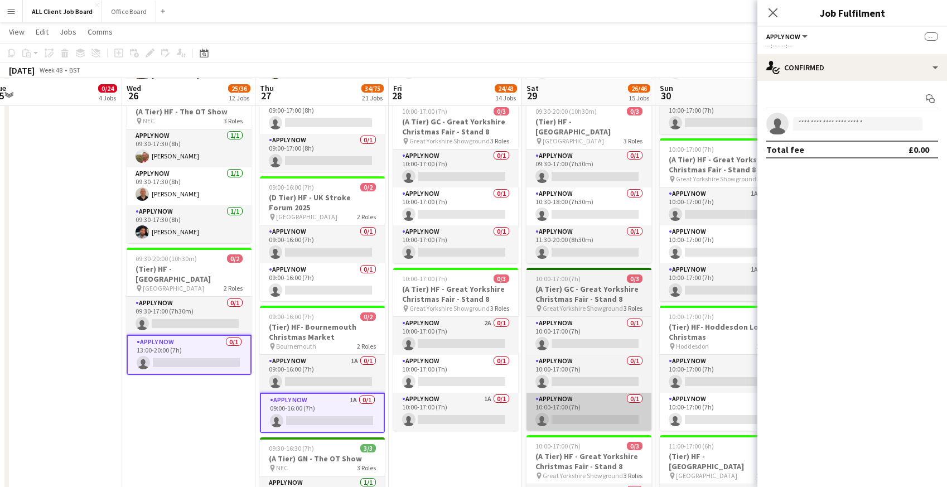
scroll to position [1290, 0]
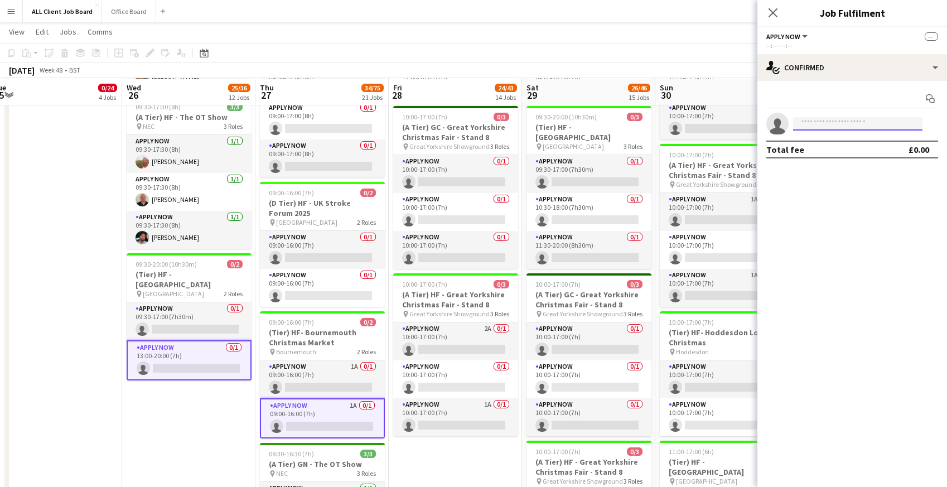
click at [822, 127] on input at bounding box center [857, 123] width 129 height 13
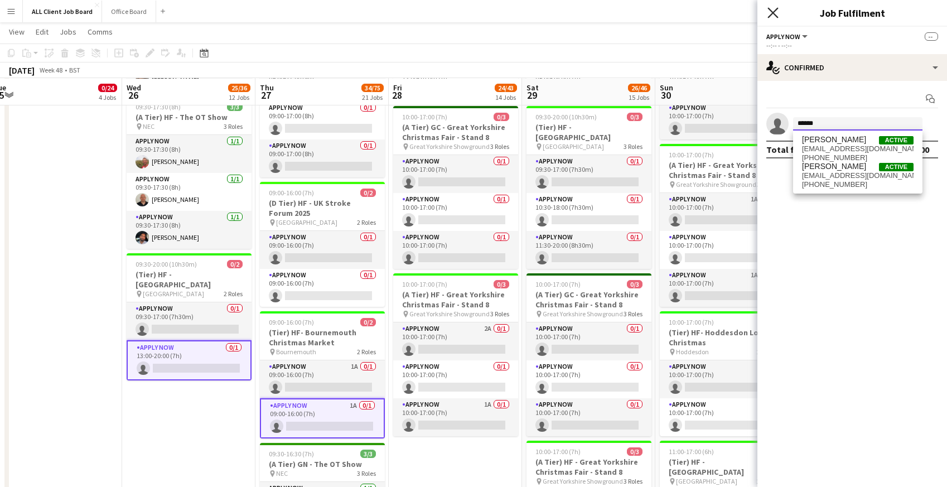
type input "******"
click at [774, 12] on icon at bounding box center [773, 12] width 11 height 11
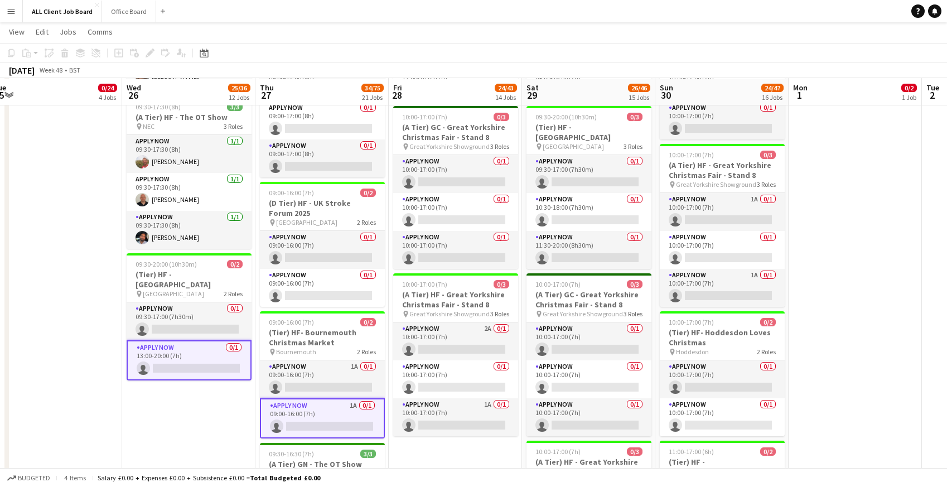
click at [655, 27] on app-page-menu "View Day view expanded Day view collapsed Month view Date picker Jump to today …" at bounding box center [473, 32] width 947 height 21
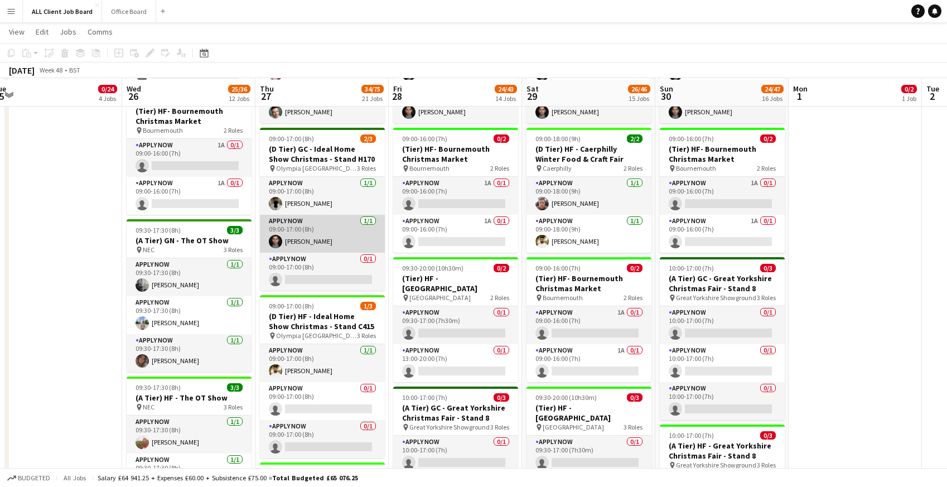
scroll to position [1012, 0]
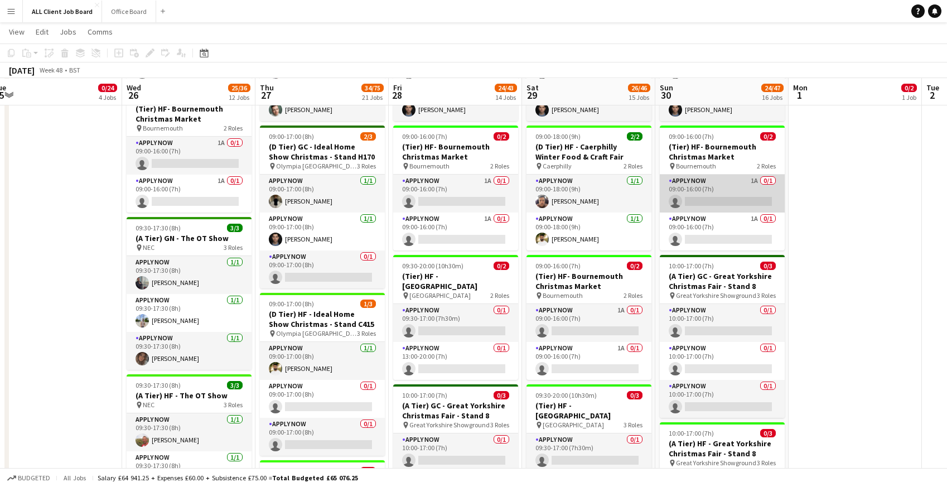
click at [719, 190] on app-card-role "APPLY NOW 1A 0/1 09:00-16:00 (7h) single-neutral-actions" at bounding box center [722, 194] width 125 height 38
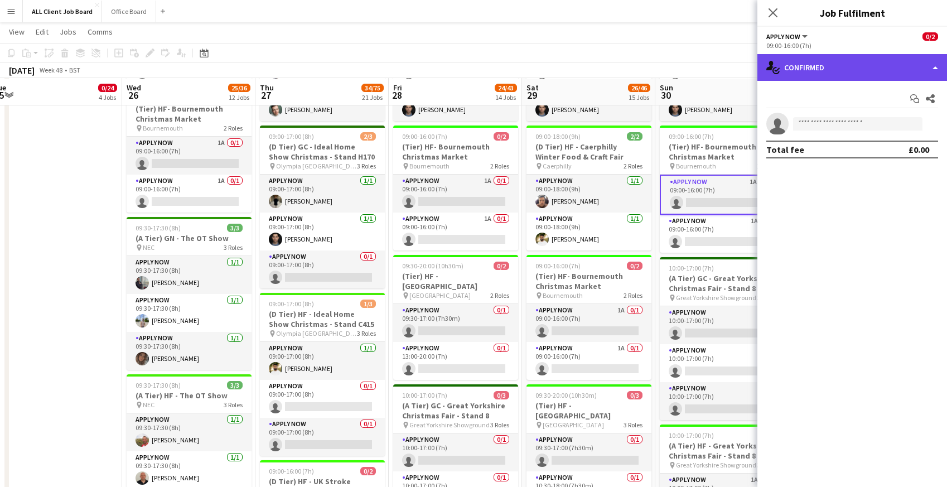
click at [821, 59] on div "single-neutral-actions-check-2 Confirmed" at bounding box center [853, 67] width 190 height 27
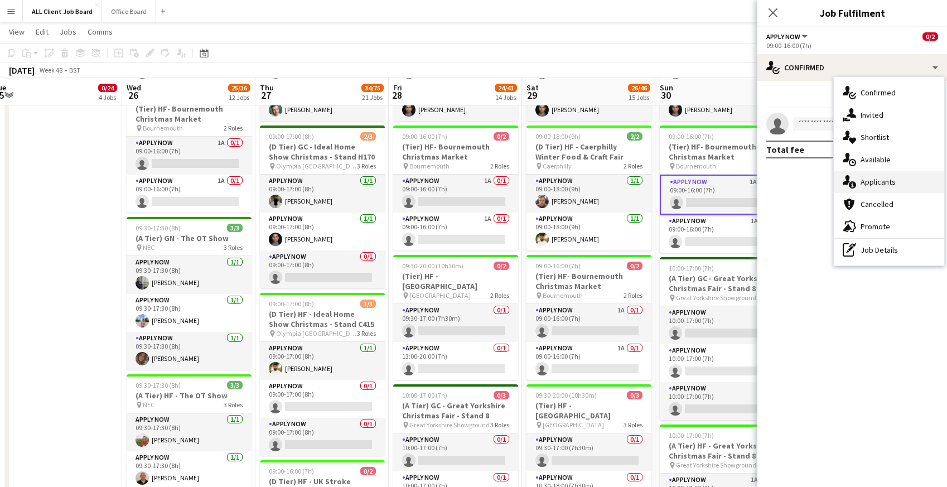
click at [857, 184] on div "single-neutral-actions-information Applicants" at bounding box center [889, 182] width 110 height 22
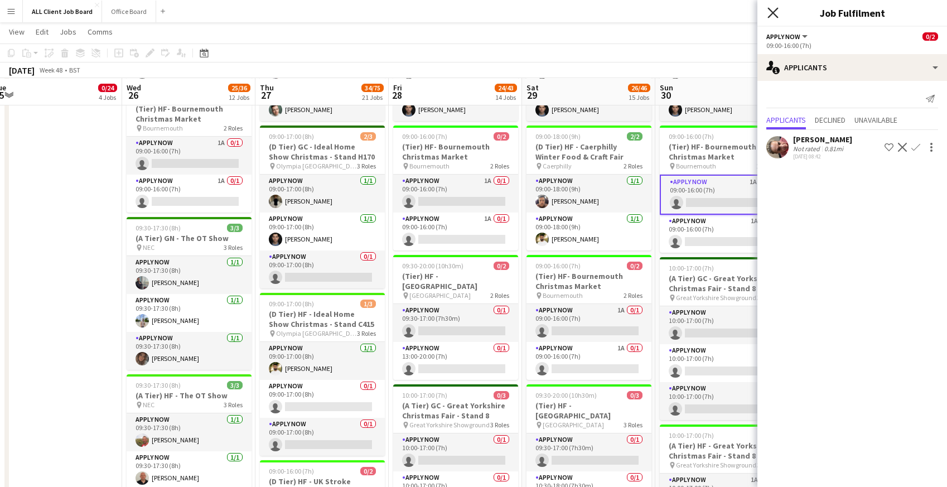
click at [768, 12] on icon "Close pop-in" at bounding box center [773, 12] width 11 height 11
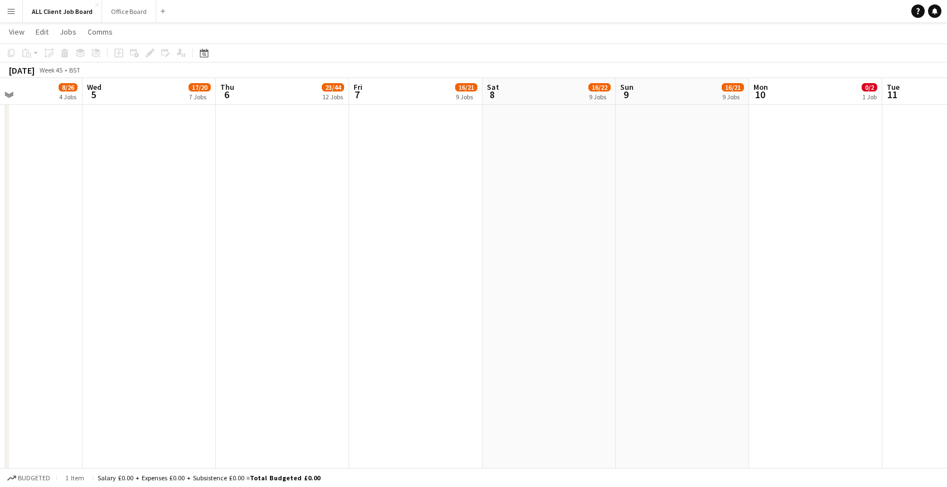
scroll to position [0, 316]
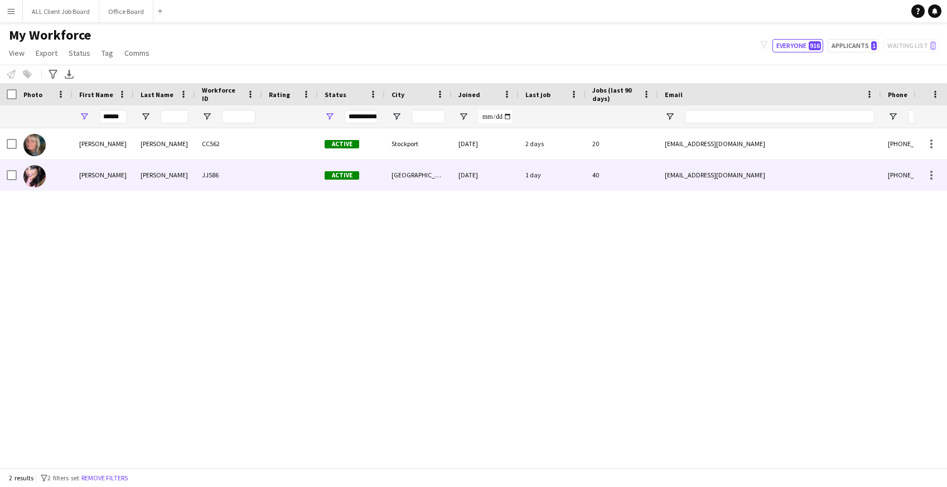
click at [98, 171] on div "[PERSON_NAME]" at bounding box center [103, 175] width 61 height 31
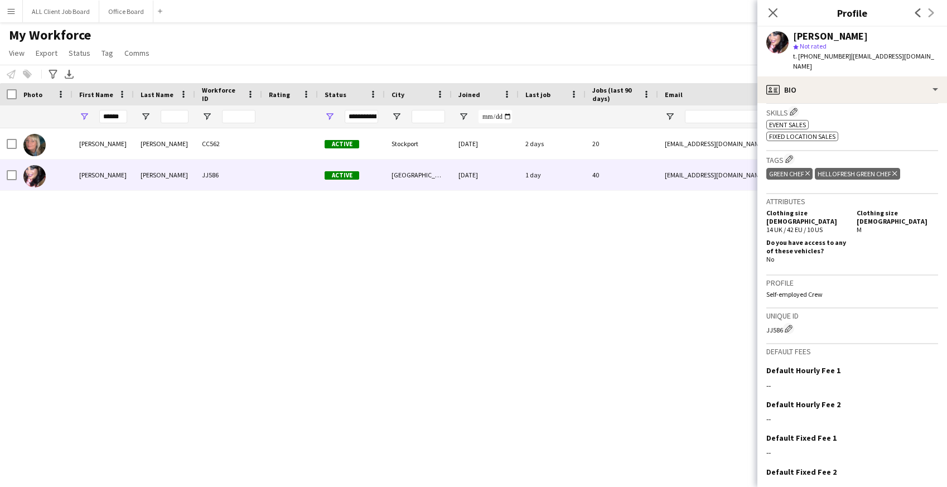
scroll to position [436, 0]
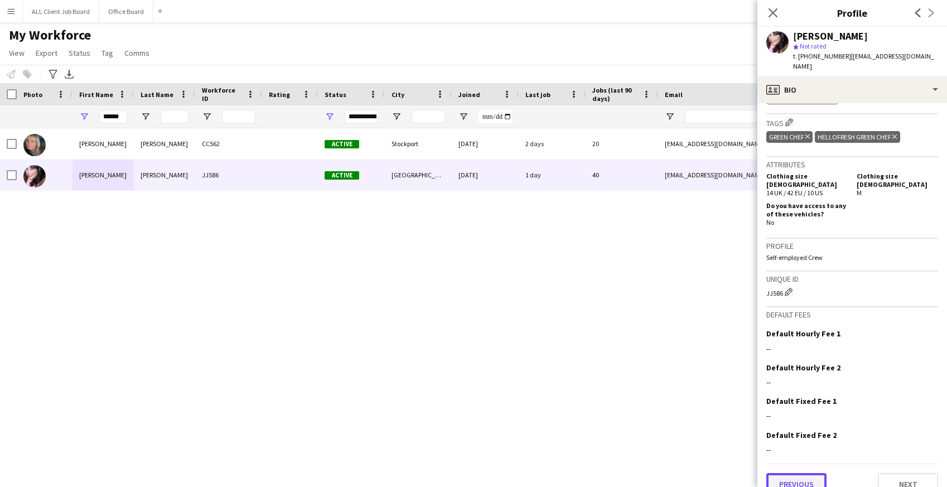
click at [816, 473] on button "Previous" at bounding box center [797, 484] width 60 height 22
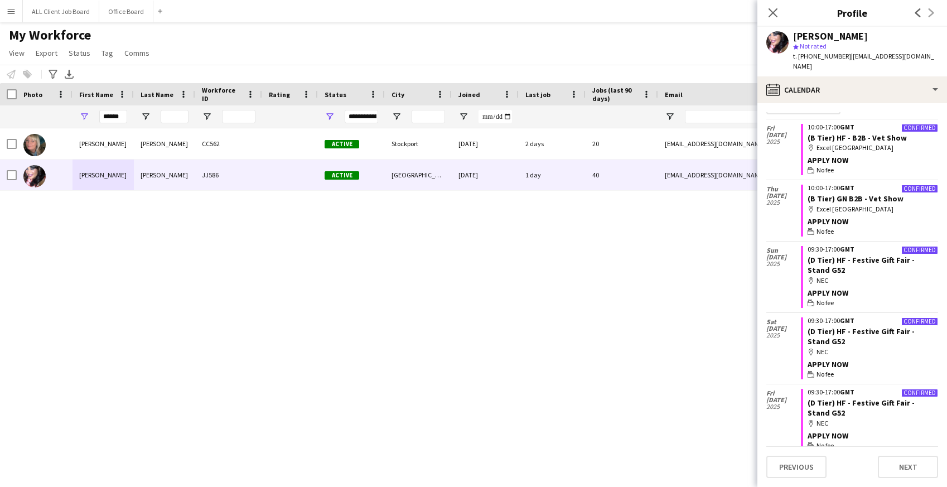
scroll to position [0, 0]
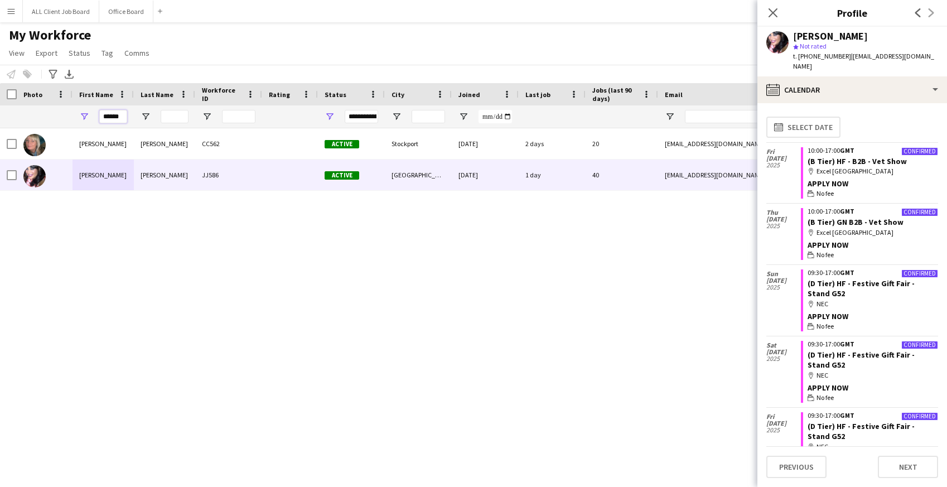
drag, startPoint x: 122, startPoint y: 116, endPoint x: 76, endPoint y: 122, distance: 46.2
click at [76, 122] on div "******" at bounding box center [103, 116] width 61 height 22
drag, startPoint x: 121, startPoint y: 114, endPoint x: 80, endPoint y: 111, distance: 40.8
click at [81, 112] on div "******" at bounding box center [103, 116] width 61 height 22
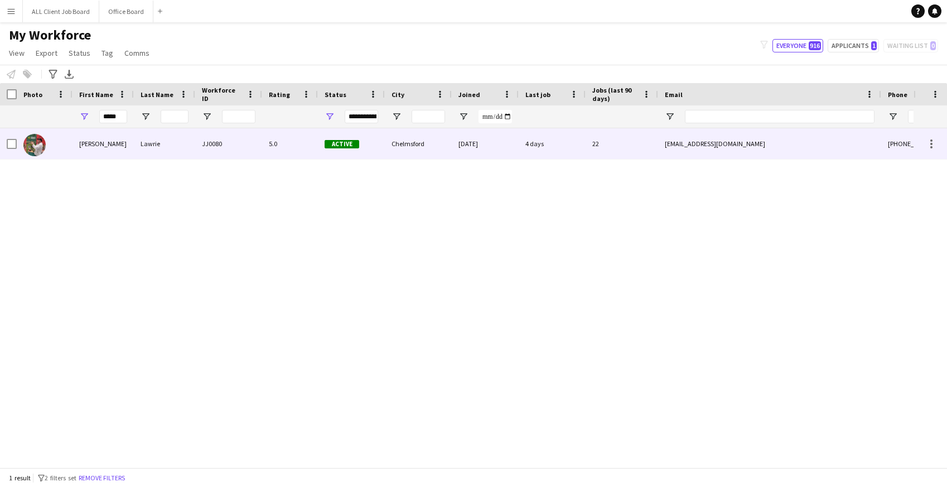
click at [121, 154] on div "Eddie" at bounding box center [103, 143] width 61 height 31
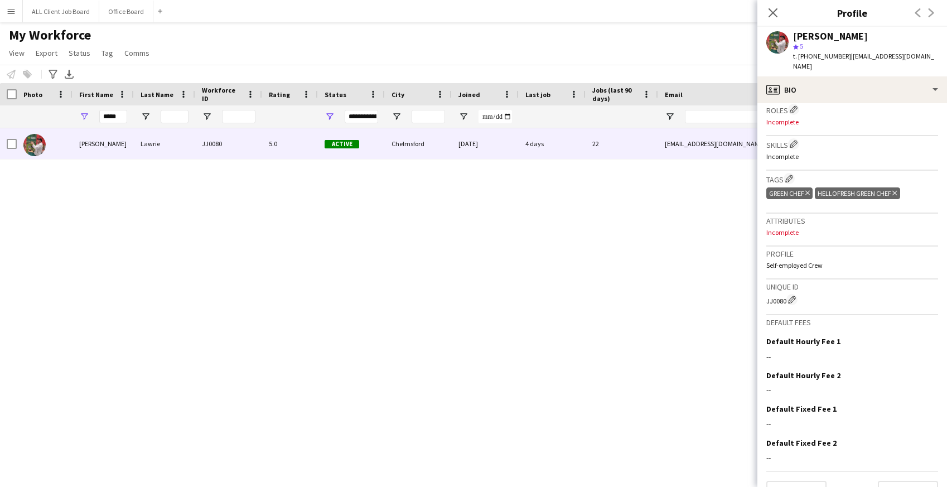
scroll to position [382, 0]
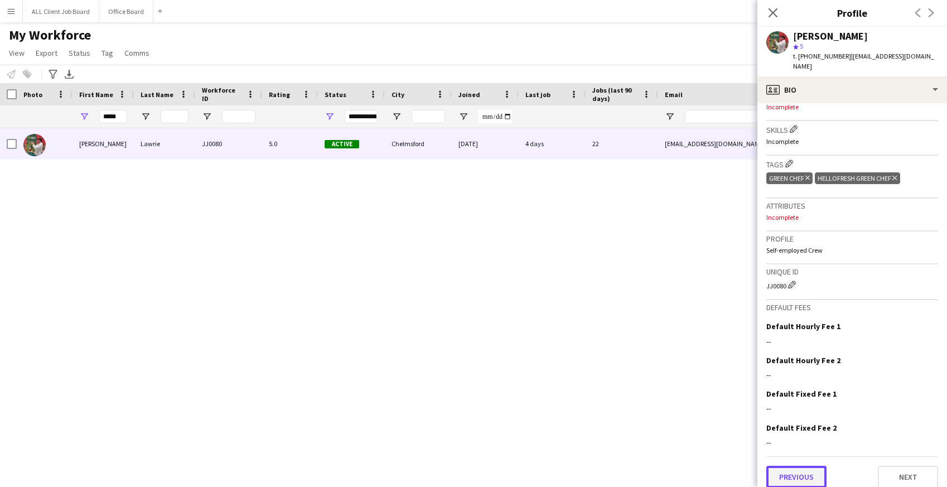
click at [811, 472] on button "Previous" at bounding box center [797, 477] width 60 height 22
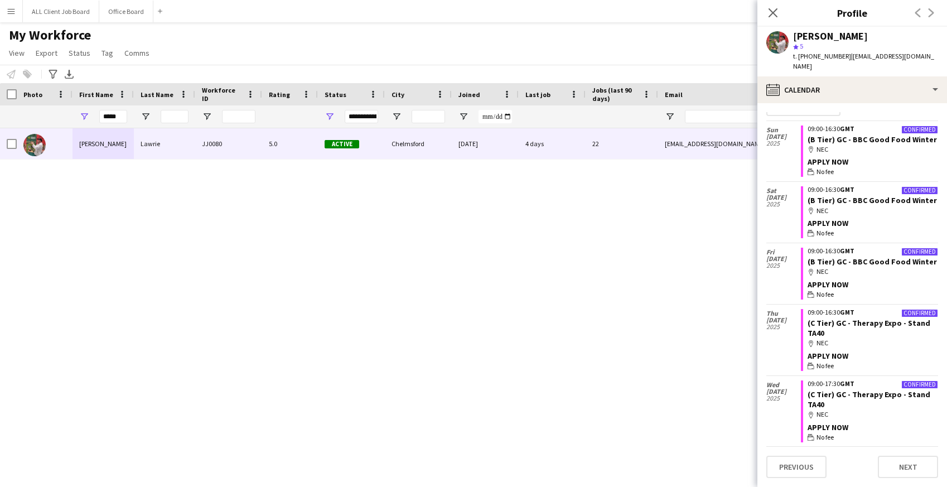
scroll to position [0, 0]
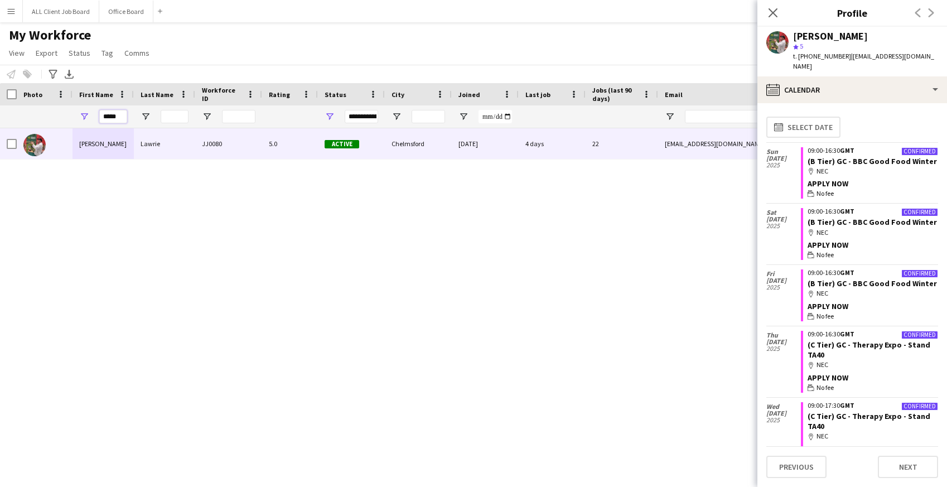
drag, startPoint x: 120, startPoint y: 119, endPoint x: 84, endPoint y: 113, distance: 36.8
click at [84, 113] on div "*****" at bounding box center [103, 116] width 61 height 22
type input "****"
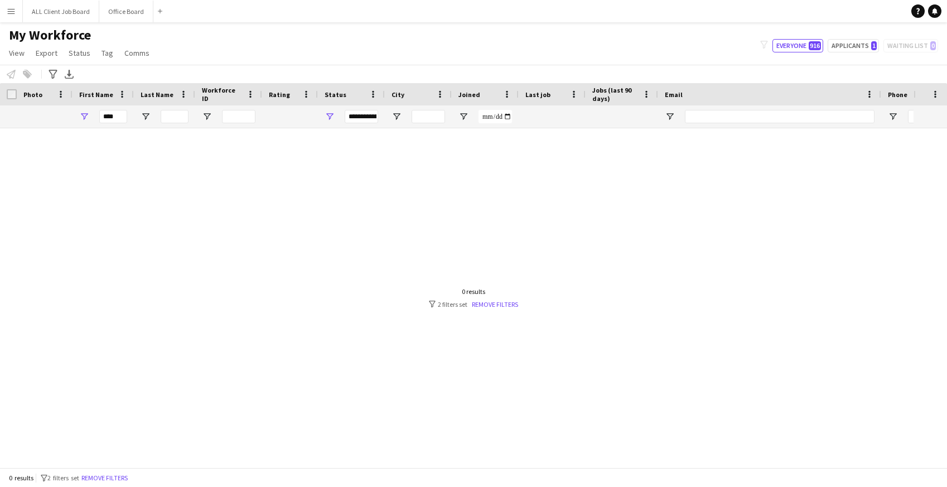
click at [12, 13] on app-icon "Menu" at bounding box center [11, 11] width 9 height 9
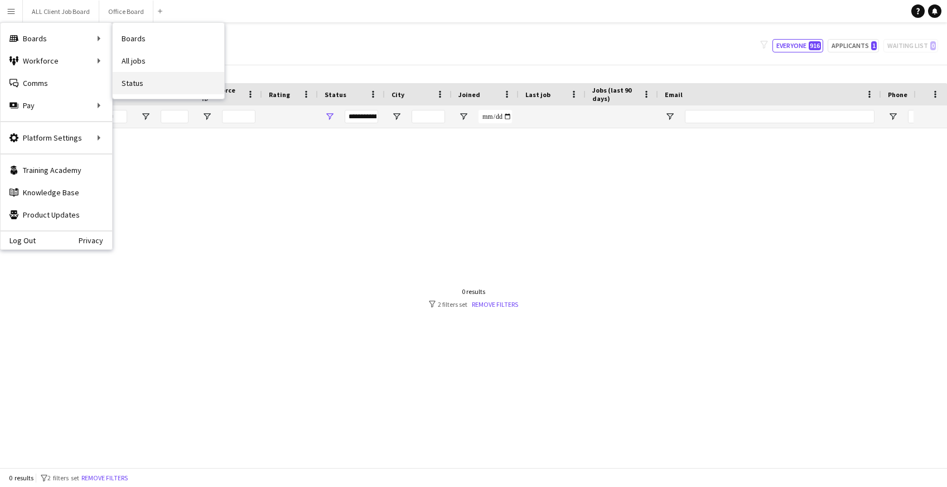
click at [161, 83] on link "Status" at bounding box center [169, 83] width 112 height 22
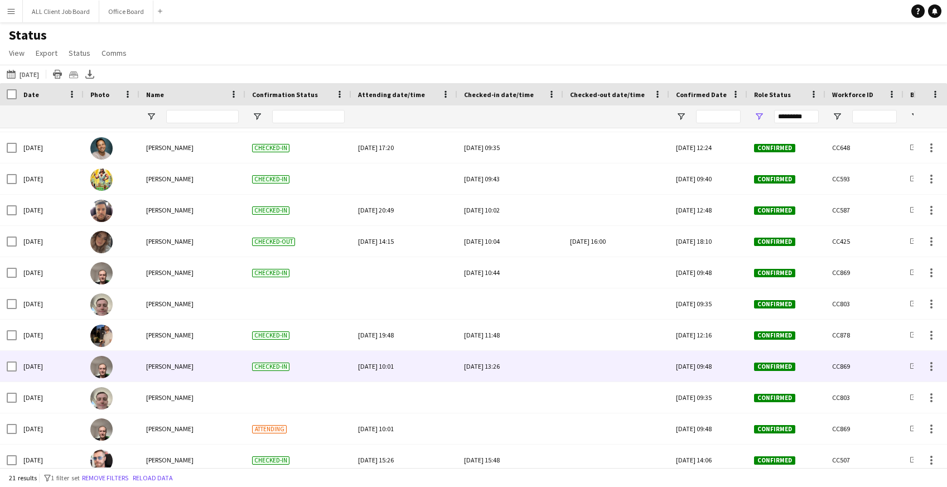
scroll to position [302, 0]
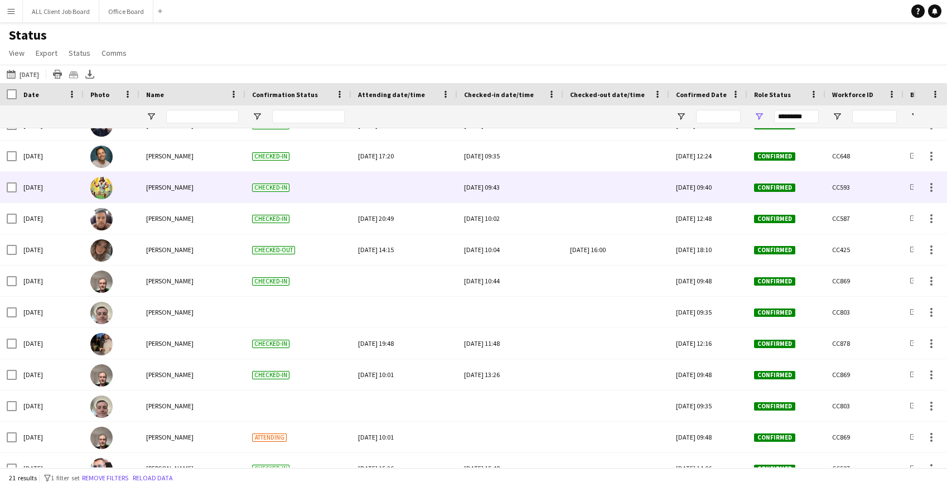
click at [583, 190] on div at bounding box center [616, 187] width 93 height 31
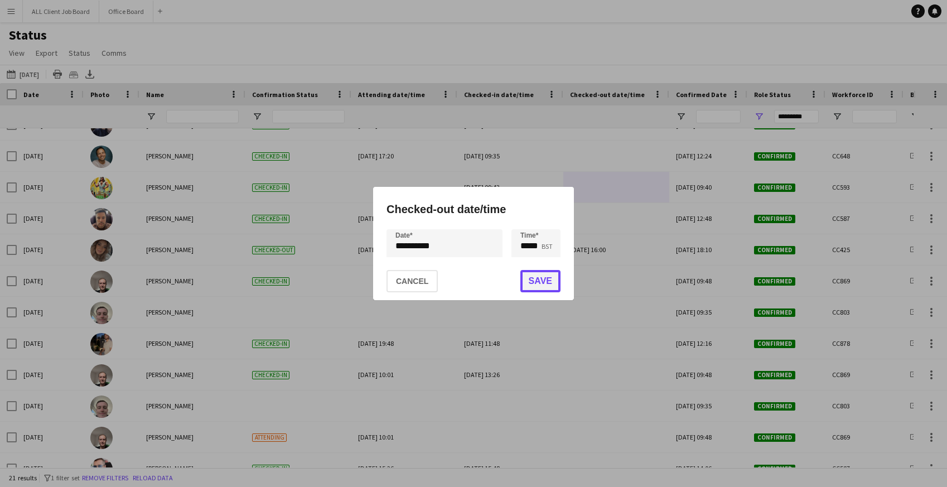
click at [535, 287] on button "Save" at bounding box center [541, 281] width 40 height 22
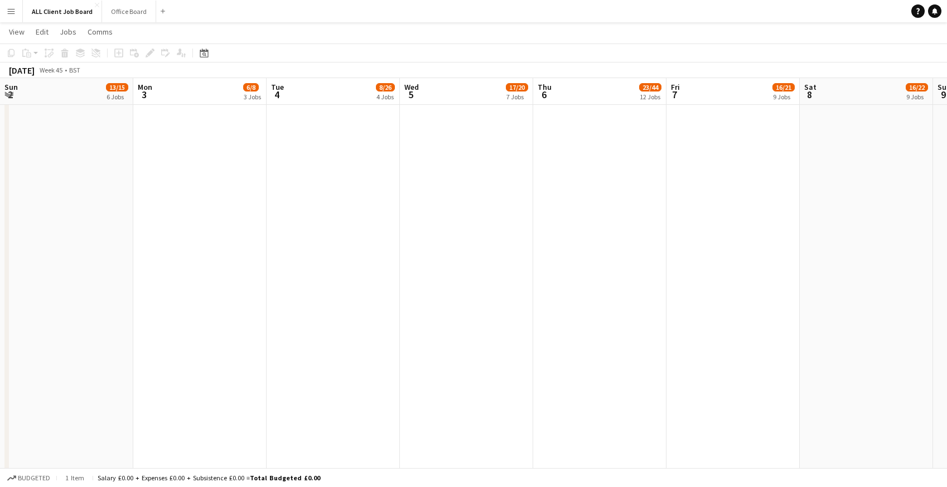
scroll to position [0, 316]
